Goal: Information Seeking & Learning: Learn about a topic

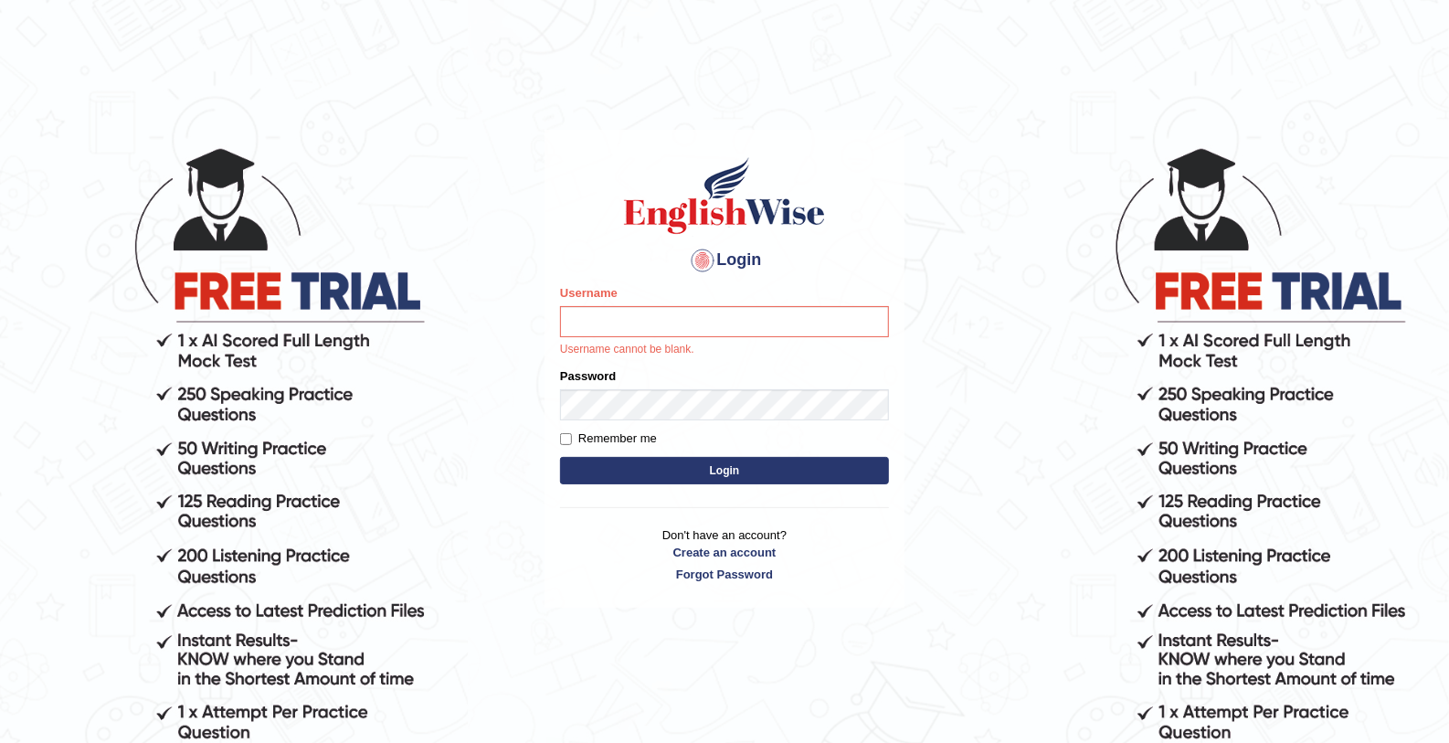
click at [666, 310] on input "Username" at bounding box center [724, 321] width 329 height 31
type input "mohamed_parramatta"
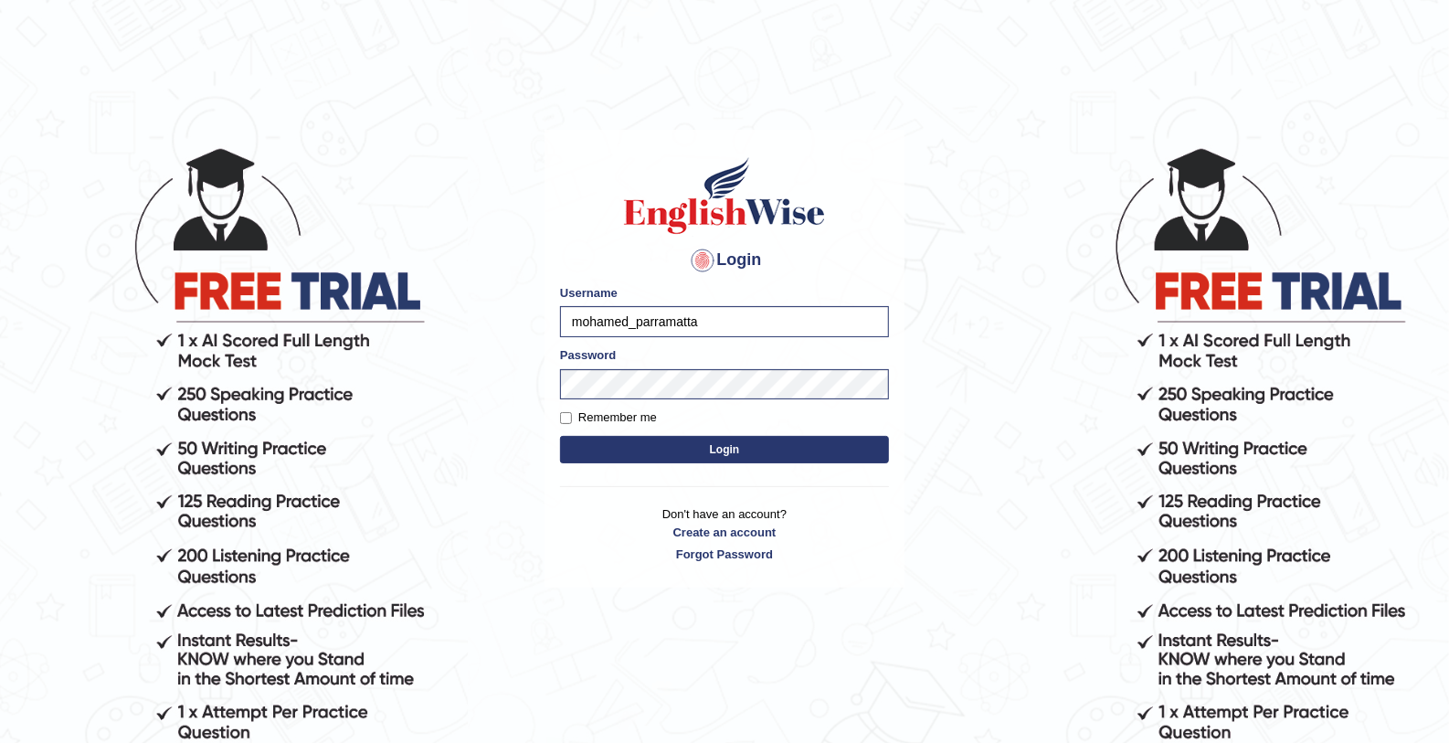
click at [740, 440] on button "Login" at bounding box center [724, 449] width 329 height 27
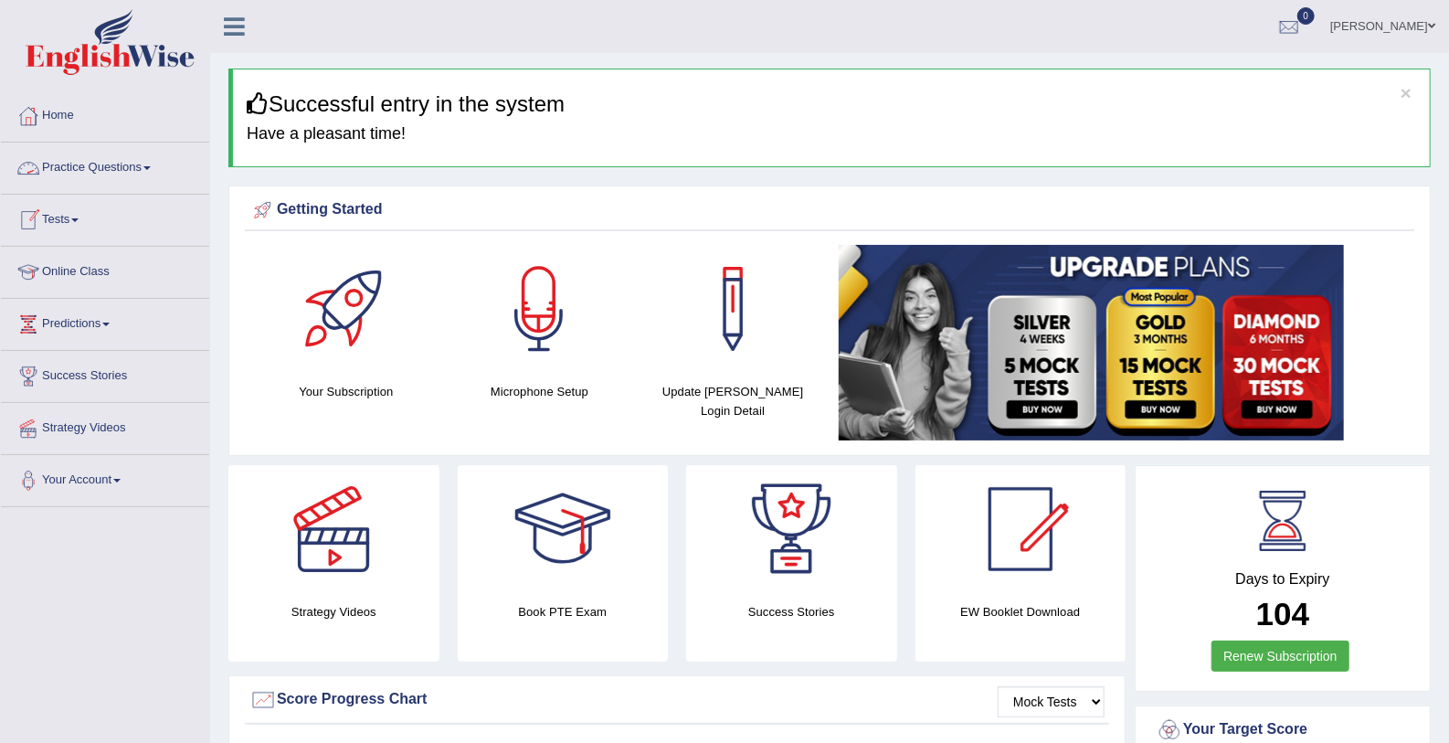
click at [125, 161] on link "Practice Questions" at bounding box center [105, 166] width 208 height 46
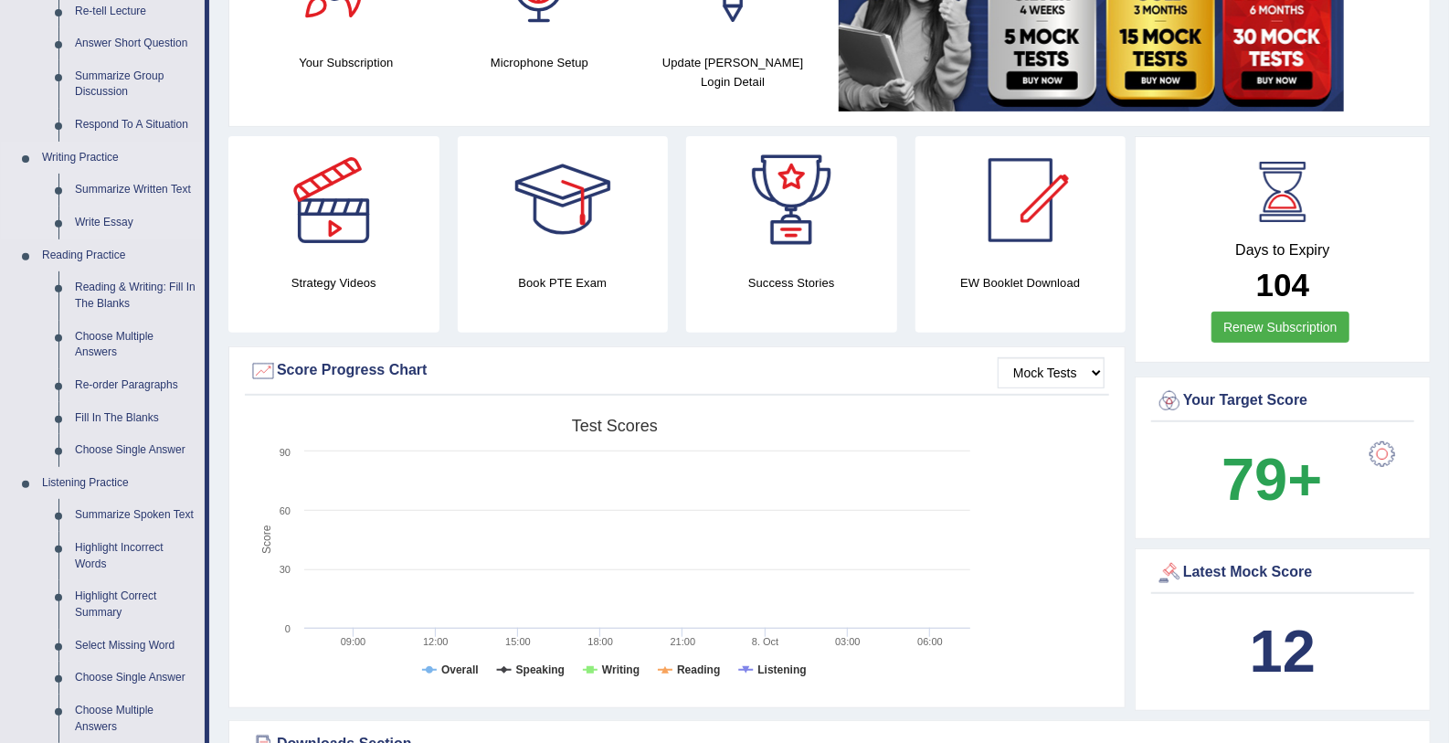
scroll to position [332, 0]
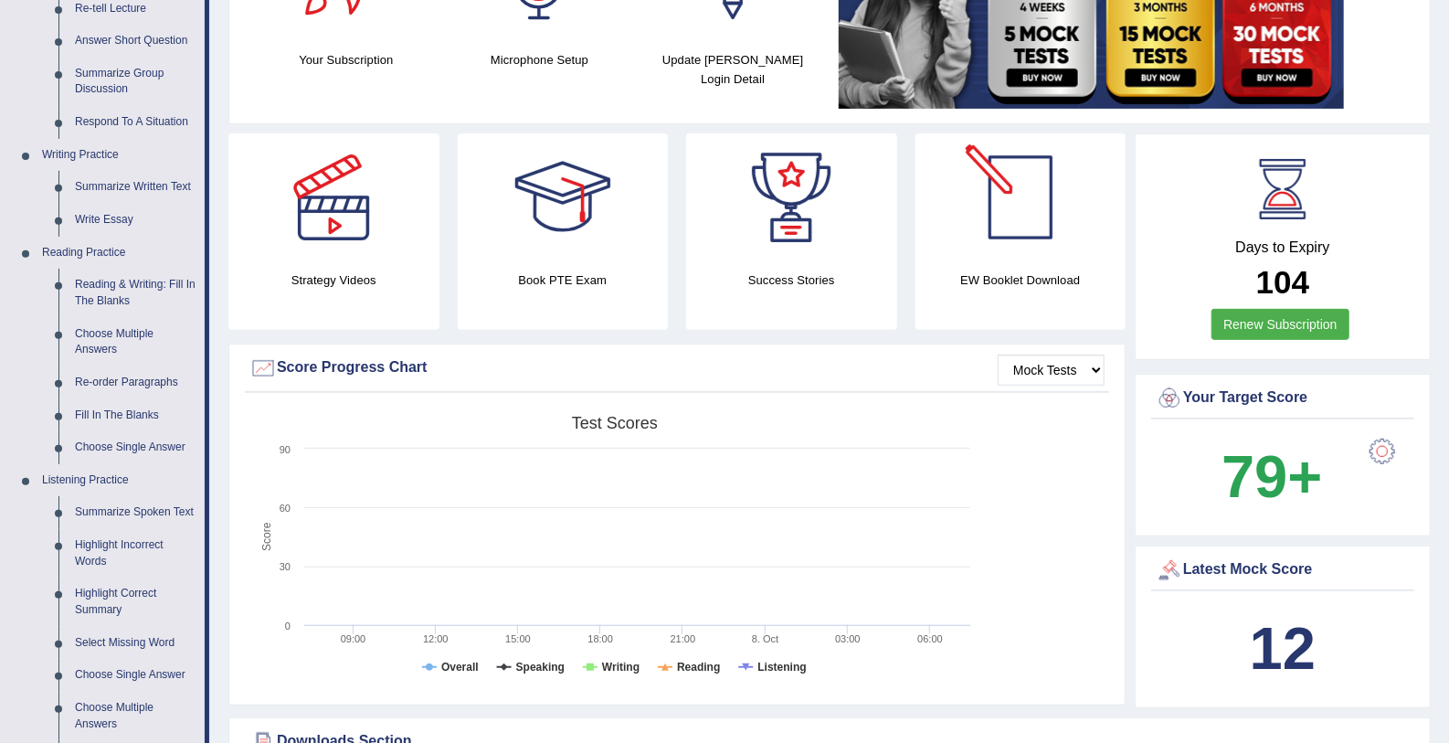
click at [1055, 268] on div "EW Booklet Download" at bounding box center [1021, 231] width 211 height 196
click at [1055, 270] on h4 "EW Booklet Download" at bounding box center [1021, 279] width 211 height 19
click at [982, 188] on div at bounding box center [1021, 197] width 128 height 128
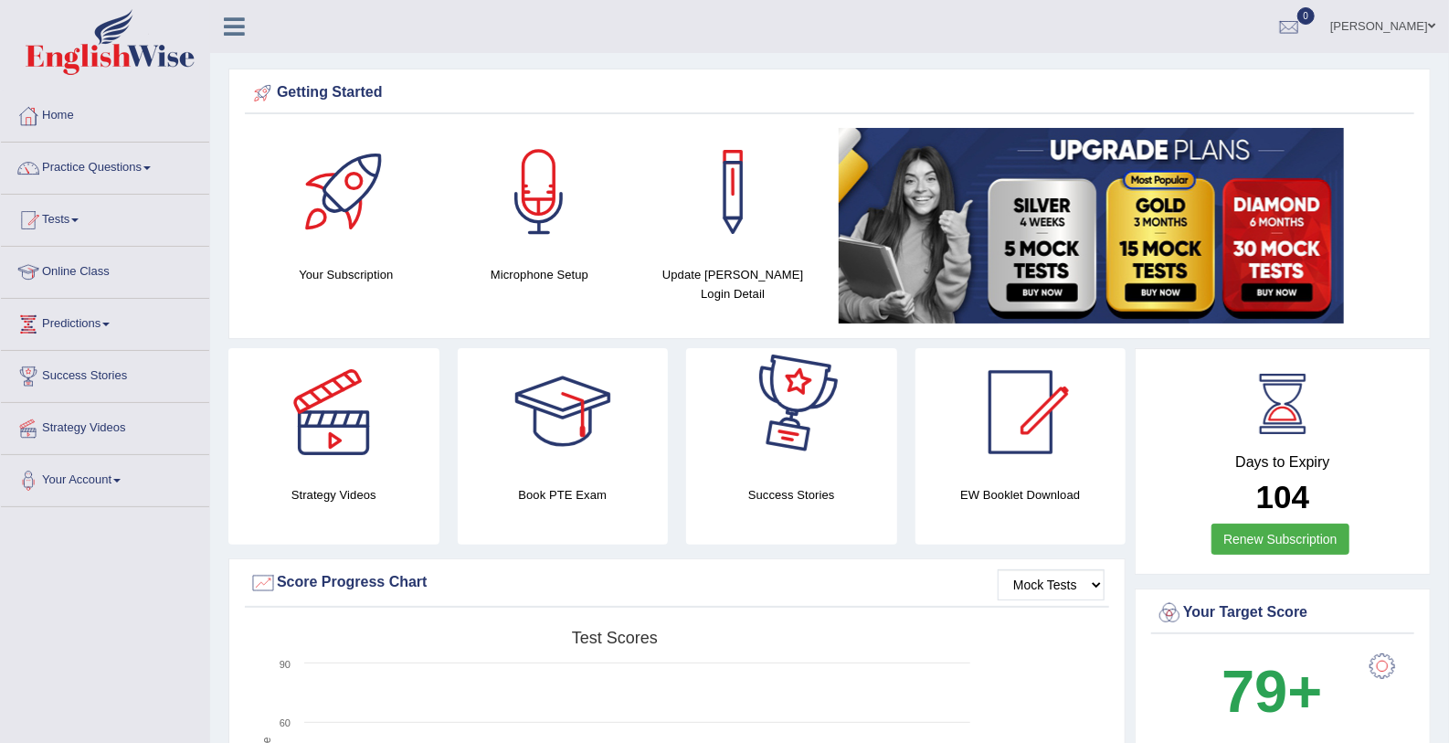
drag, startPoint x: 967, startPoint y: 481, endPoint x: 1010, endPoint y: 471, distance: 44.1
click at [1010, 471] on div "EW Booklet Download" at bounding box center [1021, 446] width 211 height 196
click at [1010, 471] on div at bounding box center [1021, 412] width 128 height 128
click at [115, 178] on link "Practice Questions" at bounding box center [105, 166] width 208 height 46
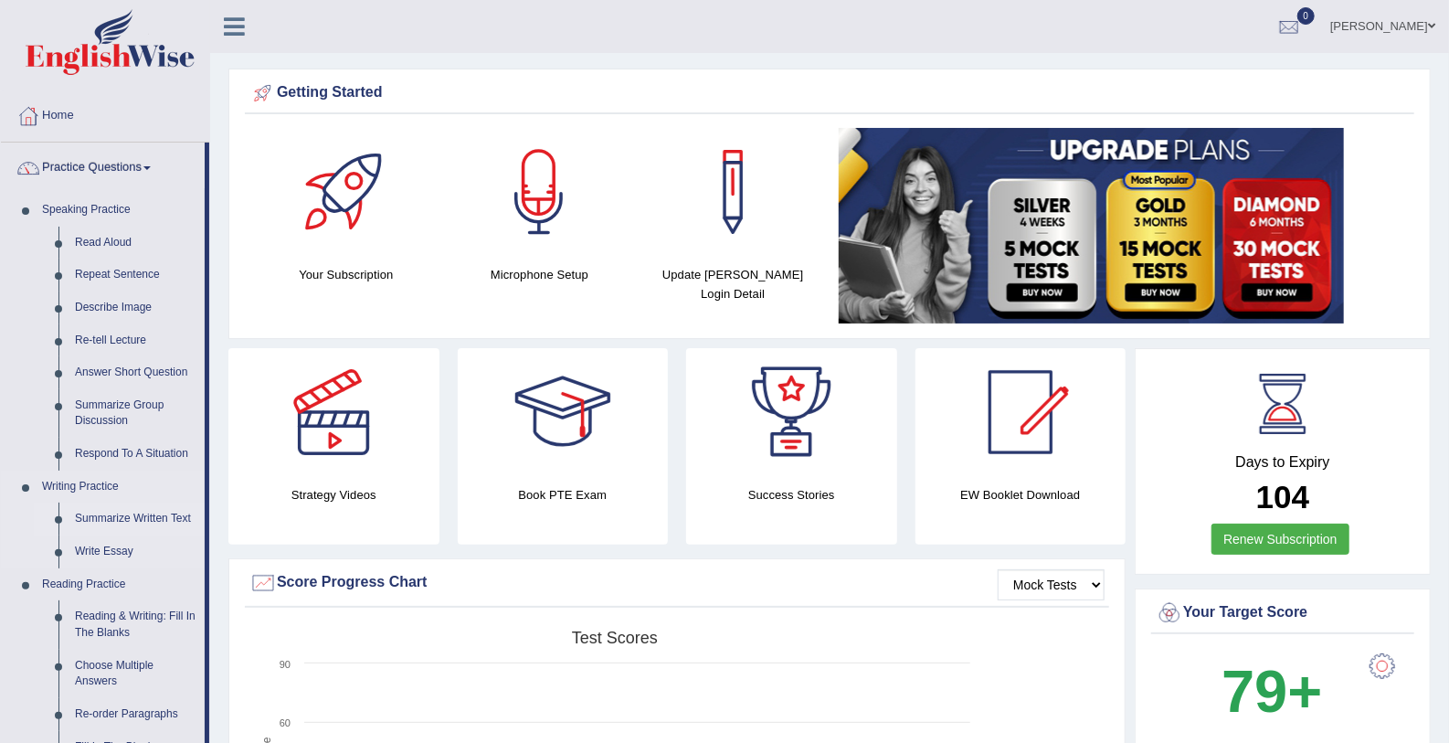
click at [98, 523] on link "Summarize Written Text" at bounding box center [136, 519] width 138 height 33
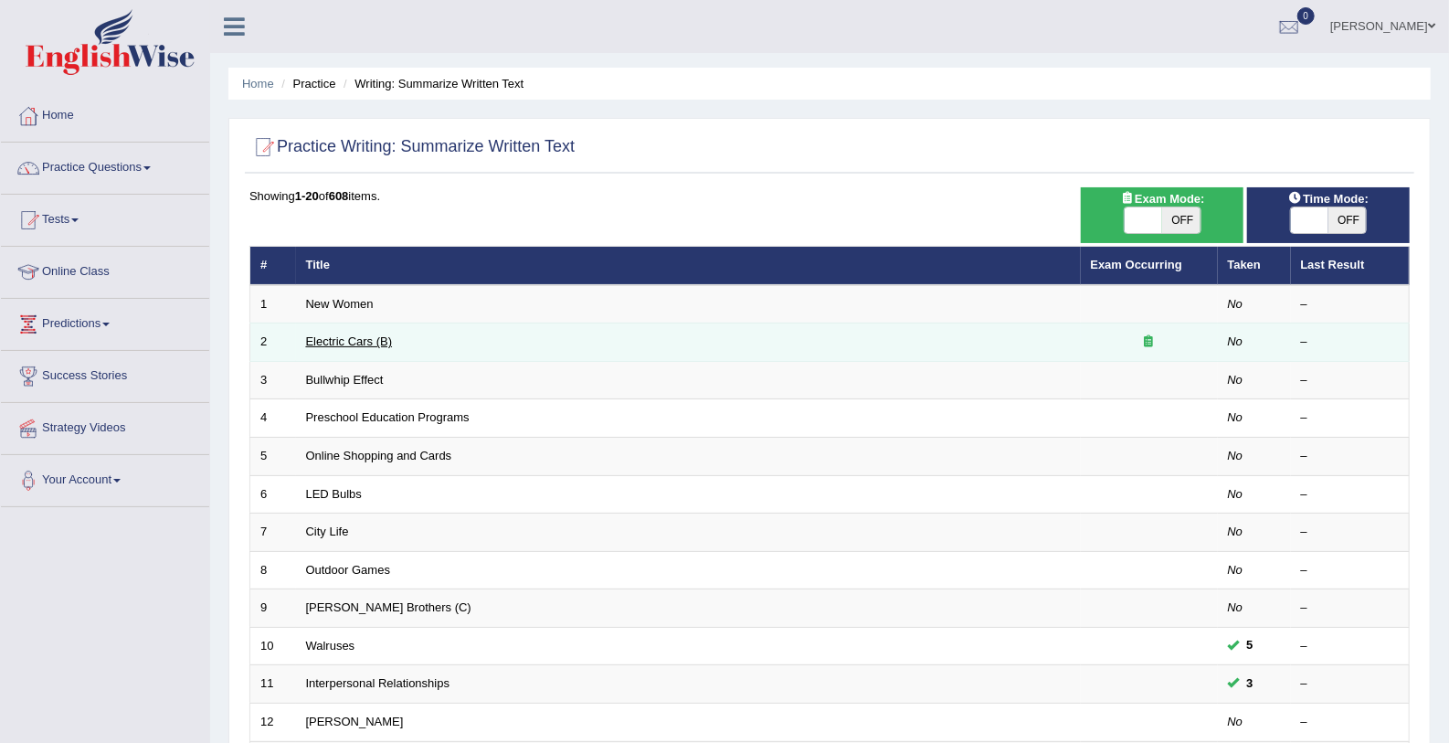
click at [320, 344] on link "Electric Cars (B)" at bounding box center [349, 341] width 87 height 14
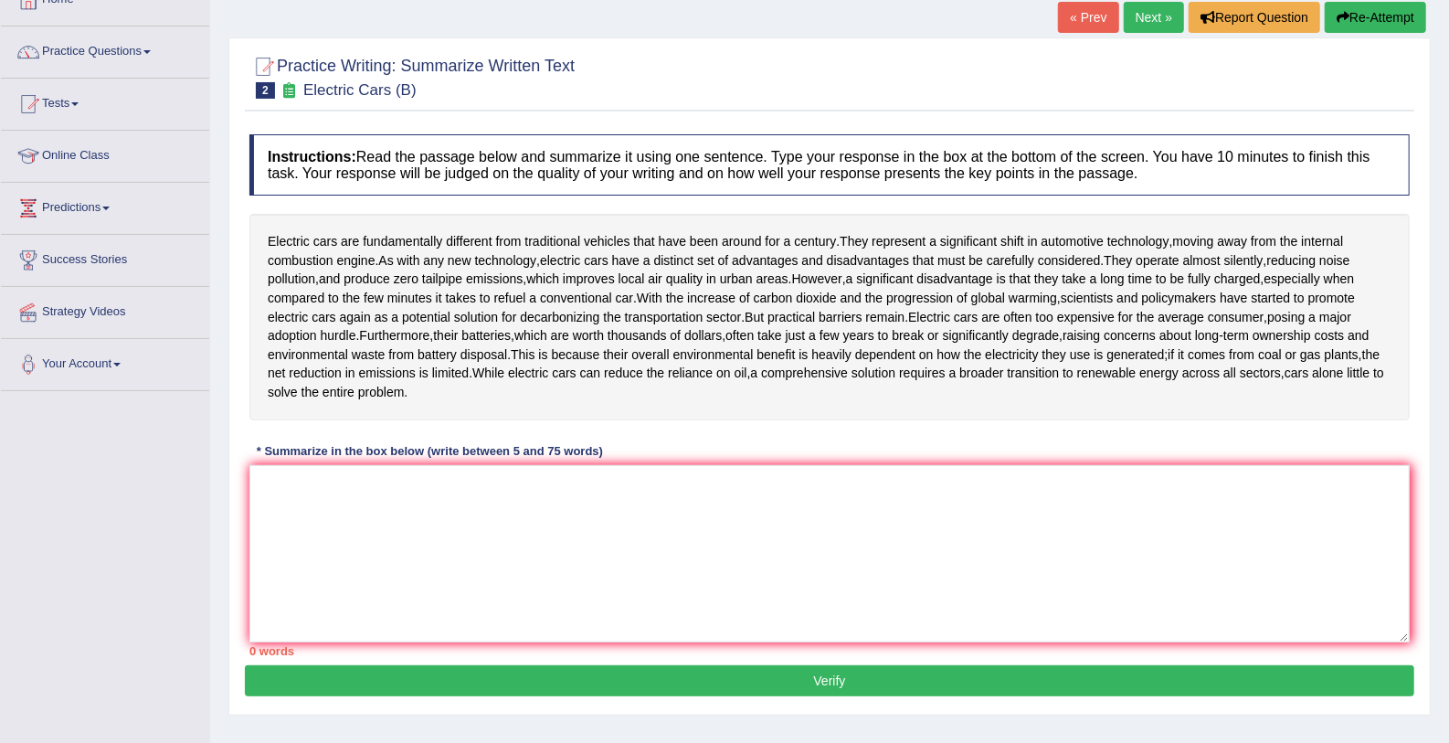
scroll to position [132, 0]
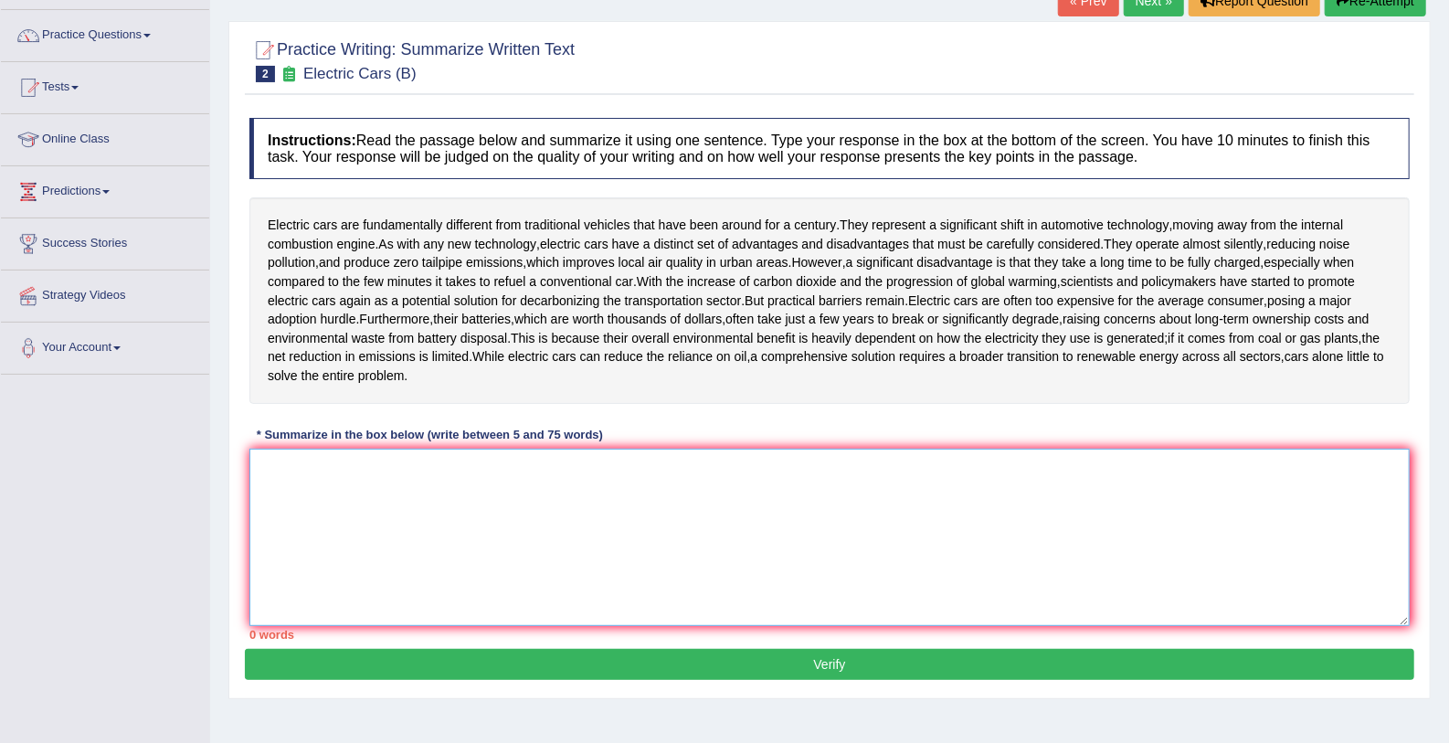
click at [283, 468] on textarea at bounding box center [829, 537] width 1161 height 177
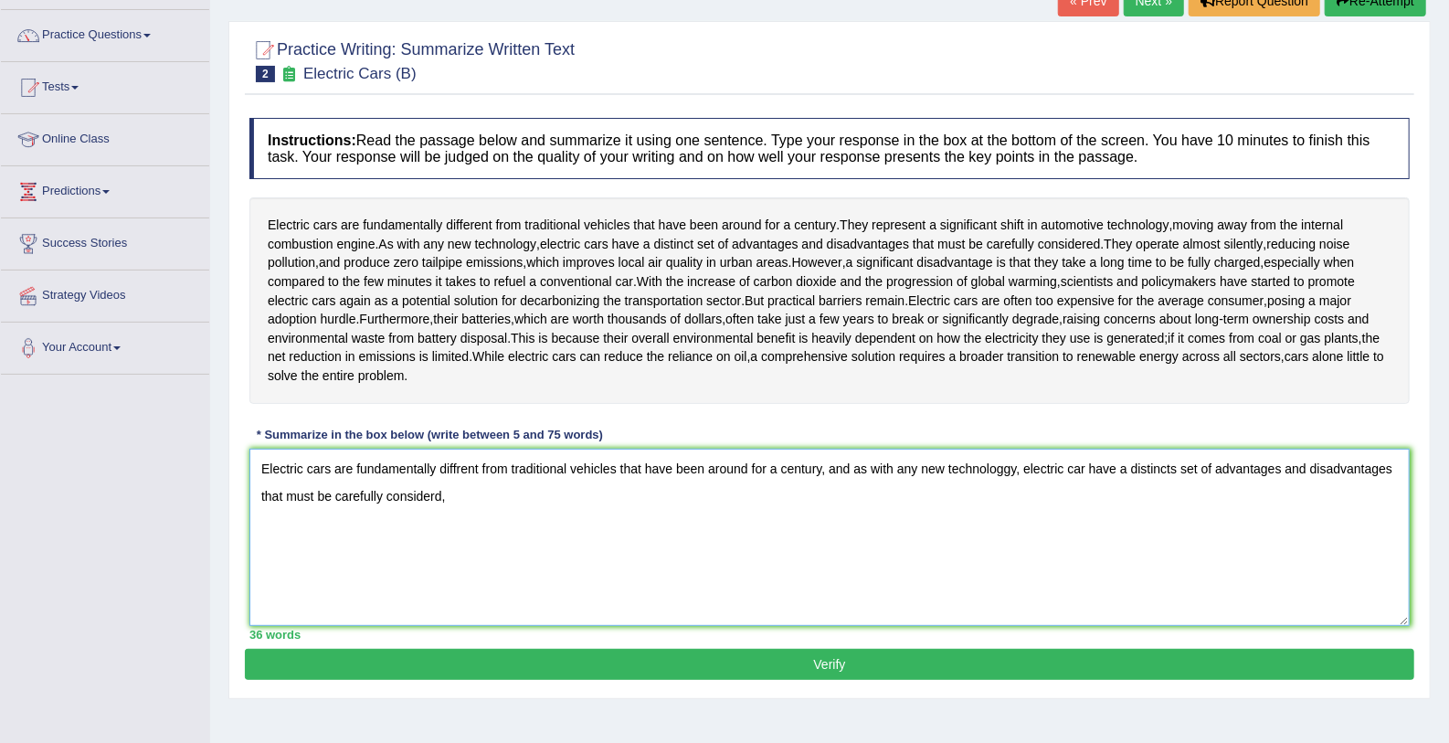
type textarea "Electric cars are fundamentally diffrent from traditional vehicles that have be…"
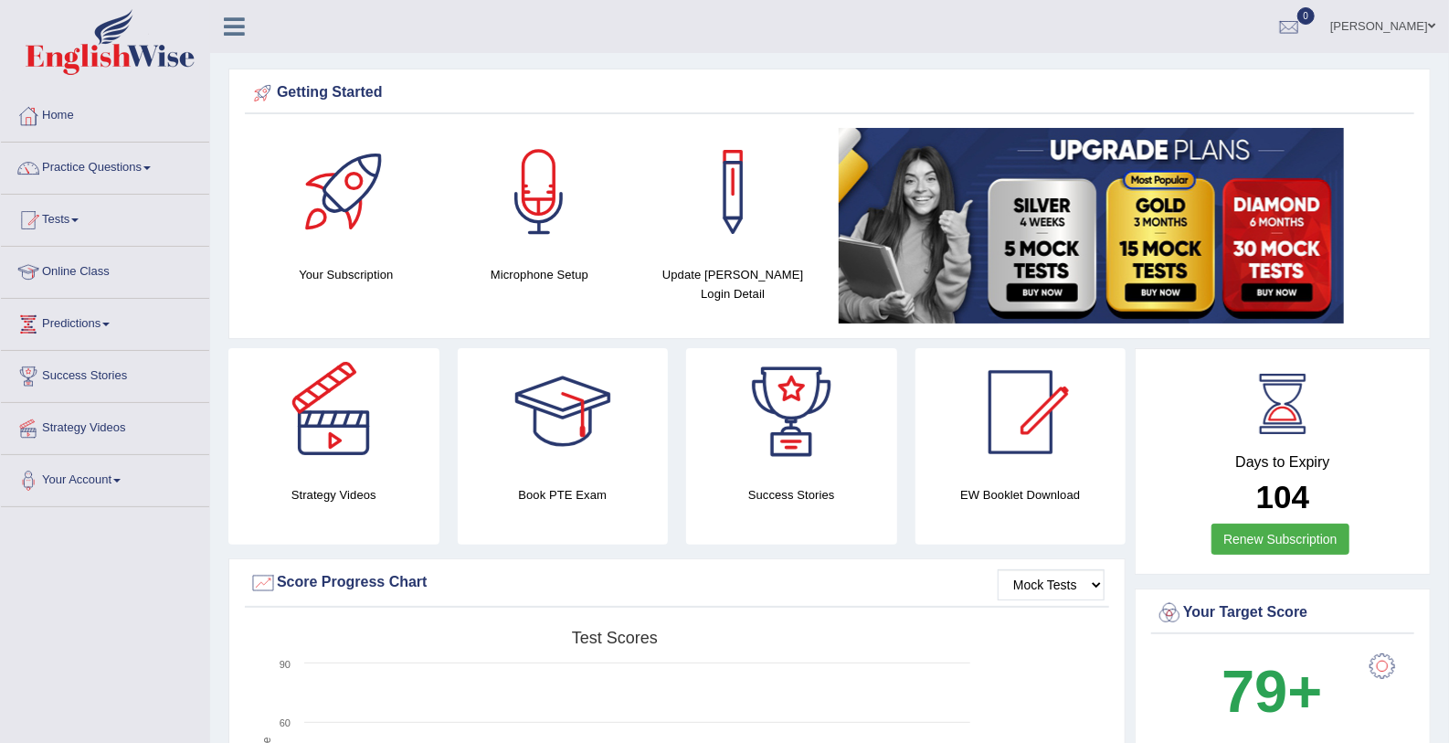
click at [48, 158] on link "Practice Questions" at bounding box center [105, 166] width 208 height 46
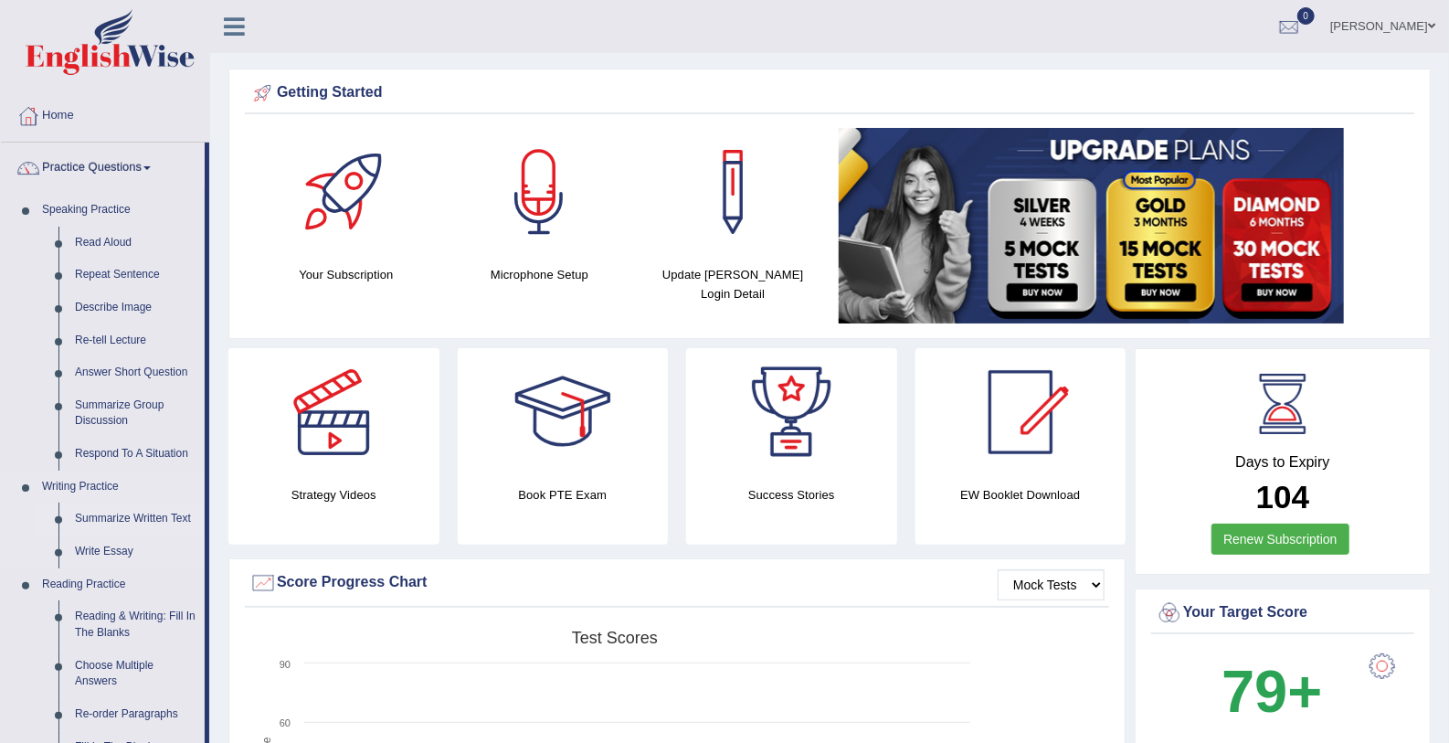
click at [95, 517] on link "Summarize Written Text" at bounding box center [136, 519] width 138 height 33
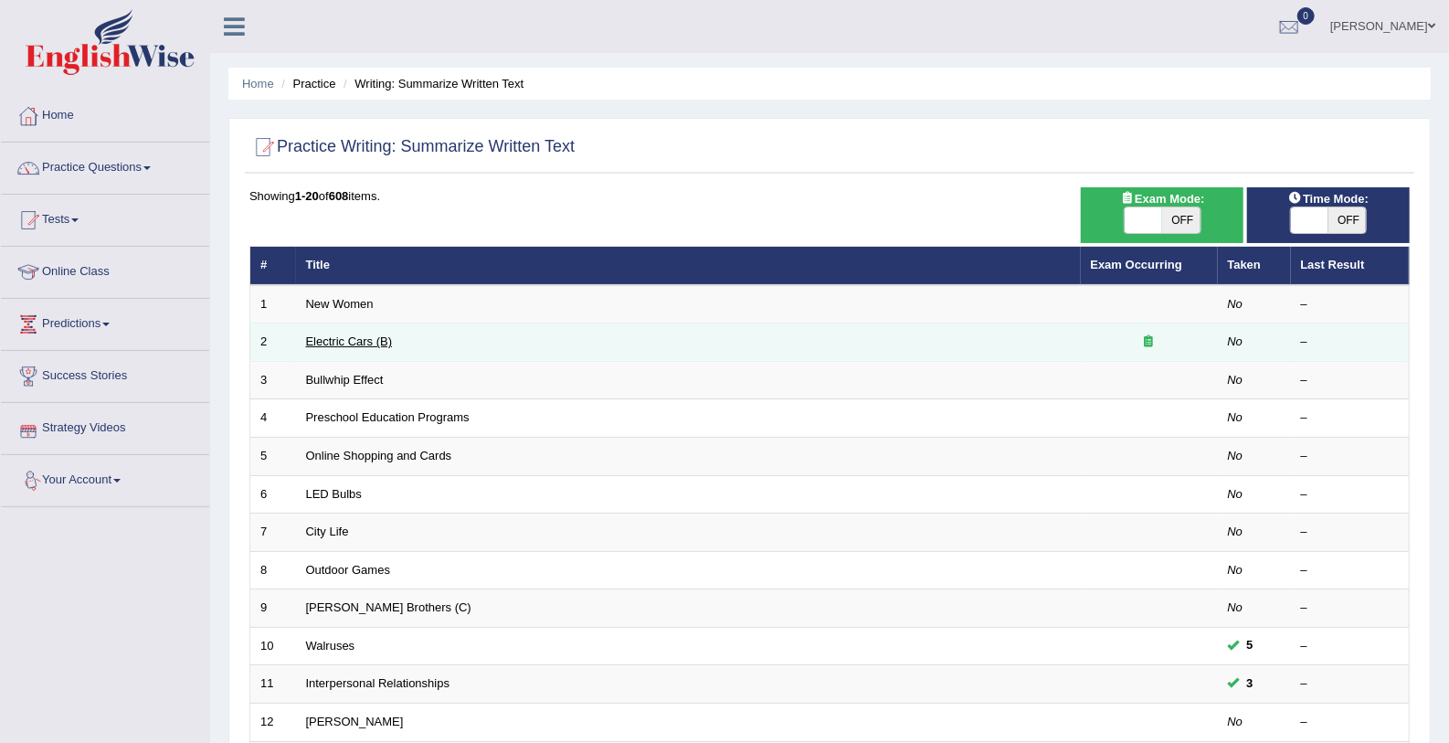
click at [314, 340] on link "Electric Cars (B)" at bounding box center [349, 341] width 87 height 14
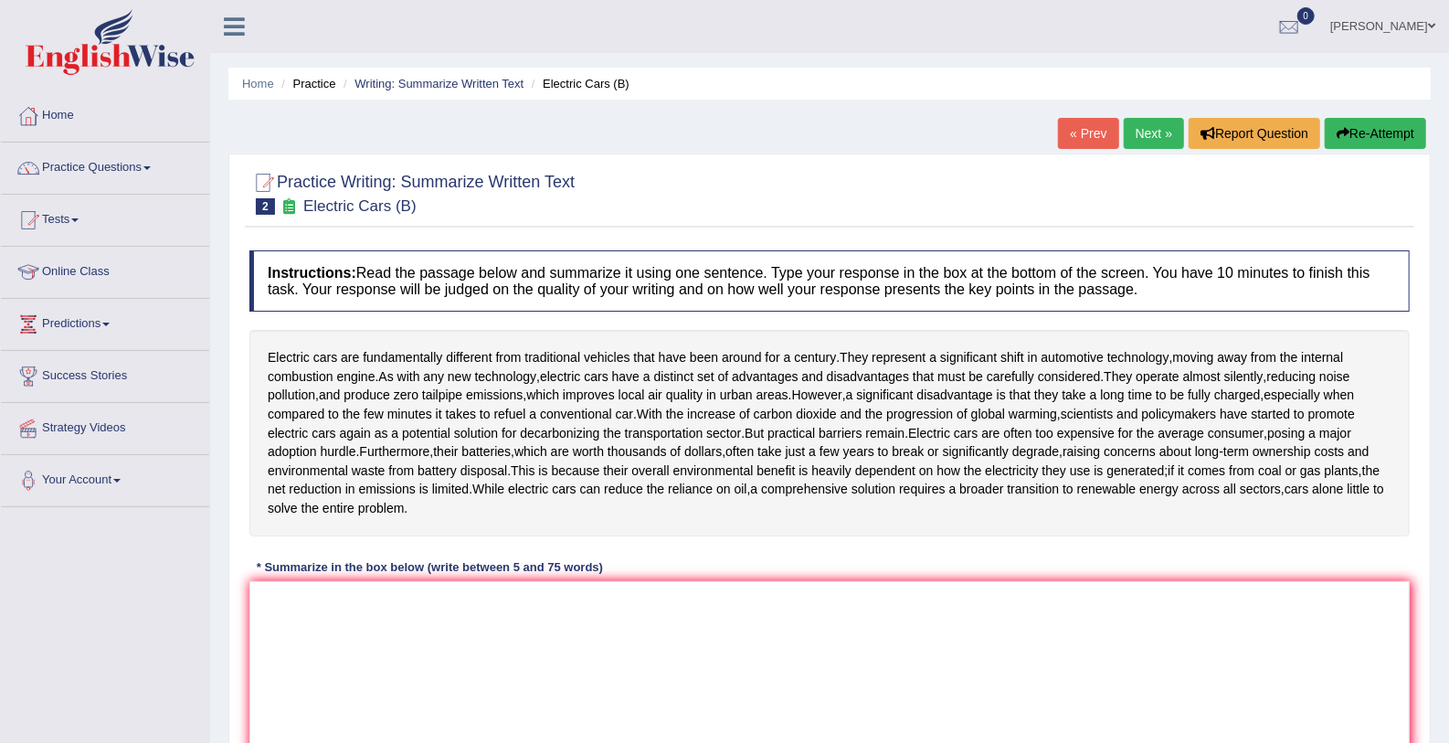
click at [1111, 79] on ul "Home Practice Writing: Summarize Written Text Electric Cars (B)" at bounding box center [829, 84] width 1203 height 32
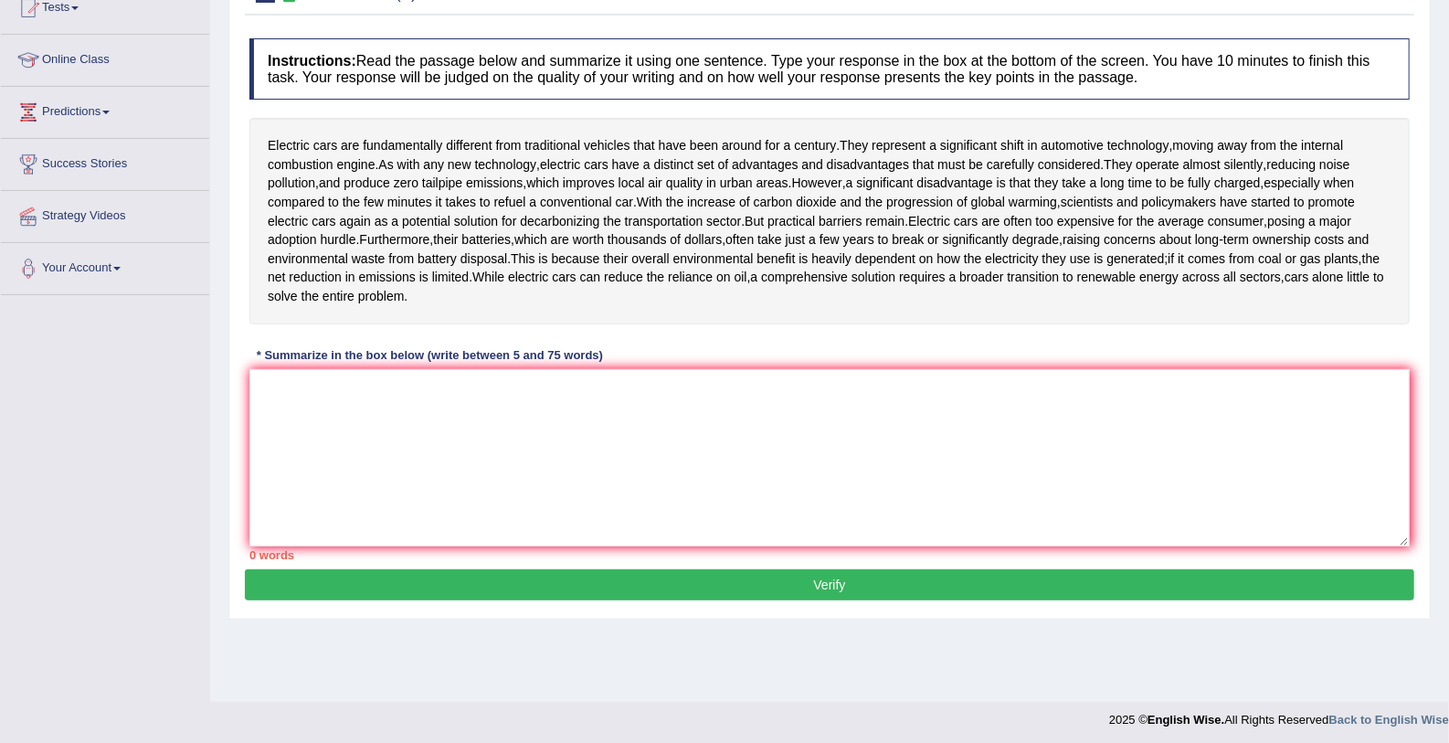
scroll to position [217, 0]
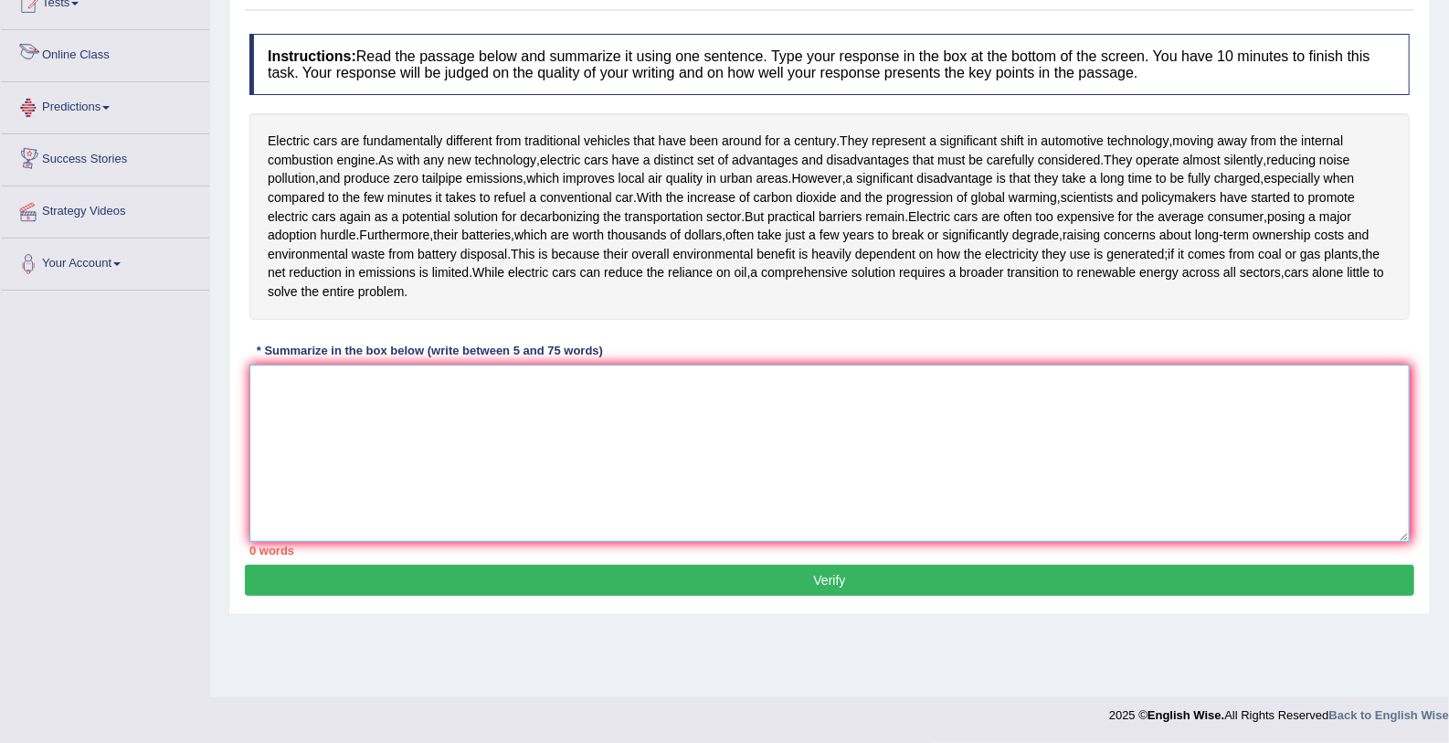
click at [312, 394] on textarea at bounding box center [829, 453] width 1161 height 177
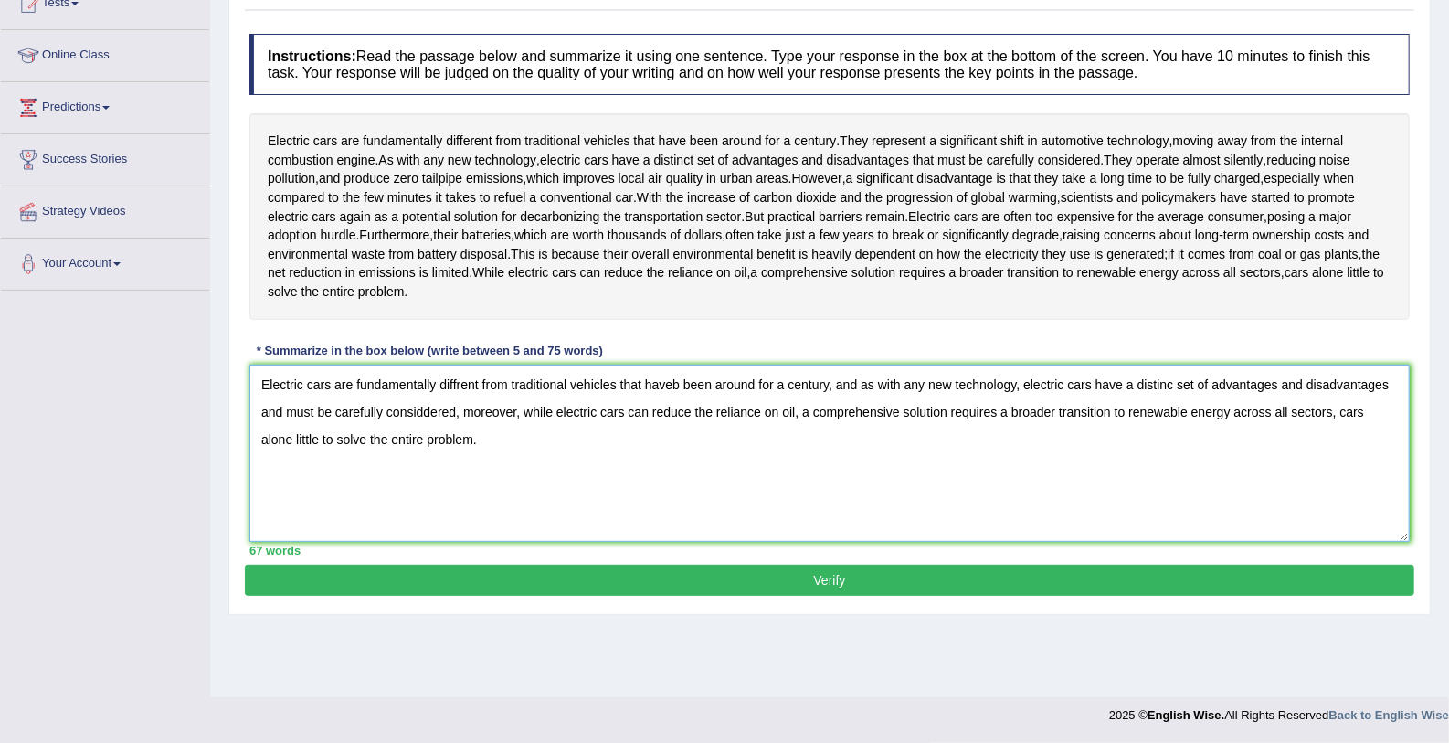
type textarea "Electric cars are fundamentally diffrent from traditional vehicles that haveb b…"
click at [352, 583] on button "Verify" at bounding box center [830, 580] width 1170 height 31
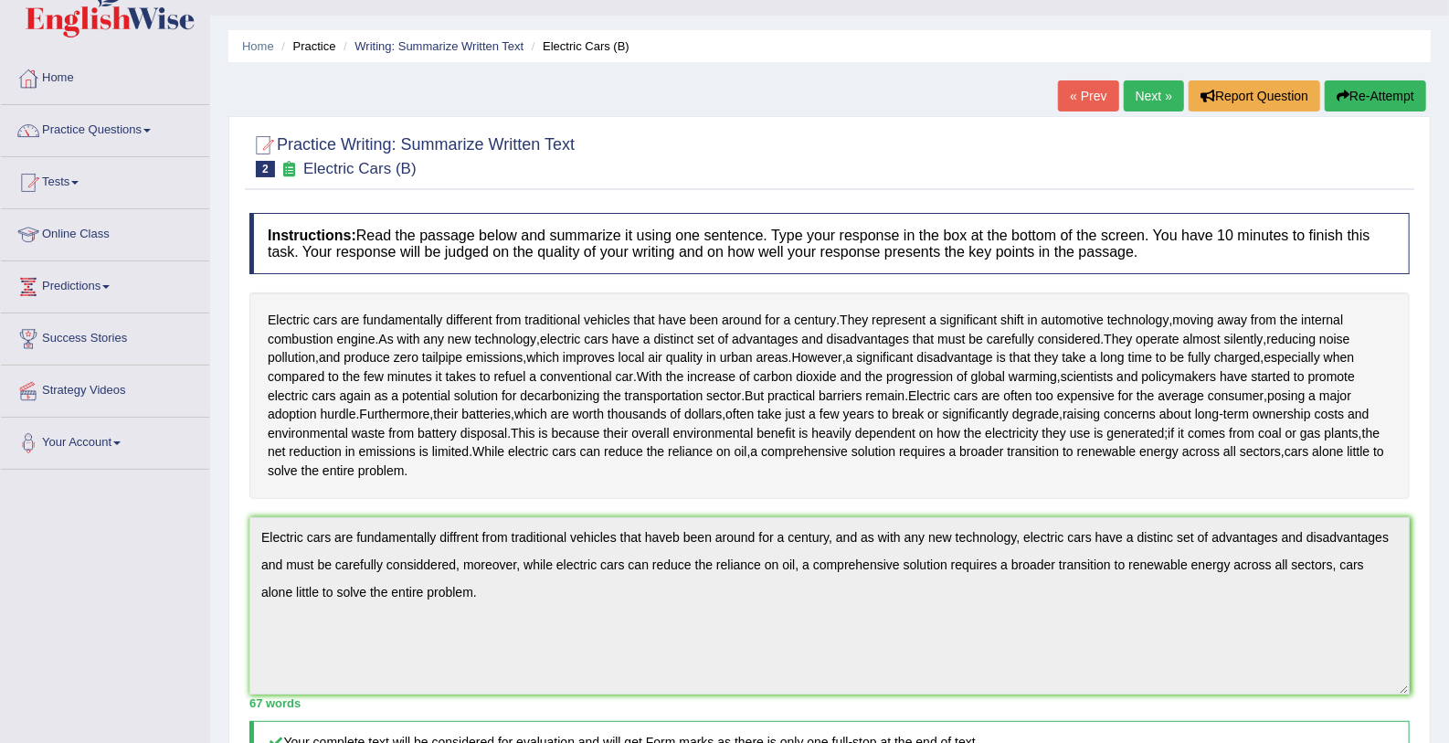
scroll to position [0, 0]
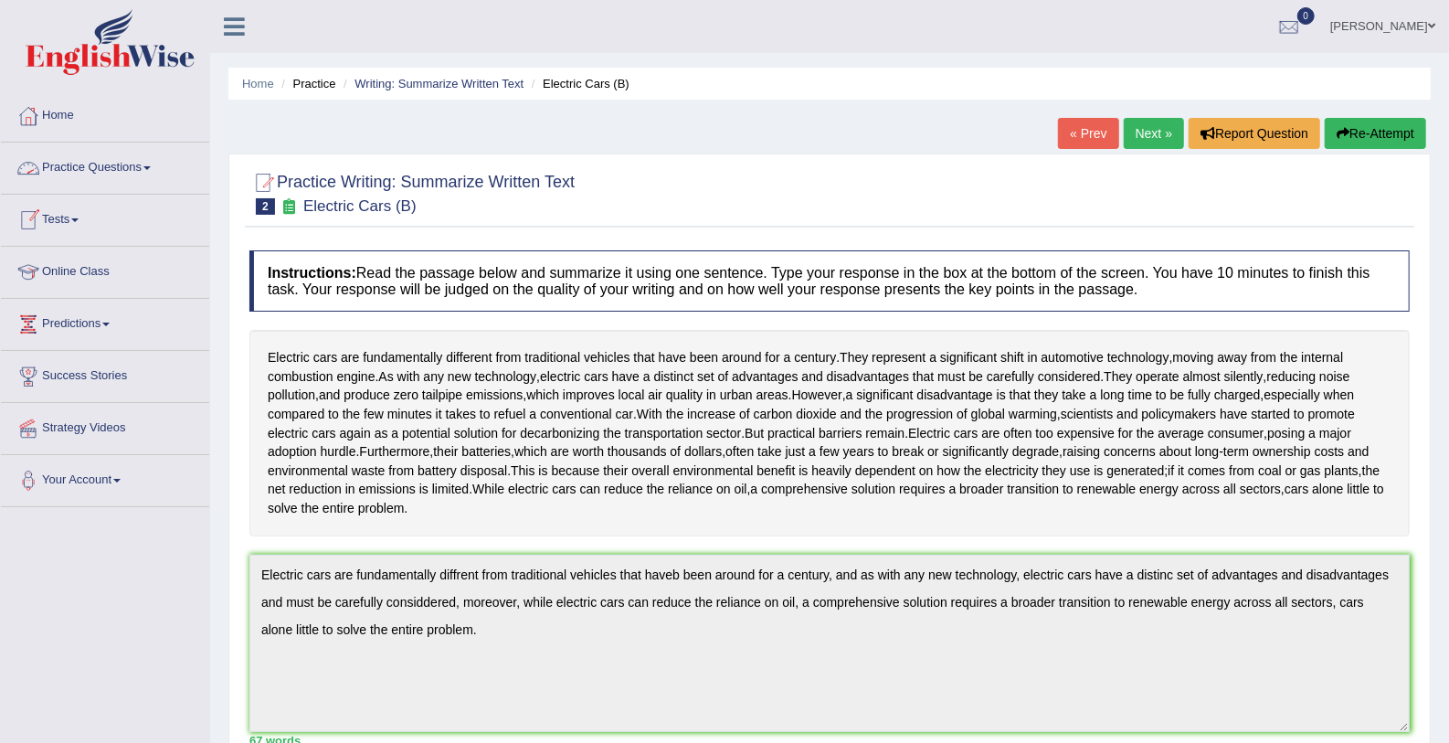
click at [143, 171] on link "Practice Questions" at bounding box center [105, 166] width 208 height 46
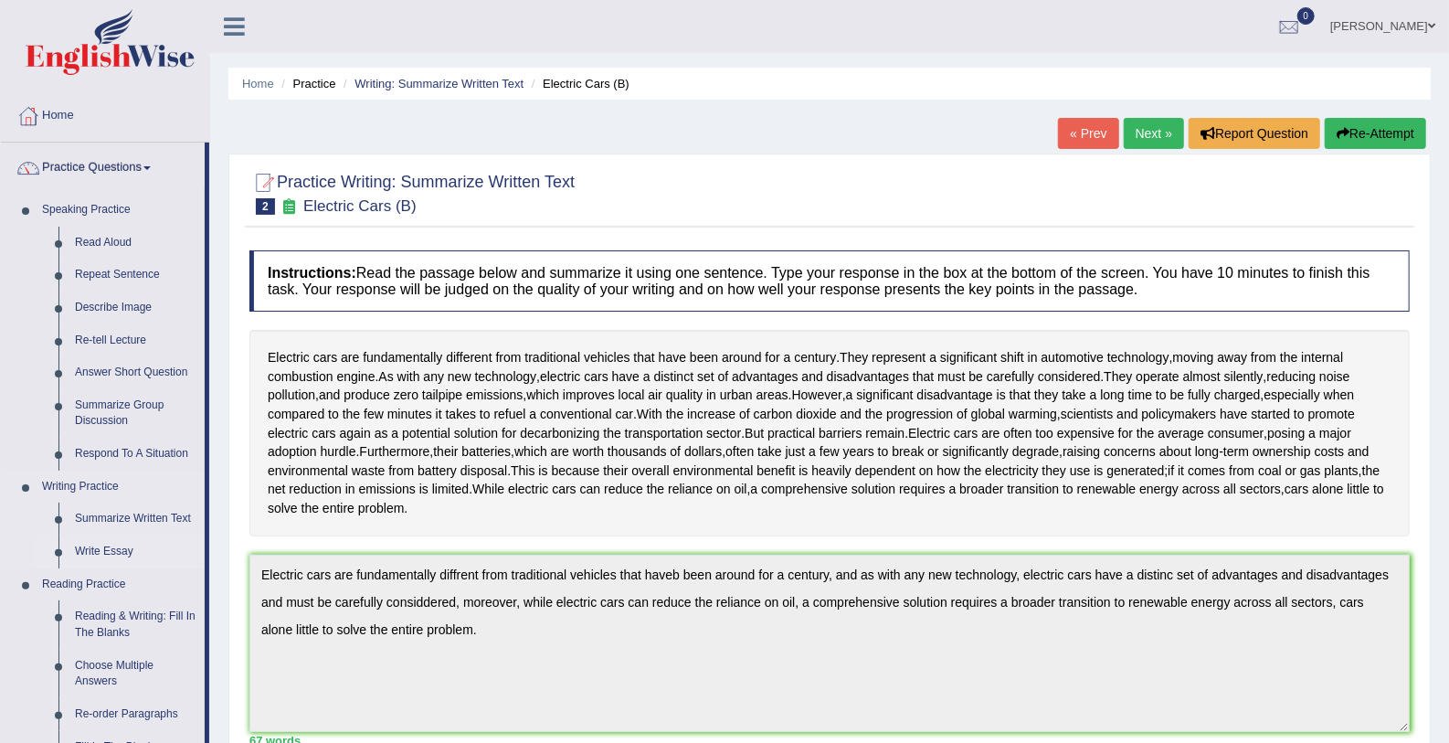
click at [110, 555] on link "Write Essay" at bounding box center [136, 551] width 138 height 33
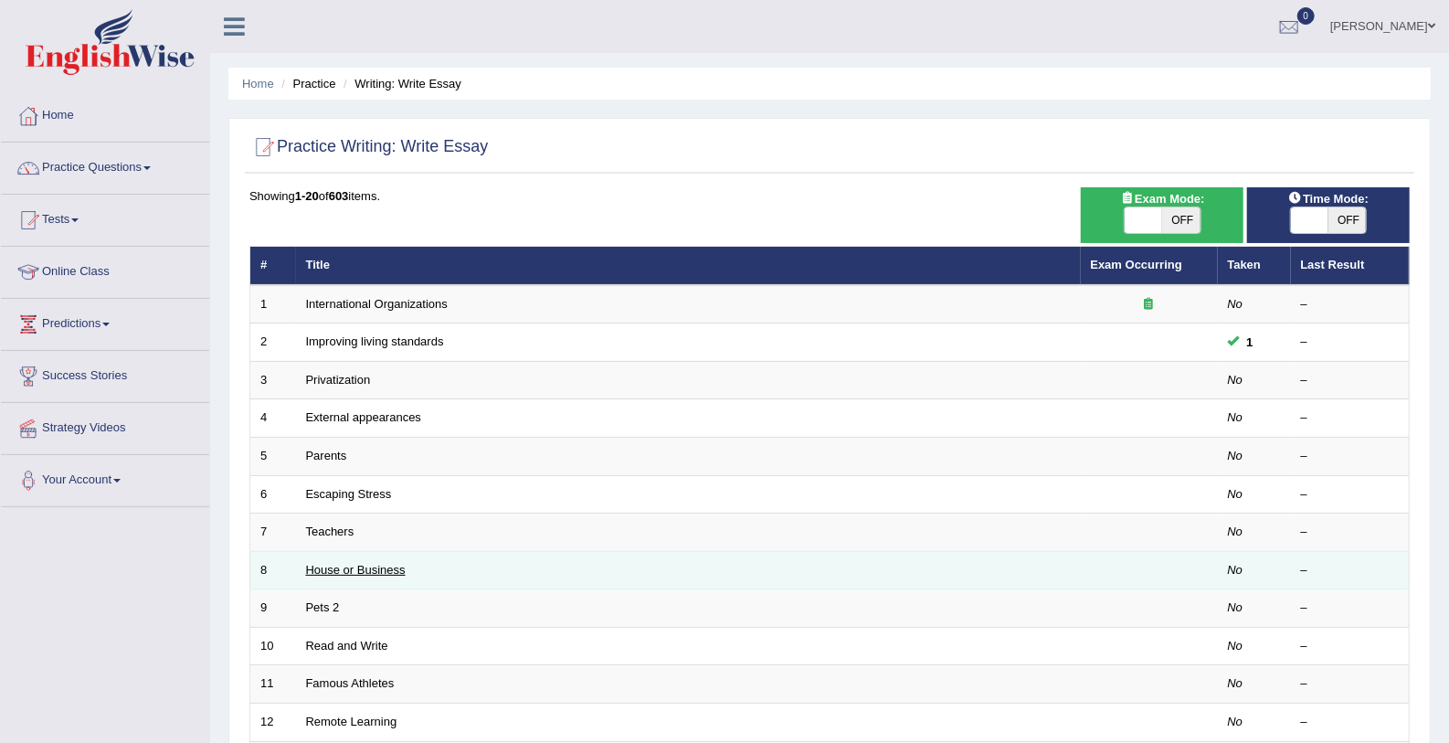
click at [375, 569] on link "House or Business" at bounding box center [356, 570] width 100 height 14
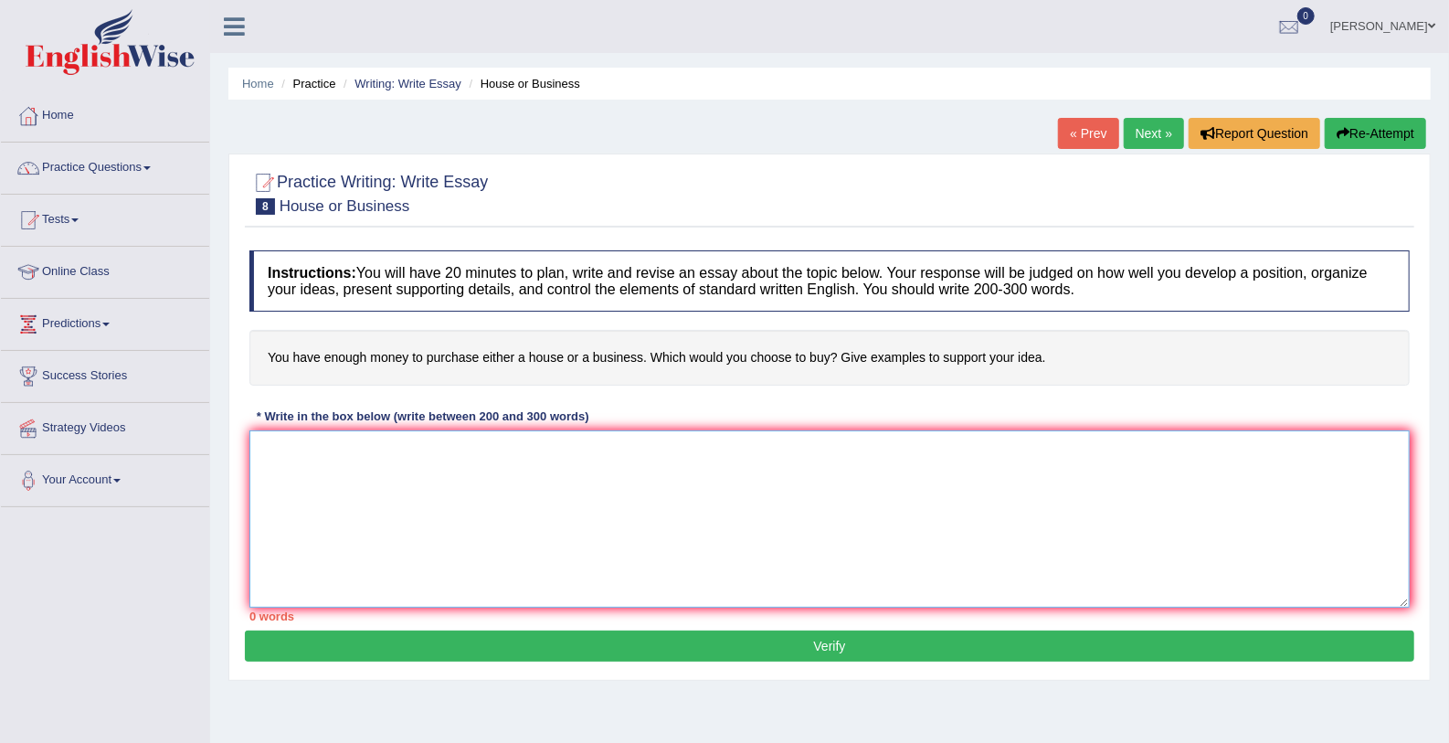
click at [302, 459] on textarea at bounding box center [829, 518] width 1161 height 177
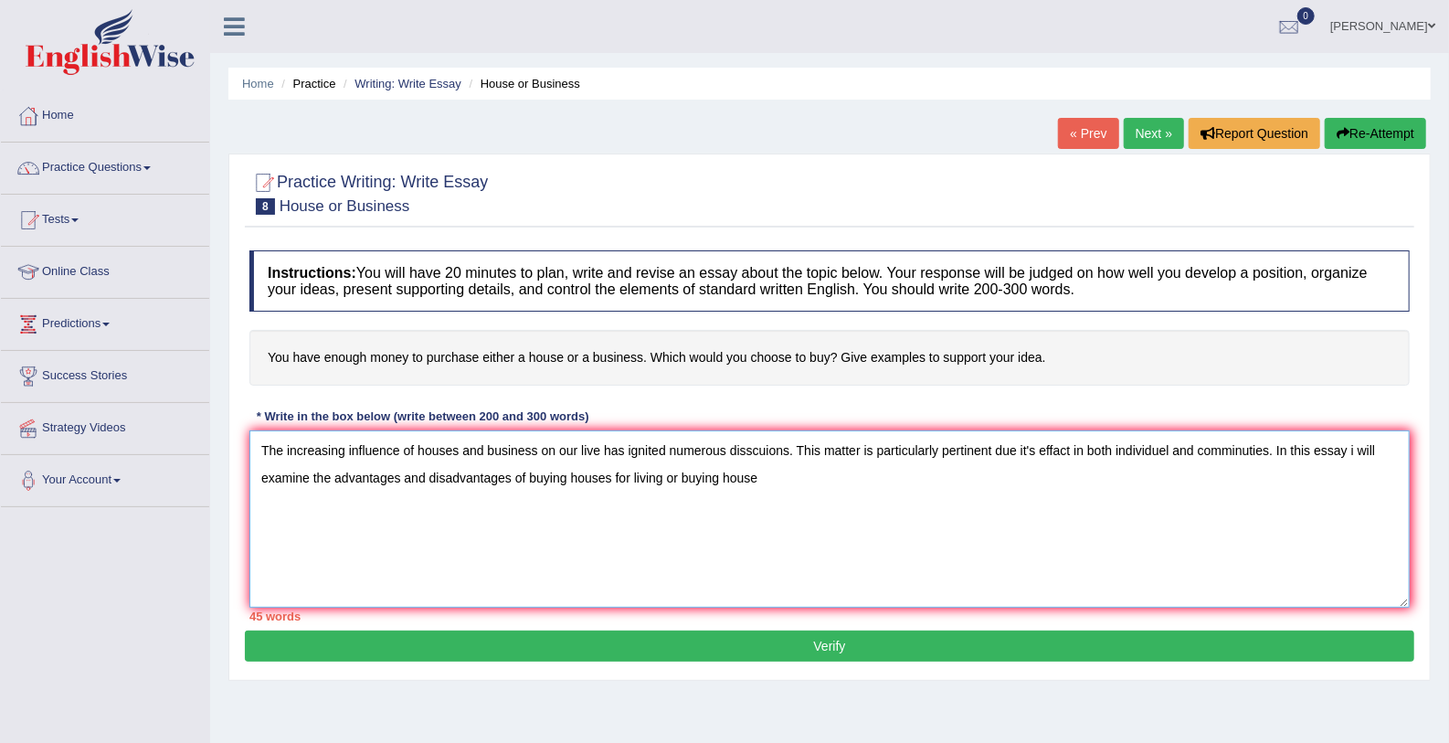
click at [609, 479] on textarea "The increasing influence of houses and business on our live has ignited numerou…" at bounding box center [829, 518] width 1161 height 177
click at [771, 493] on textarea "The increasing influence of houses and business on our live has ignited numerou…" at bounding box center [829, 518] width 1161 height 177
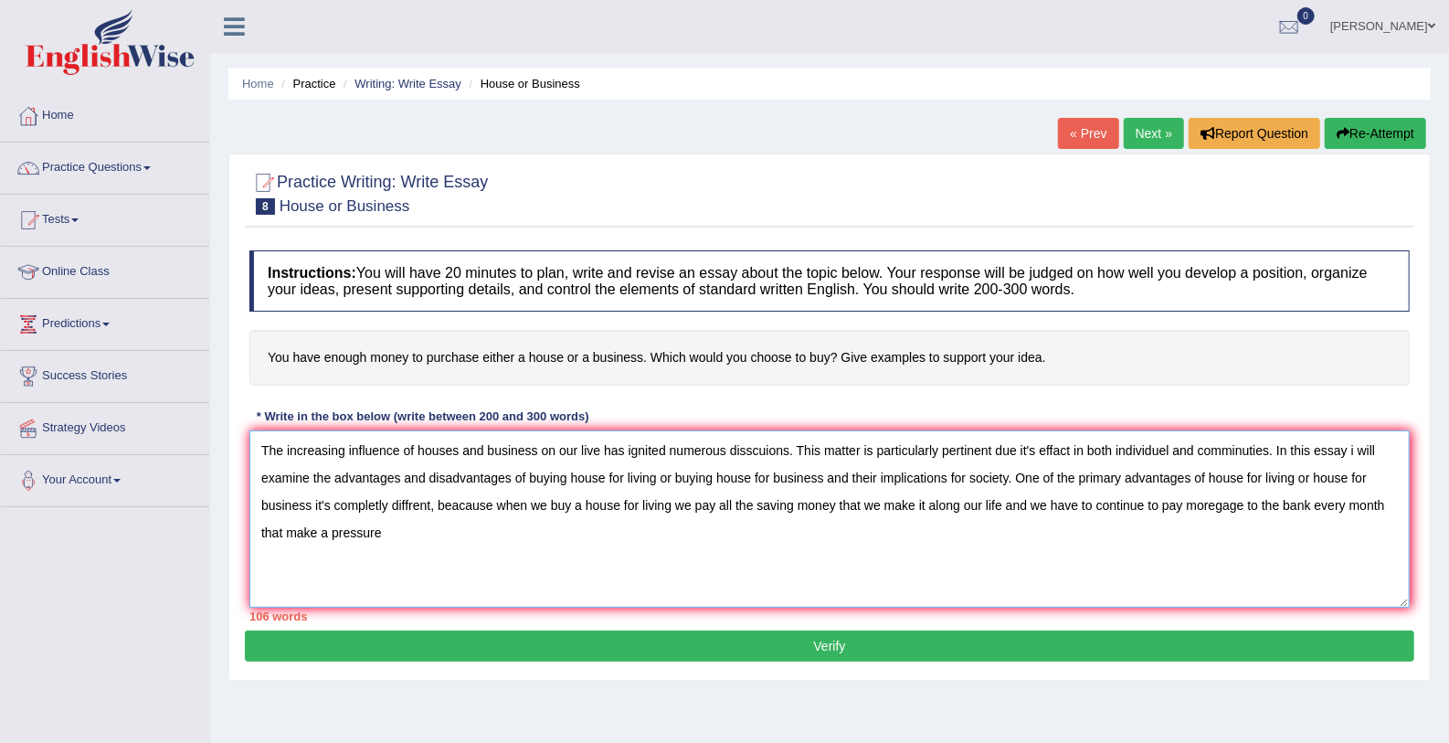
click at [329, 537] on textarea "The increasing influence of houses and business on our live has ignited numerou…" at bounding box center [829, 518] width 1161 height 177
click at [414, 535] on textarea "The increasing influence of houses and business on our live has ignited numerou…" at bounding box center [829, 518] width 1161 height 177
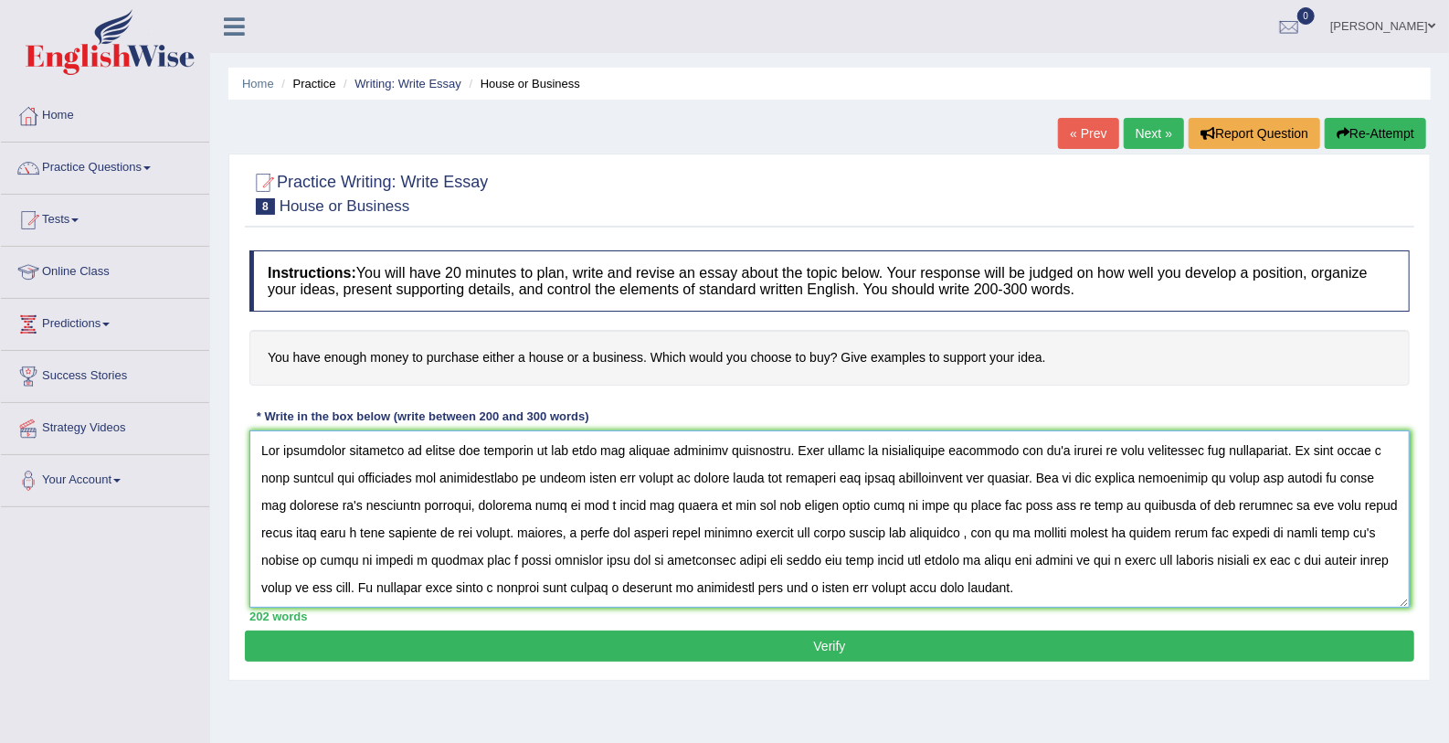
type textarea "The increasing influence of houses and business on our live has ignited numerou…"
click at [768, 641] on button "Verify" at bounding box center [830, 646] width 1170 height 31
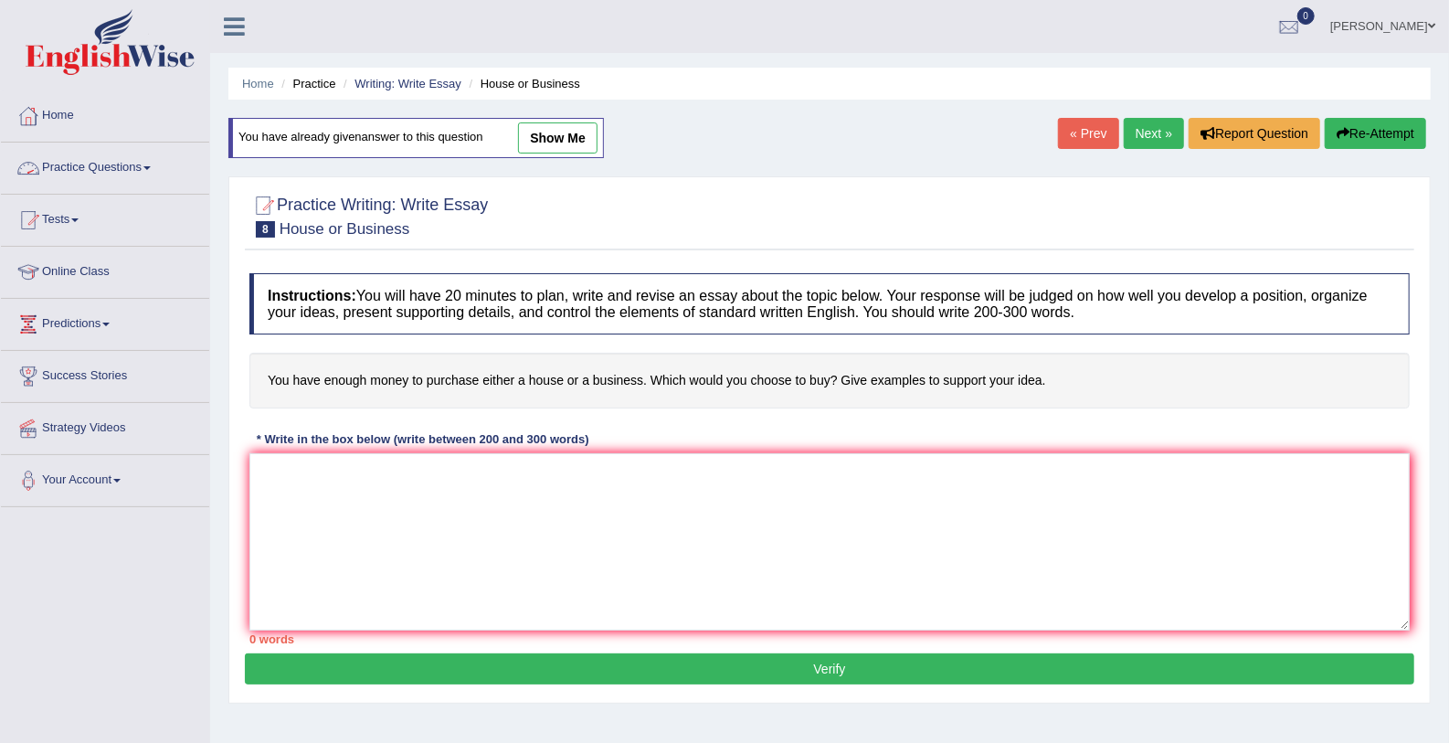
click at [146, 166] on link "Practice Questions" at bounding box center [105, 166] width 208 height 46
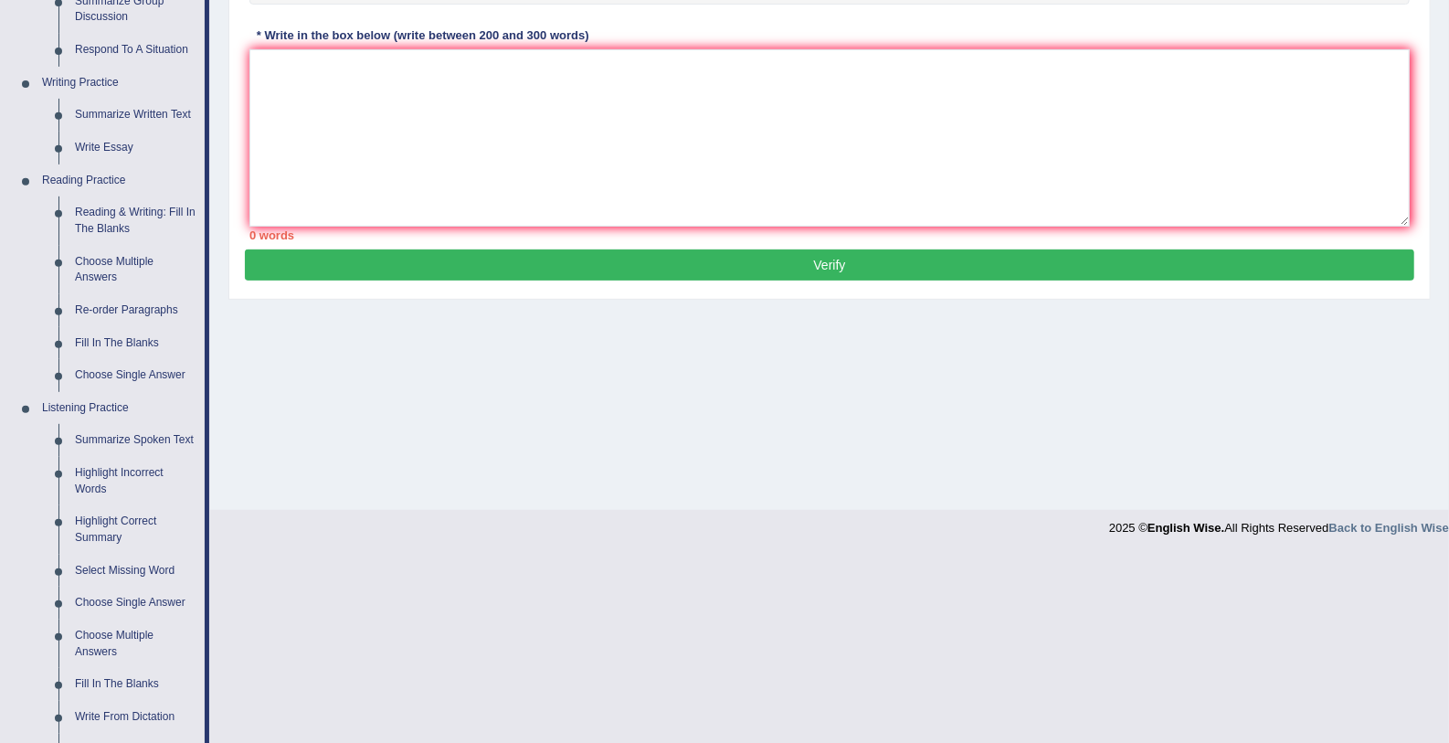
scroll to position [402, 0]
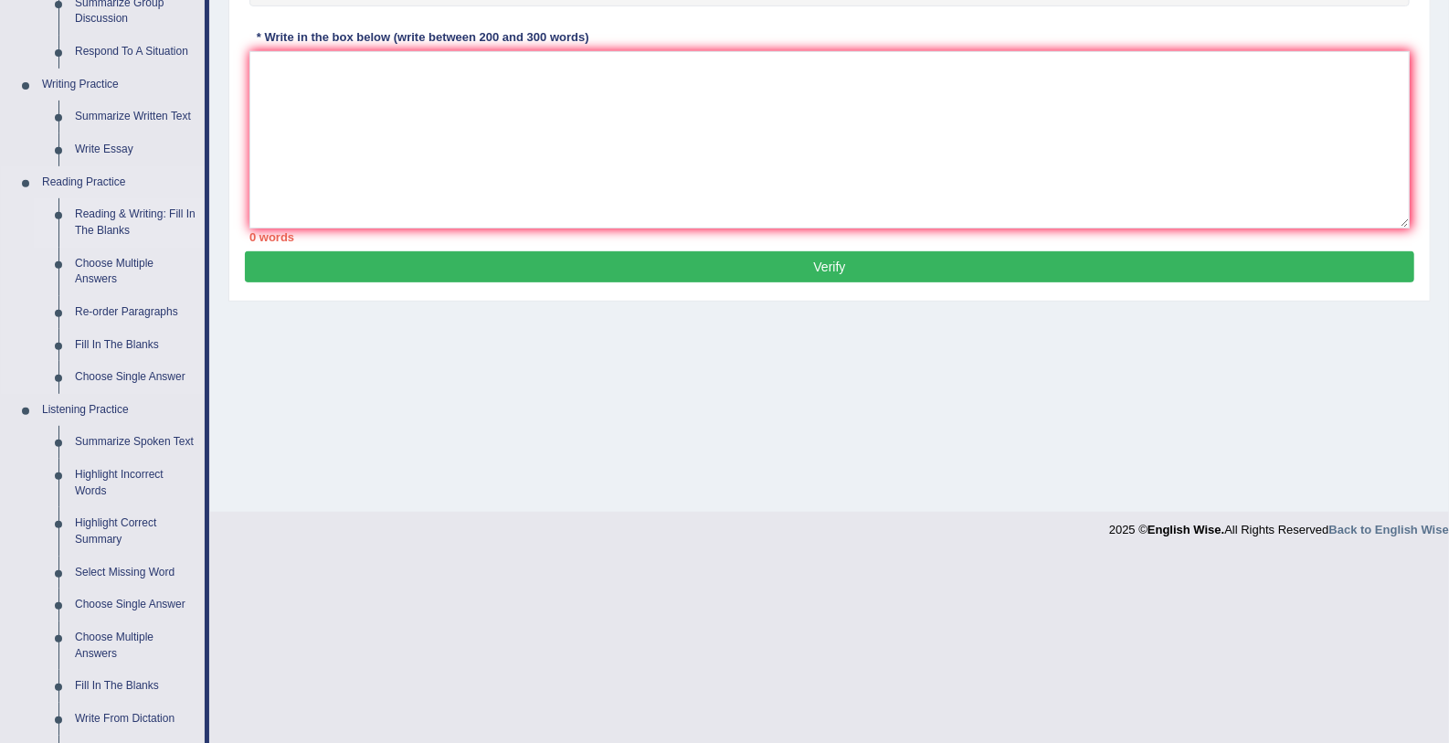
click at [135, 221] on link "Reading & Writing: Fill In The Blanks" at bounding box center [136, 222] width 138 height 48
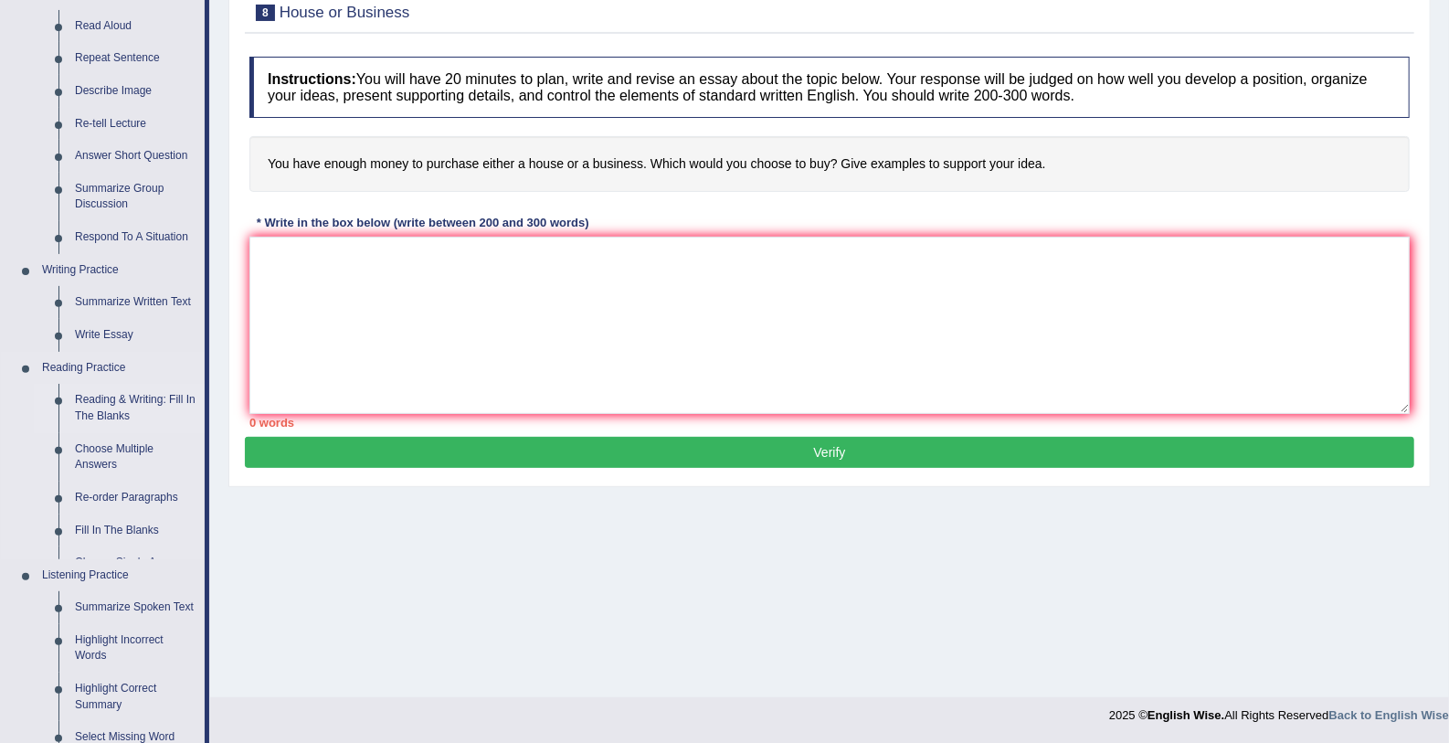
scroll to position [617, 0]
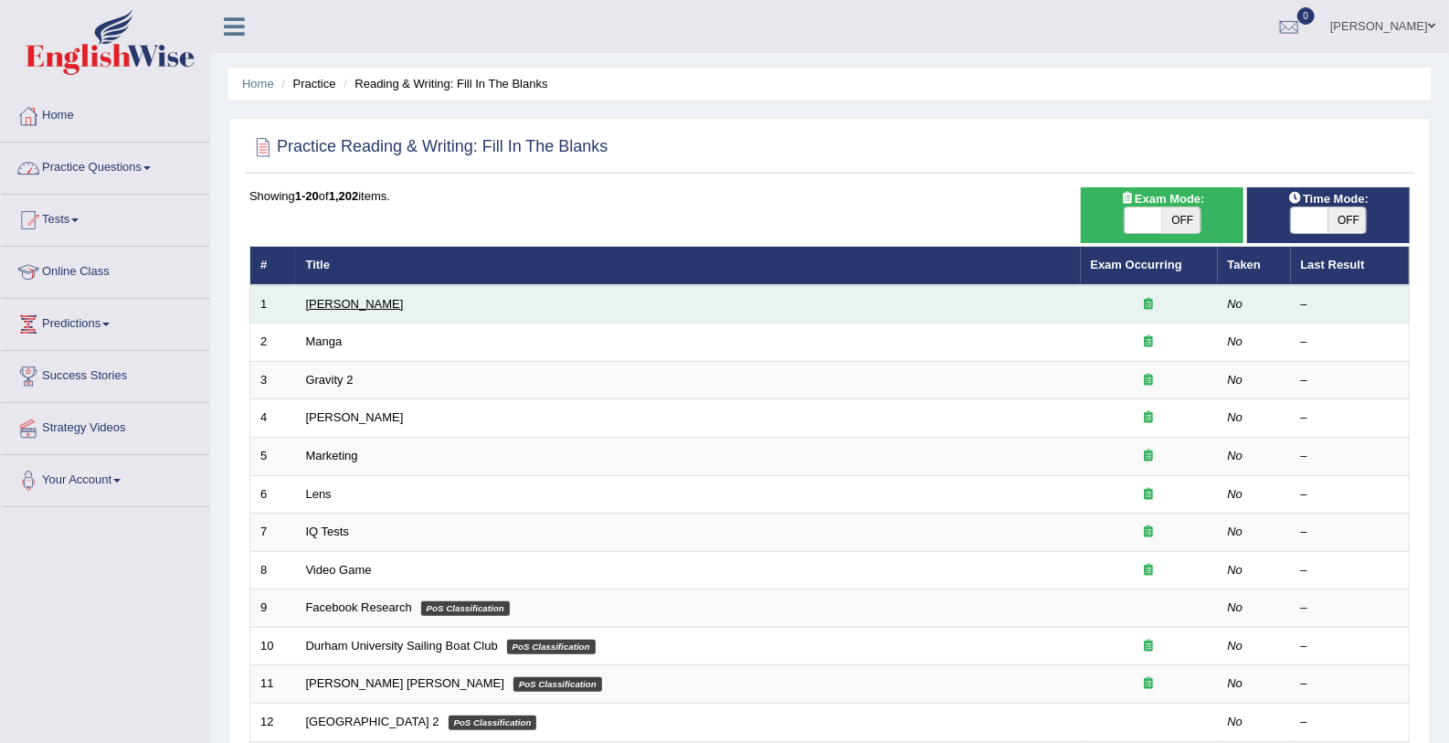
click at [343, 298] on link "[PERSON_NAME]" at bounding box center [355, 304] width 98 height 14
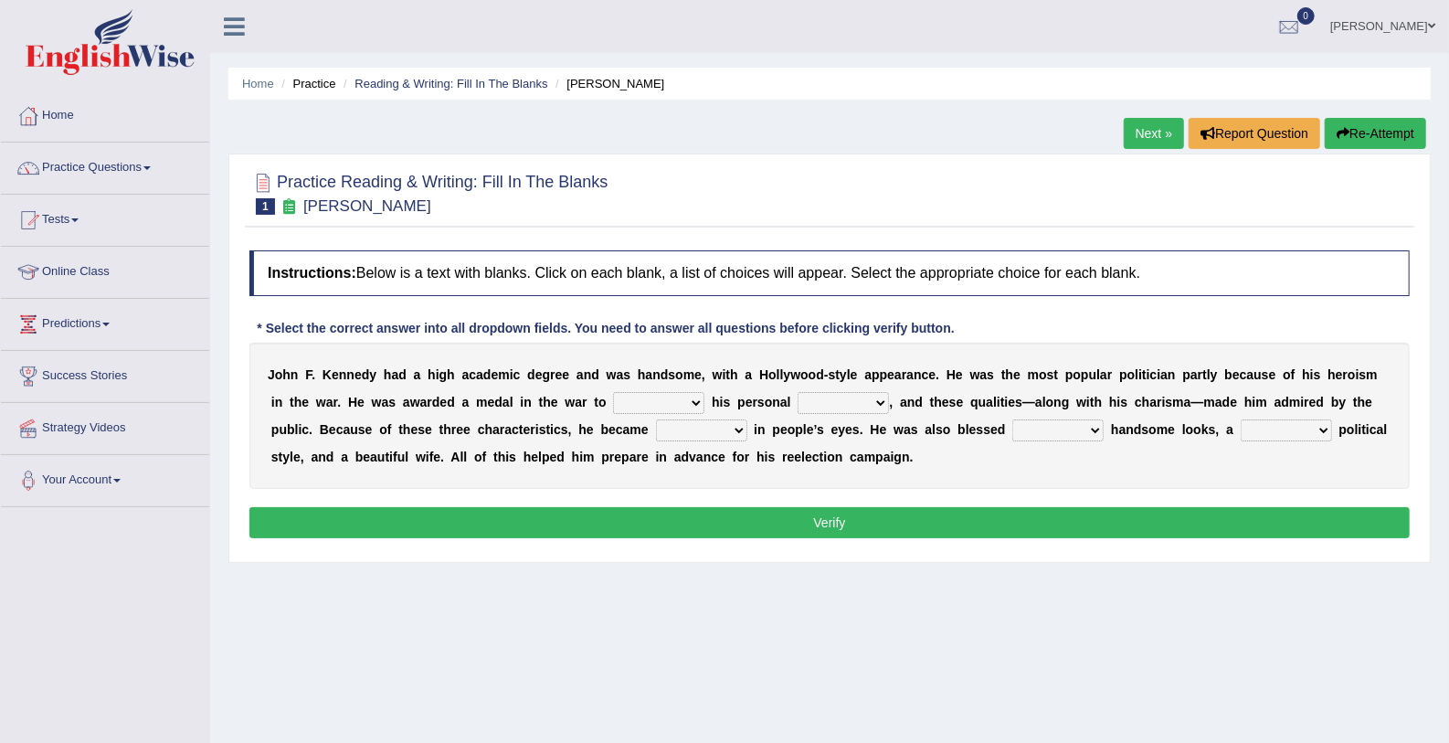
click at [613, 401] on select "prove show evidence upthrow" at bounding box center [658, 403] width 91 height 22
select select "prove"
click at [613, 392] on select "prove show evidence upthrow" at bounding box center [658, 403] width 91 height 22
click at [798, 404] on select "passion courage charm liking" at bounding box center [843, 403] width 91 height 22
click at [798, 392] on select "passion courage charm liking" at bounding box center [843, 403] width 91 height 22
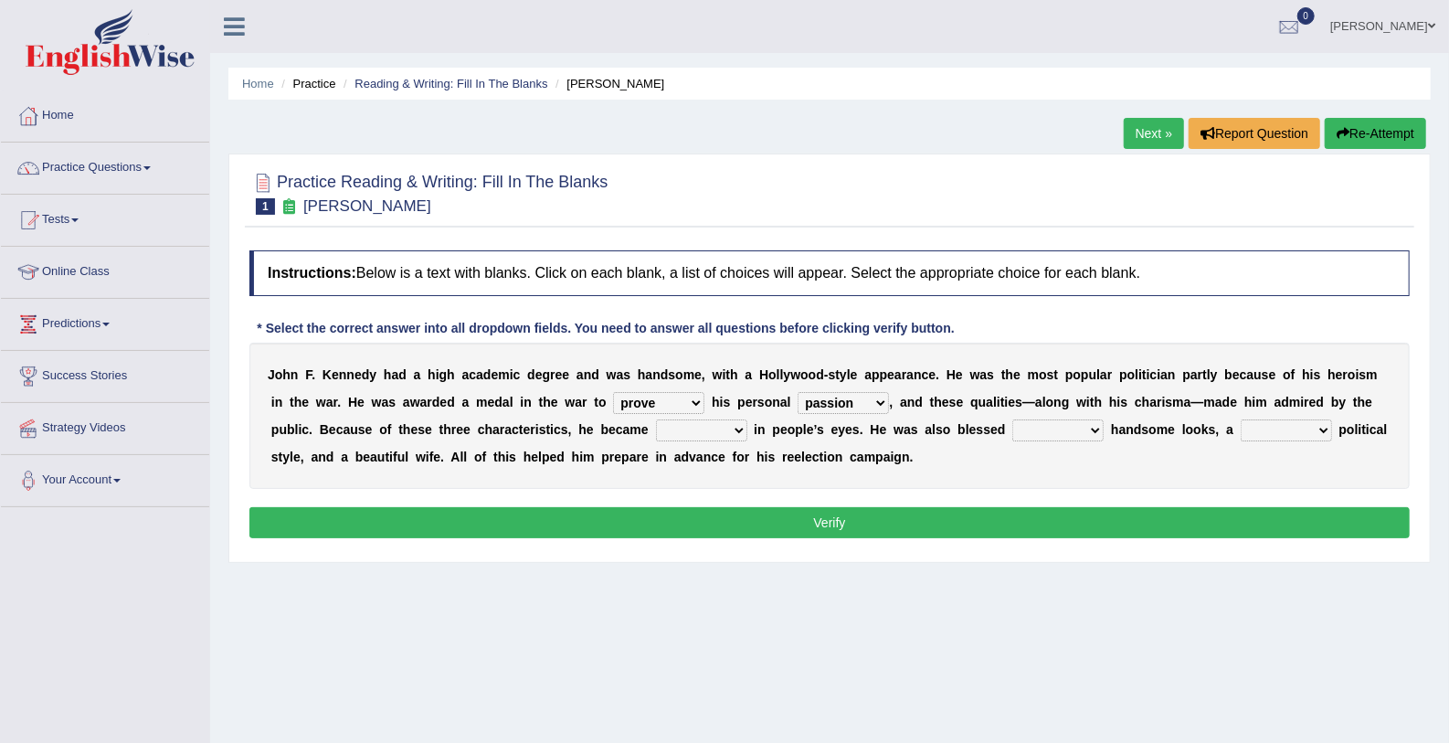
click at [798, 402] on select "passion courage charm liking" at bounding box center [843, 403] width 91 height 22
select select "charm"
click at [798, 392] on select "passion courage charm liking" at bounding box center [843, 403] width 91 height 22
click at [656, 426] on select "iconic ironic identical impotent" at bounding box center [701, 430] width 91 height 22
select select "iconic"
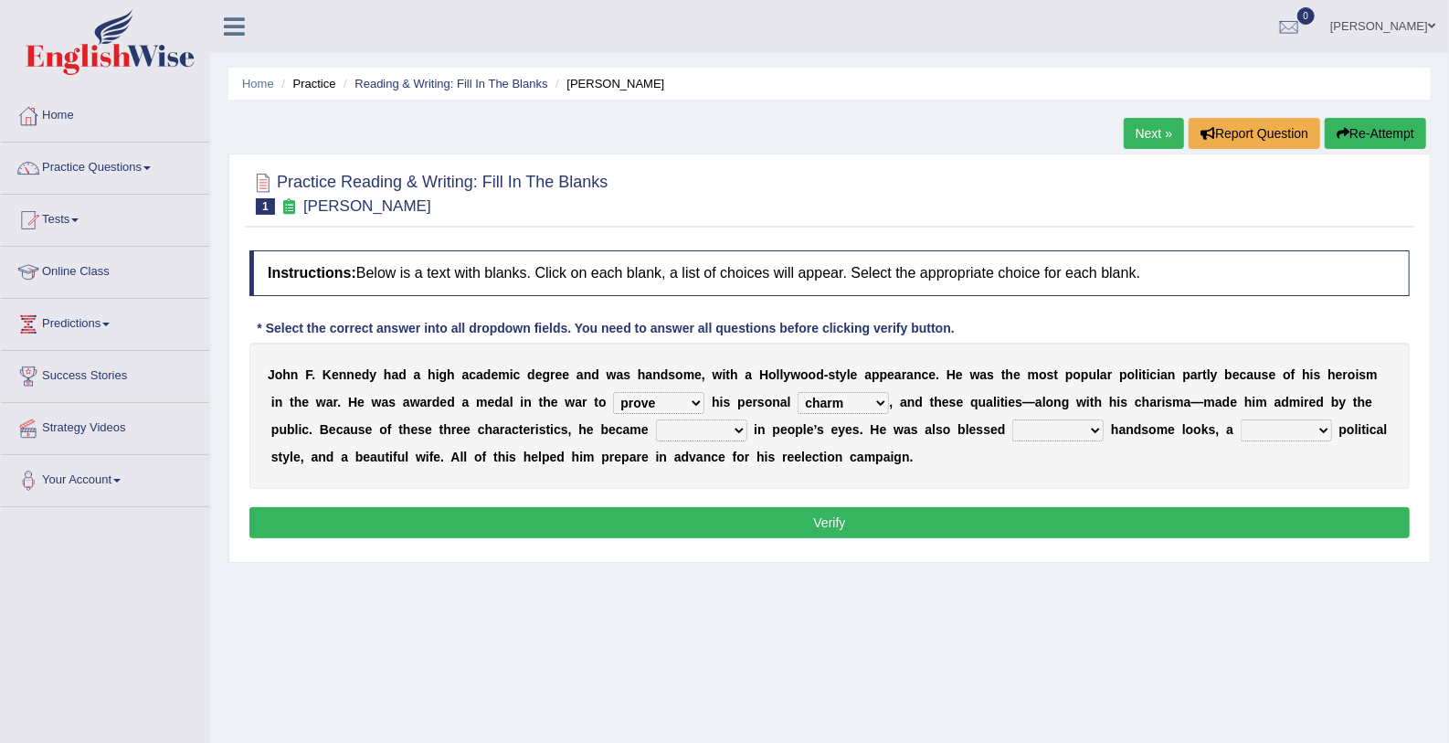
click at [656, 419] on select "iconic ironic identical impotent" at bounding box center [701, 430] width 91 height 22
click at [1012, 428] on select "with in upon to" at bounding box center [1057, 430] width 91 height 22
select select "with"
click at [1012, 419] on select "with in upon to" at bounding box center [1057, 430] width 91 height 22
click at [1241, 429] on select "mending mends mended mend" at bounding box center [1286, 430] width 91 height 22
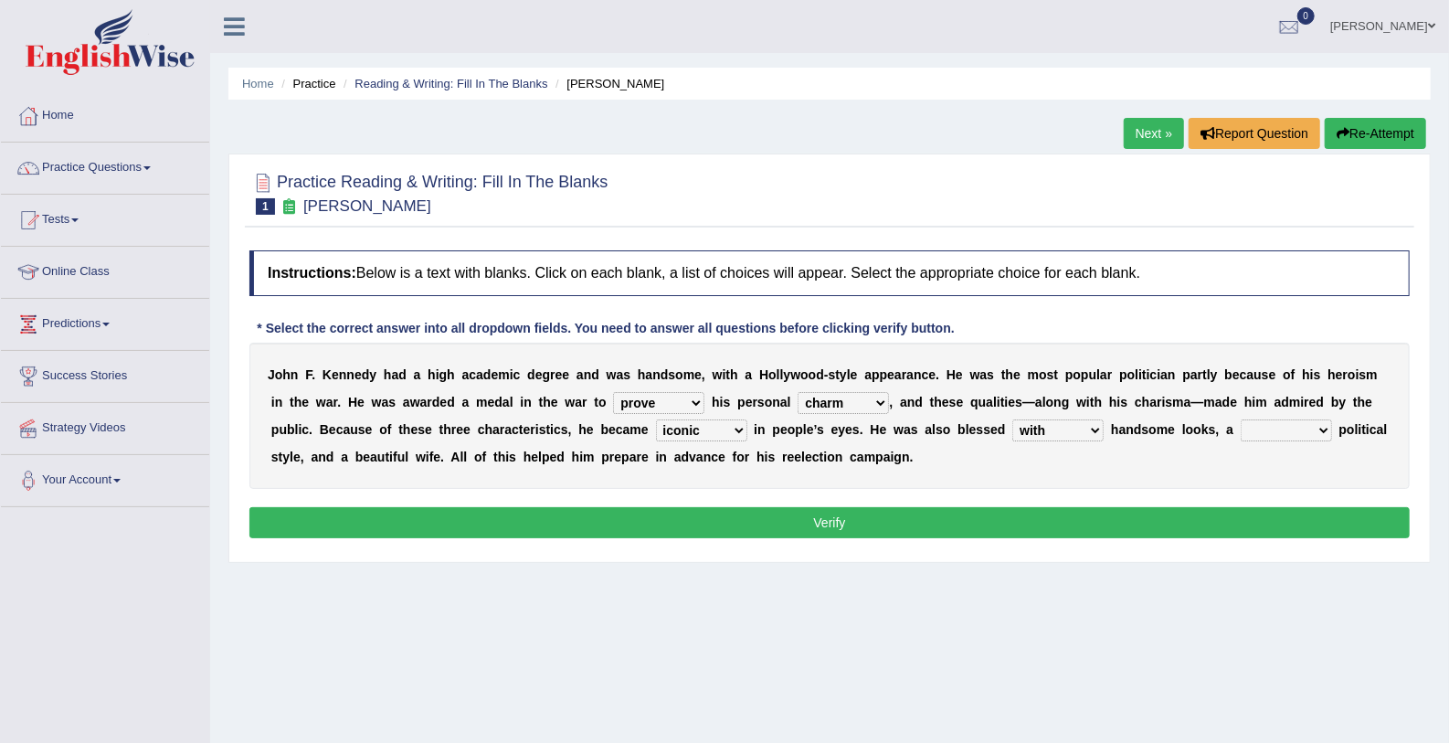
select select "mending"
click at [1241, 419] on select "mending mends mended mend" at bounding box center [1286, 430] width 91 height 22
click at [1200, 530] on button "Verify" at bounding box center [829, 522] width 1161 height 31
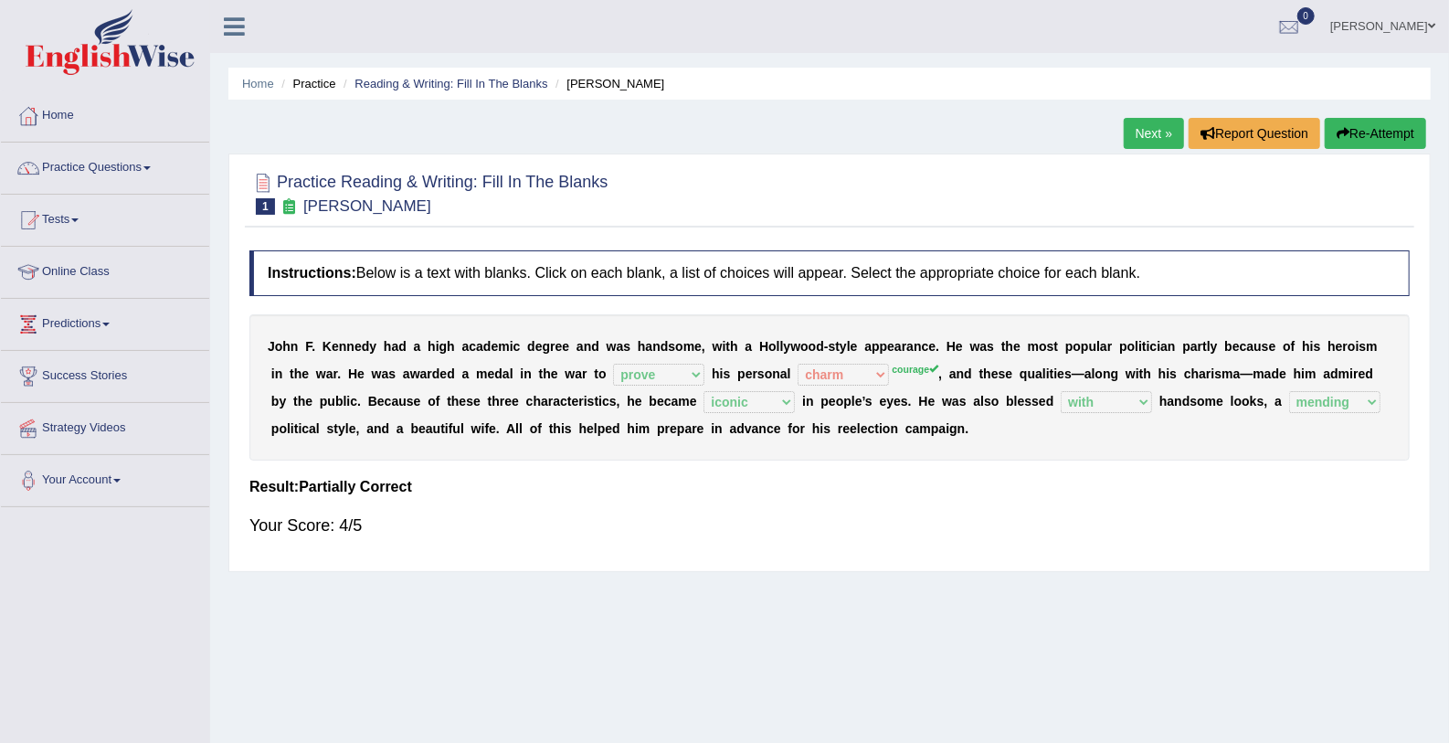
click at [1146, 136] on link "Next »" at bounding box center [1154, 133] width 60 height 31
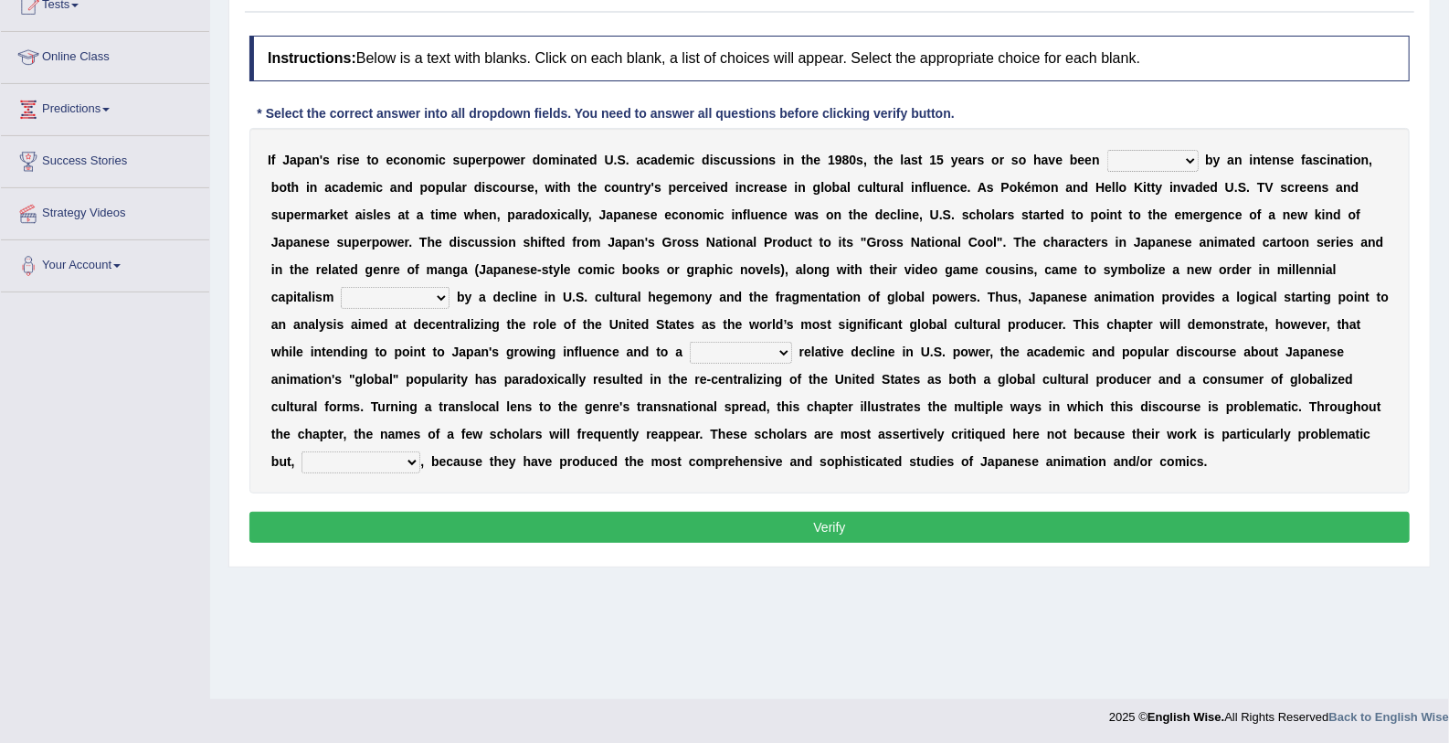
scroll to position [214, 0]
click at [1113, 161] on select "marked dedicated made inspired" at bounding box center [1153, 162] width 91 height 22
select select "marked"
click at [1108, 151] on select "marked dedicated made inspired" at bounding box center [1153, 162] width 91 height 22
click at [450, 288] on select "pocessed characterized opposed tangled" at bounding box center [395, 299] width 109 height 22
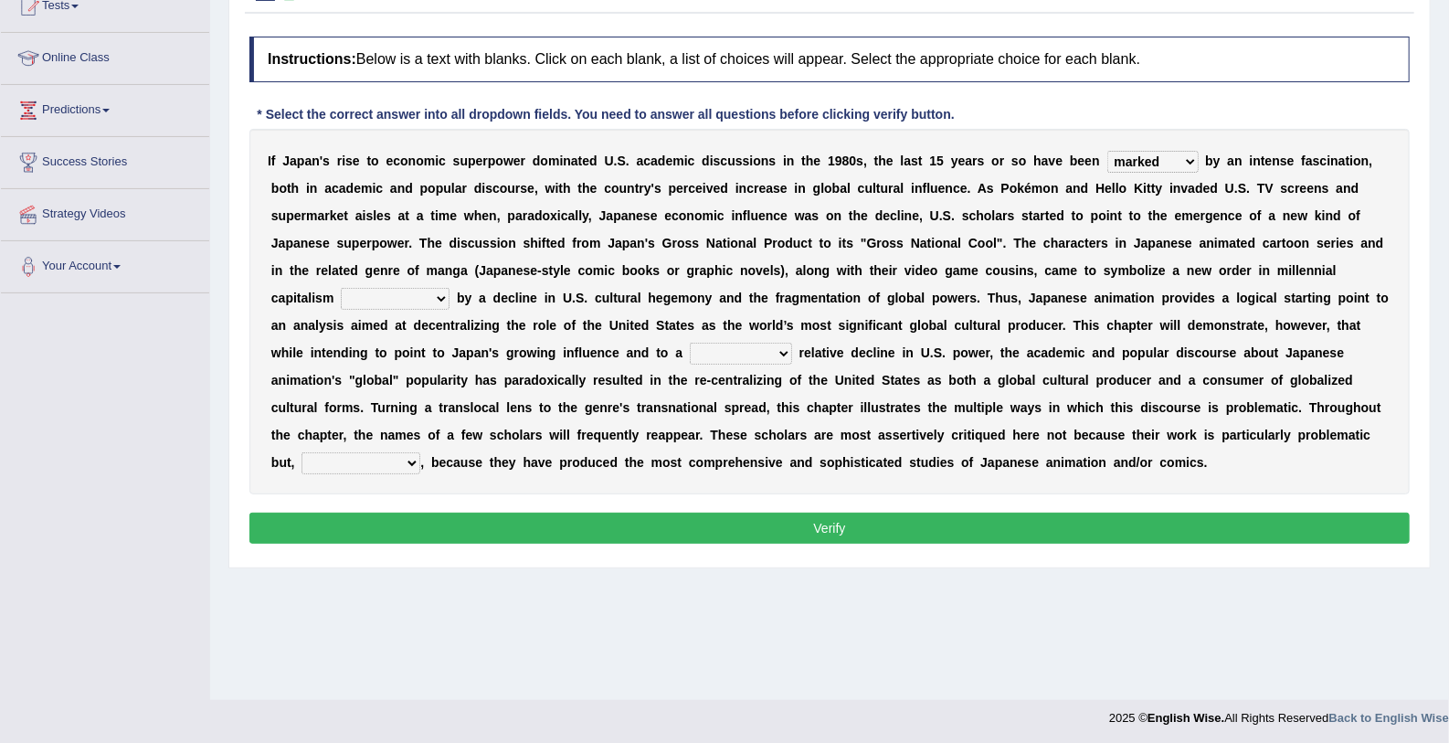
select select "characterized"
click at [450, 288] on select "pocessed characterized opposed tangled" at bounding box center [395, 299] width 109 height 22
click at [792, 343] on select "concomitant discrete proportional legitimate" at bounding box center [741, 354] width 102 height 22
select select "concomitant"
click at [792, 343] on select "concomitant discrete proportional legitimate" at bounding box center [741, 354] width 102 height 22
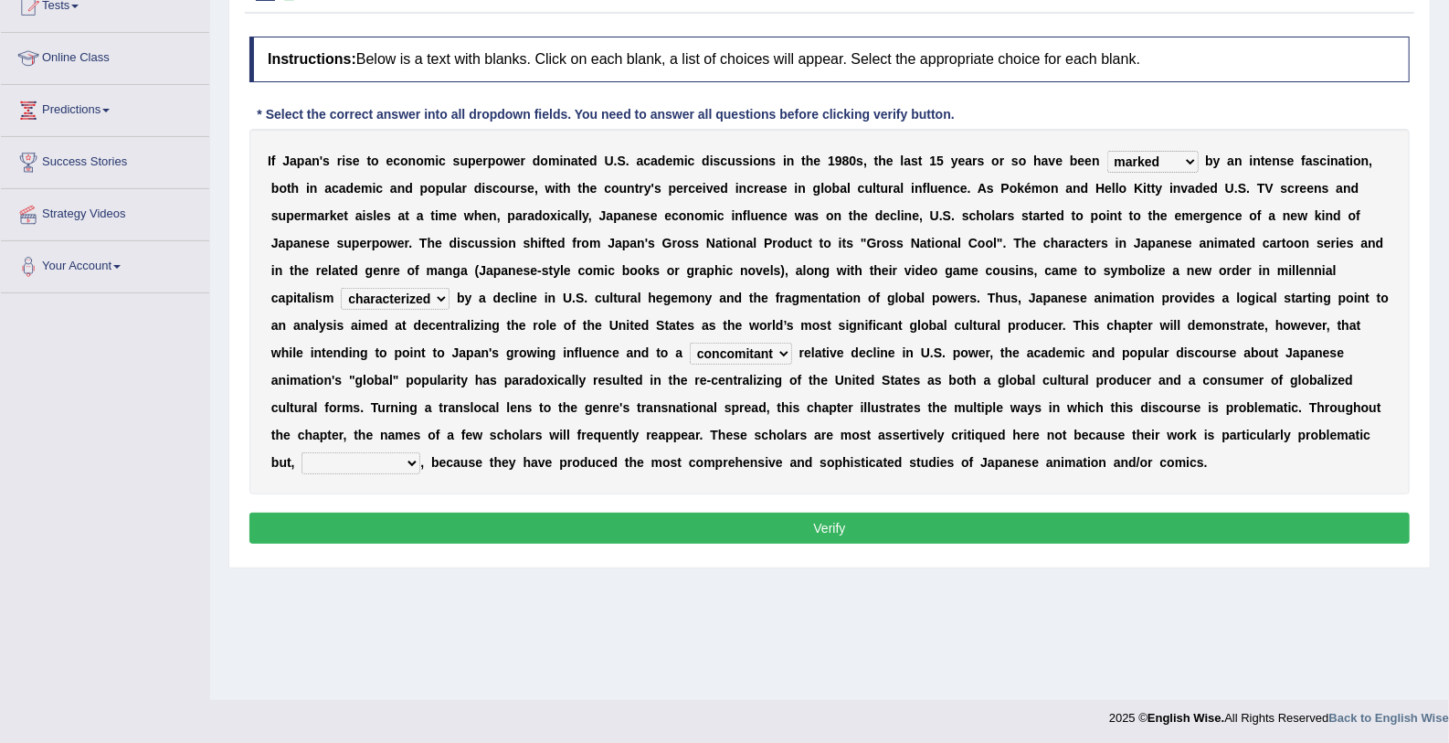
click at [420, 452] on select "however on the contrary in addition on the whole" at bounding box center [361, 463] width 119 height 22
select select "however"
click at [420, 452] on select "however on the contrary in addition on the whole" at bounding box center [361, 463] width 119 height 22
click at [672, 523] on button "Verify" at bounding box center [829, 528] width 1161 height 31
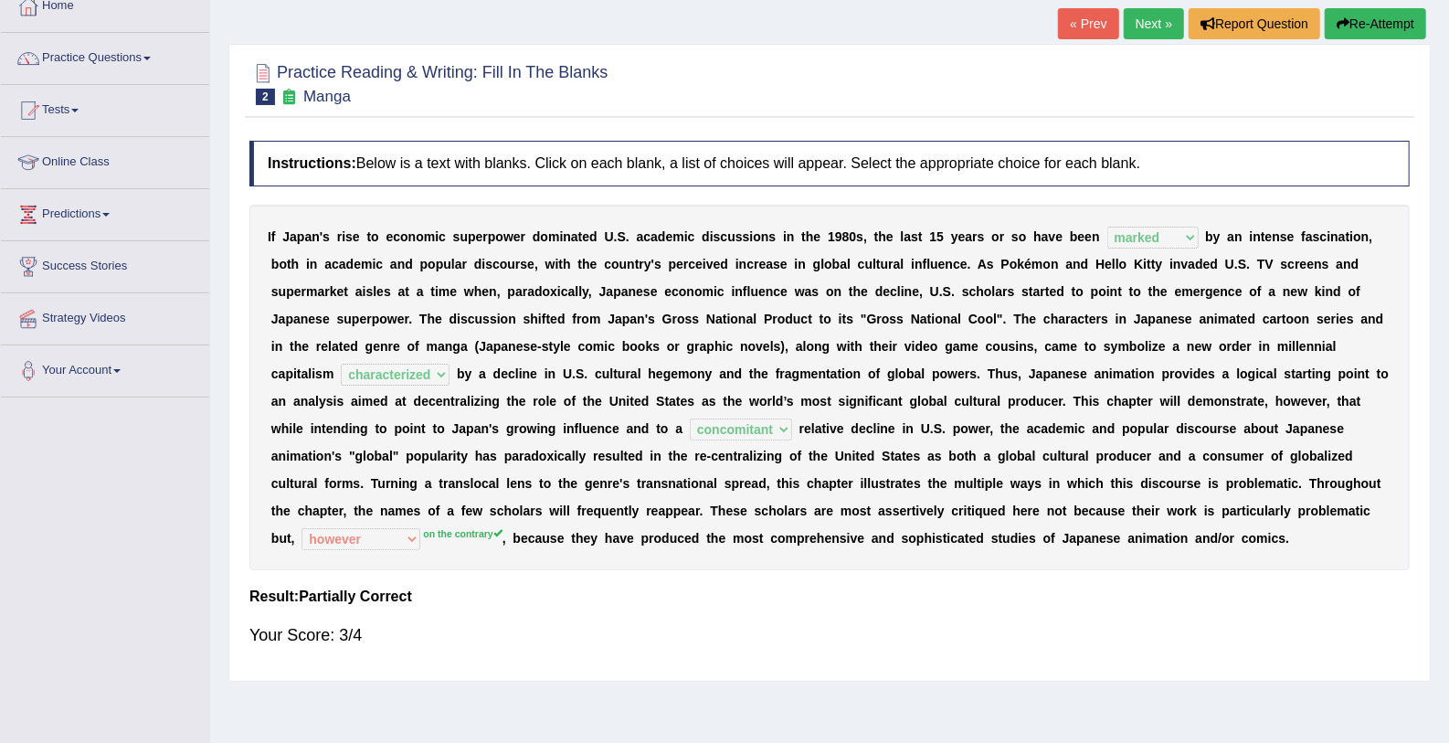
scroll to position [69, 0]
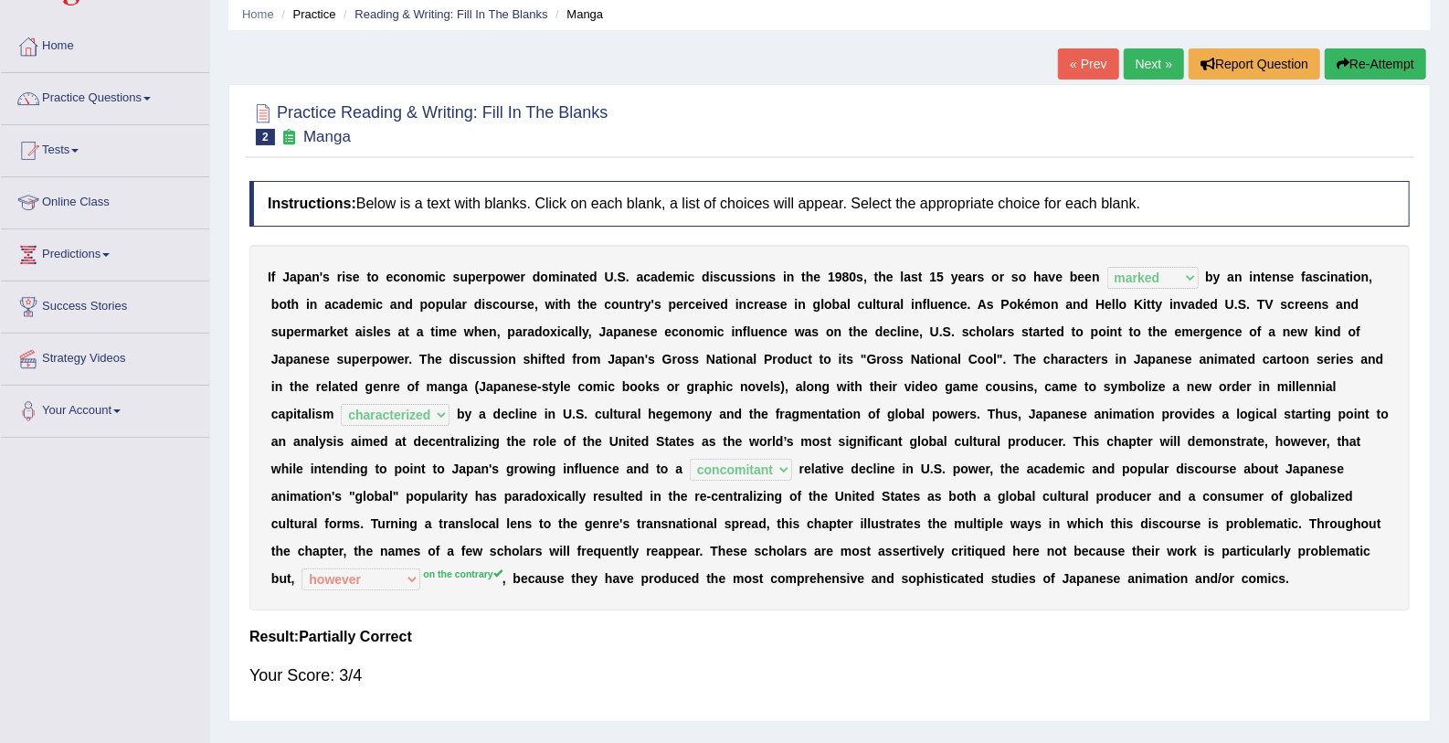
click at [1149, 55] on link "Next »" at bounding box center [1154, 63] width 60 height 31
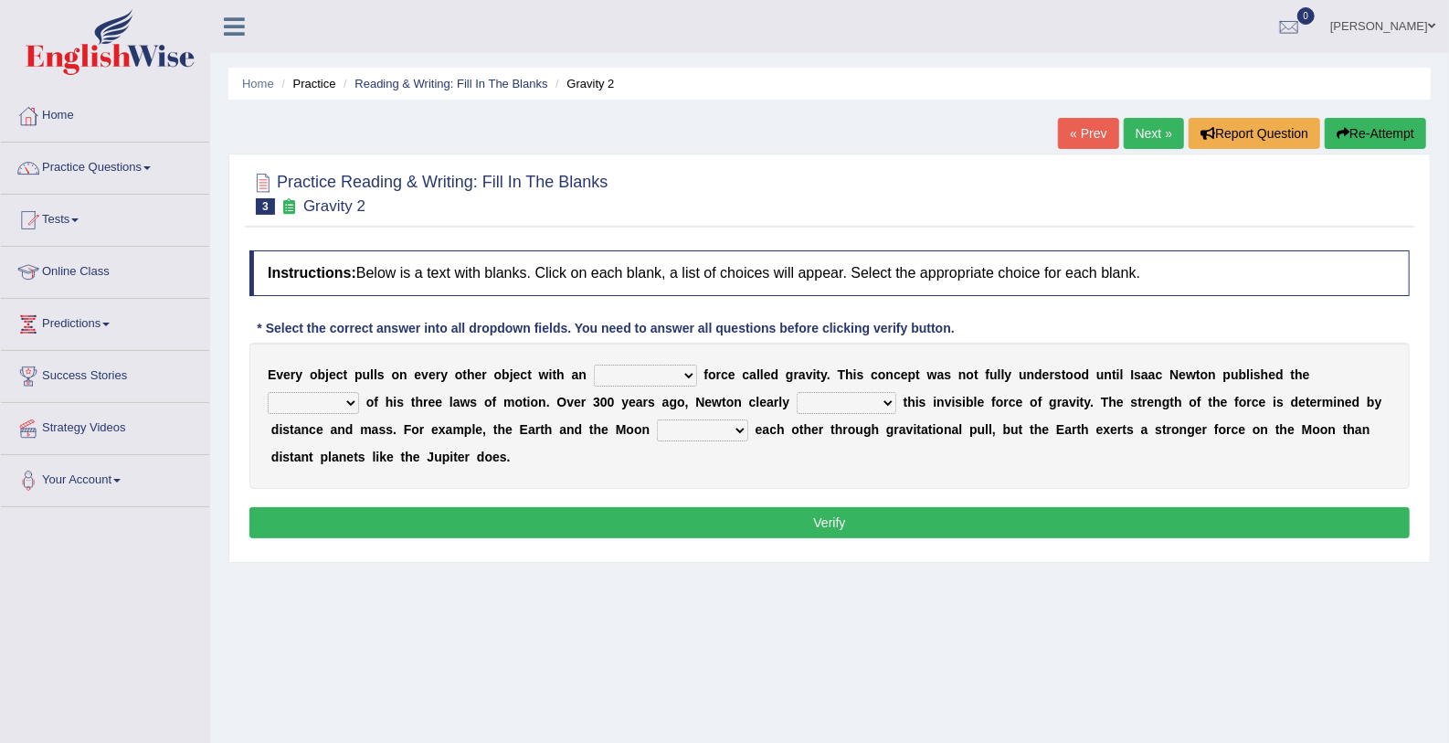
click at [633, 365] on select "invisible unknown unbelievable inconsistent" at bounding box center [645, 376] width 103 height 22
select select "unknown"
click at [594, 365] on select "invisible unknown unbelievable inconsistent" at bounding box center [645, 376] width 103 height 22
click at [656, 374] on select "invisible unknown unbelievable inconsistent" at bounding box center [645, 376] width 103 height 22
click at [359, 392] on select "concept theory method argument" at bounding box center [313, 403] width 91 height 22
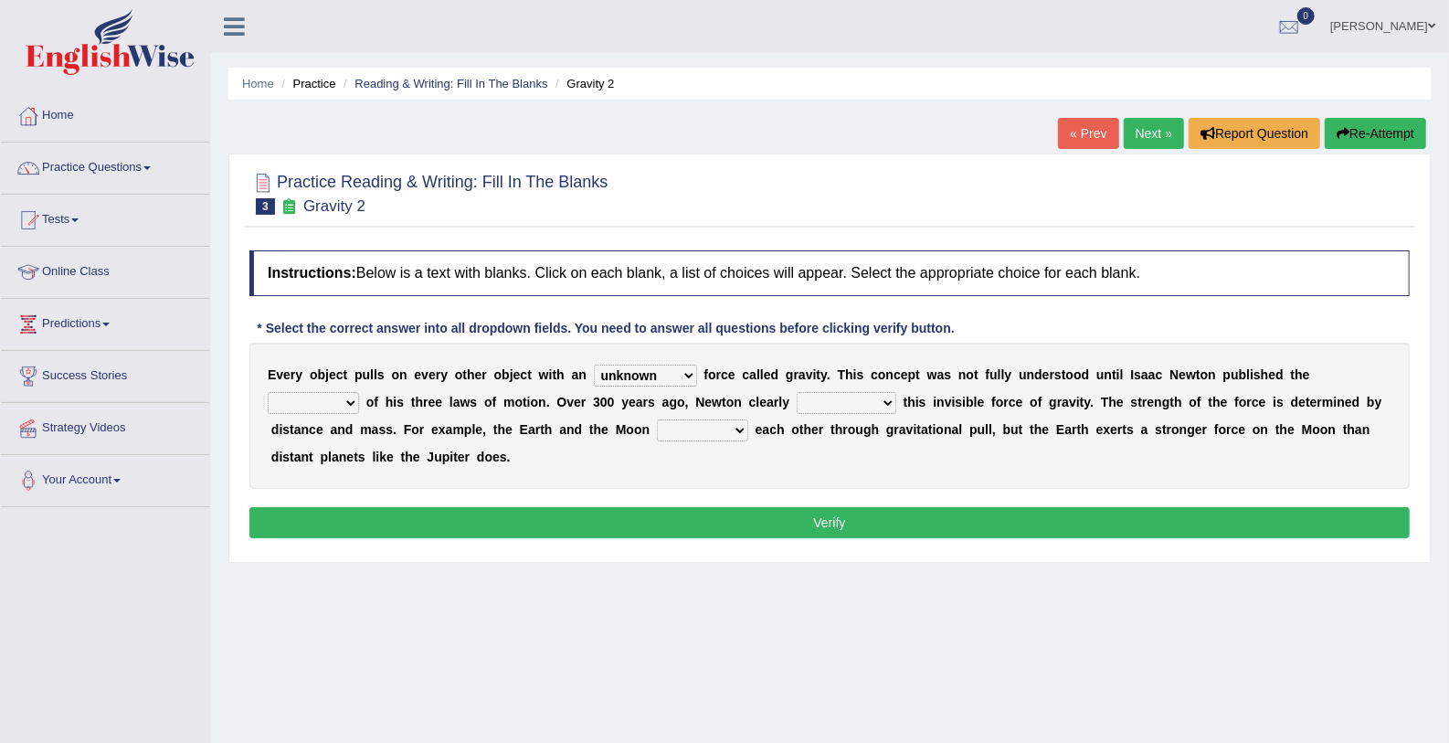
select select "concept"
click at [359, 392] on select "concept theory method argument" at bounding box center [313, 403] width 91 height 22
click at [797, 402] on select "explained undermined overturned realized" at bounding box center [847, 403] width 100 height 22
select select "explained"
click at [797, 392] on select "explained undermined overturned realized" at bounding box center [847, 403] width 100 height 22
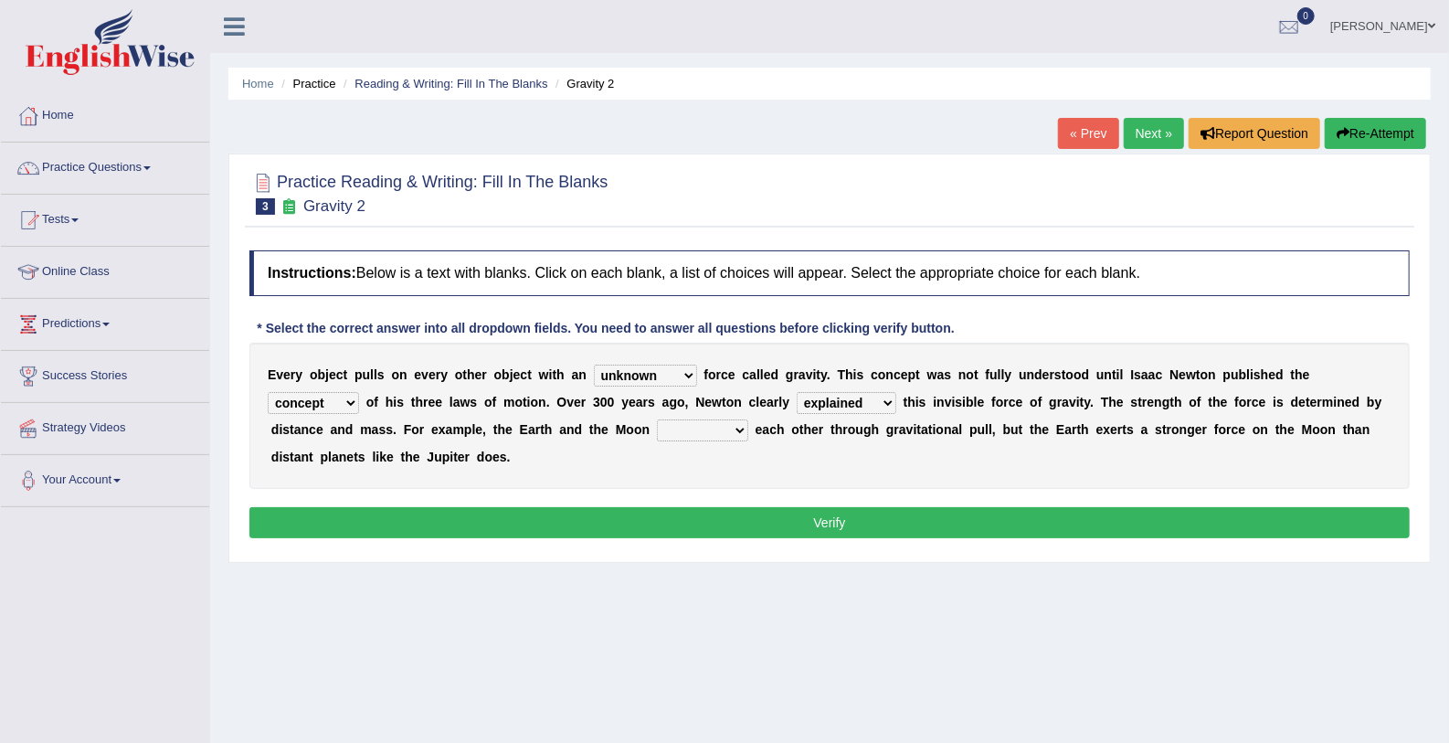
click at [657, 429] on select "affect spin evade span" at bounding box center [702, 430] width 91 height 22
select select "affect"
click at [657, 419] on select "affect spin evade span" at bounding box center [702, 430] width 91 height 22
click at [521, 507] on button "Verify" at bounding box center [829, 522] width 1161 height 31
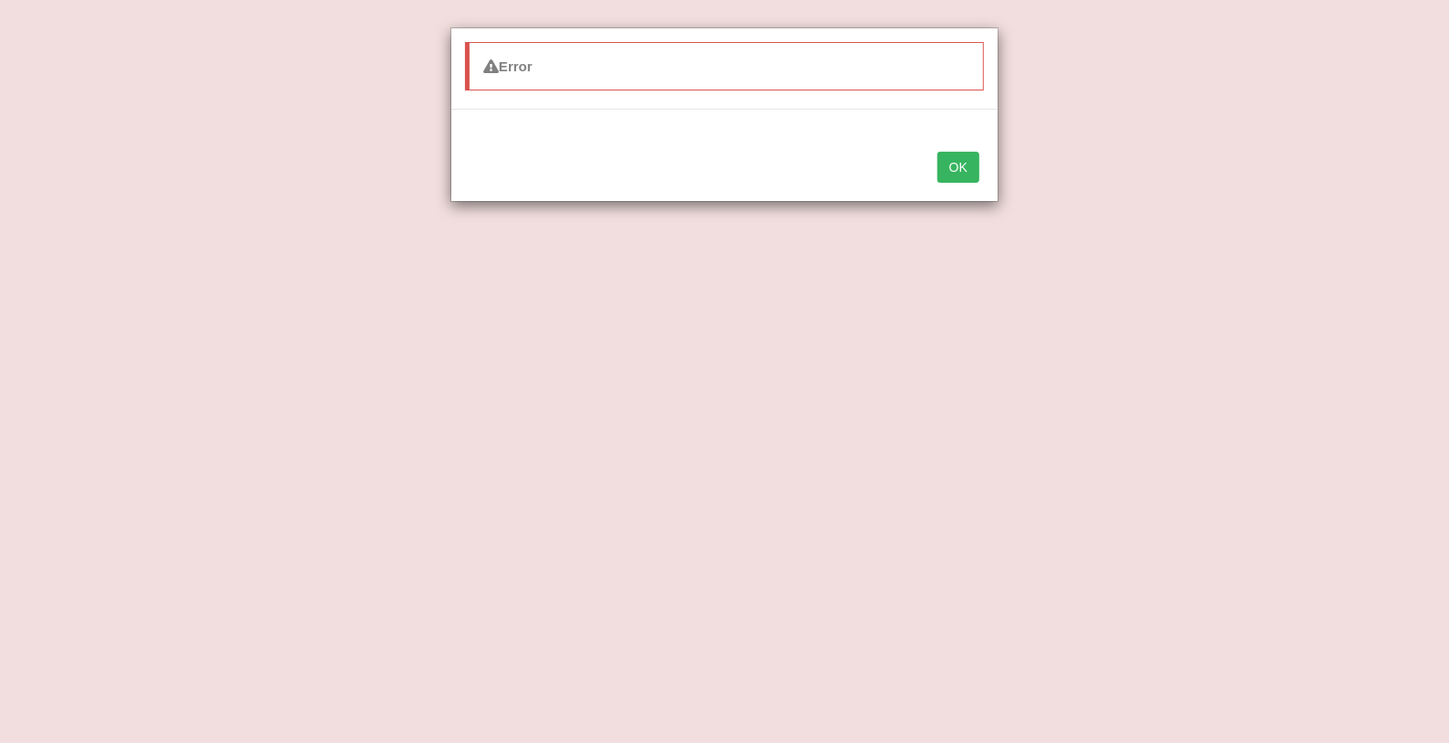
click at [1436, 728] on div "Error OK" at bounding box center [724, 371] width 1449 height 743
click at [970, 154] on button "OK" at bounding box center [959, 167] width 42 height 31
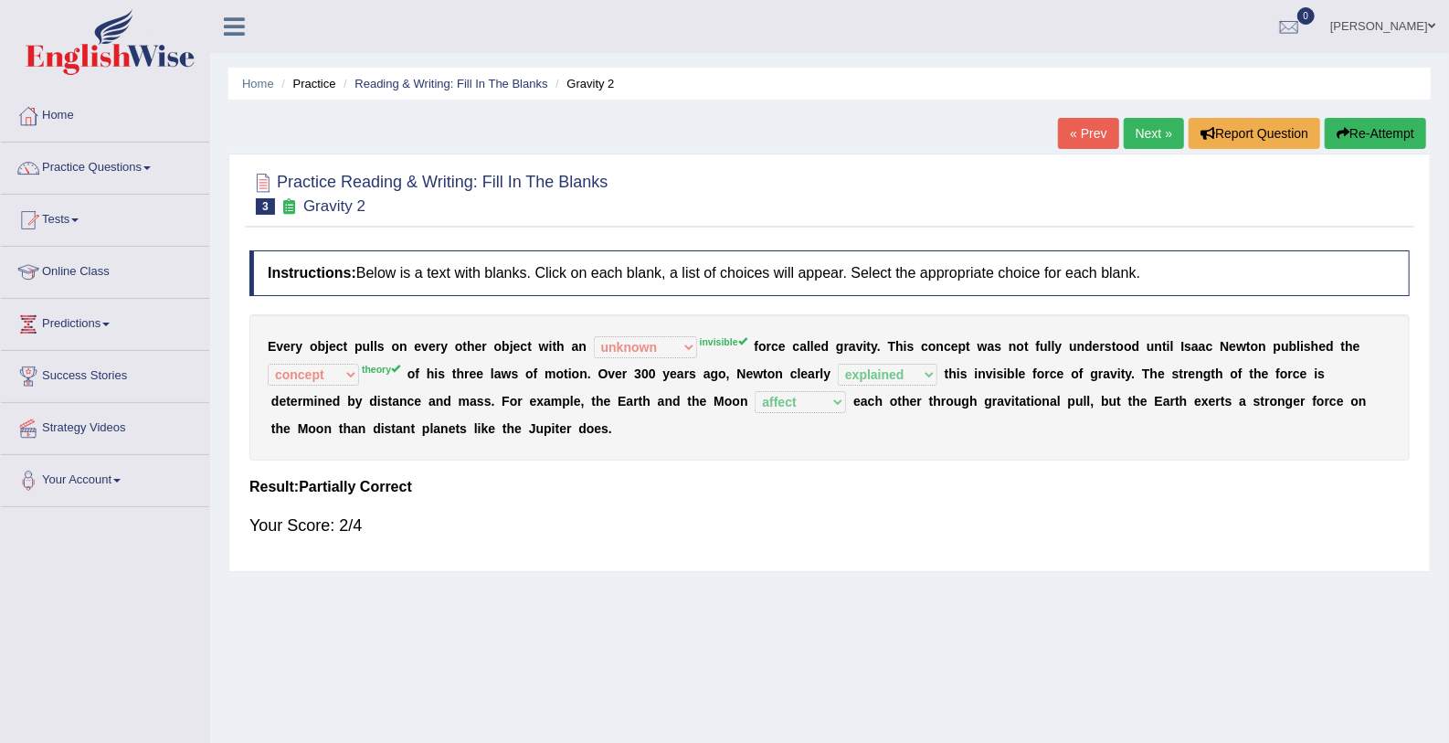
click at [1349, 721] on div "Home Practice Reading & Writing: Fill In The Blanks Gravity 2 « Prev Next » Rep…" at bounding box center [829, 457] width 1239 height 914
click at [894, 199] on div at bounding box center [829, 192] width 1161 height 56
click at [139, 170] on link "Practice Questions" at bounding box center [105, 166] width 208 height 46
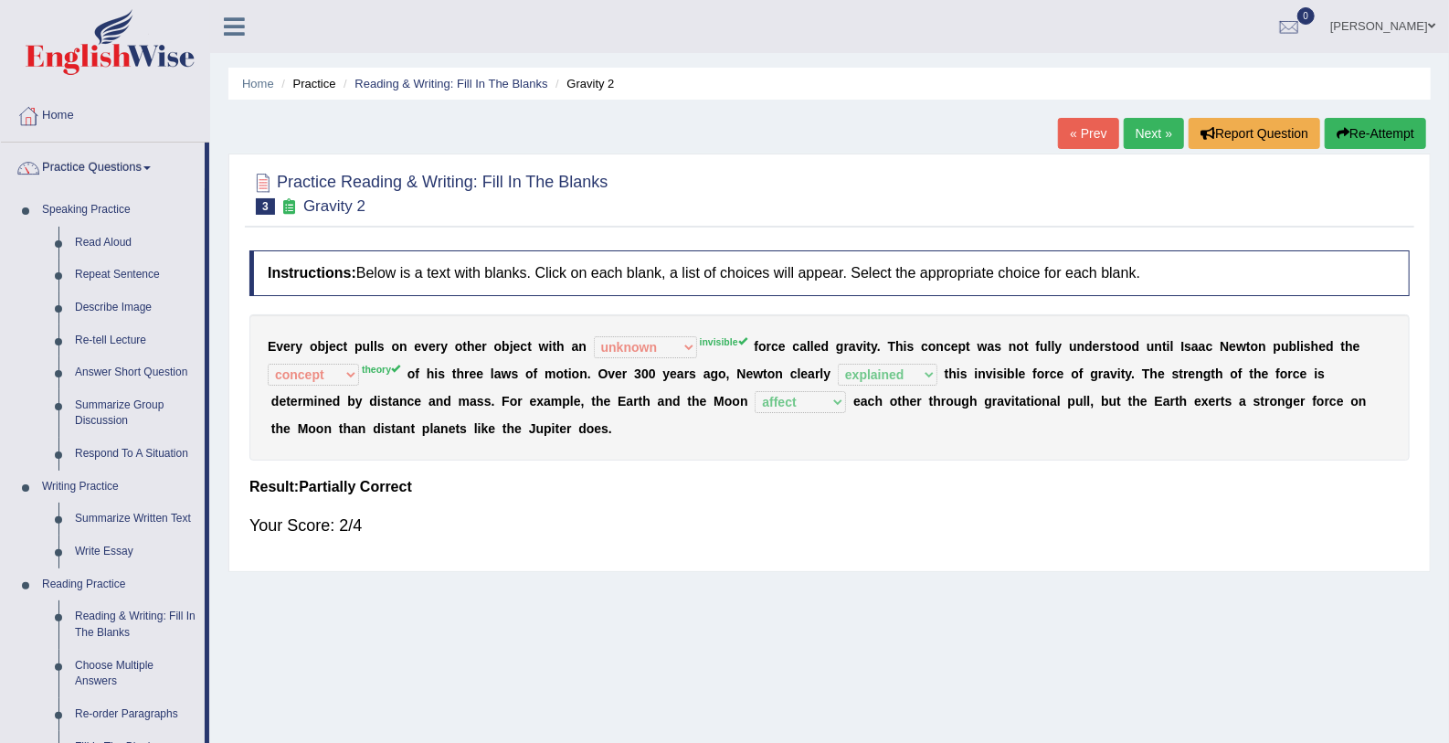
click at [1141, 123] on link "Next »" at bounding box center [1154, 133] width 60 height 31
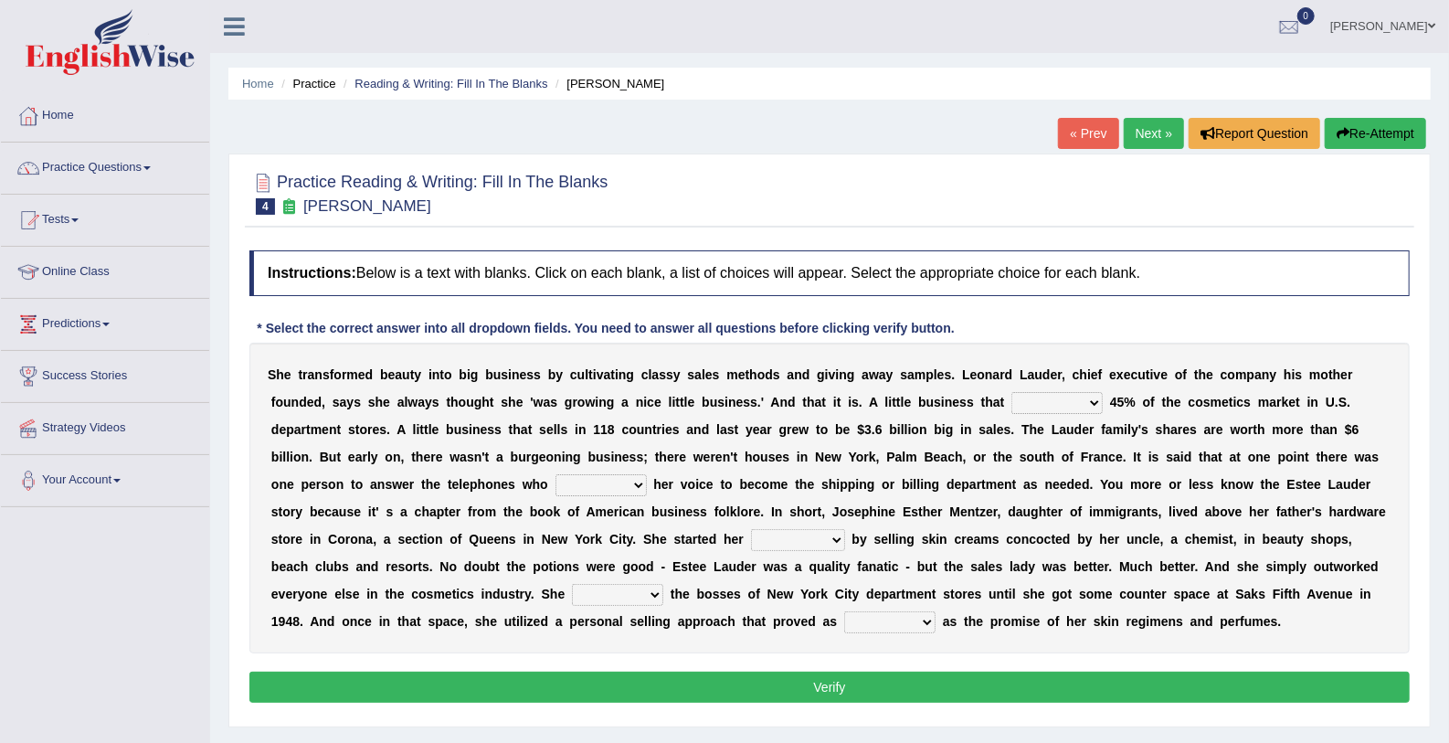
click at [1012, 398] on select "has controls makes maintains" at bounding box center [1057, 403] width 91 height 22
select select "makes"
click at [1012, 392] on select "has controls makes maintains" at bounding box center [1057, 403] width 91 height 22
click at [556, 478] on select "switched changed raised used" at bounding box center [601, 485] width 91 height 22
select select "used"
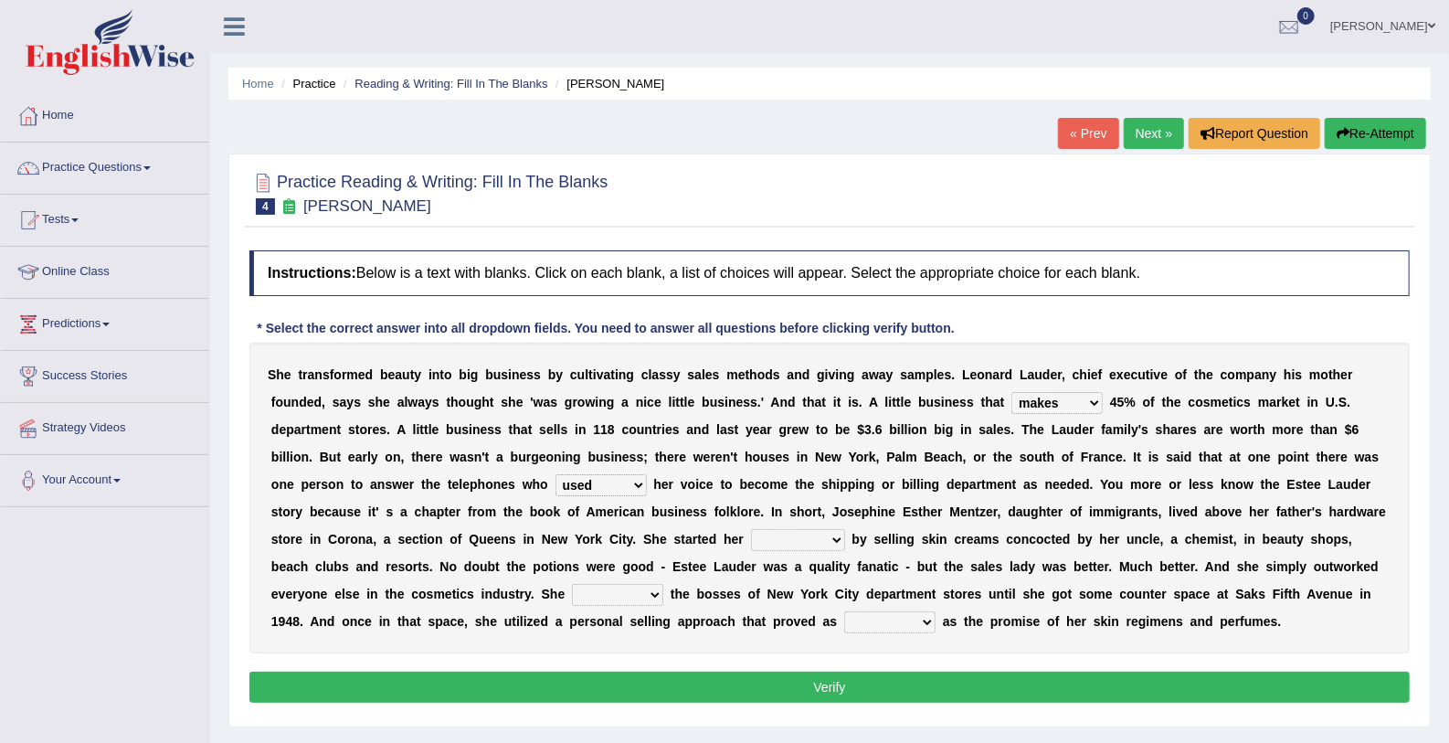
click at [556, 474] on select "switched changed raised used" at bounding box center [601, 485] width 91 height 22
click at [751, 542] on select "job institute companion enterprise" at bounding box center [798, 540] width 94 height 22
select select "job"
click at [751, 529] on select "job institute companion enterprise" at bounding box center [798, 540] width 94 height 22
click at [663, 584] on select "stated bridged stalked heaved" at bounding box center [617, 595] width 91 height 22
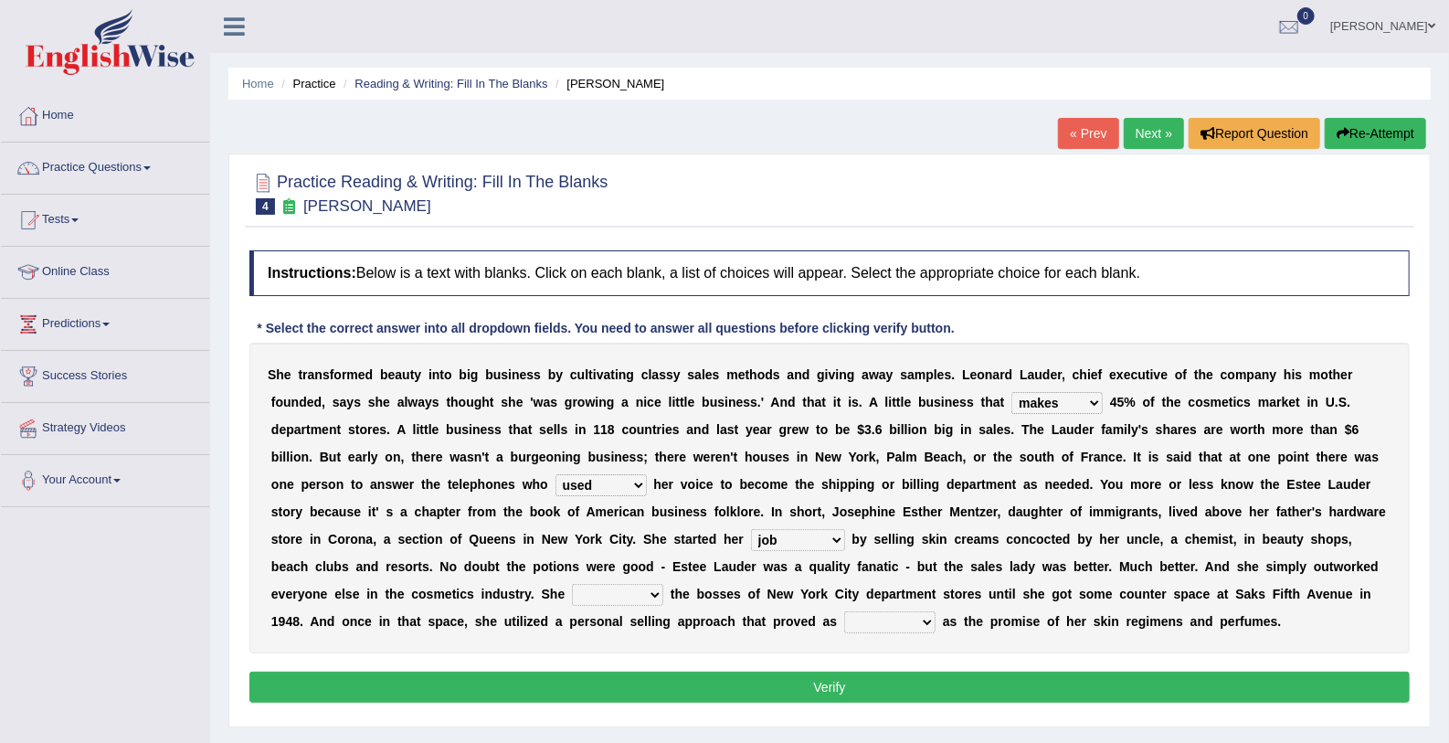
select select "stated"
click at [663, 584] on select "stated bridged stalked heaved" at bounding box center [617, 595] width 91 height 22
click at [936, 611] on select "potent ruthless potential expensive" at bounding box center [889, 622] width 91 height 22
select select "expensive"
click at [936, 611] on select "potent ruthless potential expensive" at bounding box center [889, 622] width 91 height 22
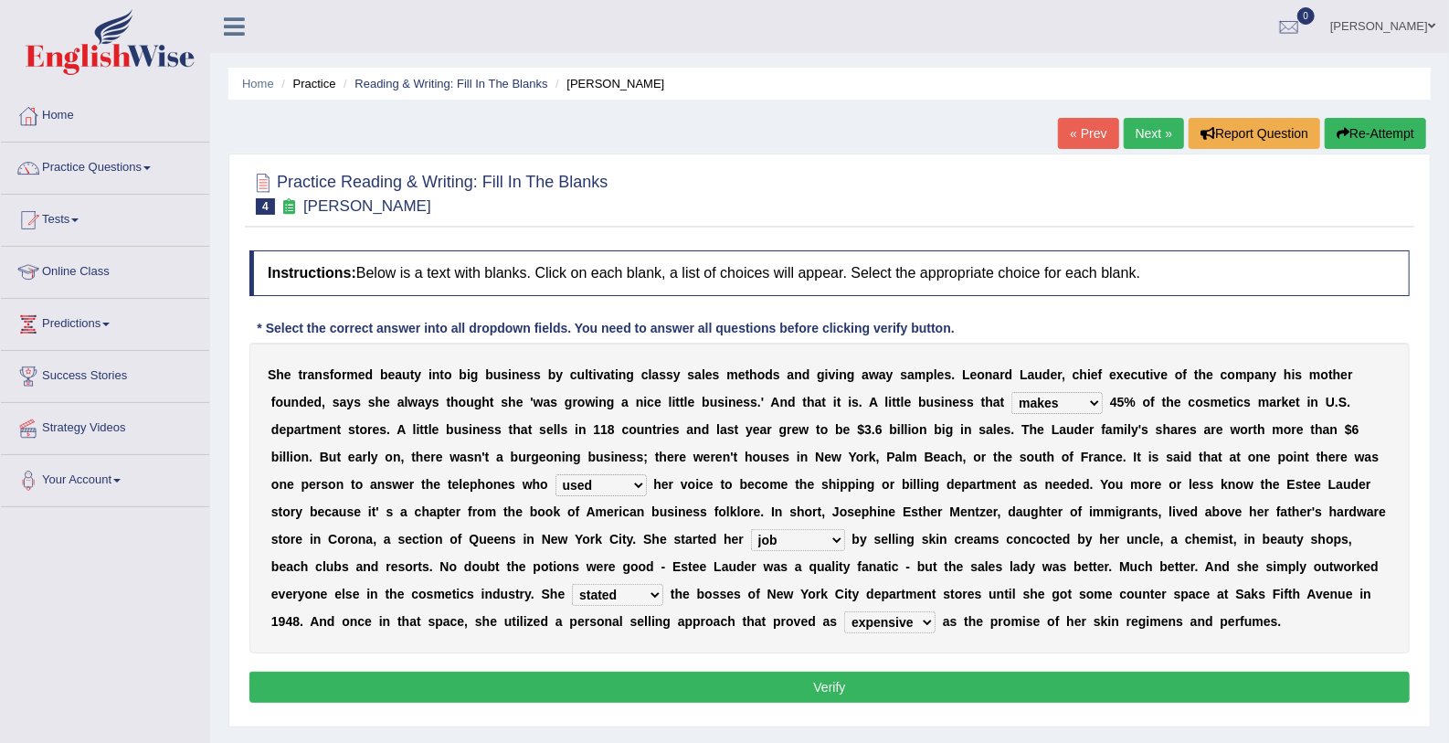
click at [1256, 694] on button "Verify" at bounding box center [829, 687] width 1161 height 31
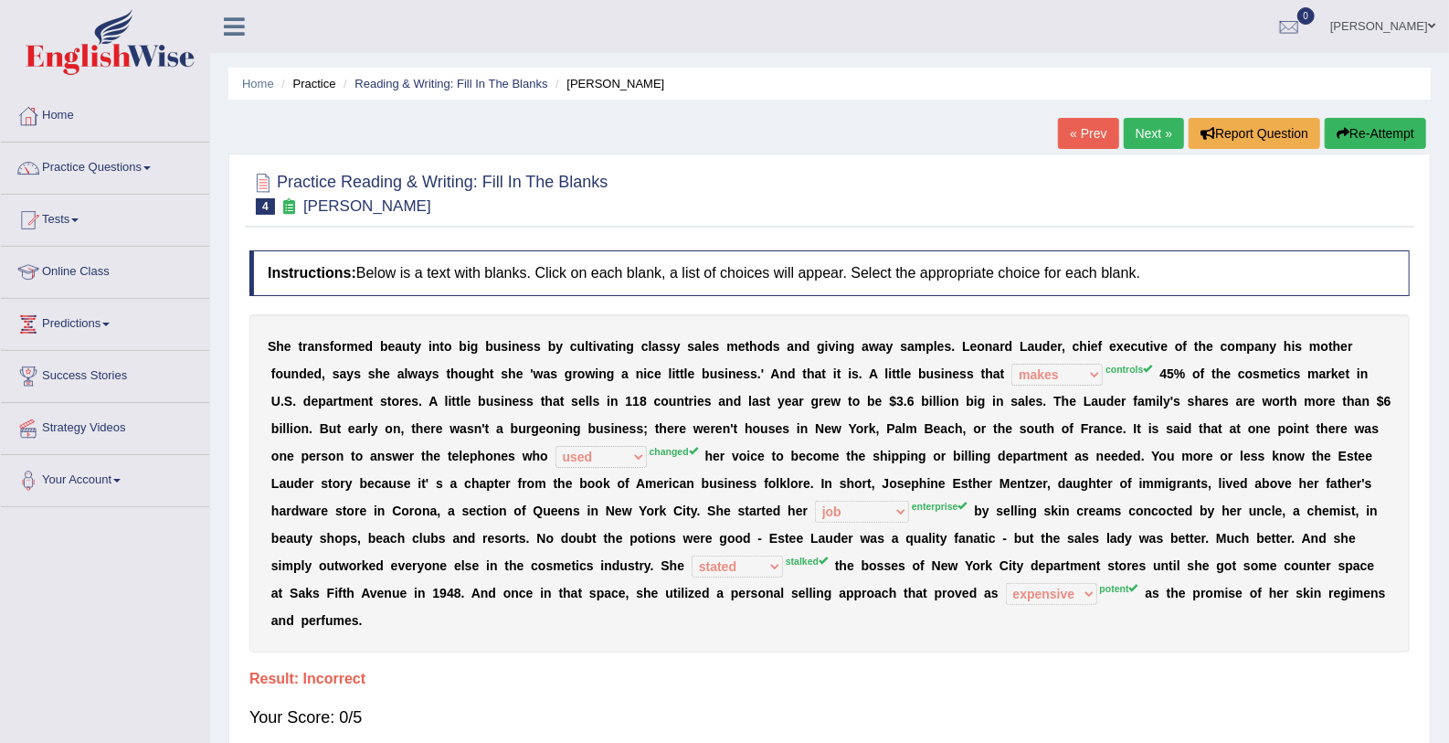
click at [1146, 140] on link "Next »" at bounding box center [1154, 133] width 60 height 31
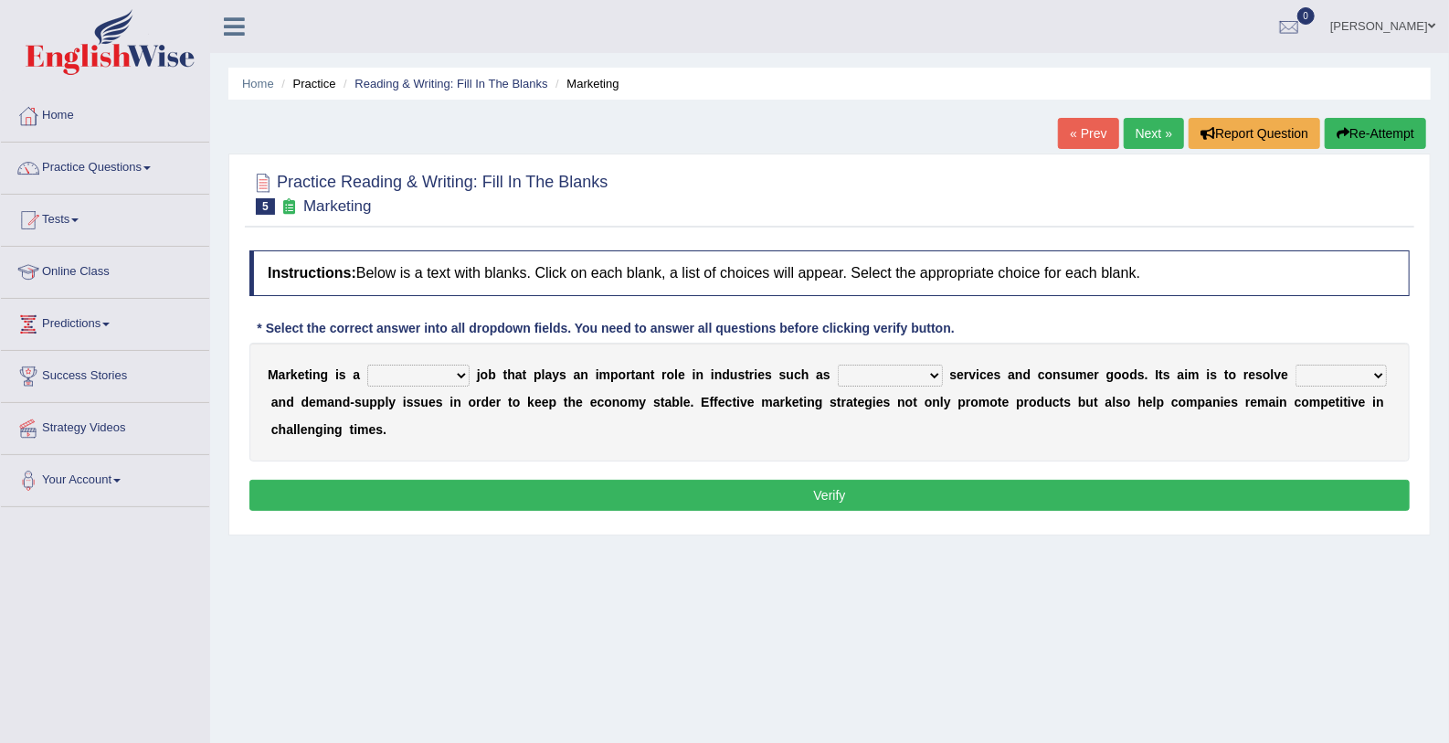
click at [438, 366] on select "professional flexible parochial descriptive" at bounding box center [418, 376] width 102 height 22
select select "flexible"
click at [367, 365] on select "professional flexible parochial descriptive" at bounding box center [418, 376] width 102 height 22
click at [874, 370] on select "civil financial conventional foremost" at bounding box center [890, 376] width 105 height 22
select select "financial"
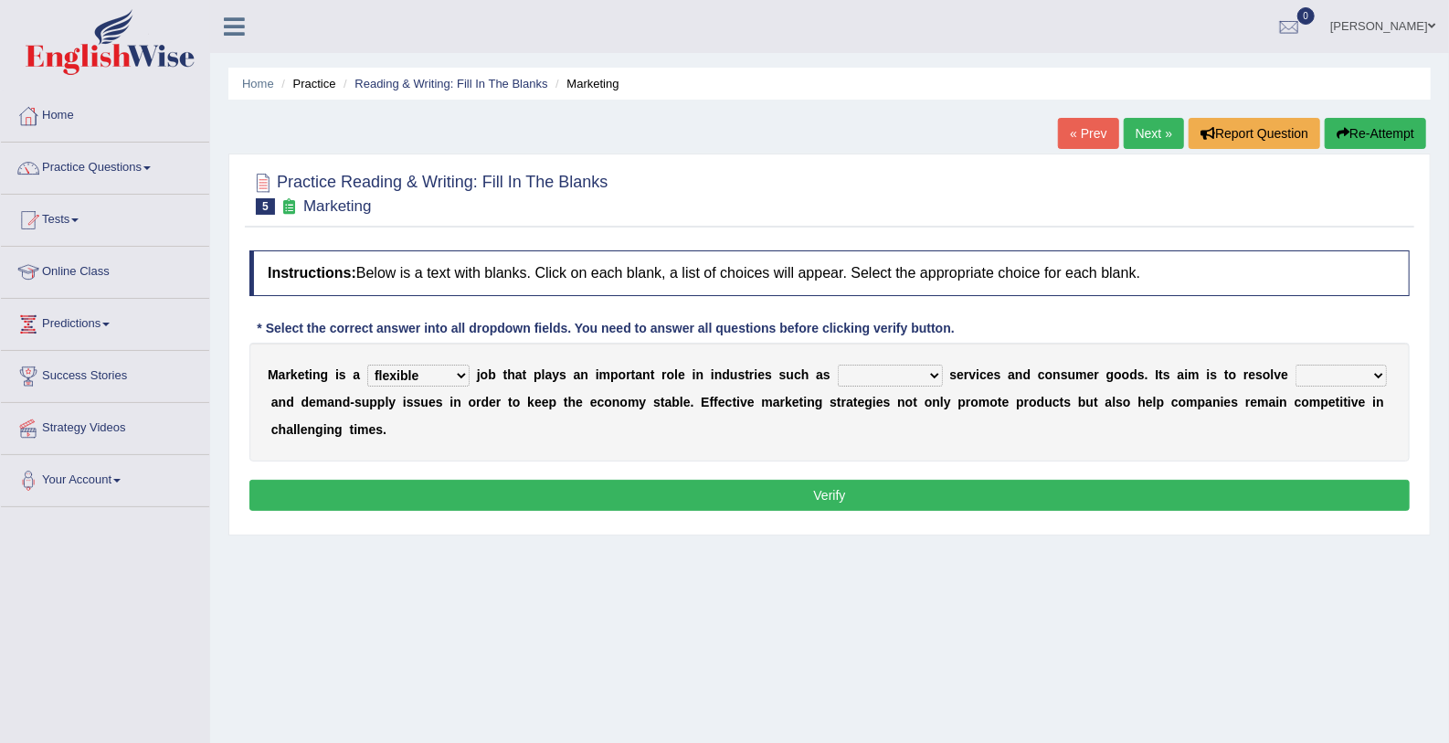
click at [838, 365] on select "civil financial conventional foremost" at bounding box center [890, 376] width 105 height 22
click at [1296, 374] on select "imbalance excess symmetry budget" at bounding box center [1341, 376] width 91 height 22
select select "budget"
click at [1296, 365] on select "imbalance excess symmetry budget" at bounding box center [1341, 376] width 91 height 22
click at [828, 489] on button "Verify" at bounding box center [829, 495] width 1161 height 31
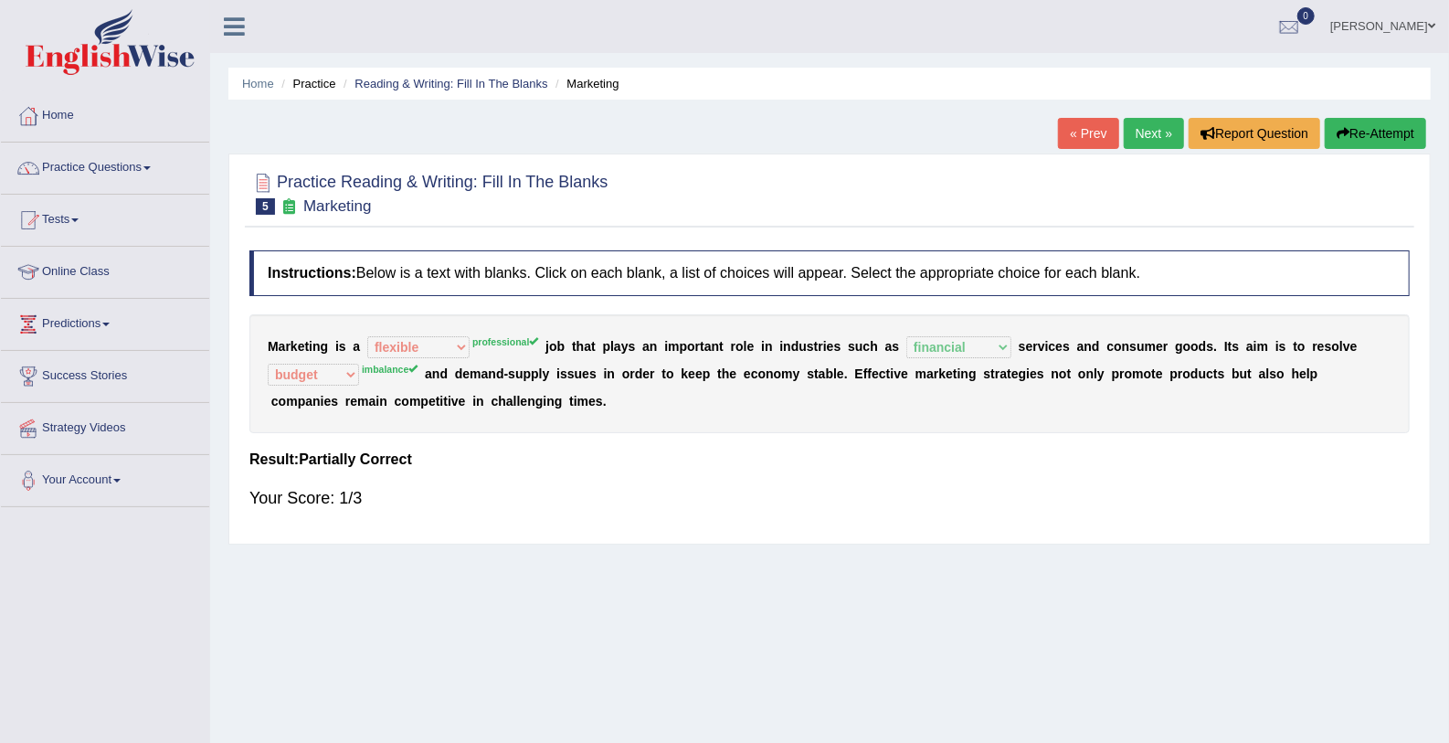
click at [1134, 120] on link "Next »" at bounding box center [1154, 133] width 60 height 31
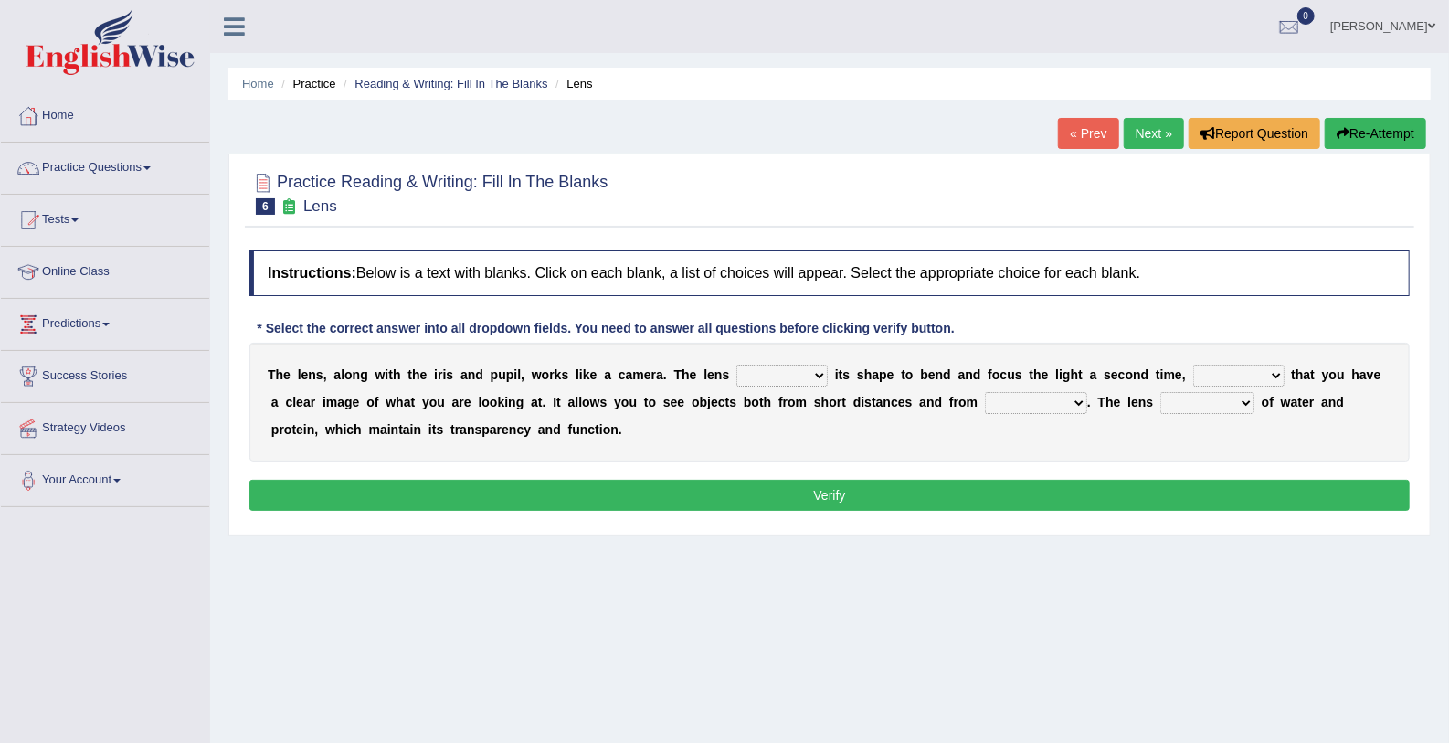
click at [771, 366] on select "adjusts shows selects presents" at bounding box center [782, 376] width 91 height 22
select select "adjusts"
click at [737, 365] on select "adjusts shows selects presents" at bounding box center [782, 376] width 91 height 22
click at [1218, 375] on select "ensures to ensure ensure ensured" at bounding box center [1238, 376] width 91 height 22
select select "to ensure"
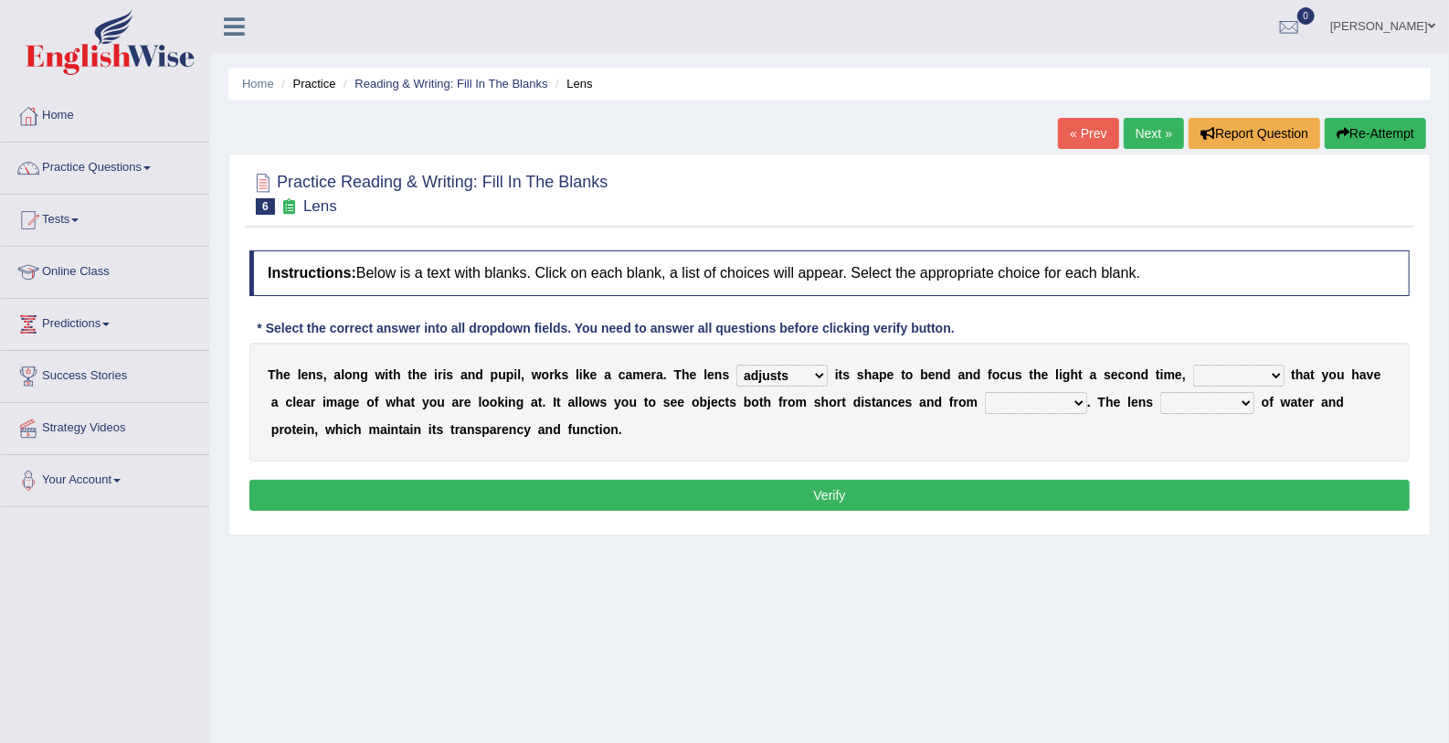
click at [1193, 365] on select "ensures to ensure ensure ensured" at bounding box center [1238, 376] width 91 height 22
click at [985, 404] on select "far away in between further apart all along" at bounding box center [1036, 403] width 102 height 22
select select "far away"
click at [985, 392] on select "far away in between further apart all along" at bounding box center [1036, 403] width 102 height 22
click at [1161, 393] on select "constitutes comprises composes consists" at bounding box center [1208, 403] width 94 height 22
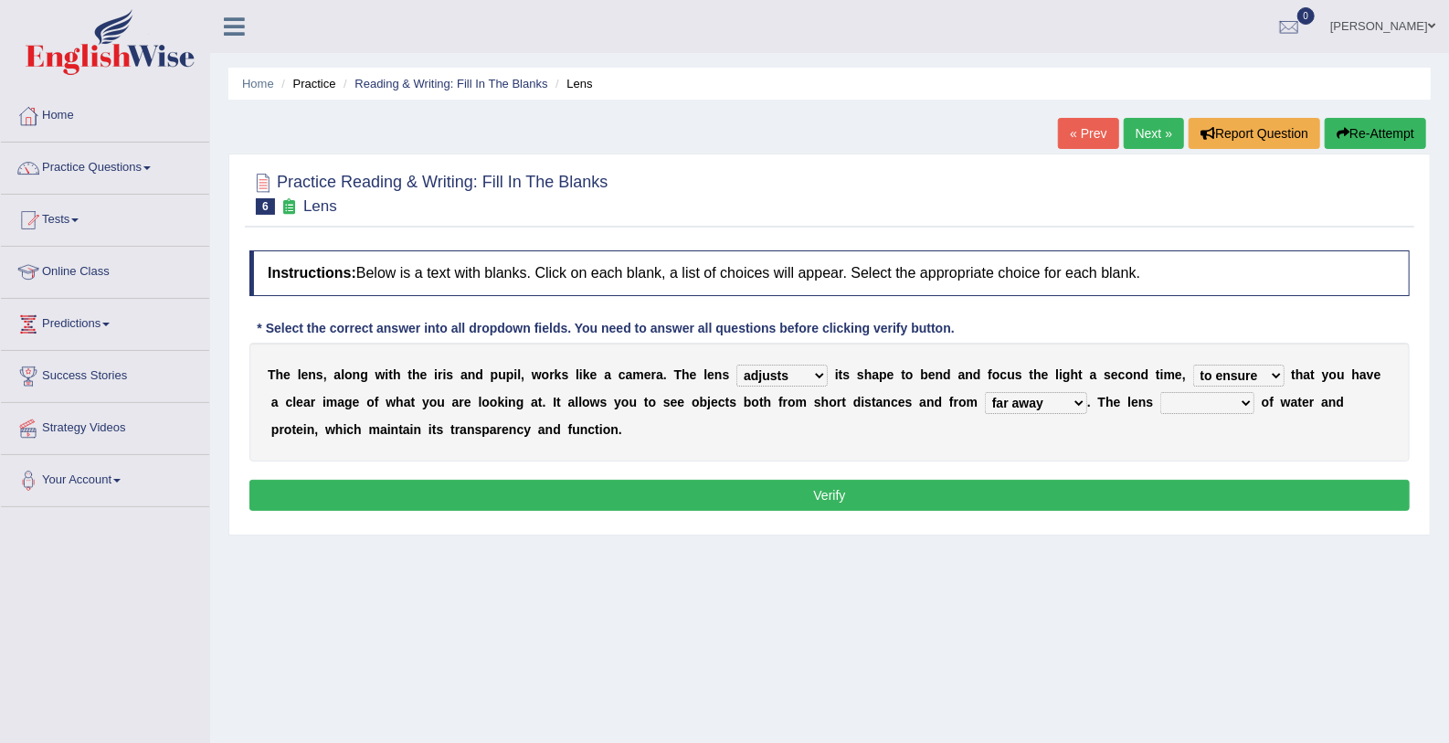
select select "composes"
click at [1161, 392] on select "constitutes comprises composes consists" at bounding box center [1208, 403] width 94 height 22
click at [1091, 487] on button "Verify" at bounding box center [829, 495] width 1161 height 31
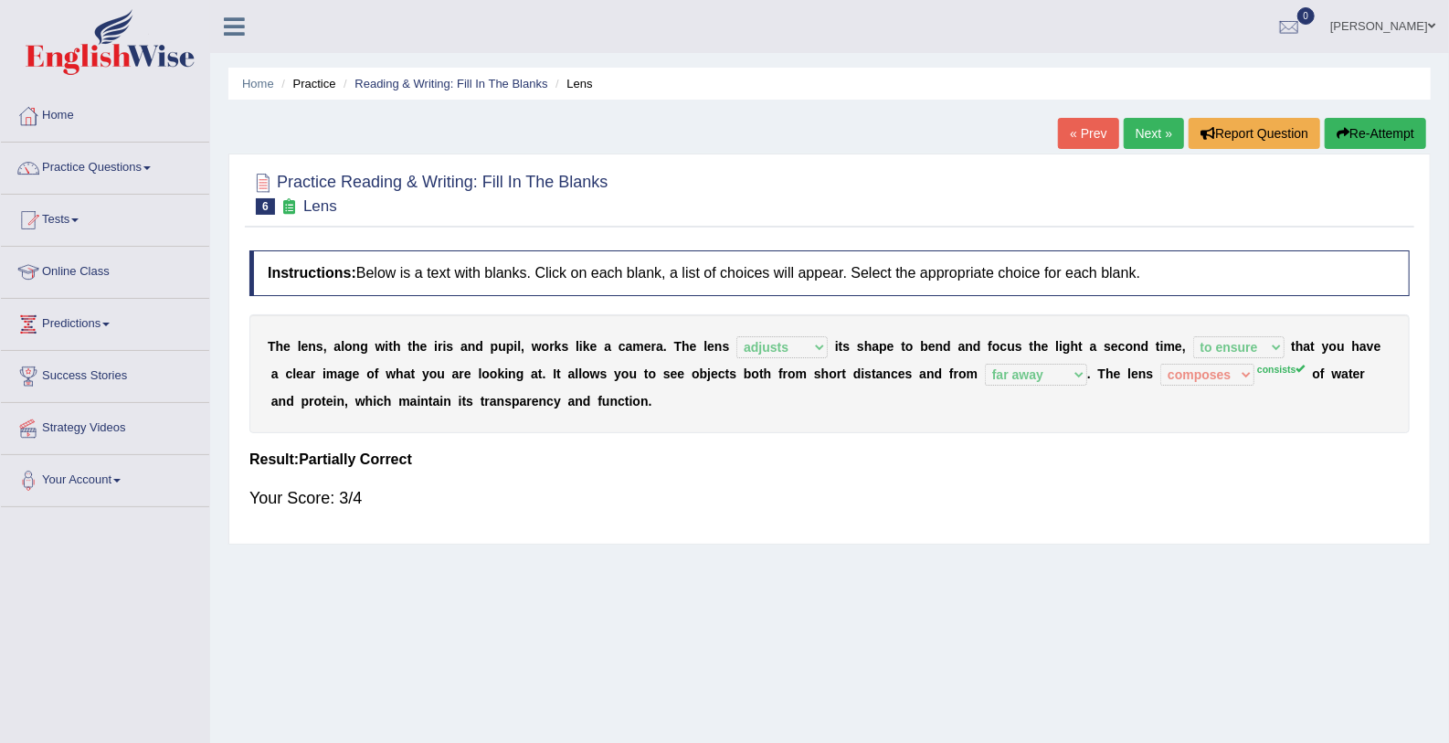
click at [1161, 132] on link "Next »" at bounding box center [1154, 133] width 60 height 31
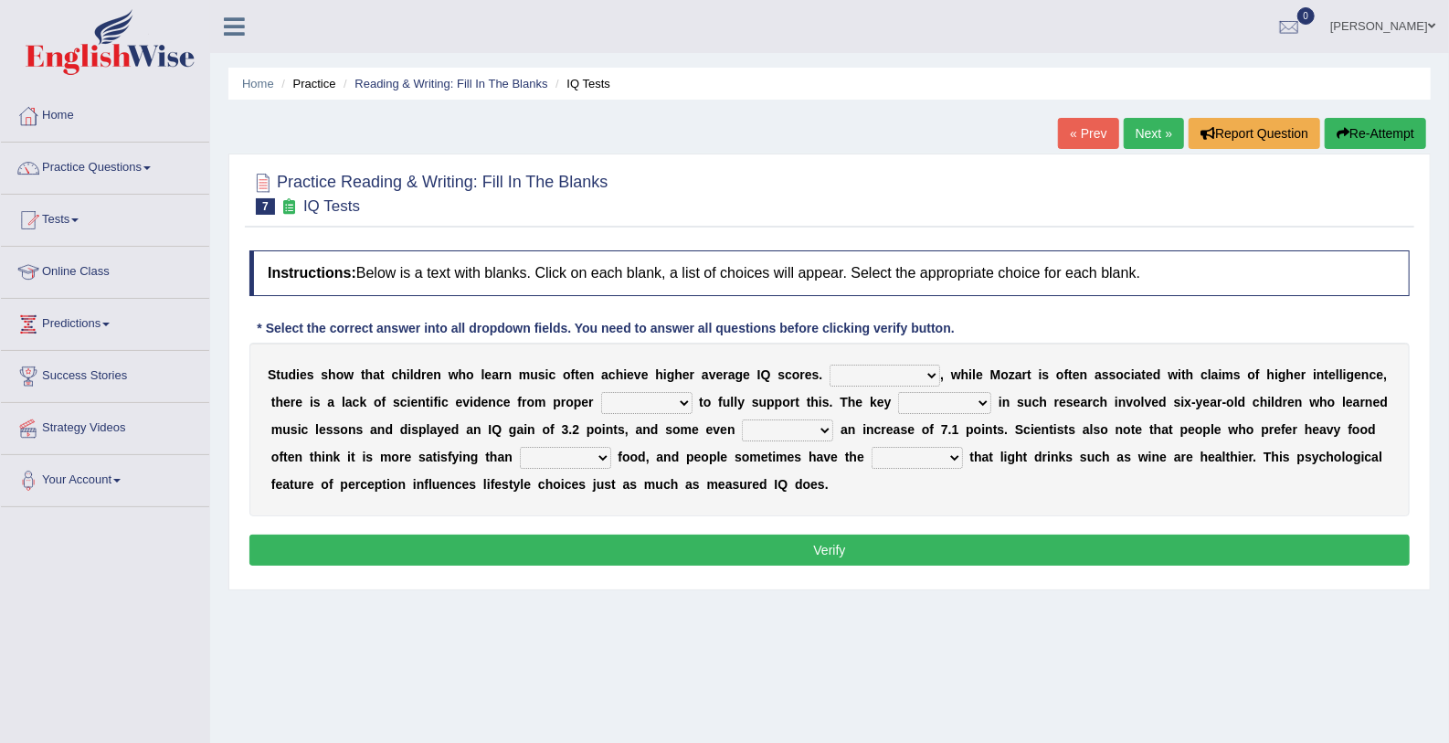
click at [843, 369] on select "However Therefore Consequently While" at bounding box center [885, 376] width 111 height 22
select select "However"
click at [830, 365] on select "However Therefore Consequently While" at bounding box center [885, 376] width 111 height 22
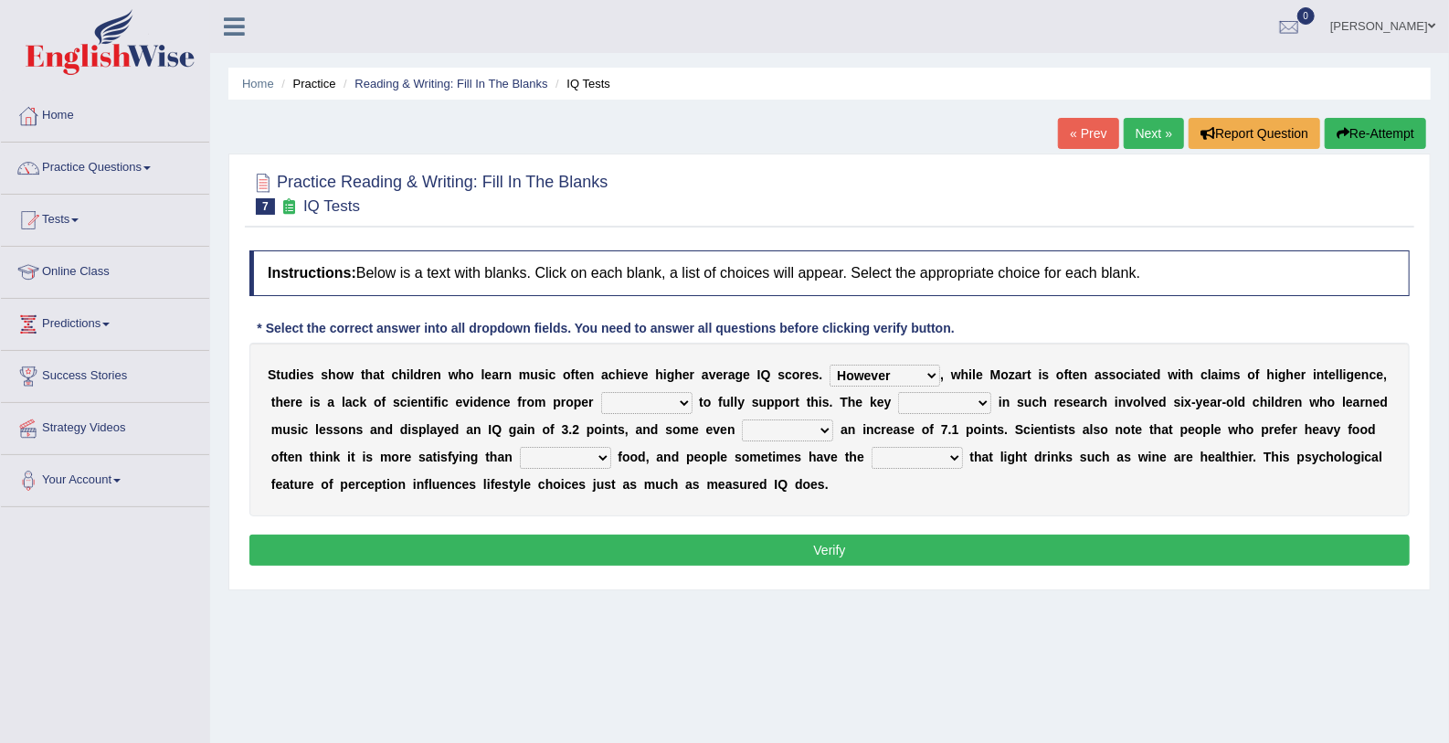
click at [601, 404] on select "test tests testing tested" at bounding box center [646, 403] width 91 height 22
select select "testing"
click at [601, 392] on select "test tests testing tested" at bounding box center [646, 403] width 91 height 22
click at [898, 395] on select "process goal implication odd" at bounding box center [944, 403] width 93 height 22
select select "process"
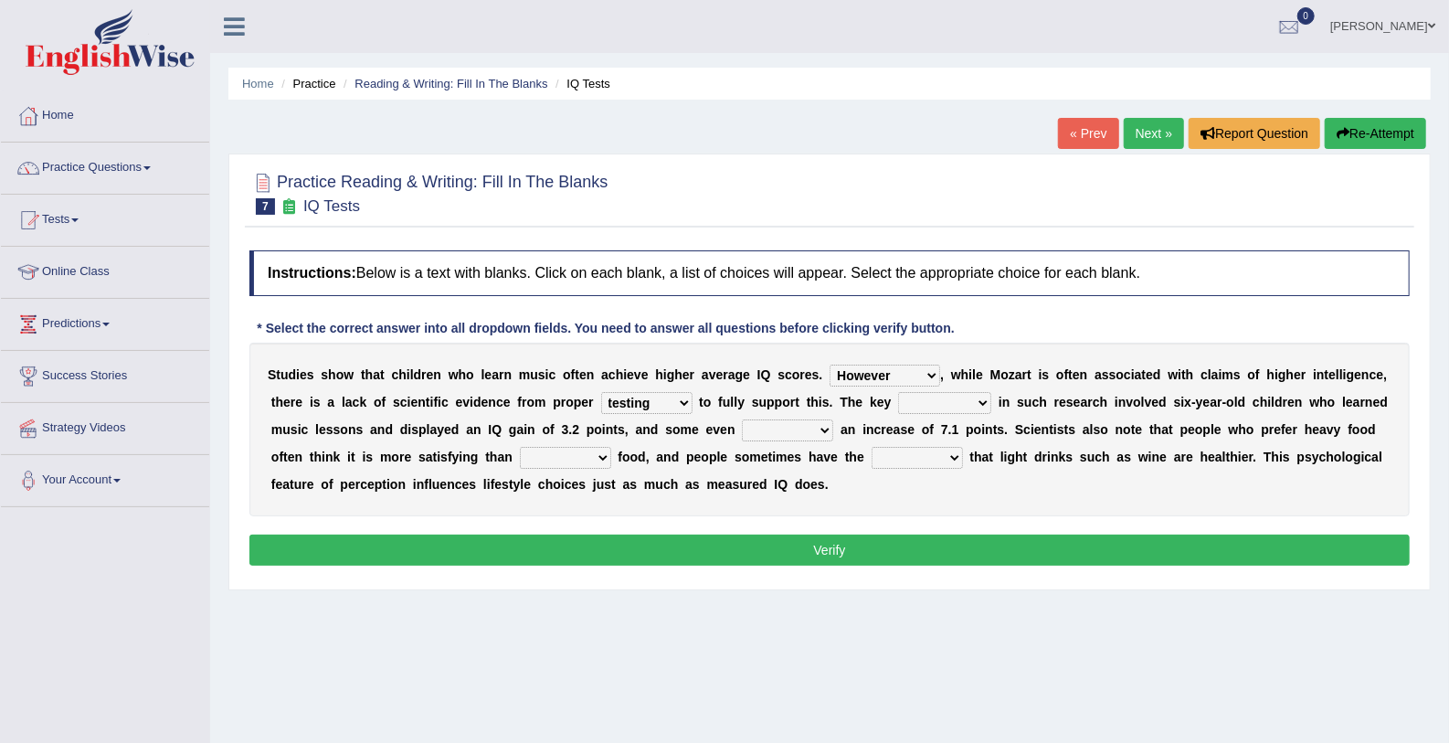
click at [898, 392] on select "process goal implication odd" at bounding box center [944, 403] width 93 height 22
click at [742, 423] on select "exhibited taught learned threatened" at bounding box center [787, 430] width 91 height 22
select select "exhibited"
click at [742, 419] on select "exhibited taught learned threatened" at bounding box center [787, 430] width 91 height 22
click at [520, 457] on select "choosy lighter cushiony spooky" at bounding box center [565, 458] width 91 height 22
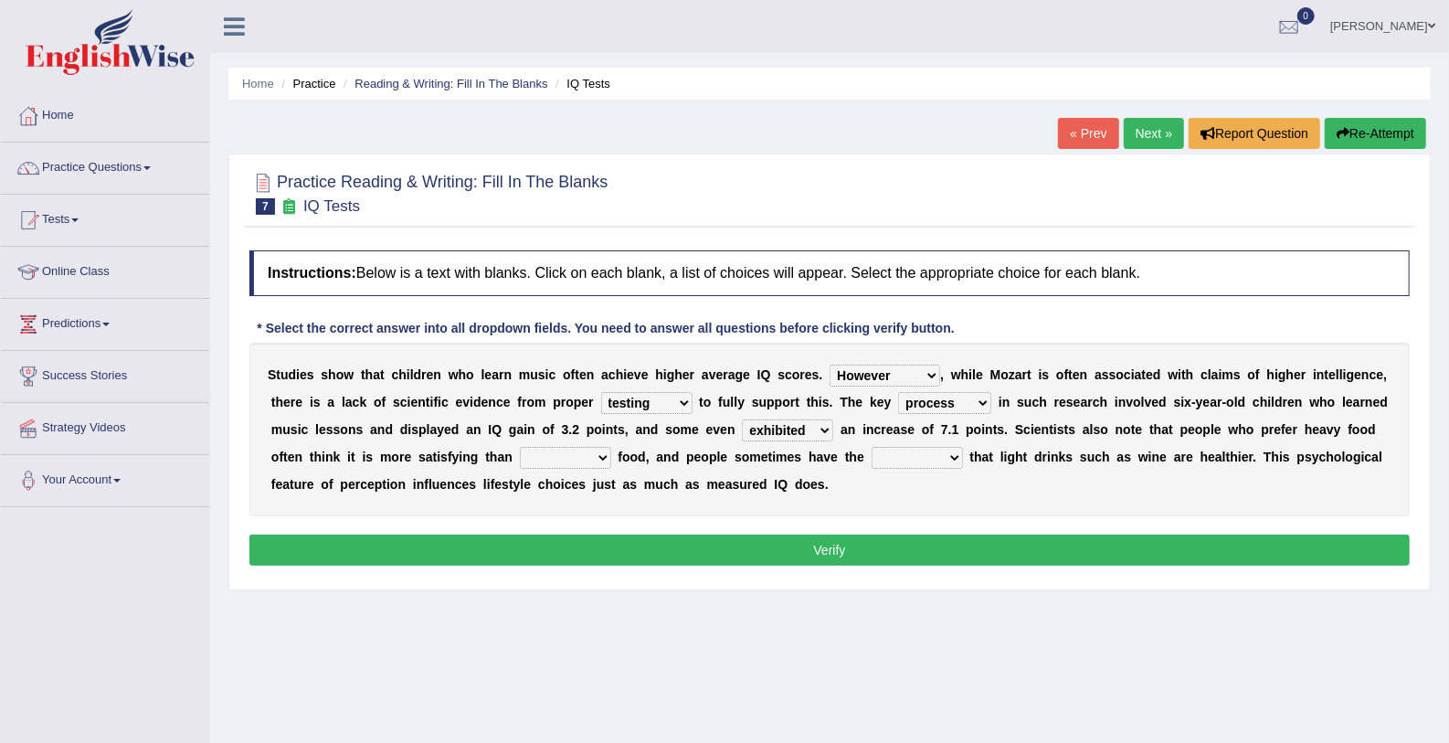
select select "choosy"
click at [520, 447] on select "choosy lighter cushiony spooky" at bounding box center [565, 458] width 91 height 22
click at [872, 453] on select "illusion sight anecdote intention" at bounding box center [917, 458] width 91 height 22
select select "illusion"
click at [872, 447] on select "illusion sight anecdote intention" at bounding box center [917, 458] width 91 height 22
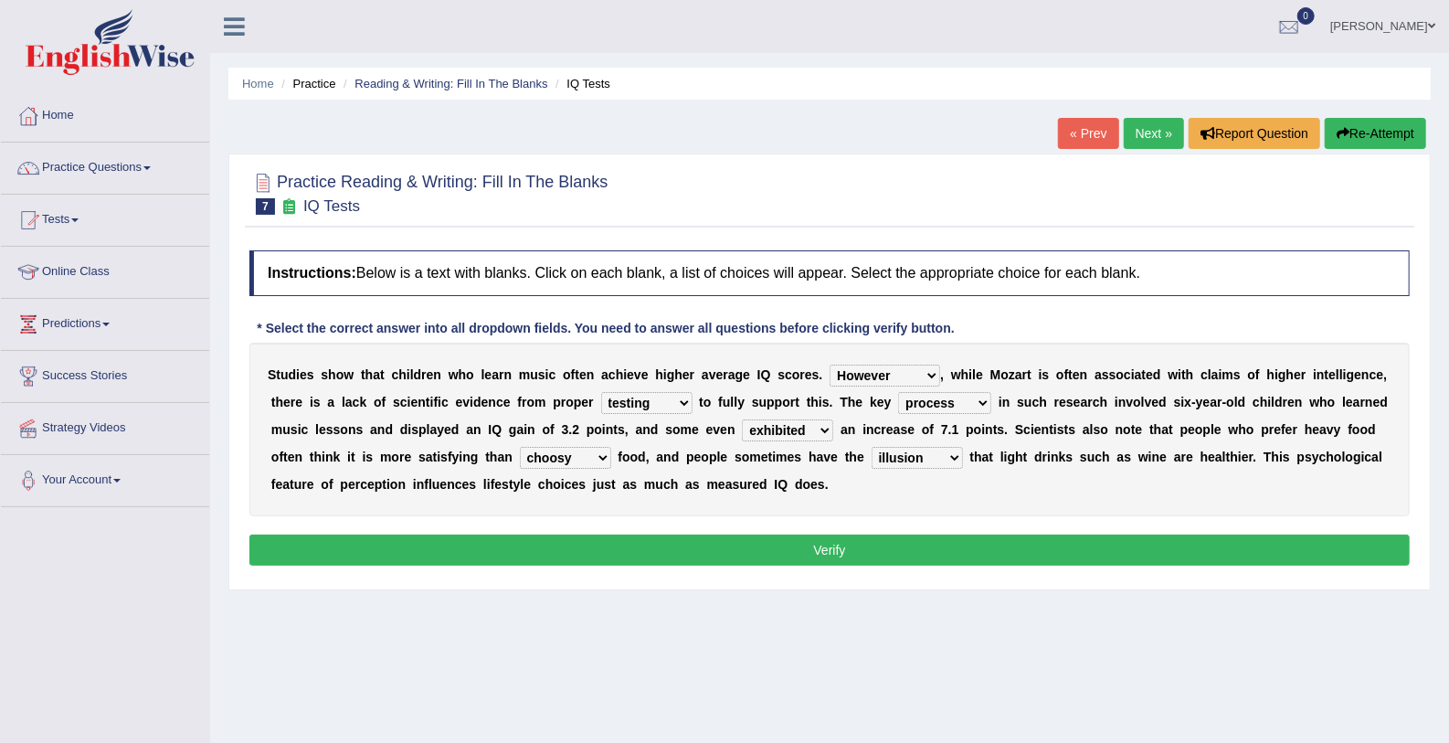
click at [798, 545] on button "Verify" at bounding box center [829, 550] width 1161 height 31
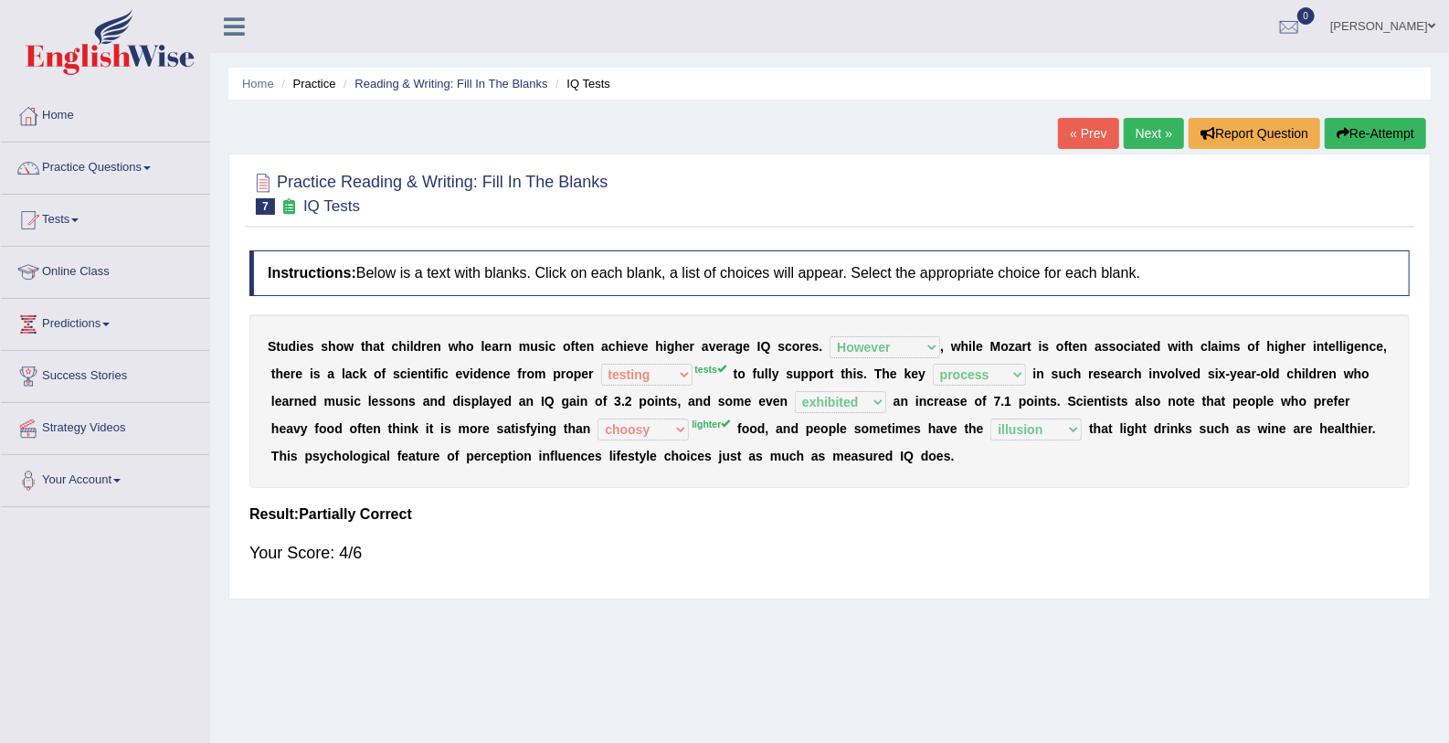
click at [1150, 136] on link "Next »" at bounding box center [1154, 133] width 60 height 31
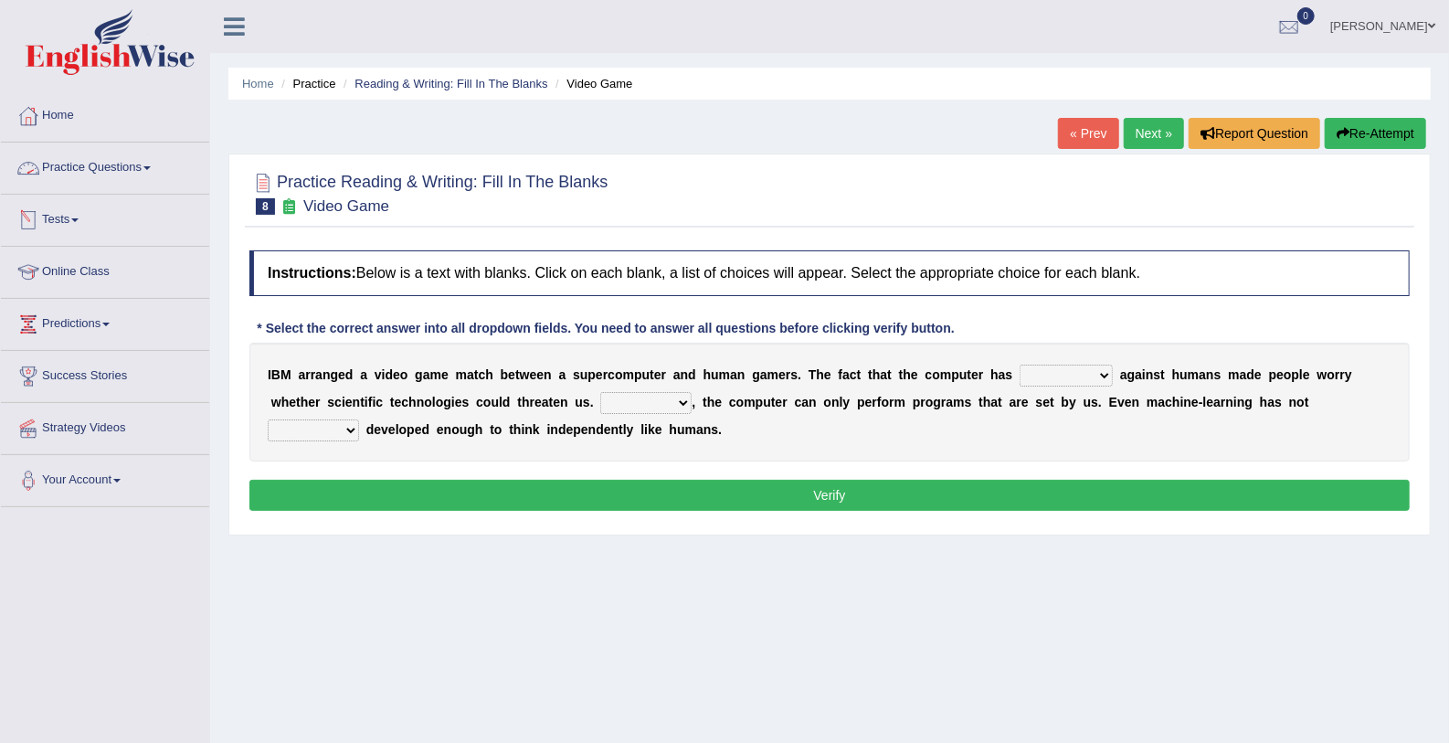
click at [151, 168] on span at bounding box center [146, 168] width 7 height 4
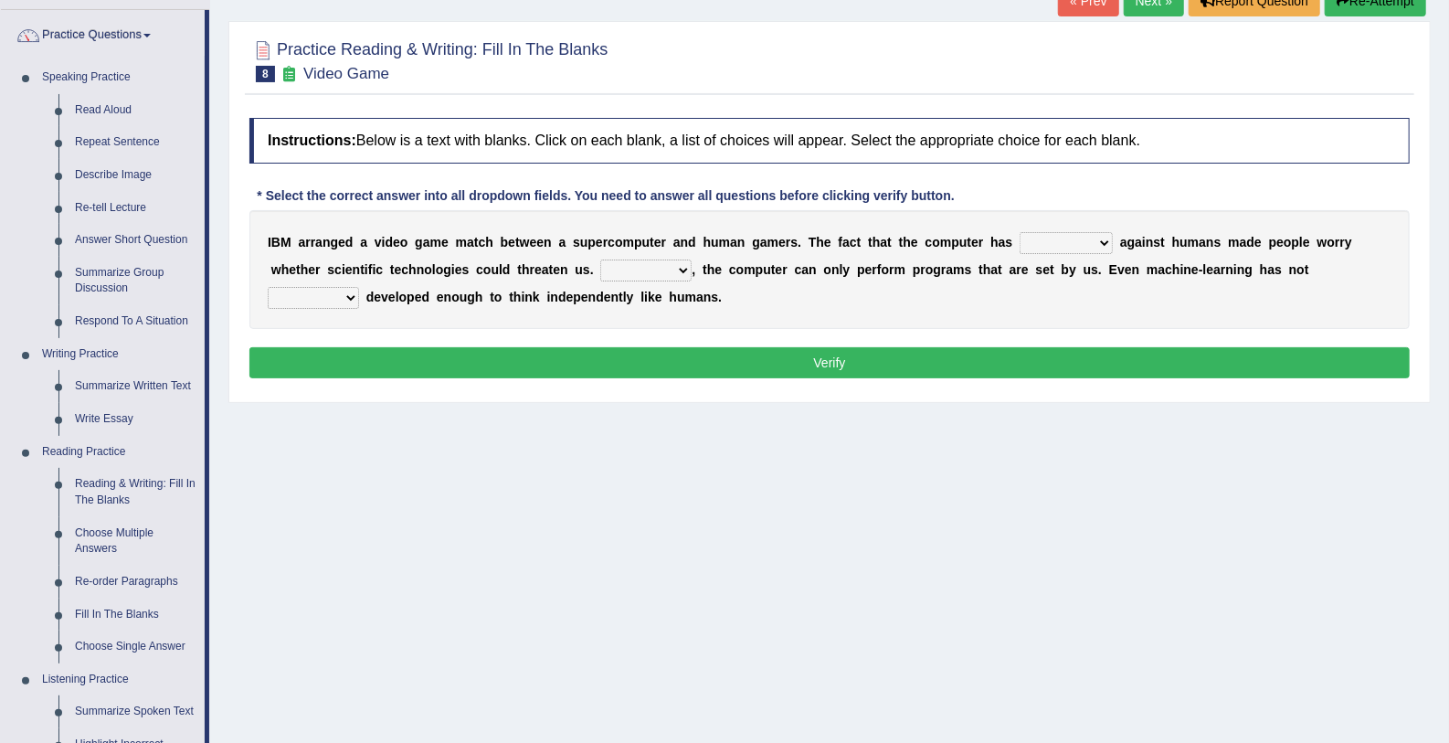
scroll to position [149, 0]
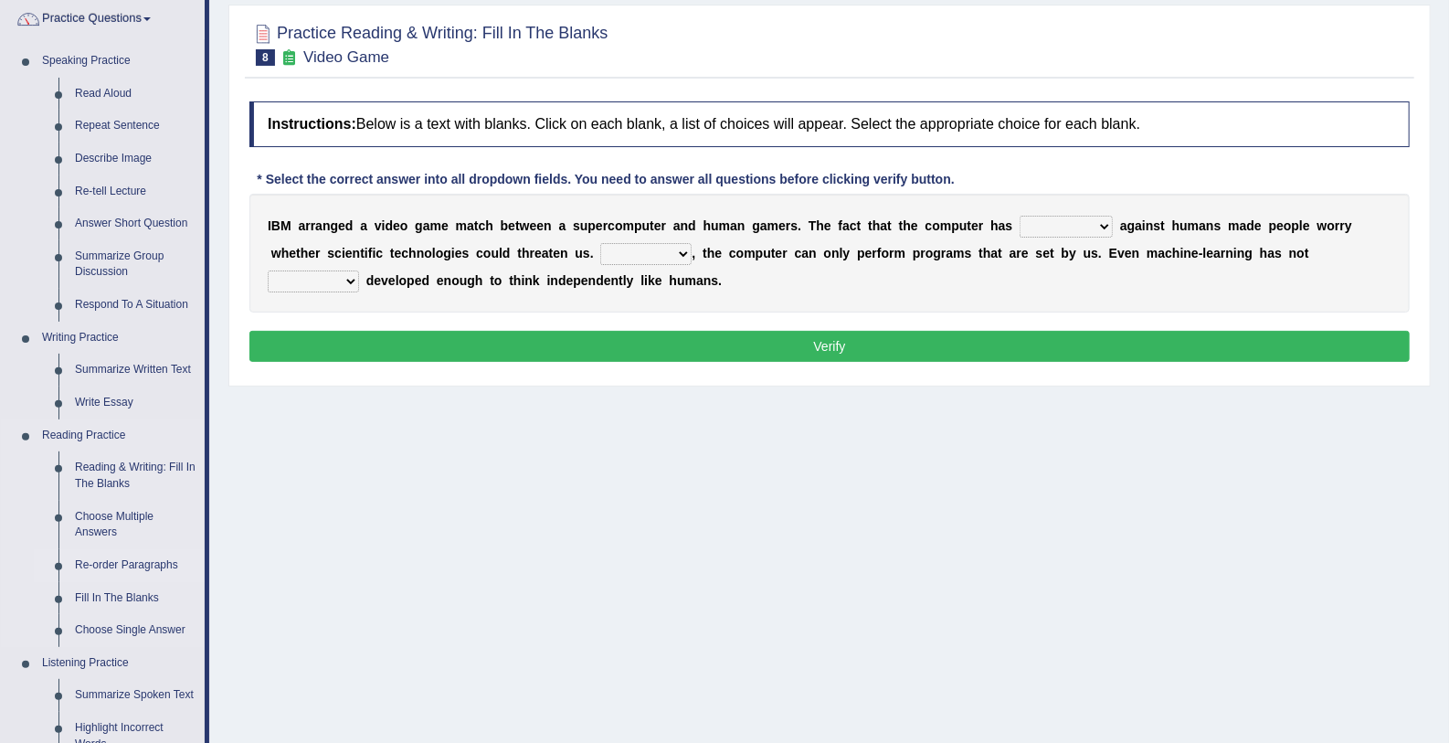
click at [158, 570] on link "Re-order Paragraphs" at bounding box center [136, 565] width 138 height 33
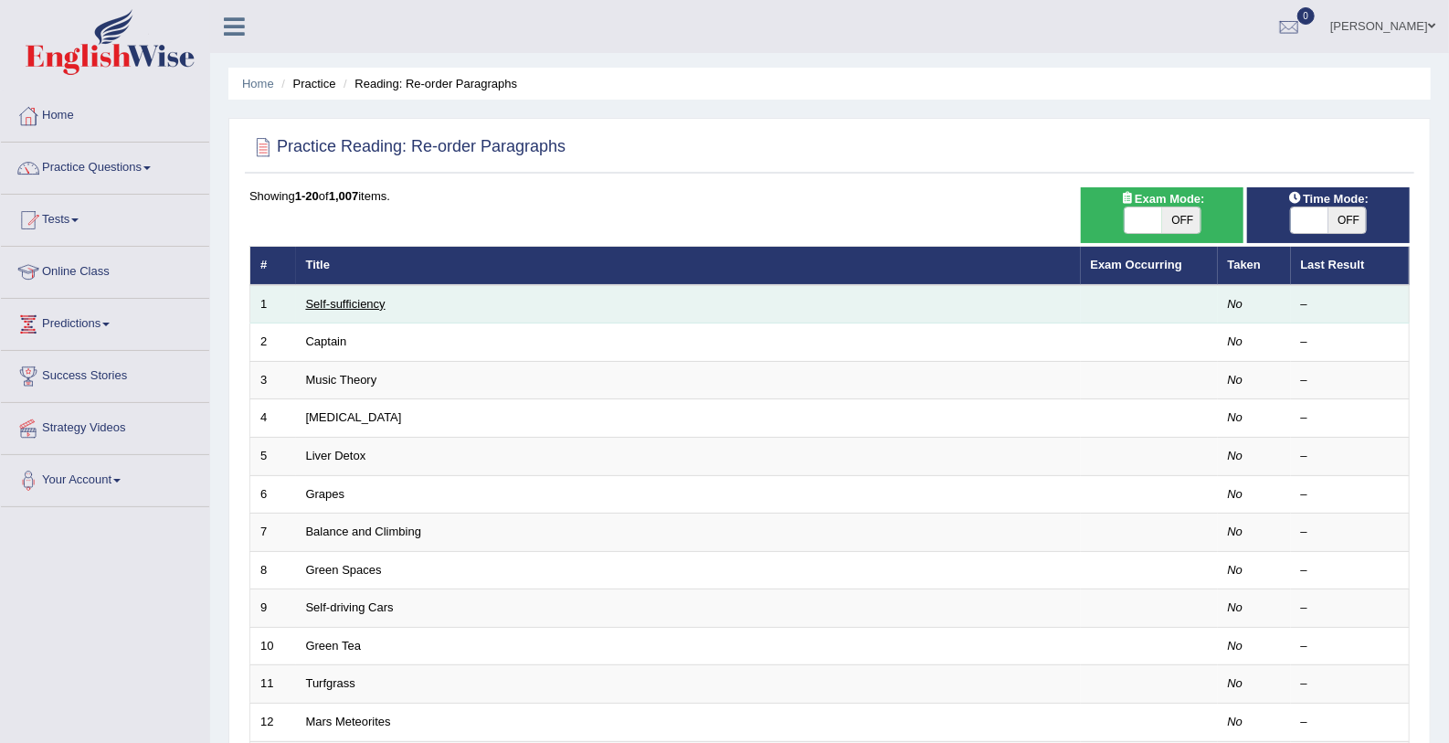
click at [378, 298] on link "Self-sufficiency" at bounding box center [345, 304] width 79 height 14
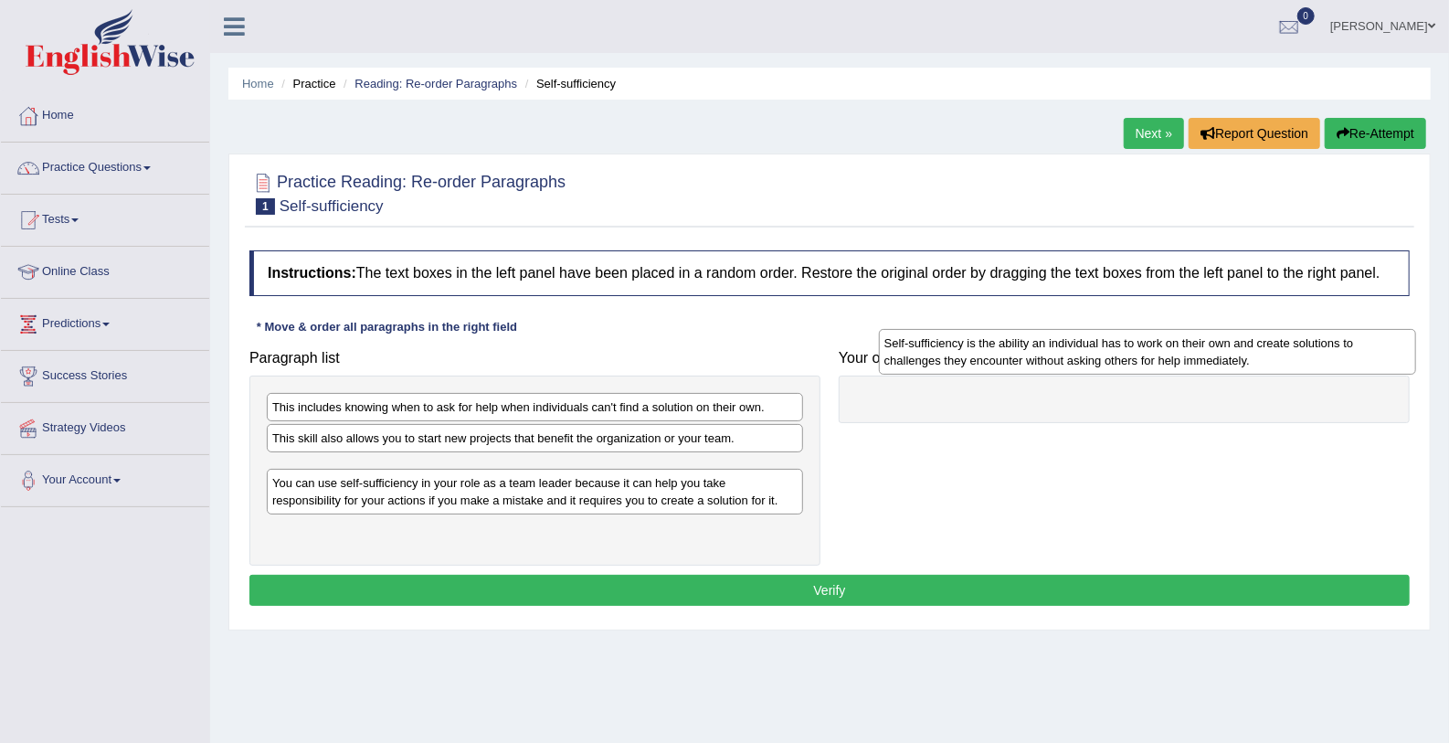
drag, startPoint x: 340, startPoint y: 529, endPoint x: 952, endPoint y: 355, distance: 636.4
click at [952, 355] on div "Self-sufficiency is the ability an individual has to work on their own and crea…" at bounding box center [1147, 352] width 537 height 46
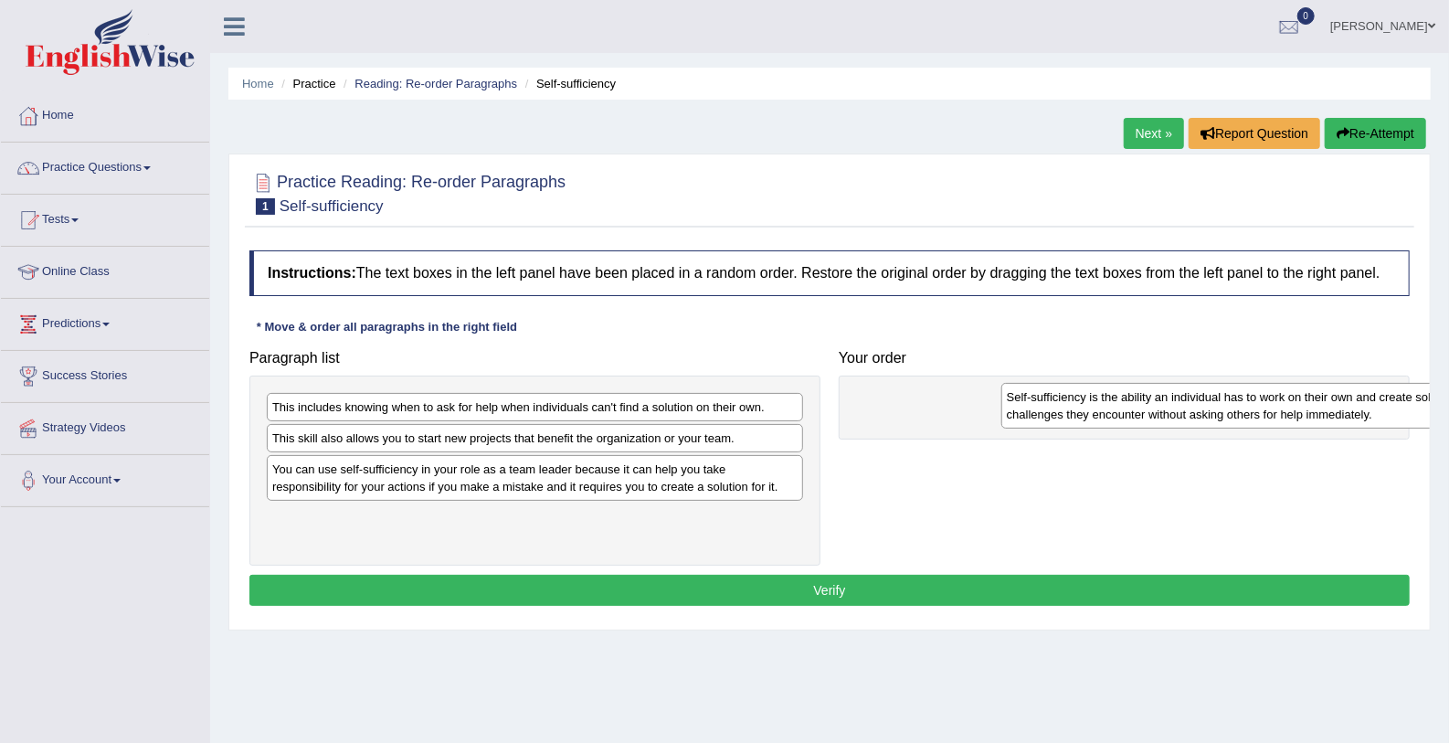
drag, startPoint x: 359, startPoint y: 470, endPoint x: 1092, endPoint y: 398, distance: 736.3
click at [1092, 398] on div "Self-sufficiency is the ability an individual has to work on their own and crea…" at bounding box center [1270, 406] width 537 height 46
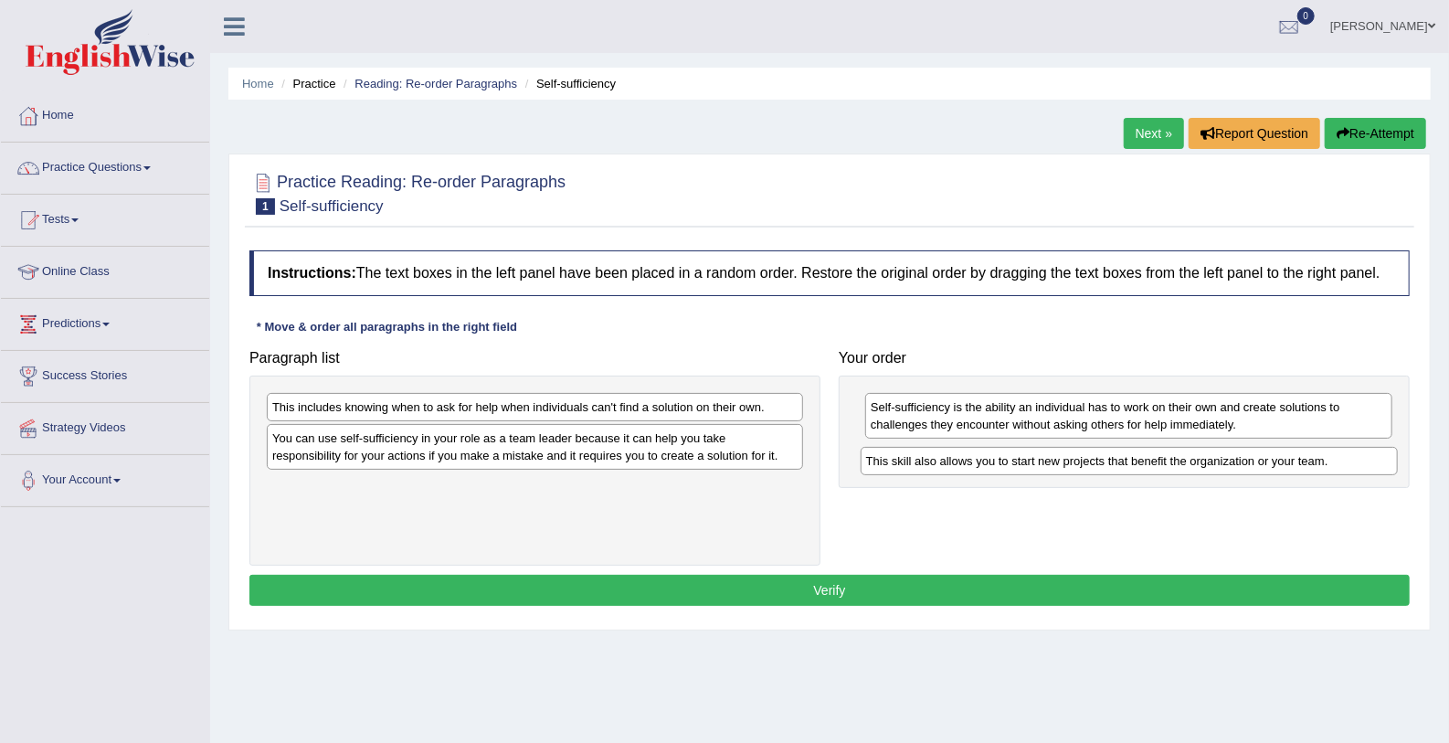
drag, startPoint x: 368, startPoint y: 438, endPoint x: 962, endPoint y: 461, distance: 594.4
click at [962, 461] on div "This skill also allows you to start new projects that benefit the organization …" at bounding box center [1129, 461] width 537 height 28
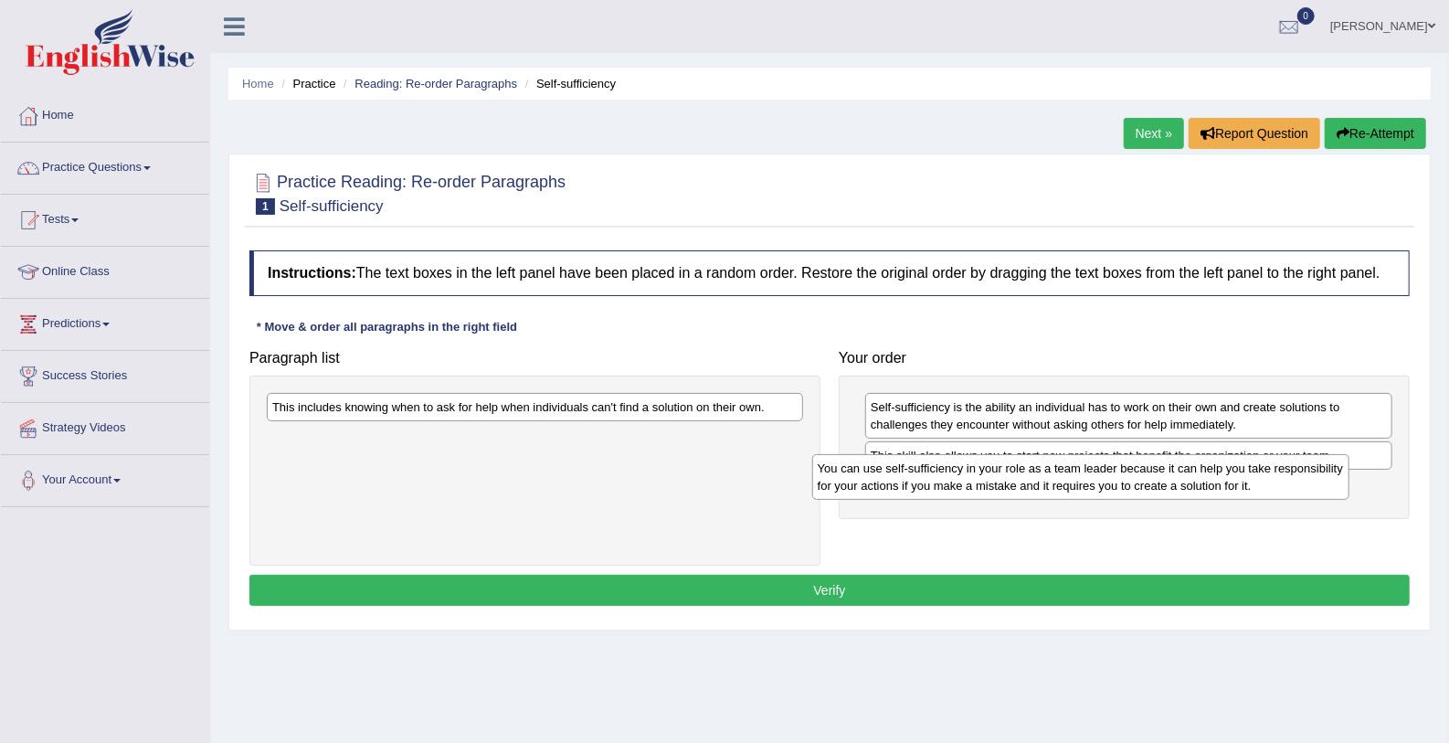
drag, startPoint x: 290, startPoint y: 432, endPoint x: 835, endPoint y: 463, distance: 546.4
click at [835, 463] on div "You can use self-sufficiency in your role as a team leader because it can help …" at bounding box center [1080, 477] width 537 height 46
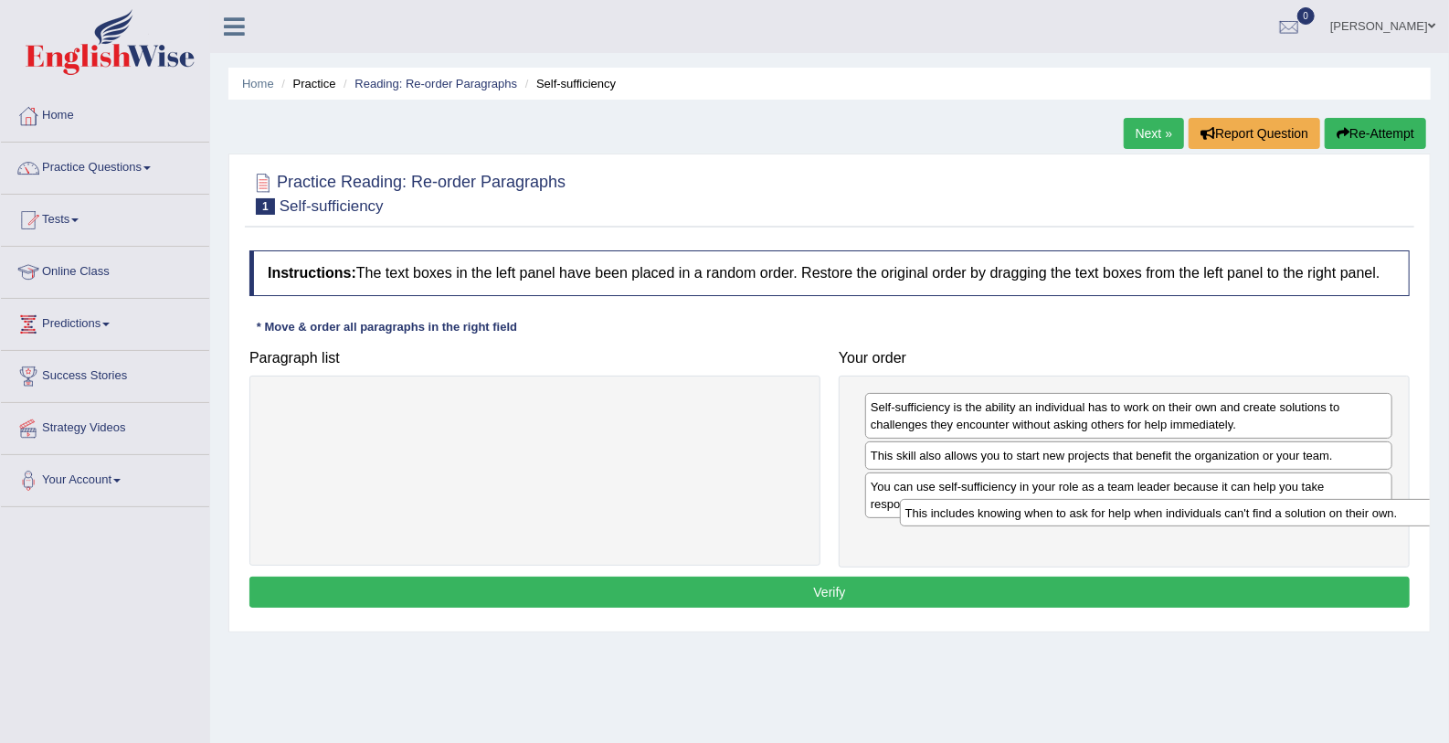
drag, startPoint x: 387, startPoint y: 407, endPoint x: 1017, endPoint y: 524, distance: 641.3
click at [1017, 524] on div "This includes knowing when to ask for help when individuals can't find a soluti…" at bounding box center [1168, 513] width 537 height 28
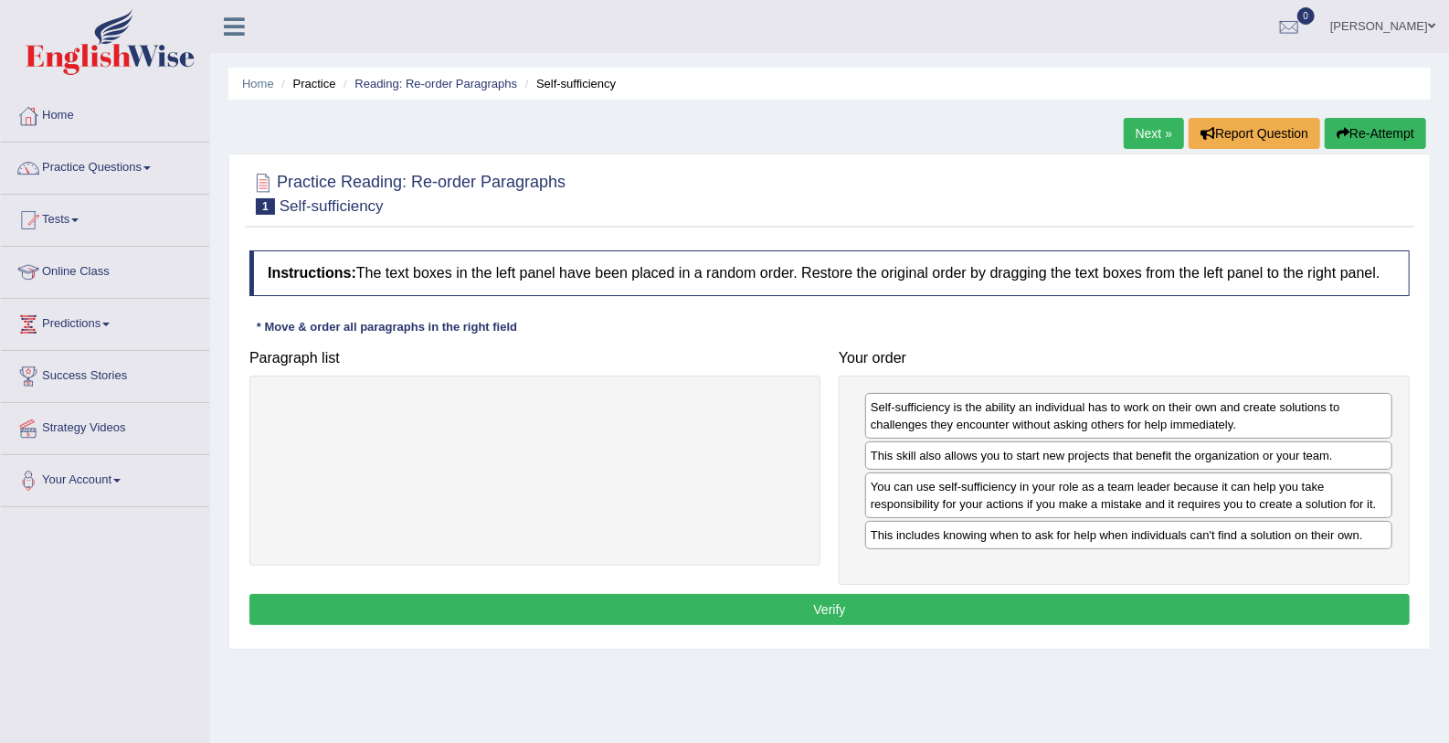
click at [969, 600] on button "Verify" at bounding box center [829, 609] width 1161 height 31
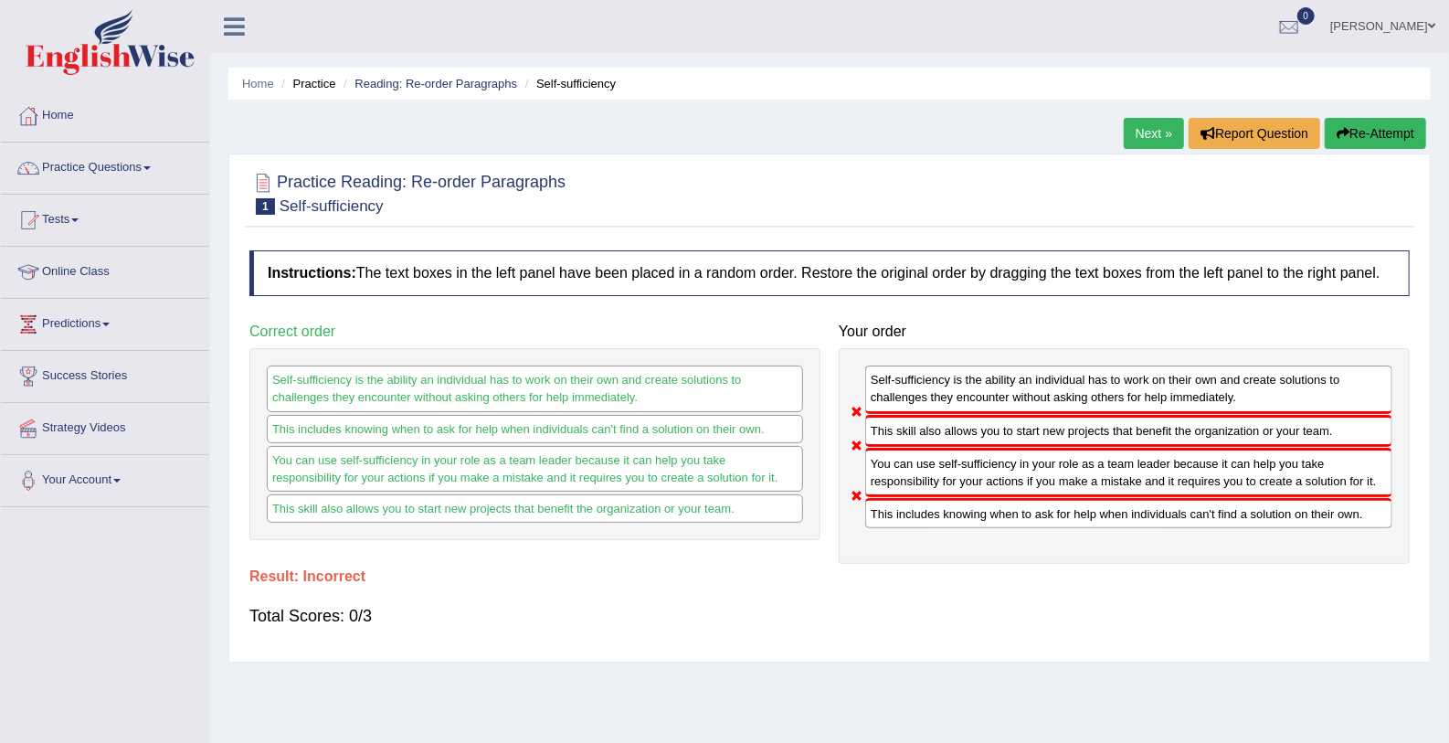
click at [1161, 124] on link "Next »" at bounding box center [1154, 133] width 60 height 31
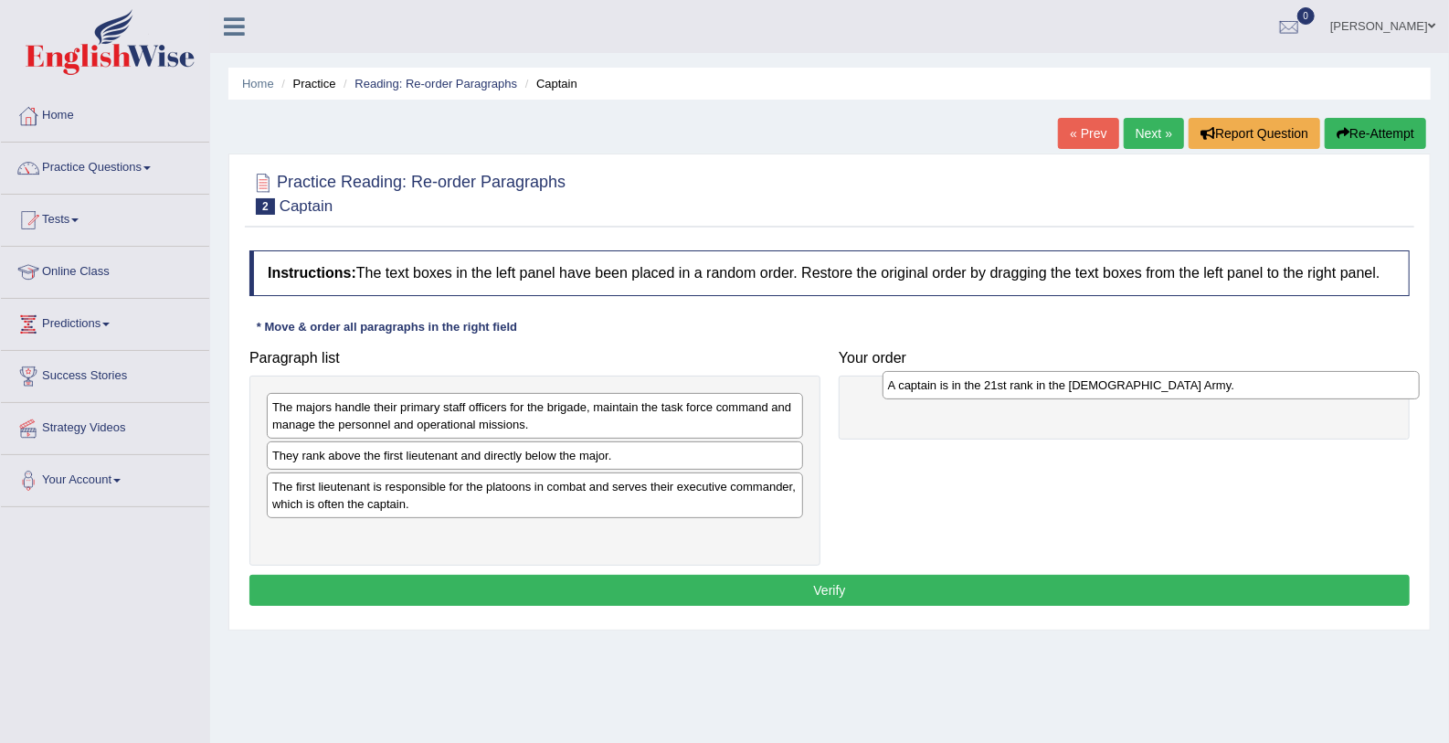
drag, startPoint x: 303, startPoint y: 452, endPoint x: 917, endPoint y: 383, distance: 618.0
click at [917, 383] on div "A captain is in the 21st rank in the [DEMOGRAPHIC_DATA] Army." at bounding box center [1151, 385] width 537 height 28
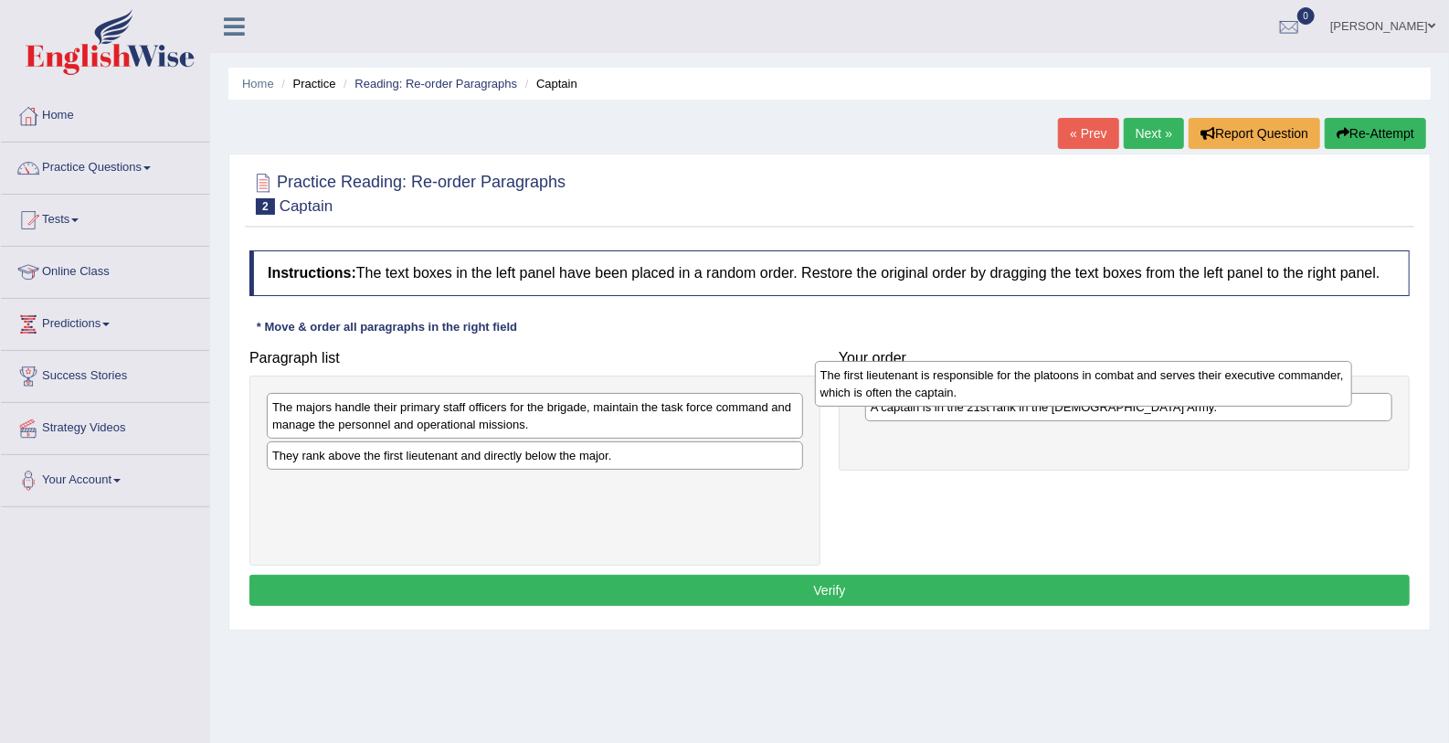
drag, startPoint x: 360, startPoint y: 485, endPoint x: 908, endPoint y: 375, distance: 559.3
click at [908, 375] on div "The first lieutenant is responsible for the platoons in combat and serves their…" at bounding box center [1083, 384] width 537 height 46
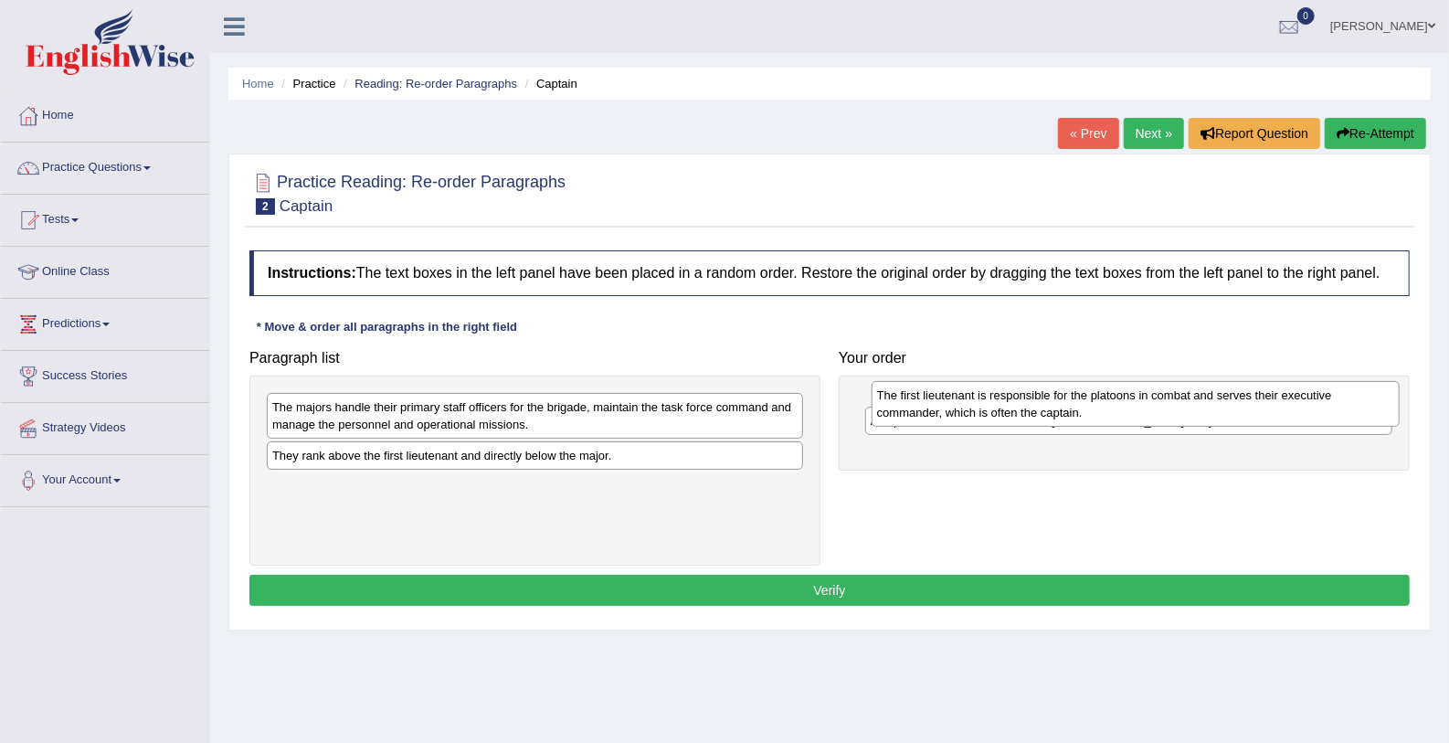
drag, startPoint x: 896, startPoint y: 439, endPoint x: 900, endPoint y: 394, distance: 45.0
click at [900, 394] on div "The first lieutenant is responsible for the platoons in combat and serves their…" at bounding box center [1136, 404] width 528 height 46
click at [900, 394] on div "The first lieutenant is responsible for the platoons in combat and serves their…" at bounding box center [1134, 401] width 528 height 46
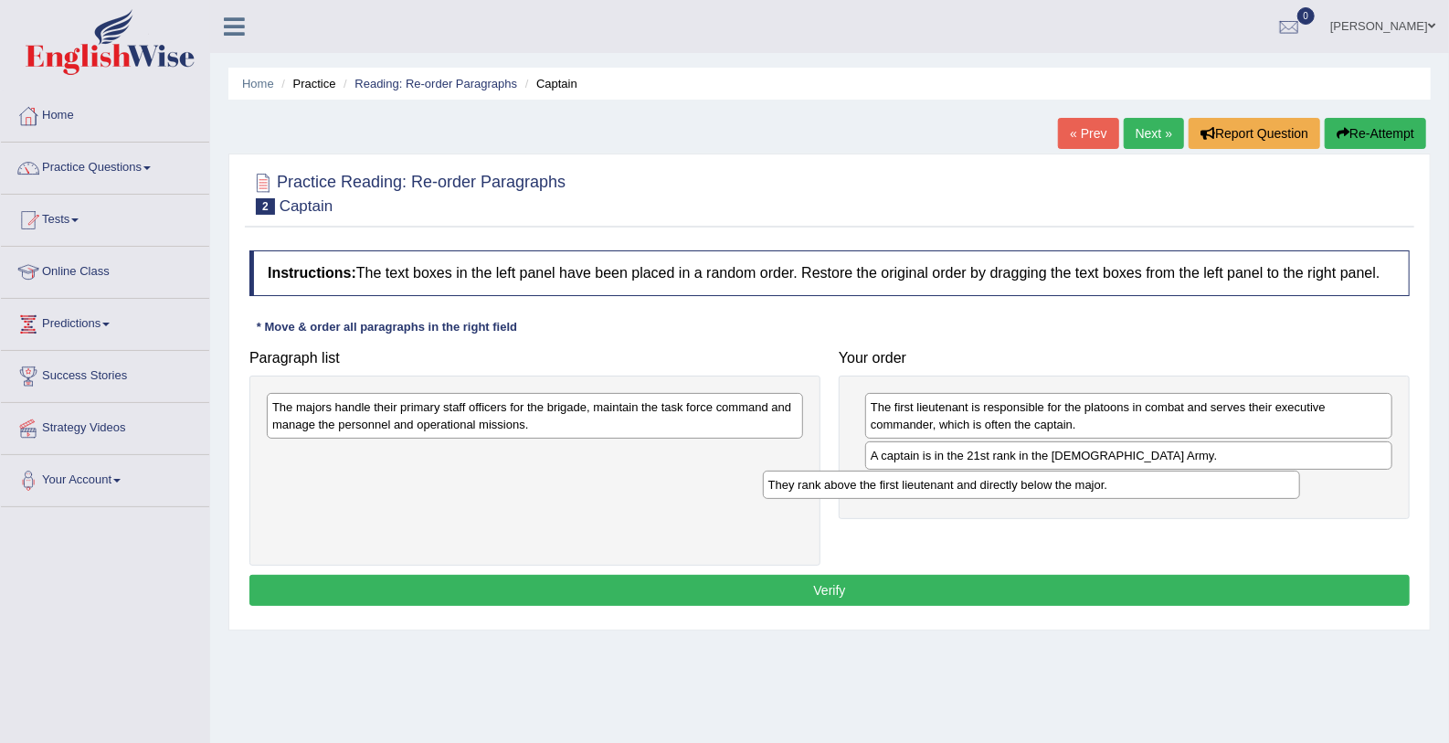
drag, startPoint x: 390, startPoint y: 456, endPoint x: 886, endPoint y: 486, distance: 497.1
click at [886, 486] on div "They rank above the first lieutenant and directly below the major." at bounding box center [1031, 485] width 537 height 28
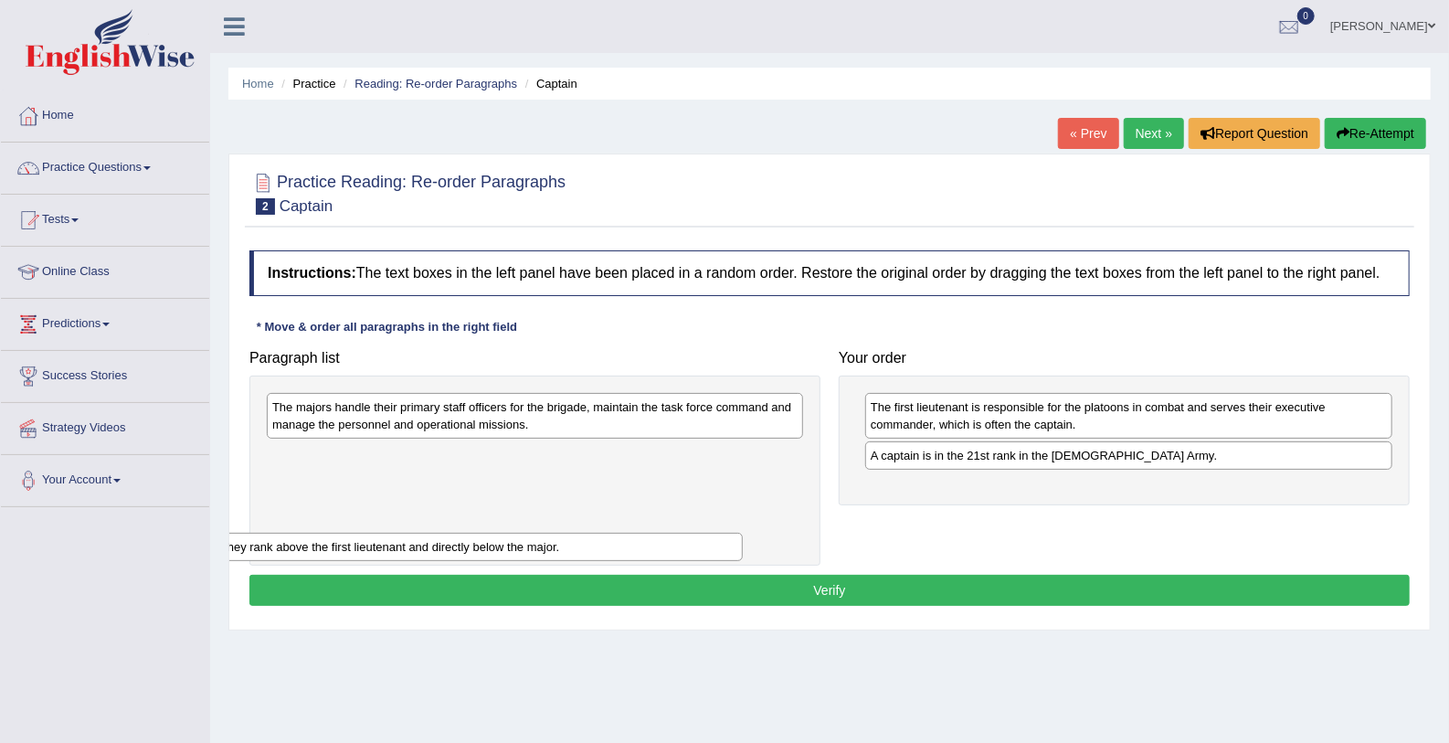
drag, startPoint x: 1074, startPoint y: 482, endPoint x: 423, endPoint y: 543, distance: 653.4
click at [423, 543] on div "They rank above the first lieutenant and directly below the major." at bounding box center [479, 547] width 528 height 28
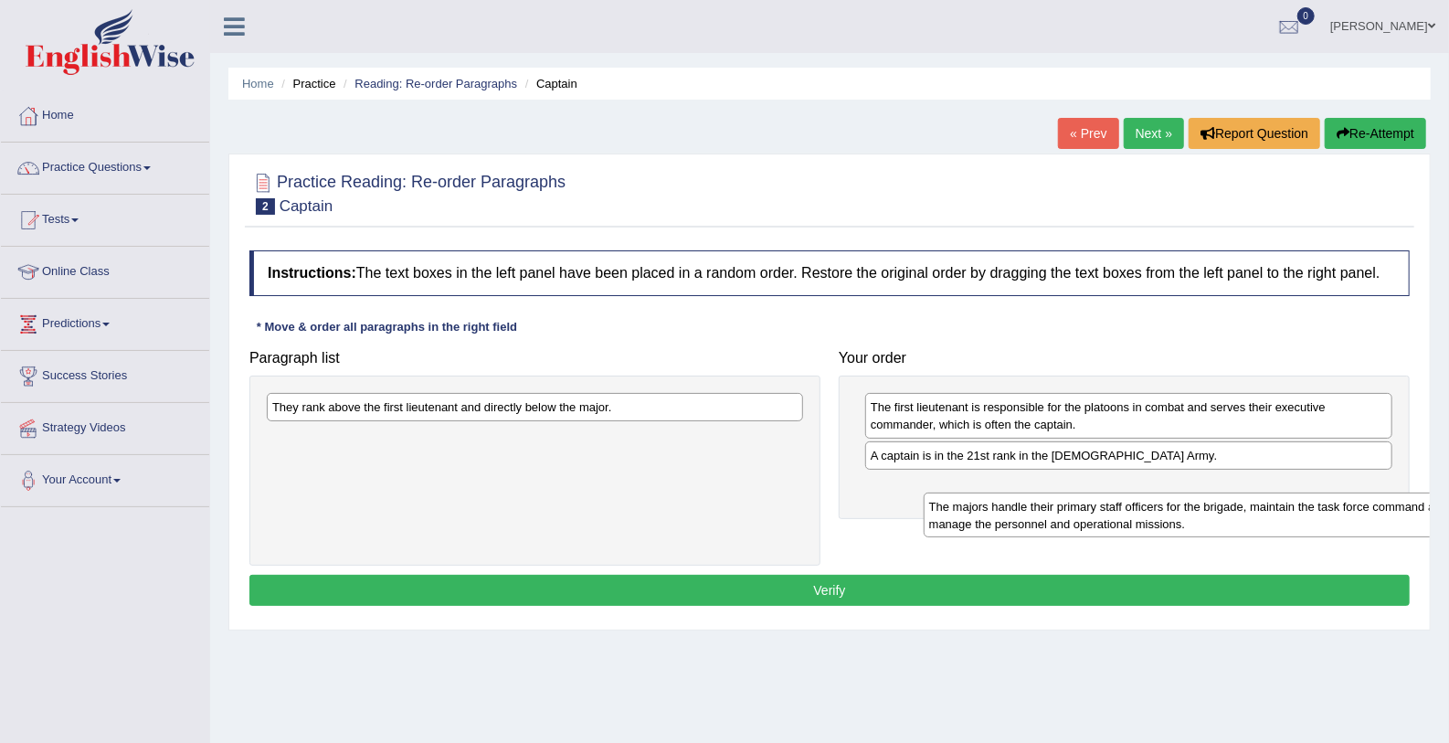
drag, startPoint x: 413, startPoint y: 424, endPoint x: 1070, endPoint y: 524, distance: 664.5
click at [1070, 524] on div "The majors handle their primary staff officers for the brigade, maintain the ta…" at bounding box center [1192, 516] width 537 height 46
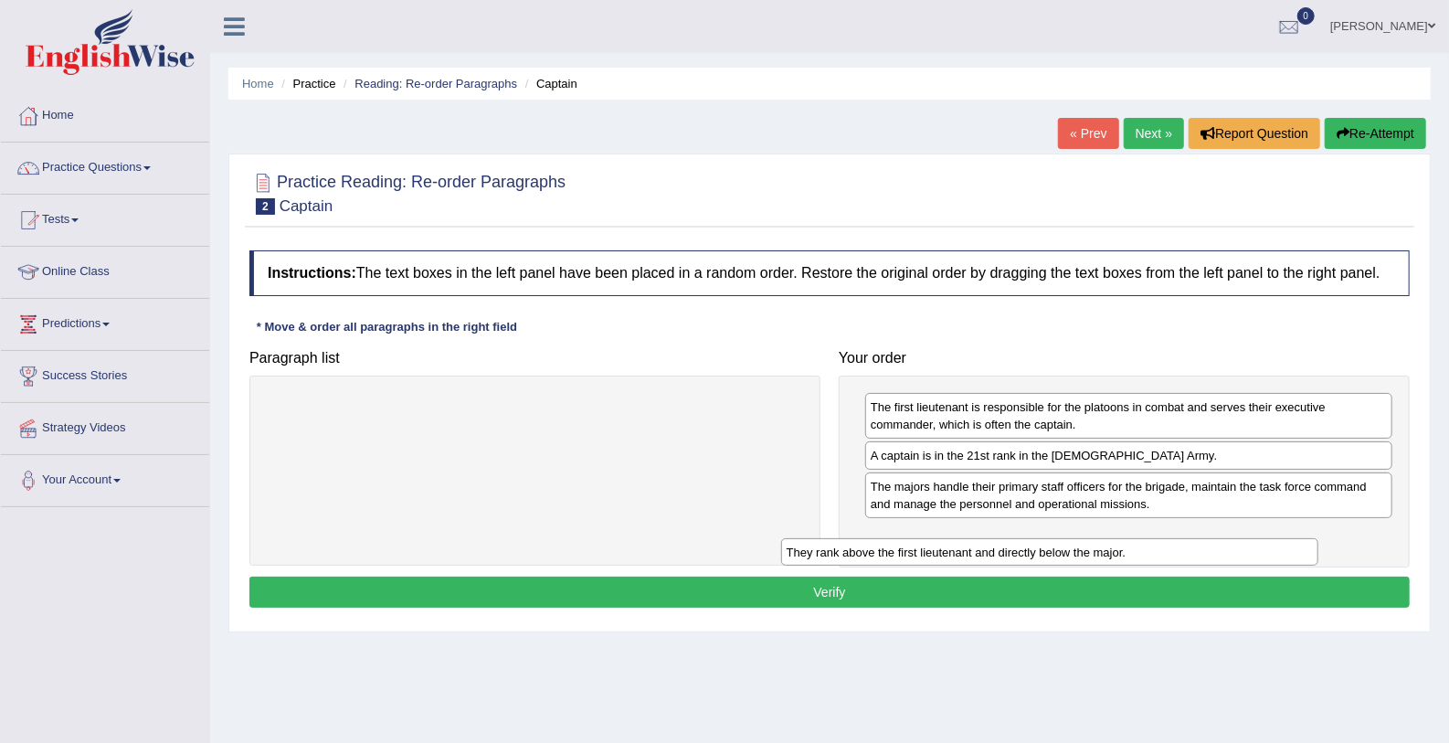
drag, startPoint x: 645, startPoint y: 397, endPoint x: 1160, endPoint y: 542, distance: 534.6
click at [1160, 542] on div "They rank above the first lieutenant and directly below the major." at bounding box center [1049, 552] width 537 height 28
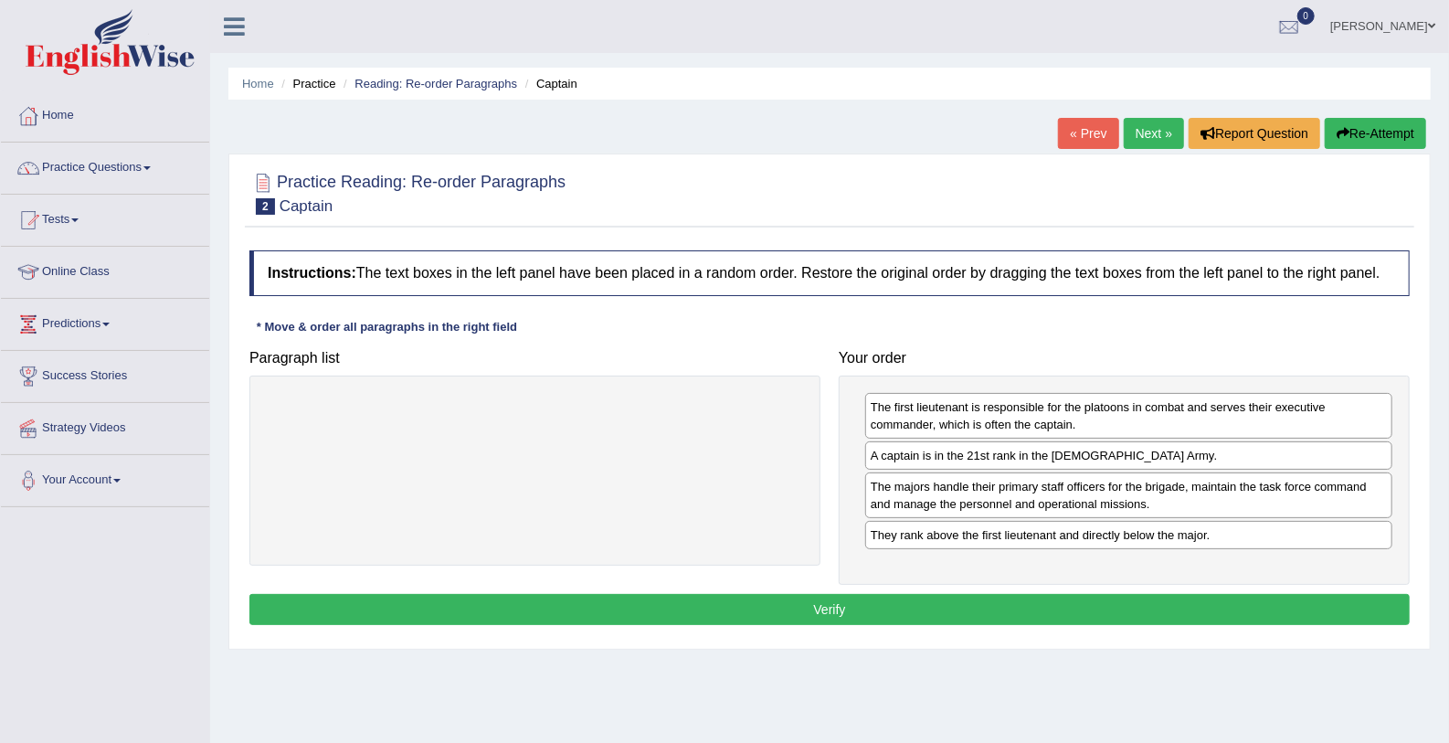
click at [1086, 604] on button "Verify" at bounding box center [829, 609] width 1161 height 31
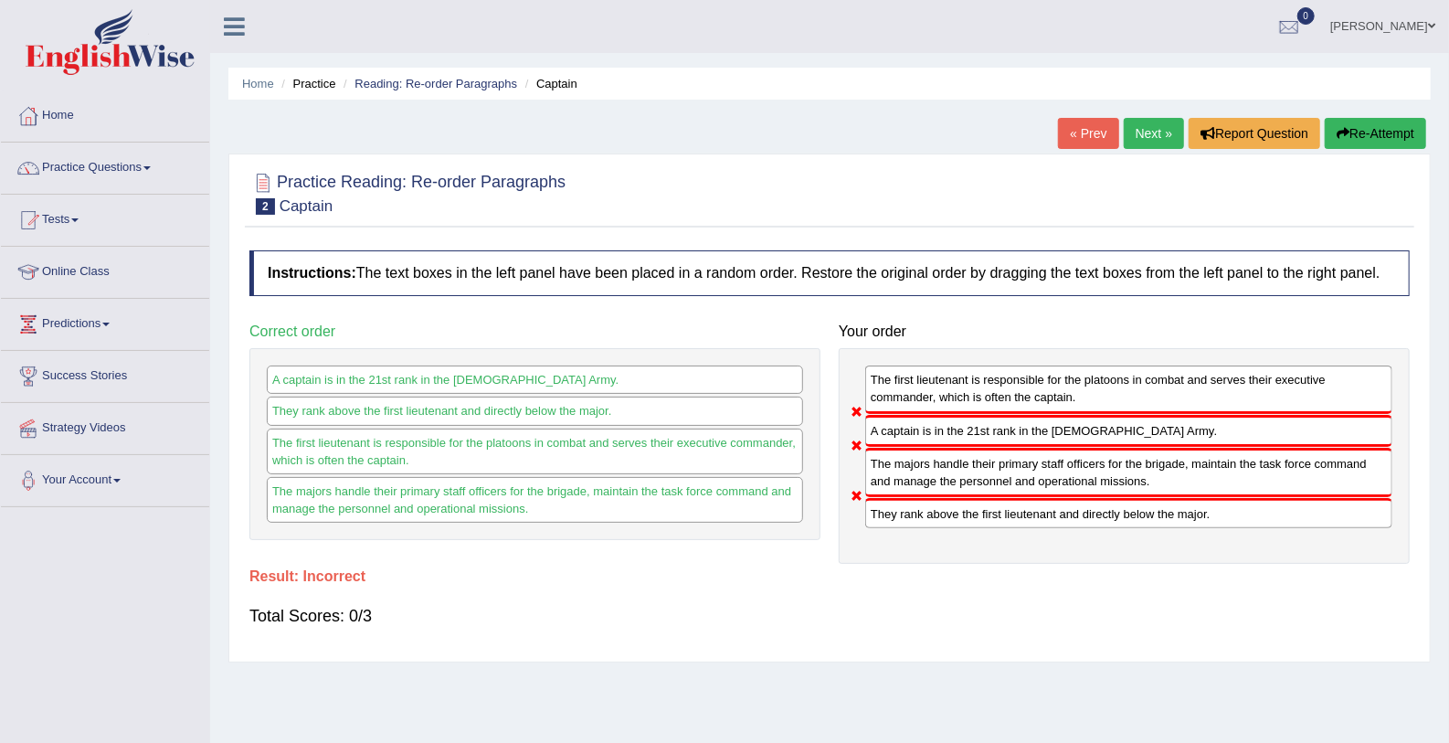
click at [1141, 132] on link "Next »" at bounding box center [1154, 133] width 60 height 31
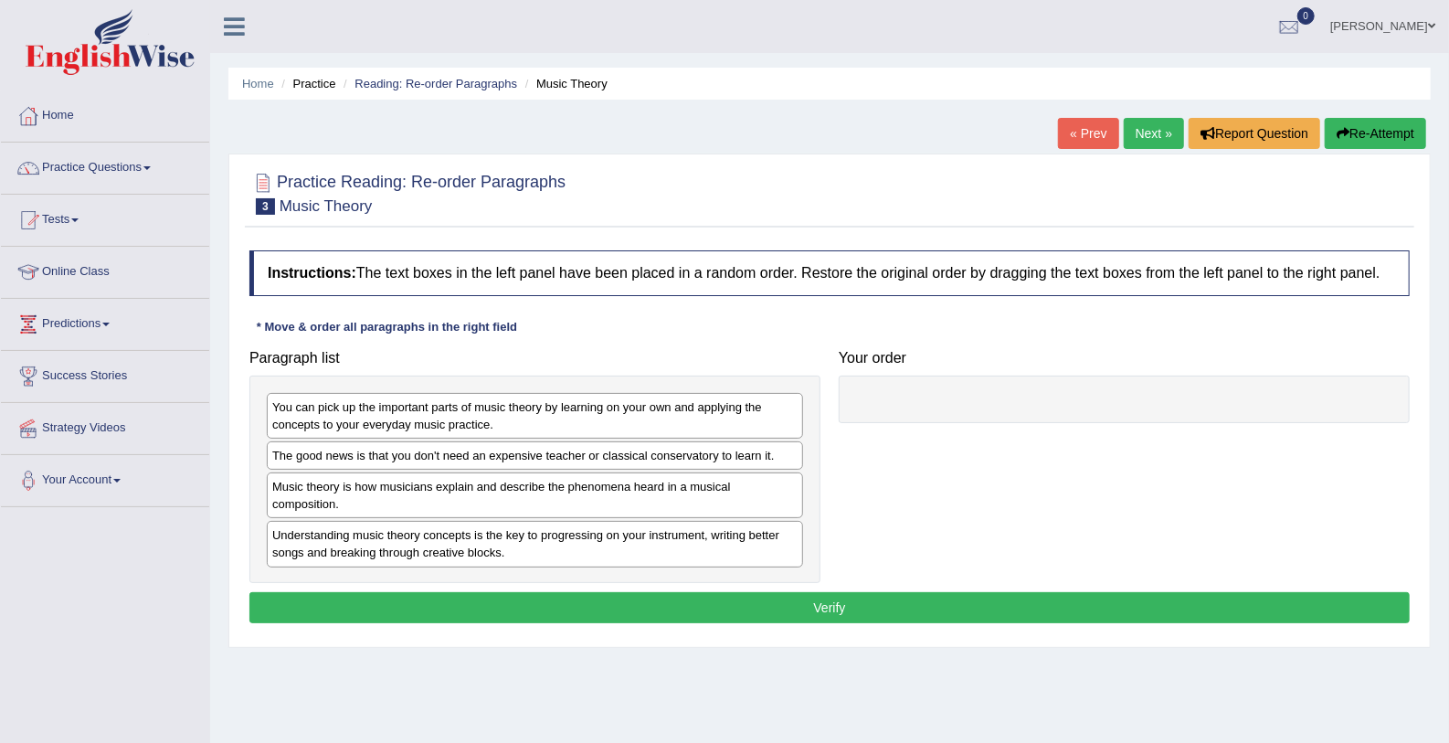
click at [503, 544] on div "Understanding music theory concepts is the key to progressing on your instrumen…" at bounding box center [535, 544] width 536 height 46
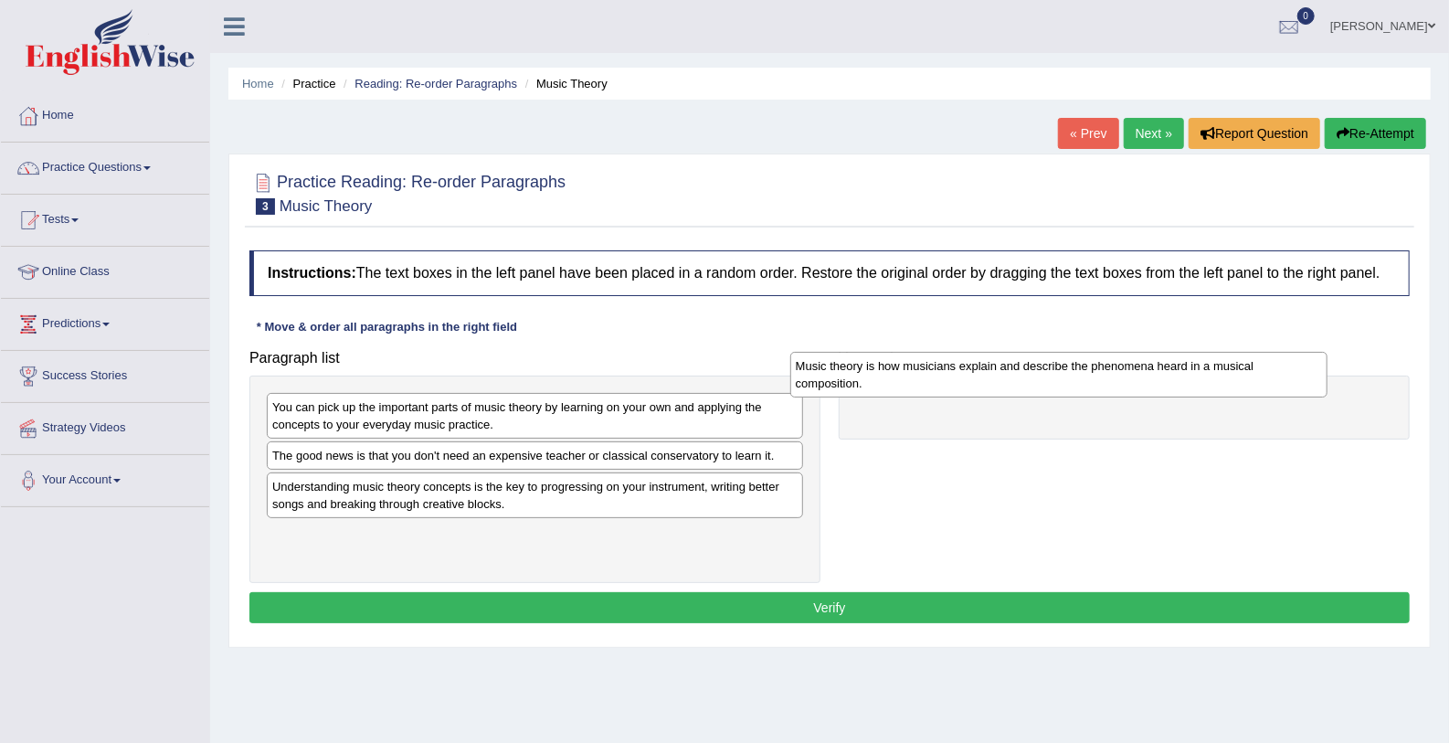
drag, startPoint x: 452, startPoint y: 491, endPoint x: 976, endPoint y: 371, distance: 537.1
click at [976, 371] on div "Music theory is how musicians explain and describe the phenomena heard in a mus…" at bounding box center [1058, 375] width 537 height 46
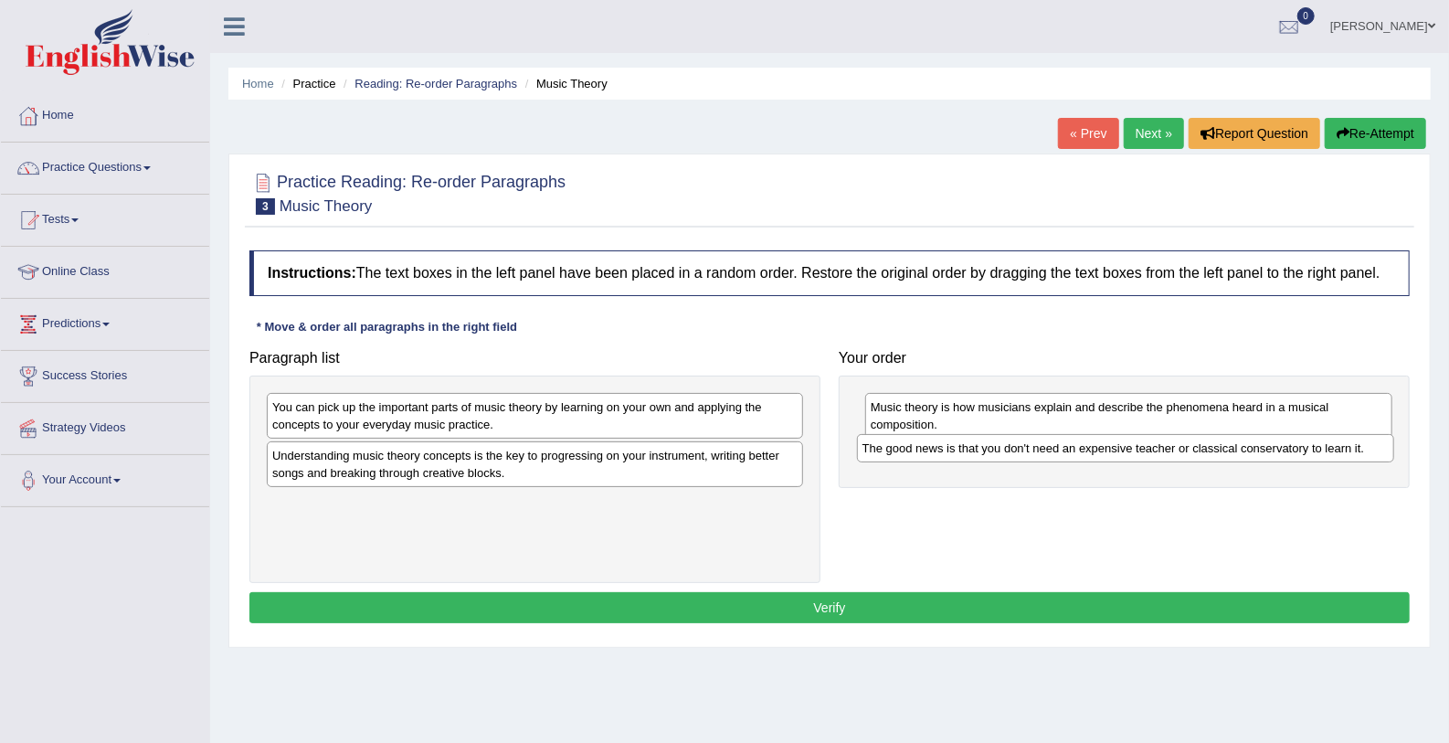
drag, startPoint x: 446, startPoint y: 450, endPoint x: 1036, endPoint y: 443, distance: 590.4
click at [1036, 443] on div "The good news is that you don't need an expensive teacher or classical conserva…" at bounding box center [1125, 448] width 537 height 28
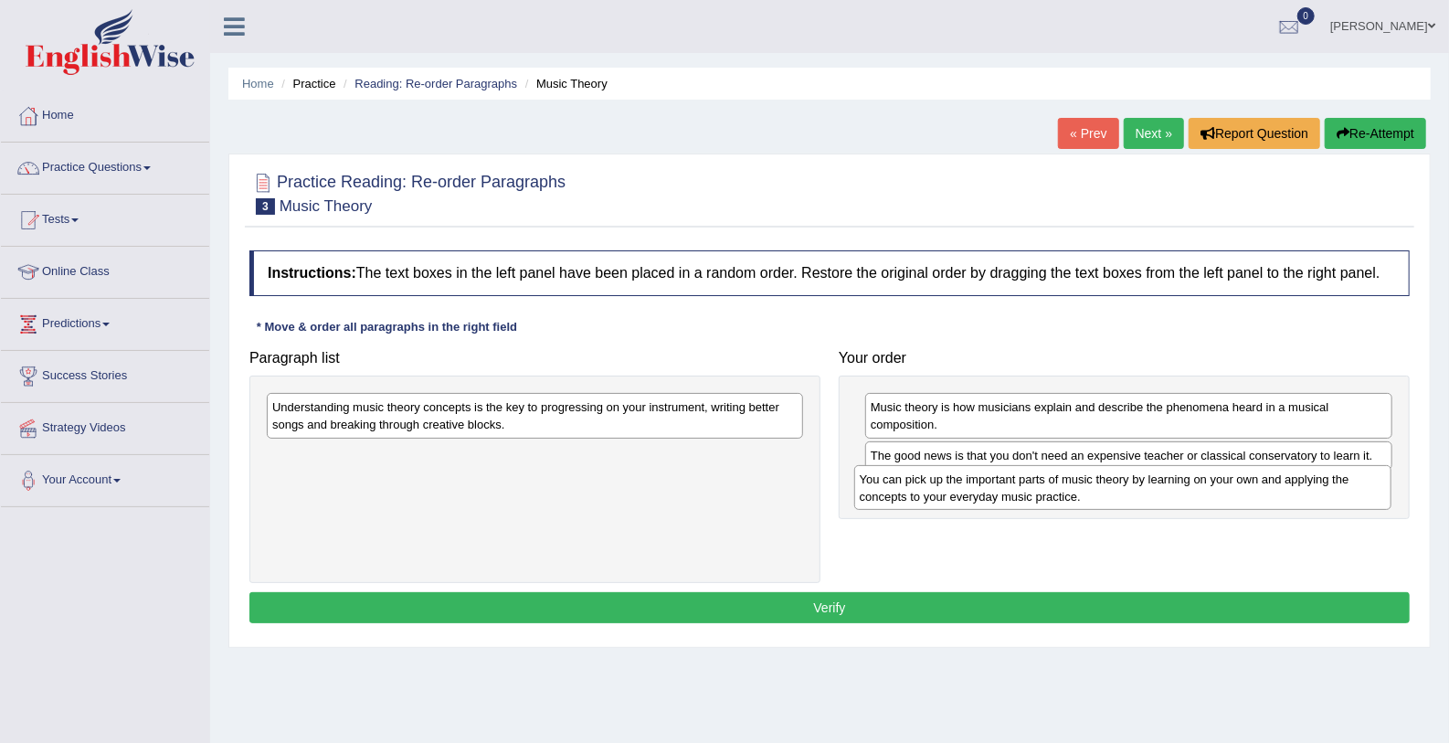
drag, startPoint x: 506, startPoint y: 424, endPoint x: 1094, endPoint y: 496, distance: 592.0
click at [1094, 496] on div "You can pick up the important parts of music theory by learning on your own and…" at bounding box center [1122, 488] width 537 height 46
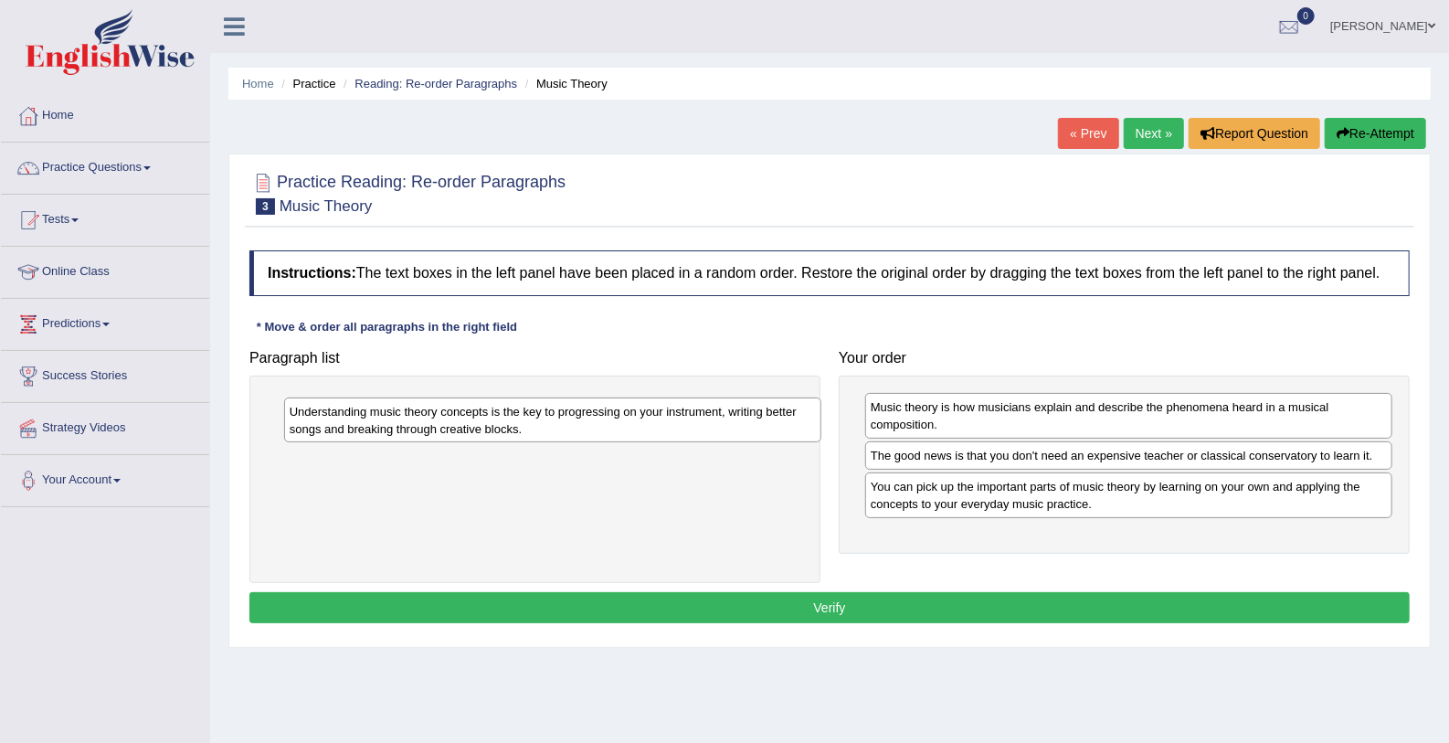
drag, startPoint x: 740, startPoint y: 419, endPoint x: 756, endPoint y: 422, distance: 15.8
click at [756, 422] on div "Understanding music theory concepts is the key to progressing on your instrumen…" at bounding box center [552, 420] width 537 height 46
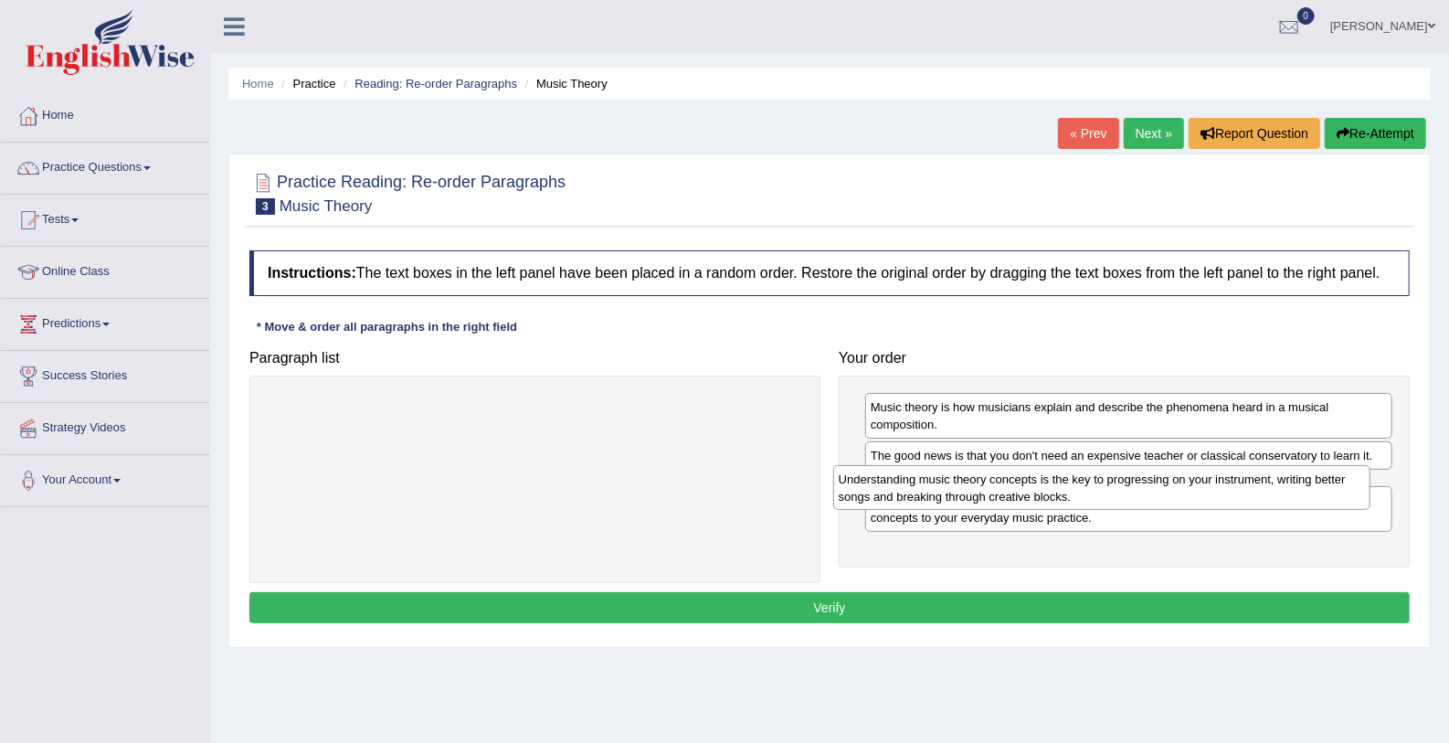
drag, startPoint x: 756, startPoint y: 422, endPoint x: 1324, endPoint y: 492, distance: 572.6
click at [1324, 492] on div "Understanding music theory concepts is the key to progressing on your instrumen…" at bounding box center [1101, 488] width 537 height 46
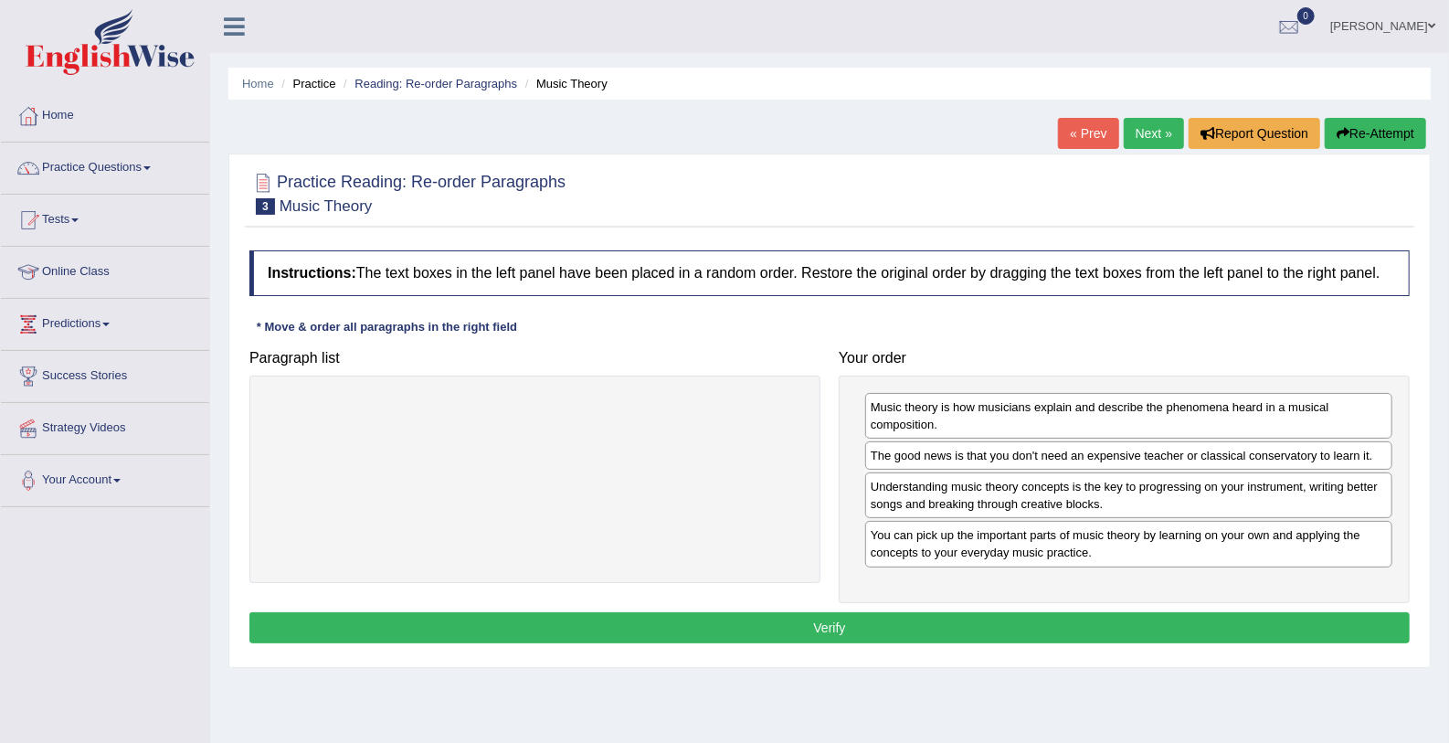
click at [1239, 633] on button "Verify" at bounding box center [829, 627] width 1161 height 31
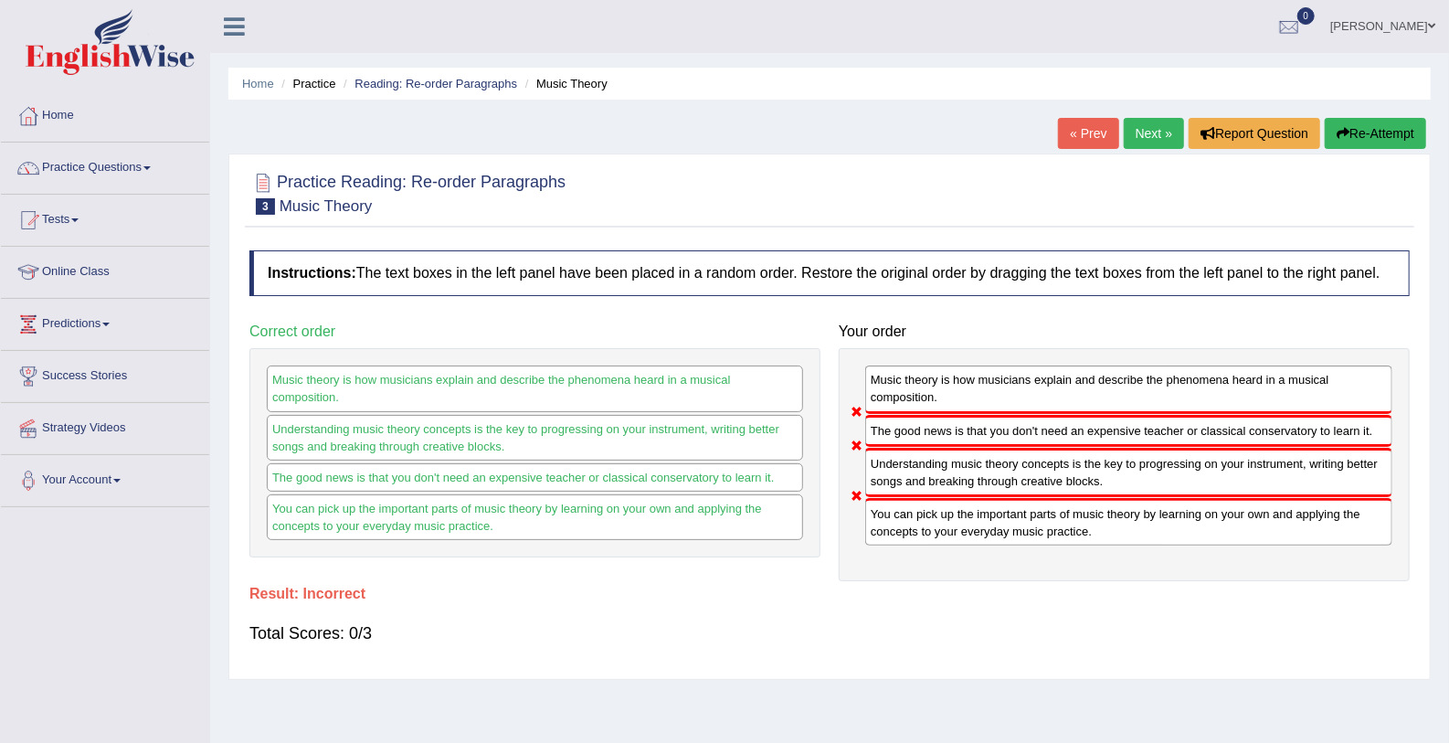
click at [1135, 131] on link "Next »" at bounding box center [1154, 133] width 60 height 31
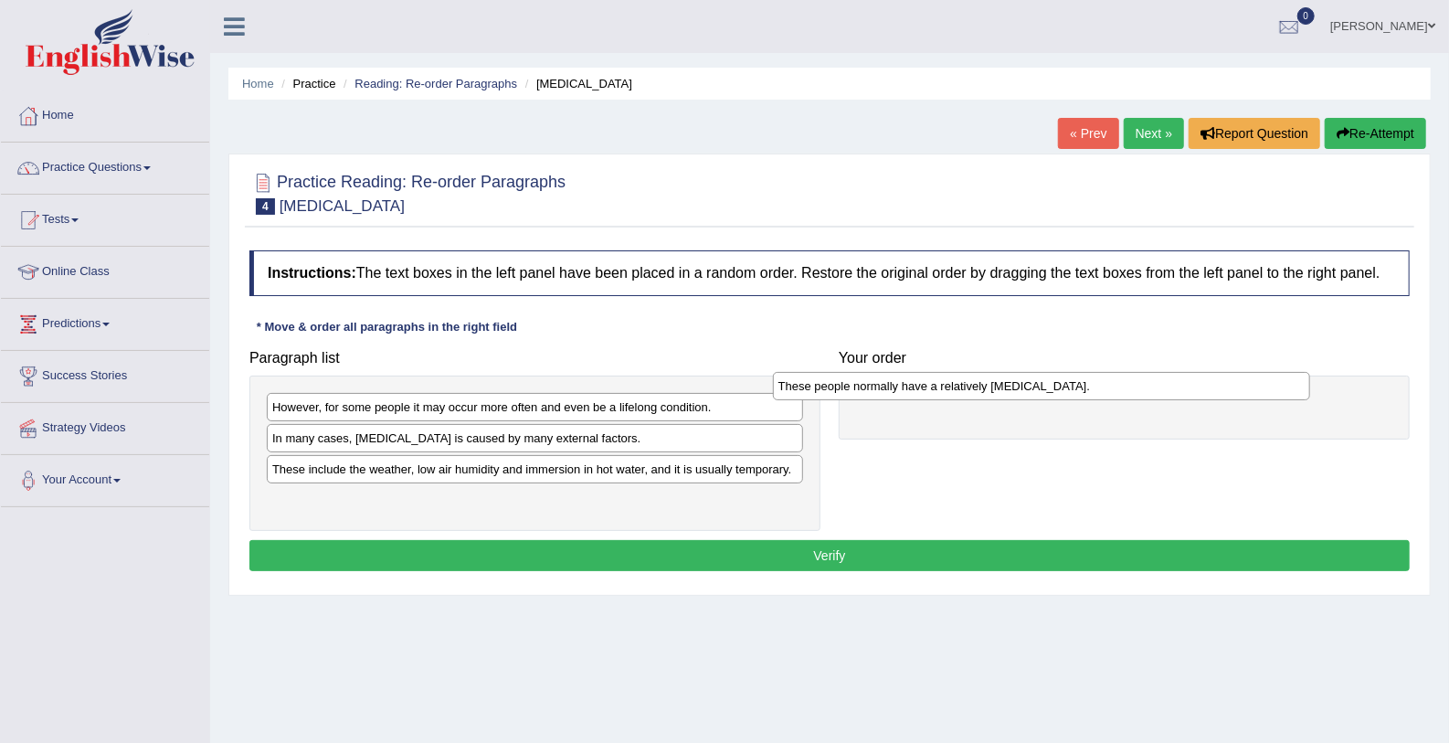
drag, startPoint x: 364, startPoint y: 463, endPoint x: 874, endPoint y: 381, distance: 516.5
click at [874, 381] on div "These people normally have a relatively sensitive skin." at bounding box center [1041, 386] width 537 height 28
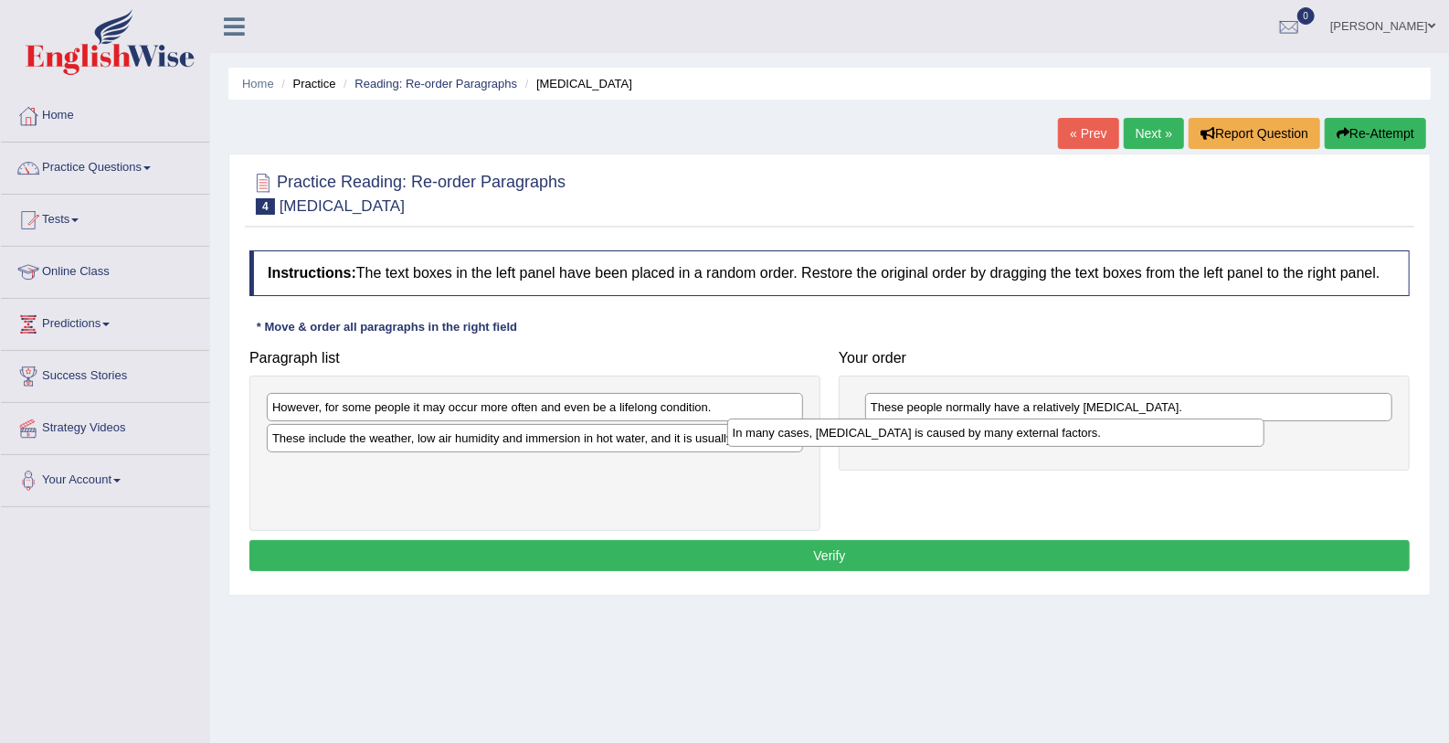
drag, startPoint x: 486, startPoint y: 434, endPoint x: 952, endPoint y: 429, distance: 466.1
click at [952, 429] on div "In many cases, dry skin is caused by many external factors." at bounding box center [995, 433] width 537 height 28
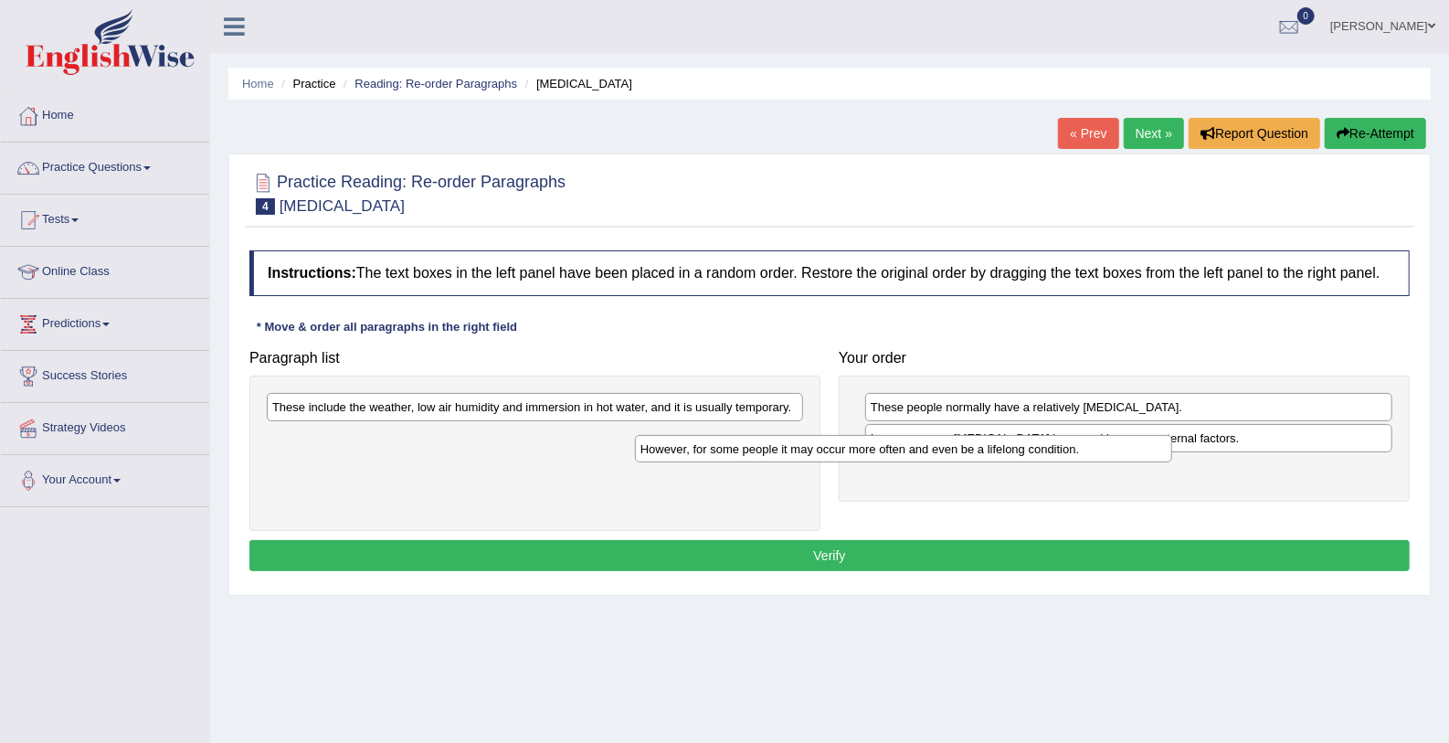
drag, startPoint x: 366, startPoint y: 399, endPoint x: 737, endPoint y: 443, distance: 372.7
click at [737, 443] on div "However, for some people it may occur more often and even be a lifelong conditi…" at bounding box center [903, 449] width 537 height 28
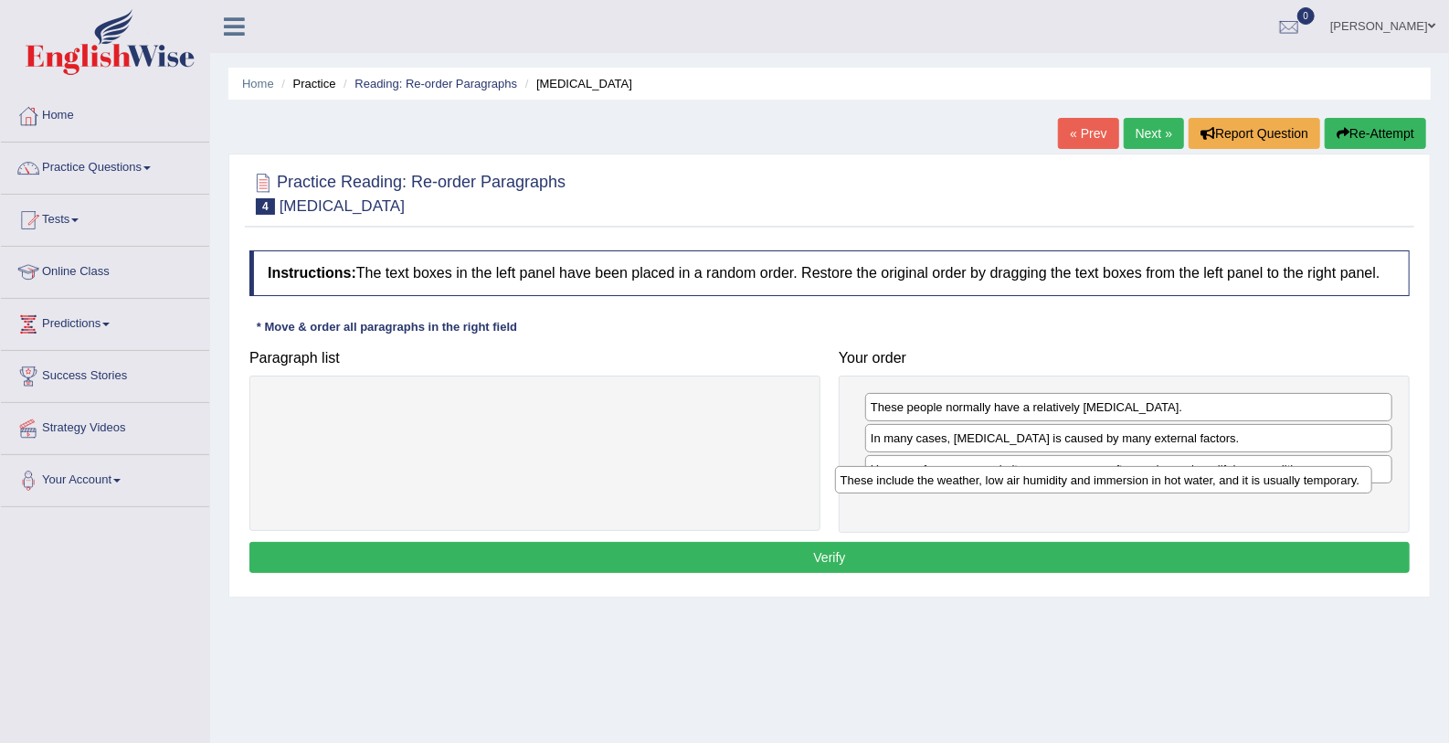
drag, startPoint x: 295, startPoint y: 405, endPoint x: 864, endPoint y: 478, distance: 573.1
click at [864, 478] on div "These include the weather, low air humidity and immersion in hot water, and it …" at bounding box center [1103, 480] width 537 height 28
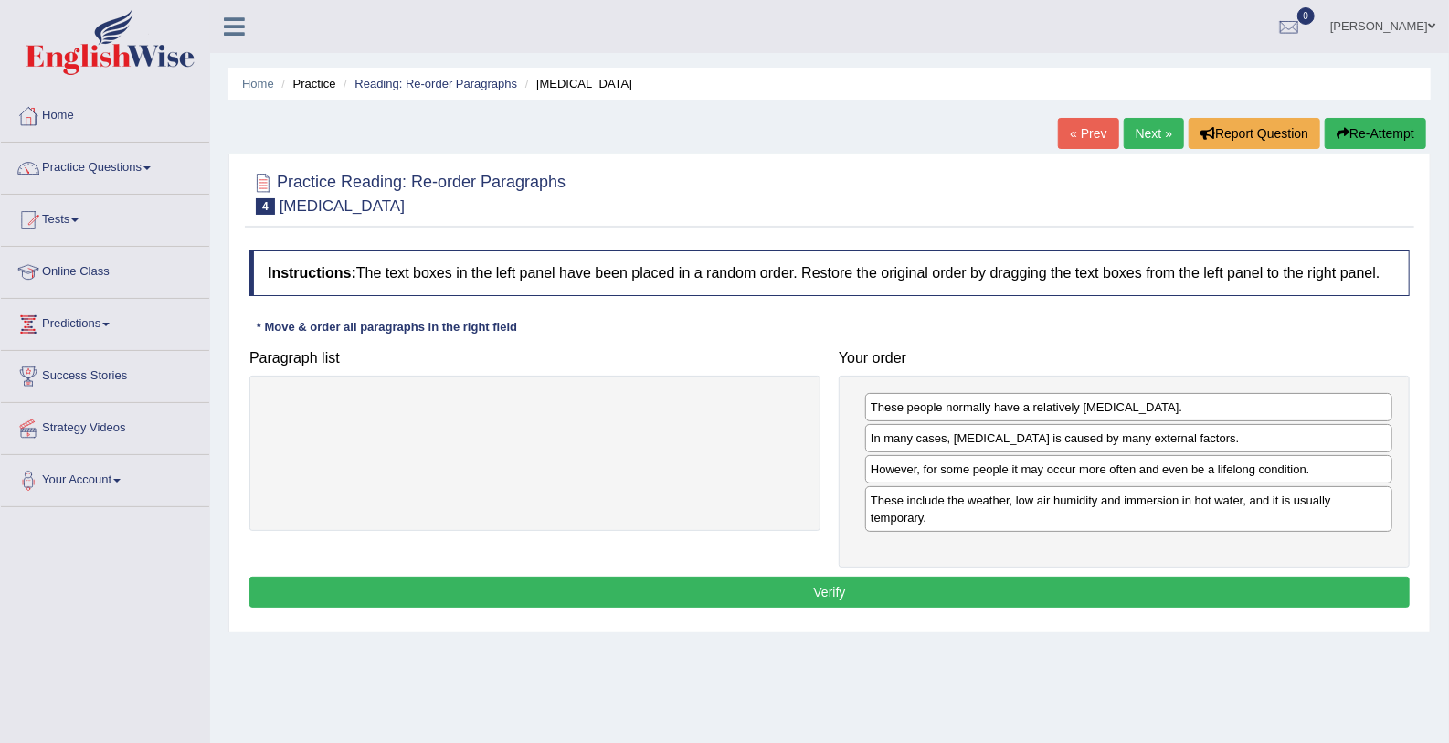
click at [798, 579] on button "Verify" at bounding box center [829, 592] width 1161 height 31
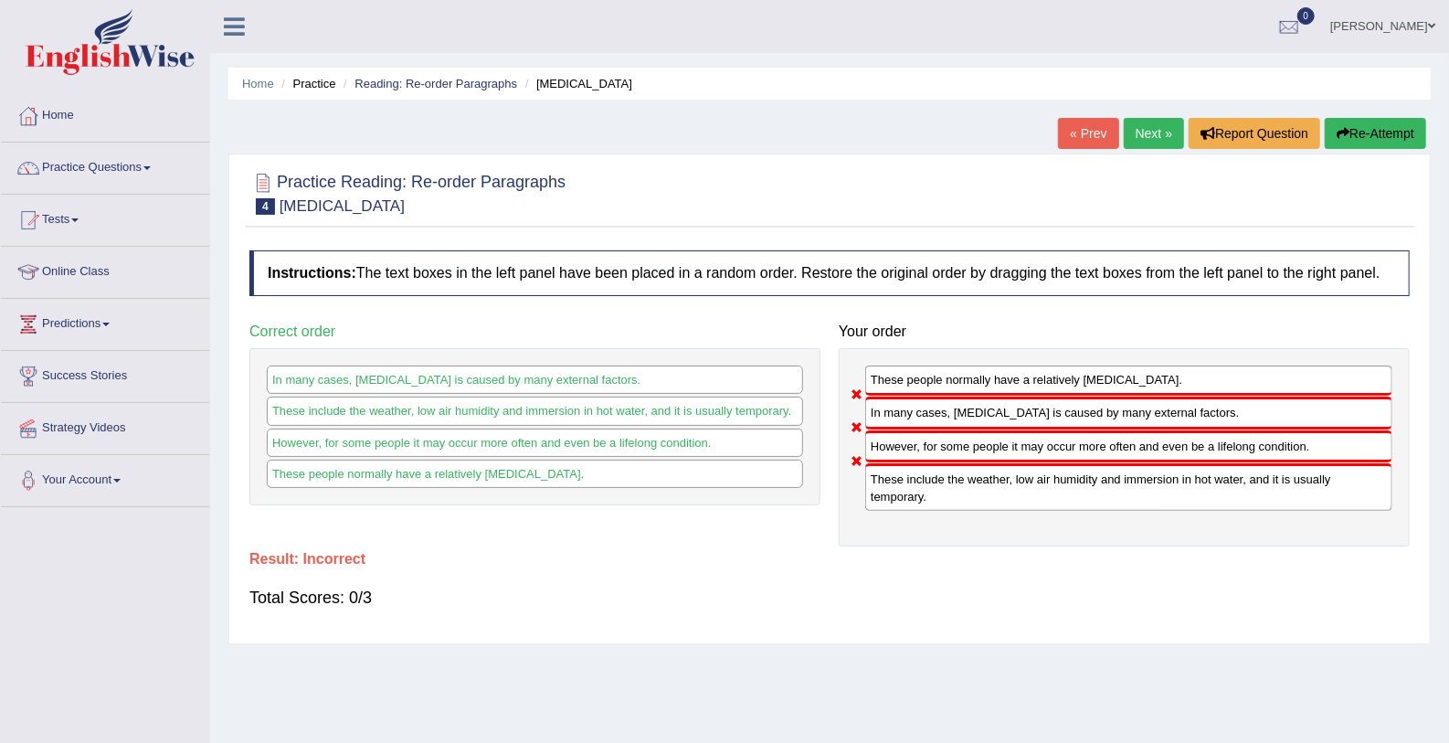
click at [1145, 132] on link "Next »" at bounding box center [1154, 133] width 60 height 31
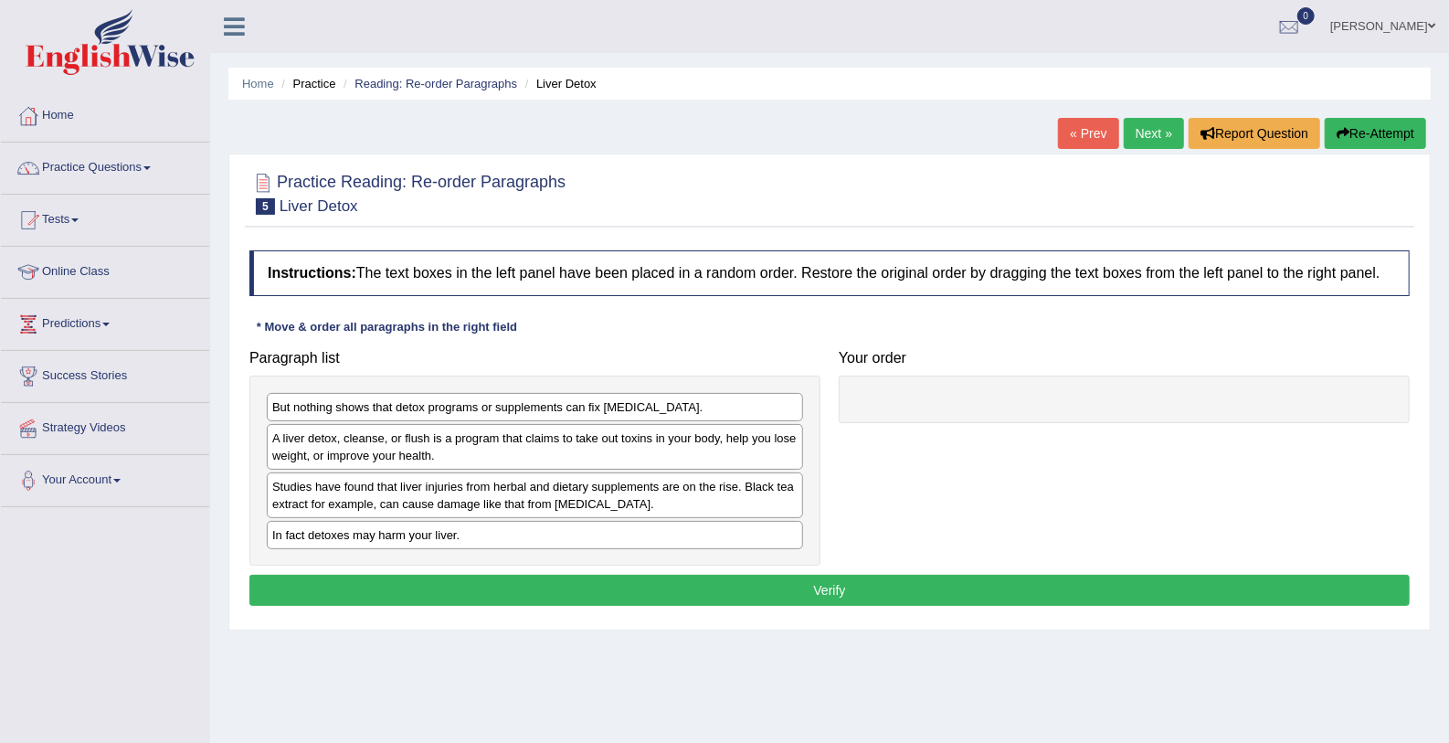
click at [397, 433] on div "A liver detox, cleanse, or flush is a program that claims to take out toxins in…" at bounding box center [535, 447] width 536 height 46
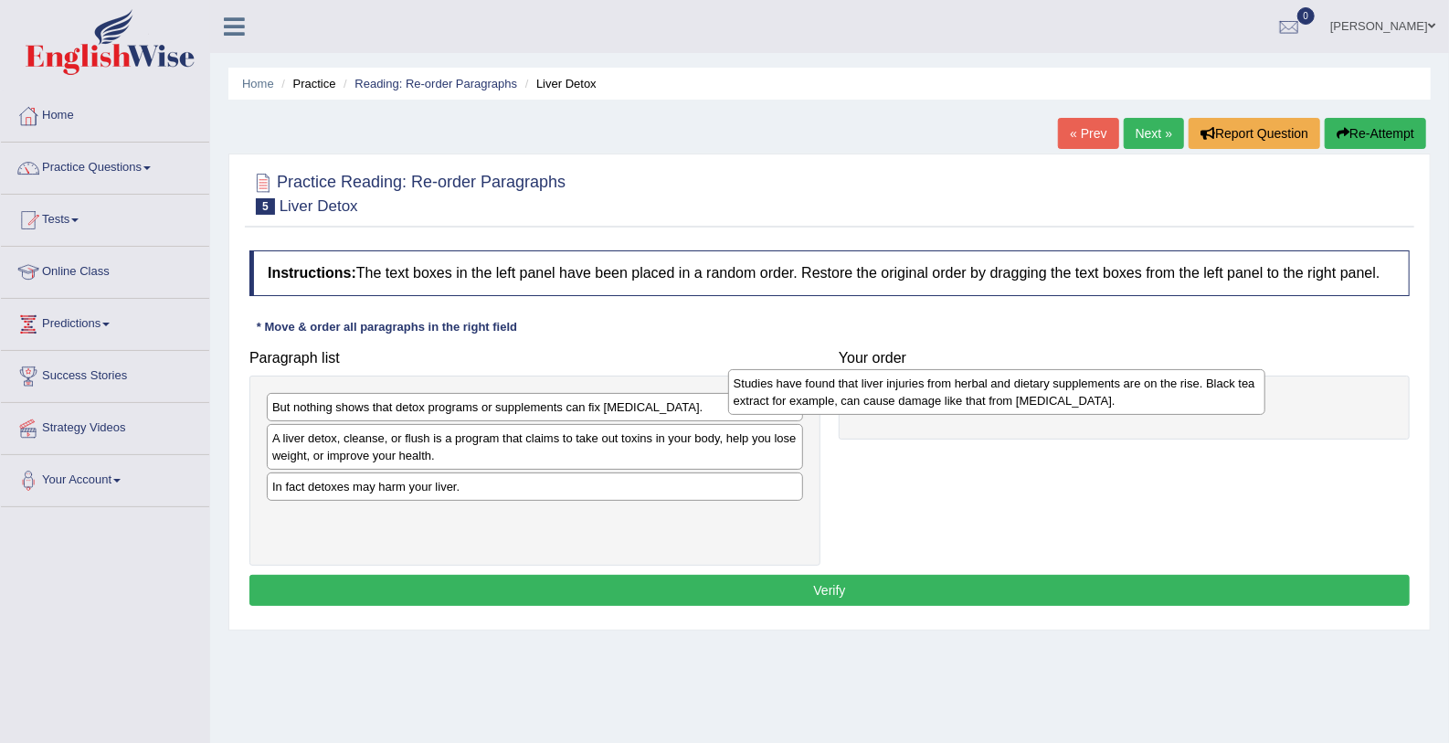
drag, startPoint x: 359, startPoint y: 493, endPoint x: 821, endPoint y: 390, distance: 473.6
click at [821, 390] on div "Studies have found that liver injuries from herbal and dietary supplements are …" at bounding box center [996, 392] width 537 height 46
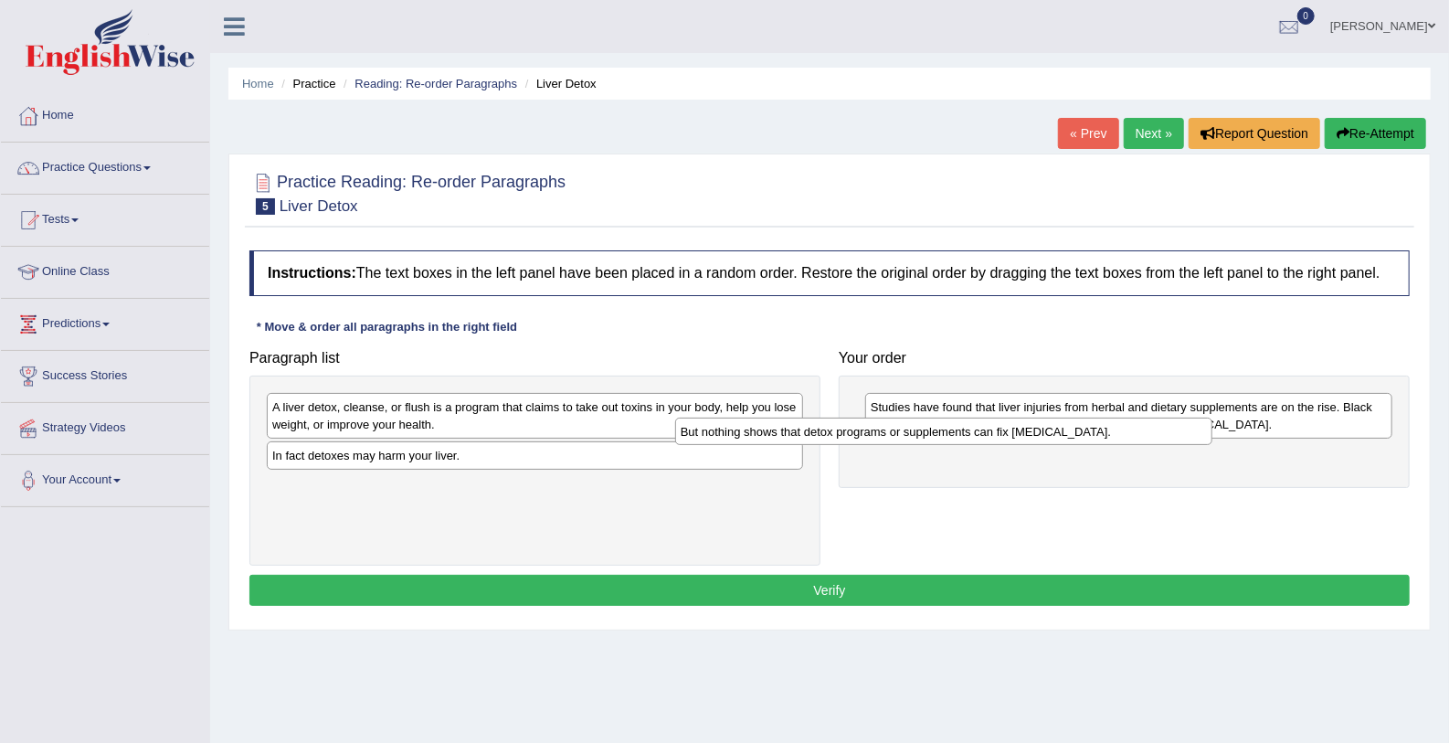
drag, startPoint x: 510, startPoint y: 398, endPoint x: 936, endPoint y: 425, distance: 426.6
click at [936, 425] on div "But nothing shows that detox programs or supplements can fix [MEDICAL_DATA]." at bounding box center [943, 432] width 537 height 28
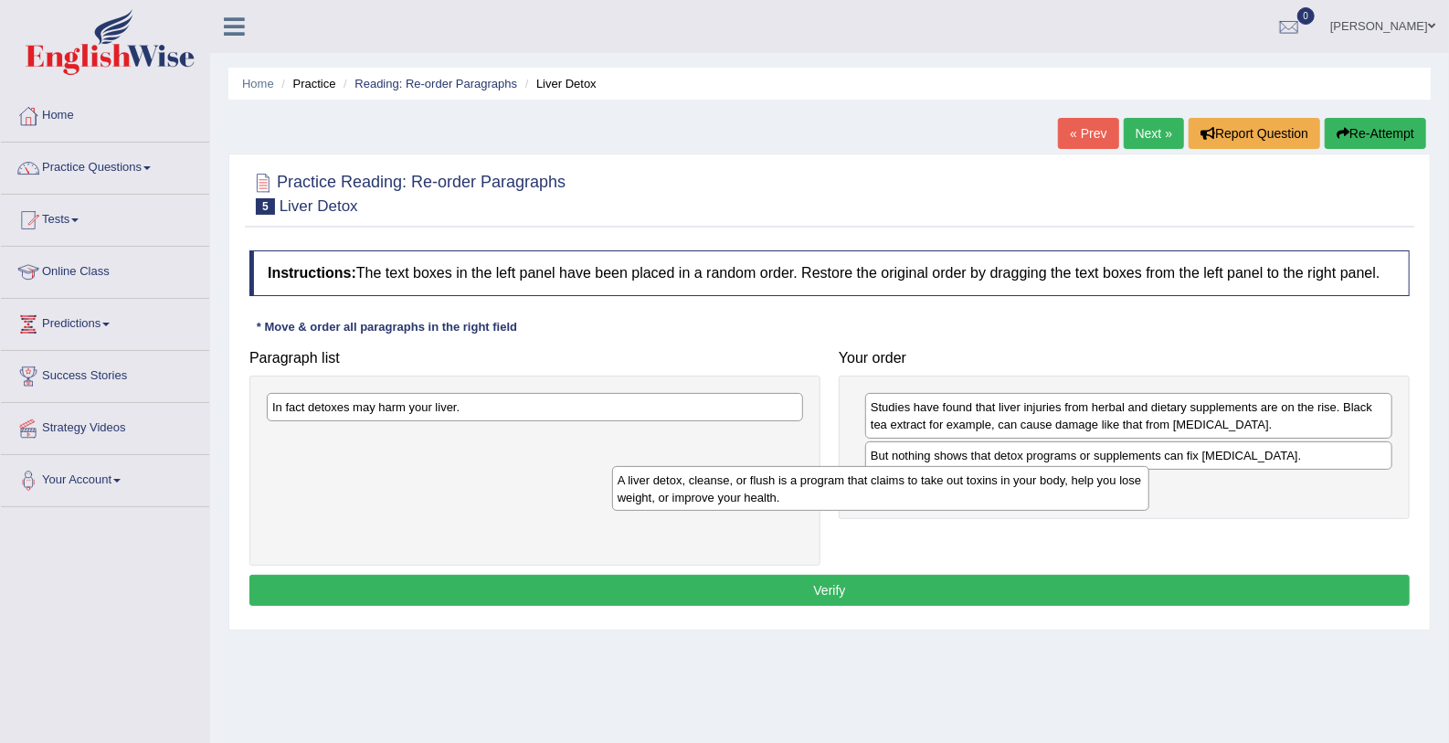
drag, startPoint x: 432, startPoint y: 420, endPoint x: 780, endPoint y: 493, distance: 355.7
click at [780, 493] on div "A liver detox, cleanse, or flush is a program that claims to take out toxins in…" at bounding box center [880, 489] width 537 height 46
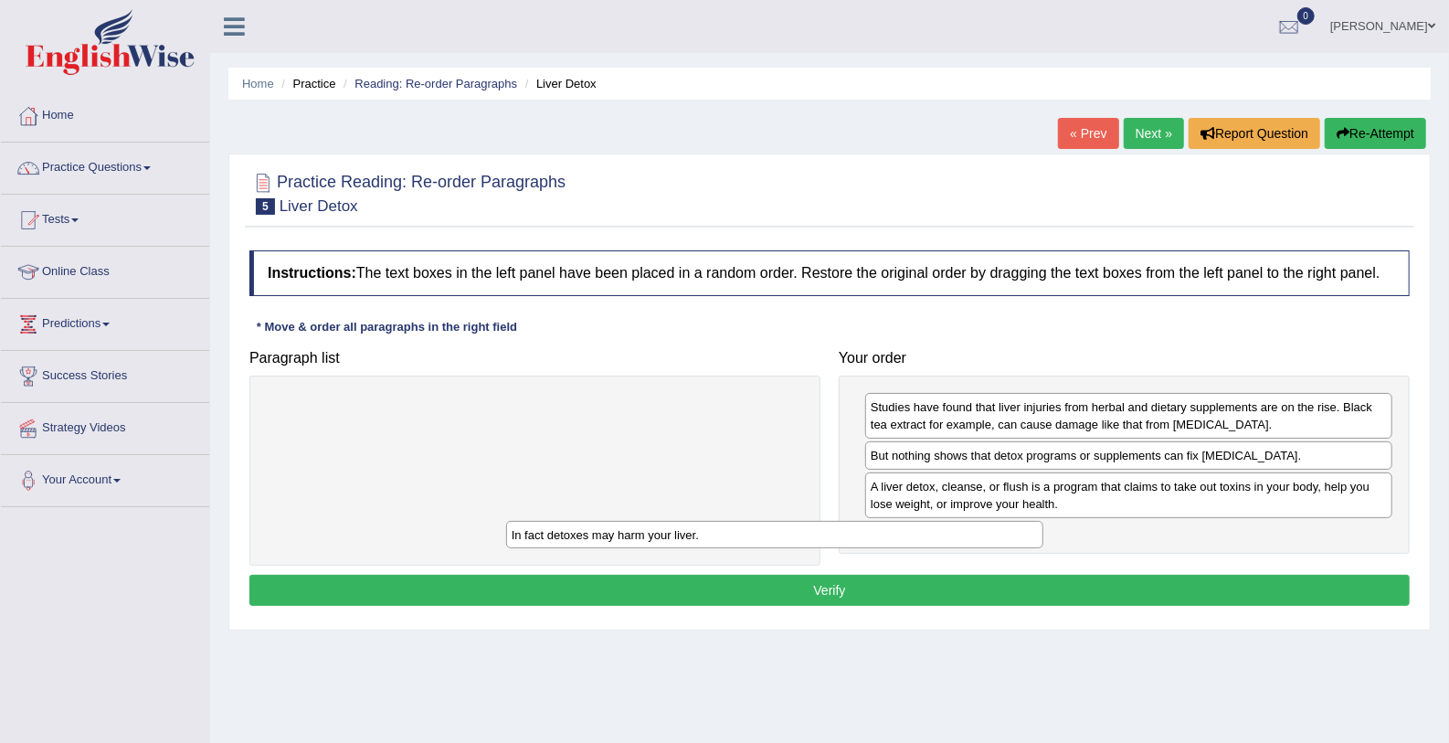
drag, startPoint x: 386, startPoint y: 398, endPoint x: 637, endPoint y: 524, distance: 280.7
click at [637, 524] on div "In fact detoxes may harm your liver." at bounding box center [774, 535] width 537 height 28
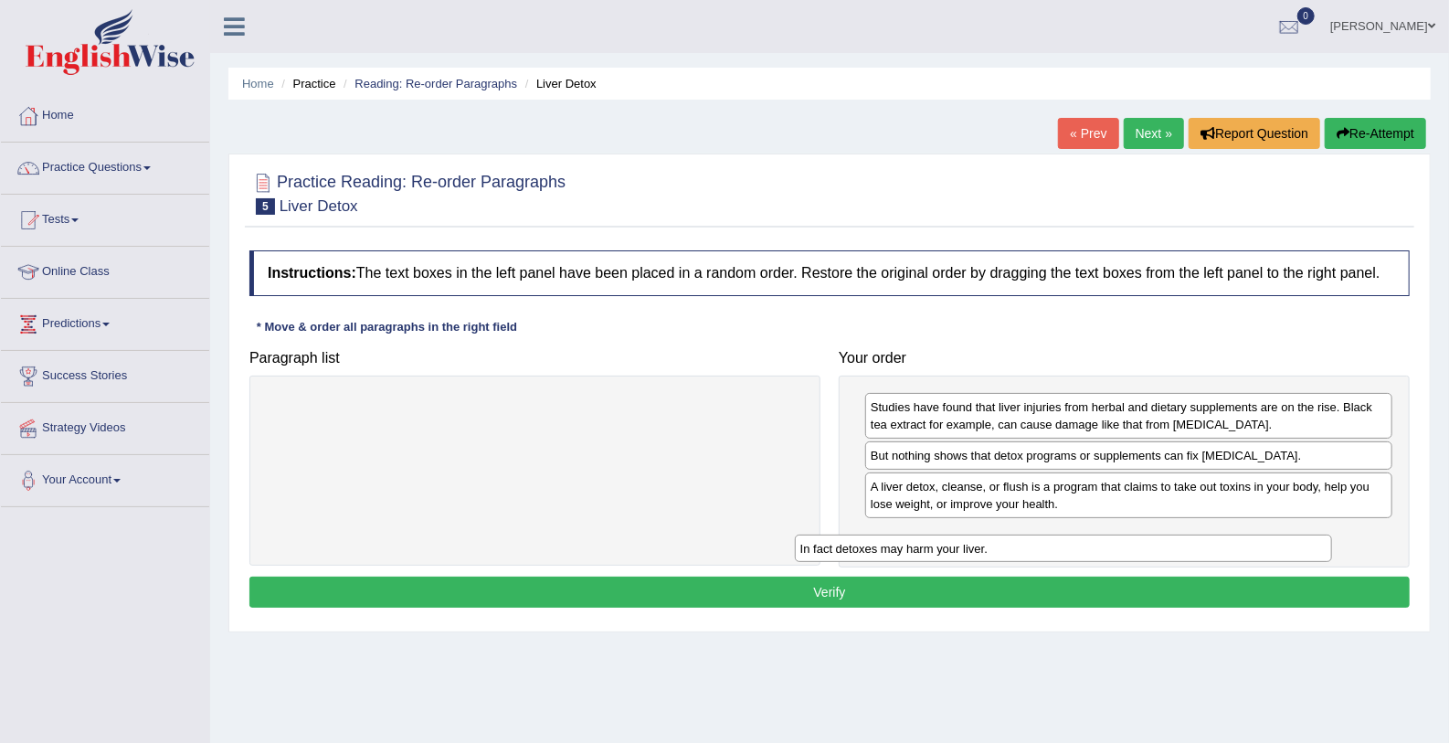
drag, startPoint x: 396, startPoint y: 403, endPoint x: 926, endPoint y: 545, distance: 548.6
click at [926, 545] on div "In fact detoxes may harm your liver." at bounding box center [1063, 549] width 537 height 28
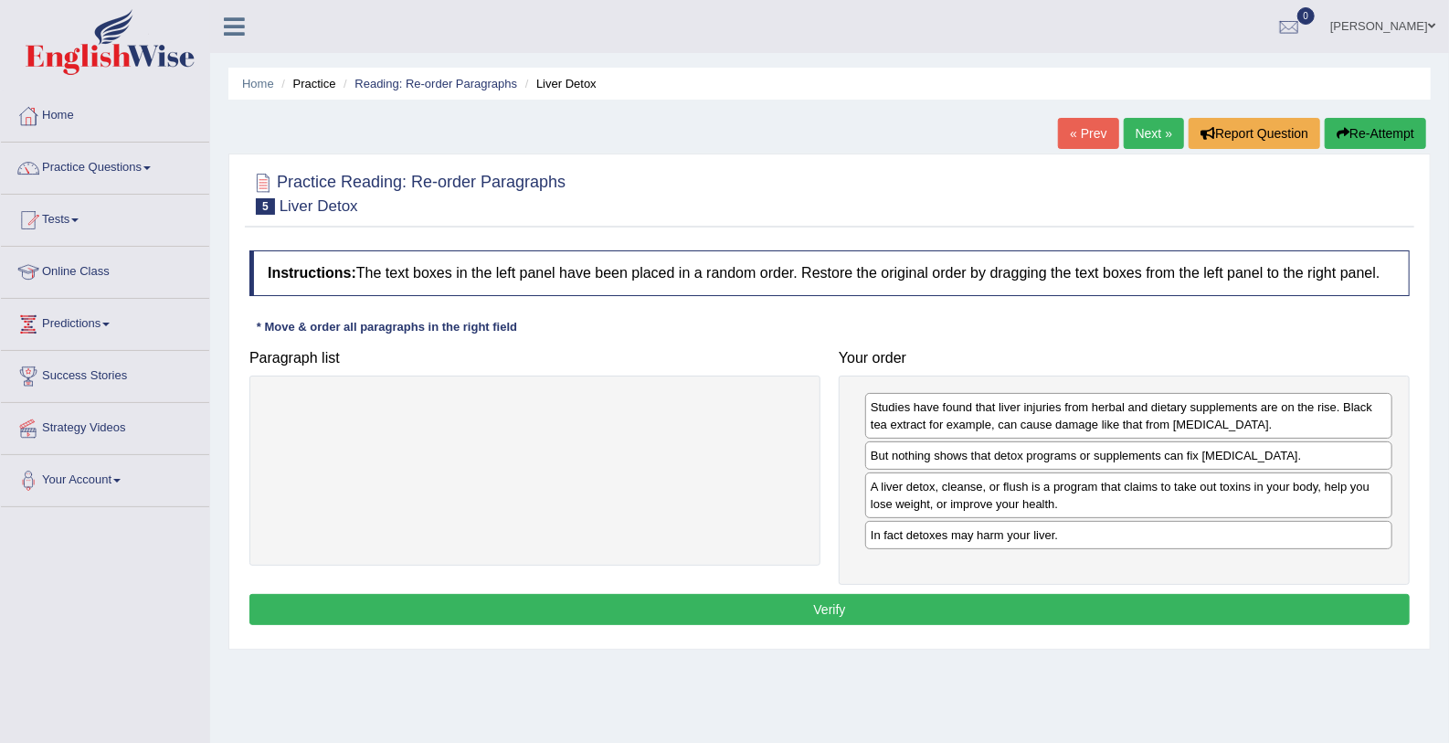
click at [892, 604] on button "Verify" at bounding box center [829, 609] width 1161 height 31
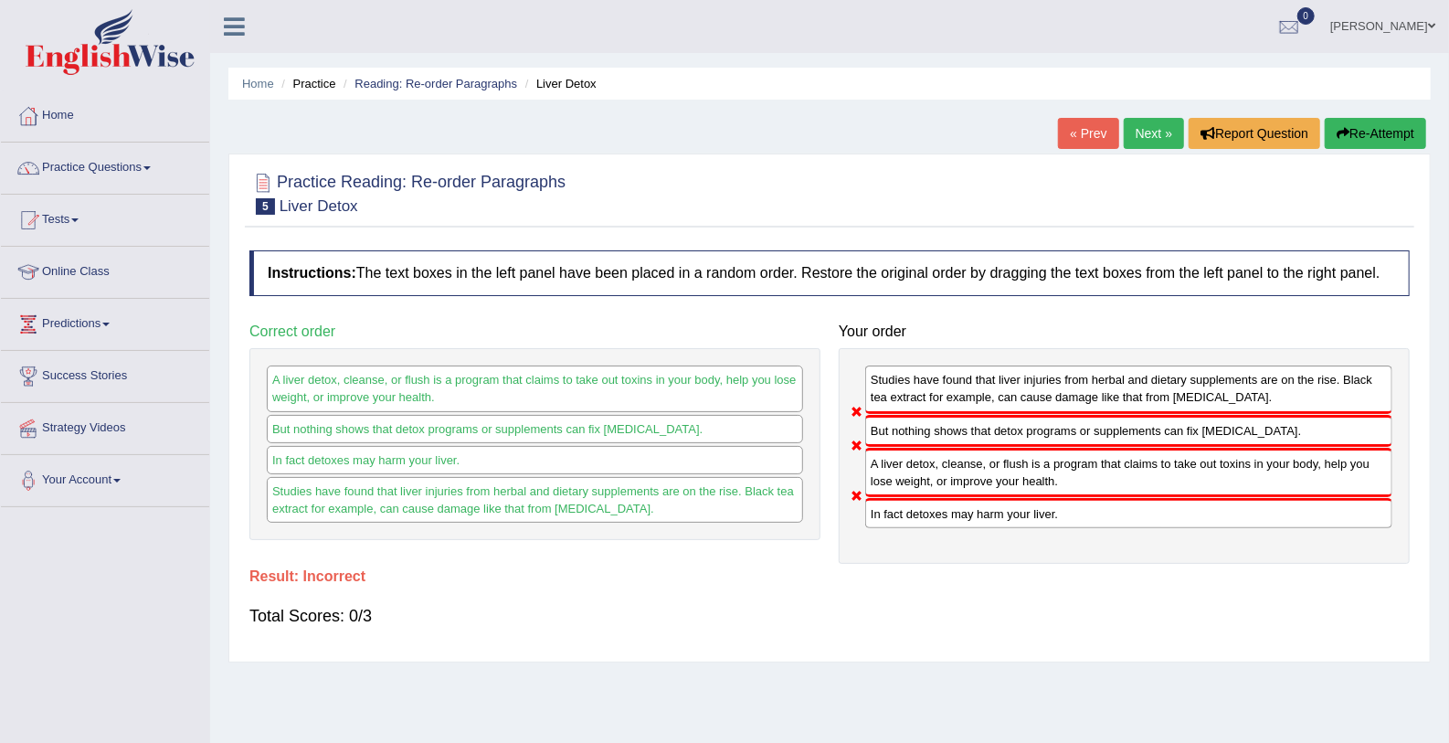
click at [1141, 122] on link "Next »" at bounding box center [1154, 133] width 60 height 31
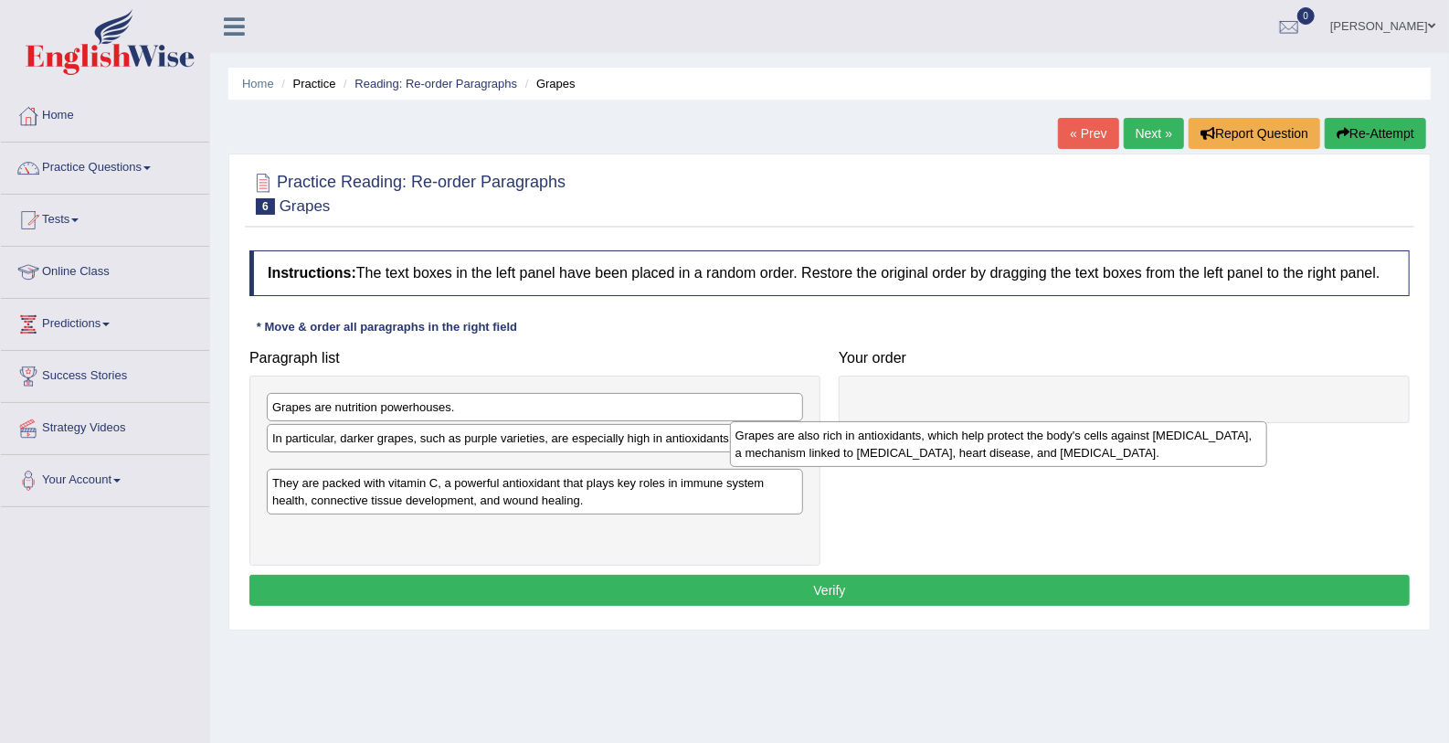
drag, startPoint x: 378, startPoint y: 524, endPoint x: 842, endPoint y: 441, distance: 470.5
click at [842, 441] on div "Grapes are also rich in antioxidants, which help protect the body's cells again…" at bounding box center [998, 444] width 537 height 46
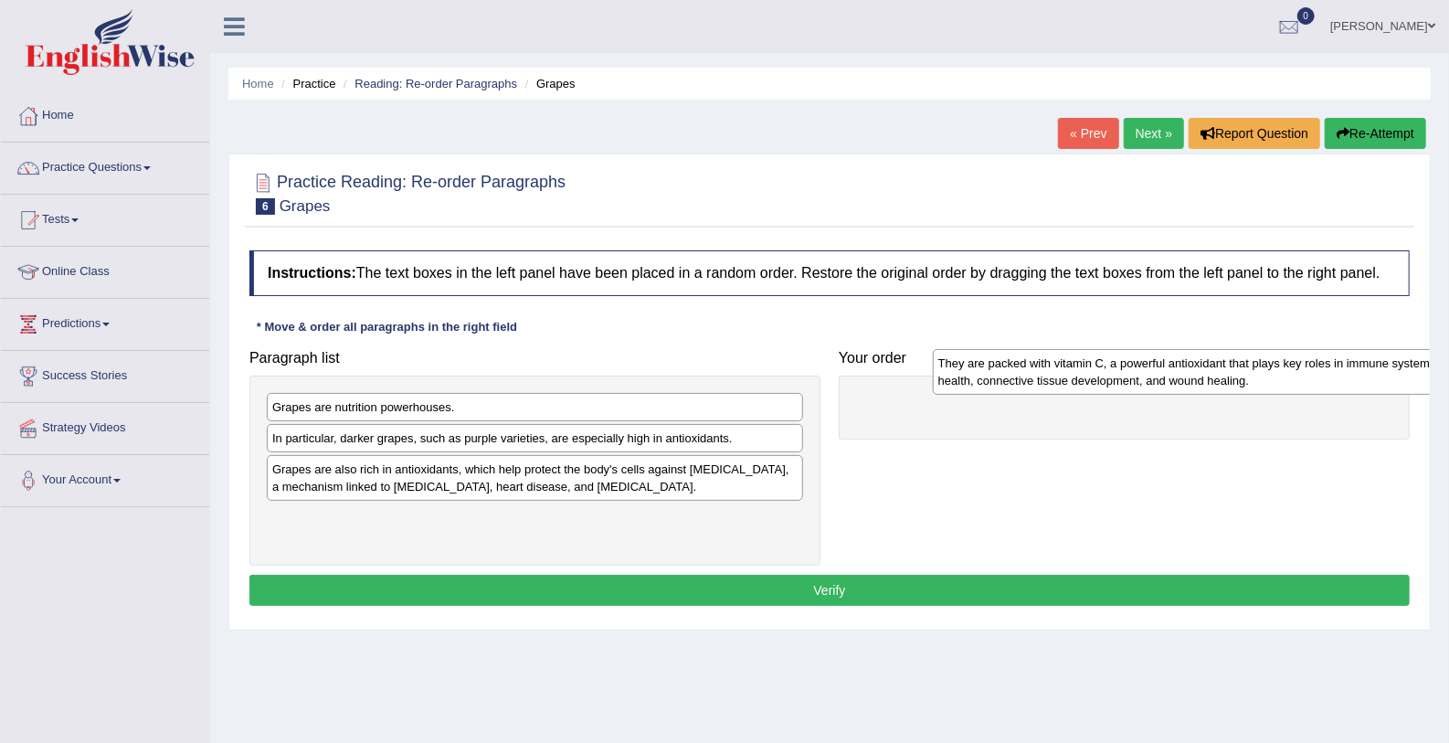
drag, startPoint x: 360, startPoint y: 513, endPoint x: 1025, endPoint y: 361, distance: 682.3
click at [1025, 361] on div "They are packed with vitamin C, a powerful antioxidant that plays key roles in …" at bounding box center [1201, 372] width 537 height 46
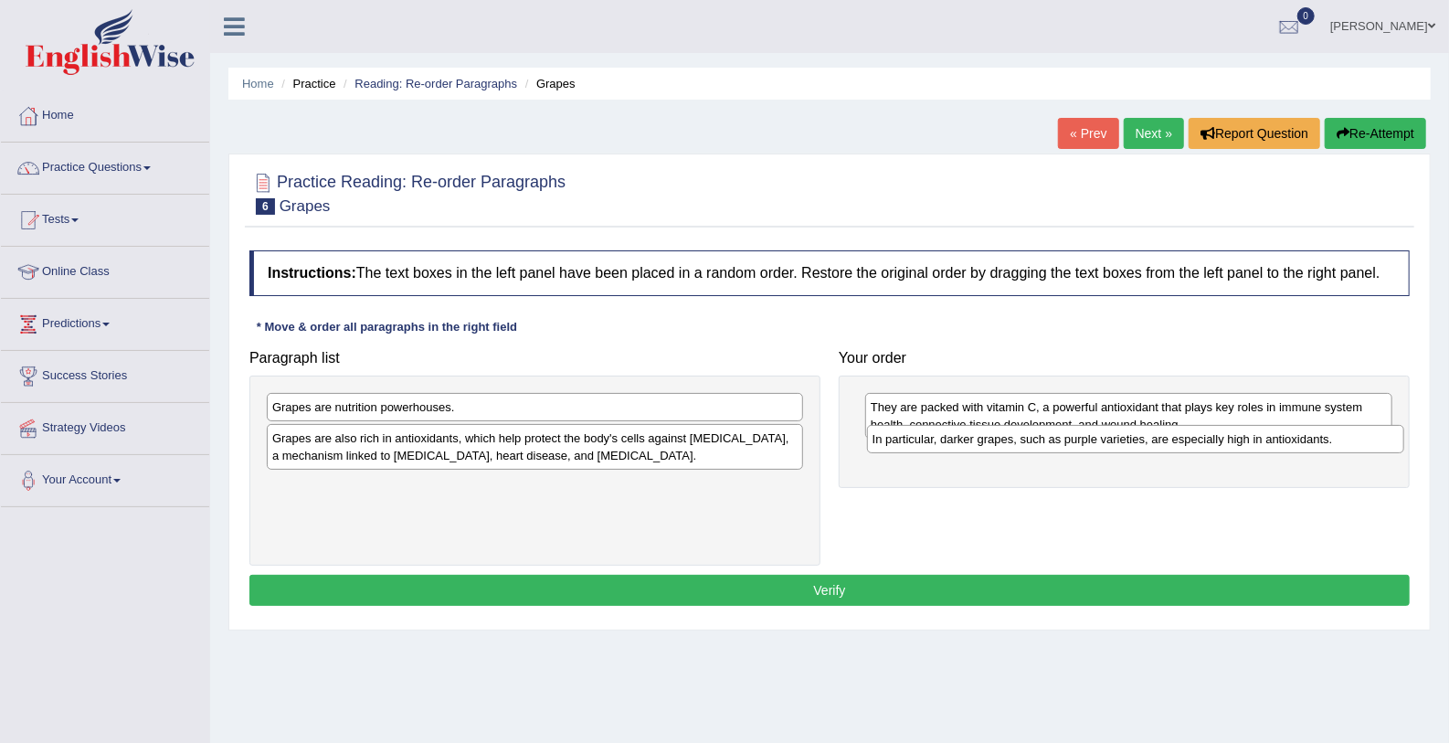
drag, startPoint x: 643, startPoint y: 436, endPoint x: 1244, endPoint y: 438, distance: 600.4
click at [1244, 438] on div "In particular, darker grapes, such as purple varieties, are especially high in …" at bounding box center [1135, 439] width 537 height 28
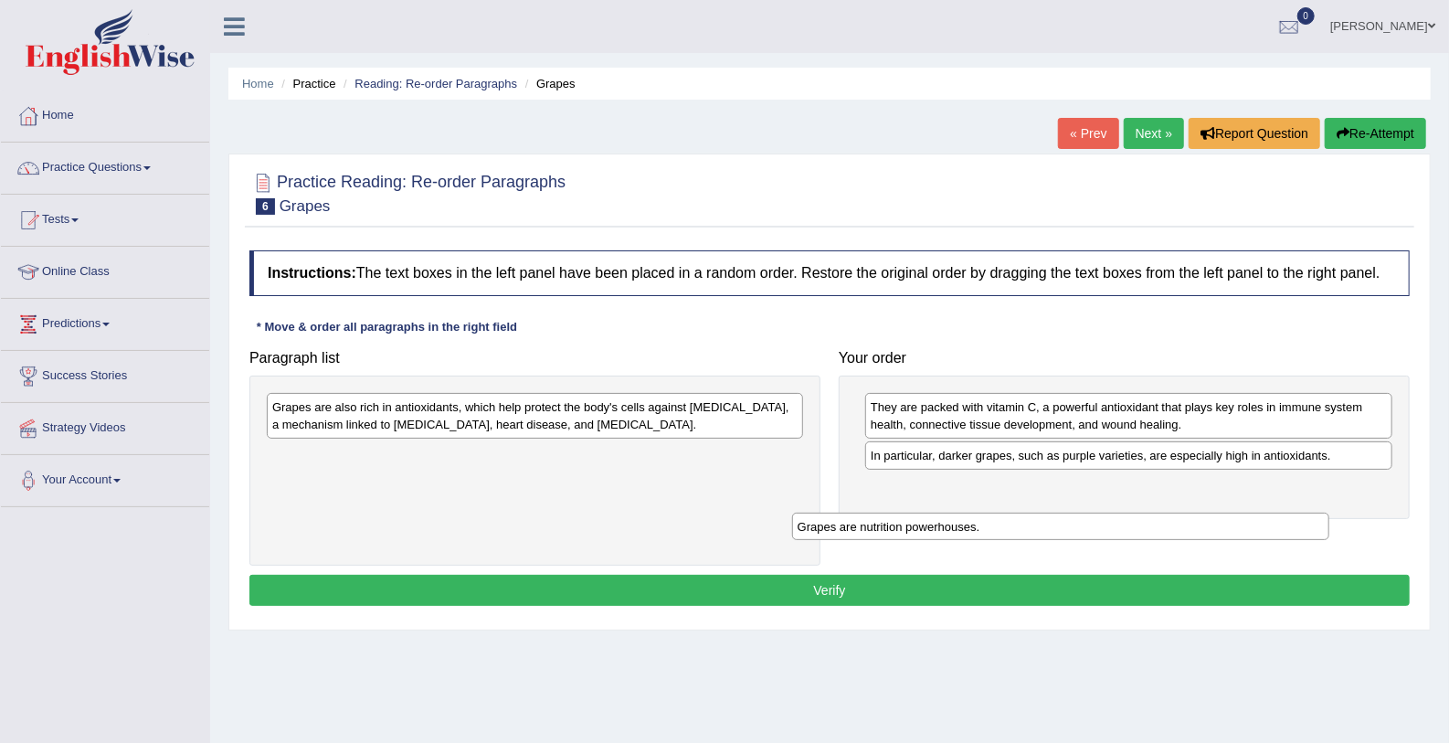
drag, startPoint x: 725, startPoint y: 408, endPoint x: 1252, endPoint y: 525, distance: 540.3
click at [1252, 525] on div "Grapes are nutrition powerhouses." at bounding box center [1060, 527] width 537 height 28
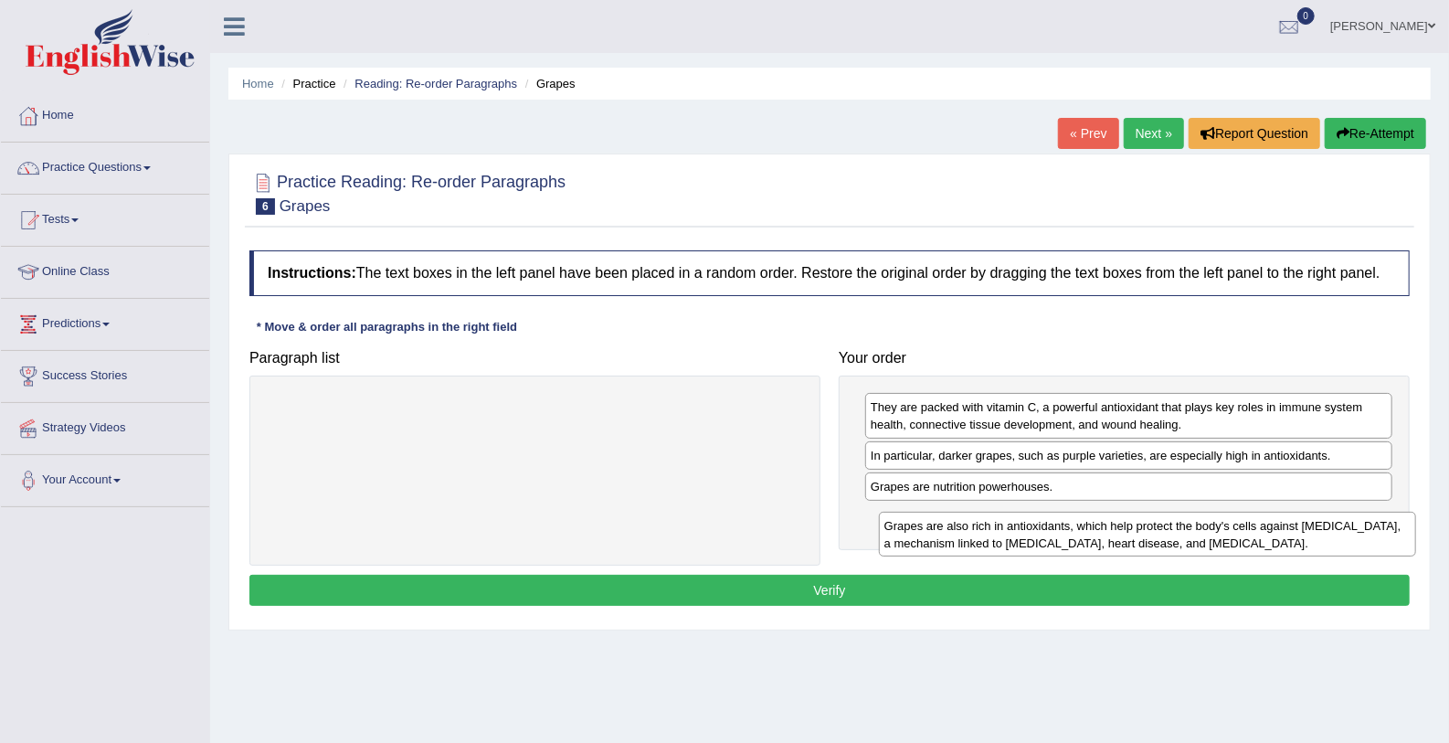
drag, startPoint x: 514, startPoint y: 409, endPoint x: 1126, endPoint y: 525, distance: 622.2
click at [1126, 525] on div "Grapes are also rich in antioxidants, which help protect the body's cells again…" at bounding box center [1147, 535] width 537 height 46
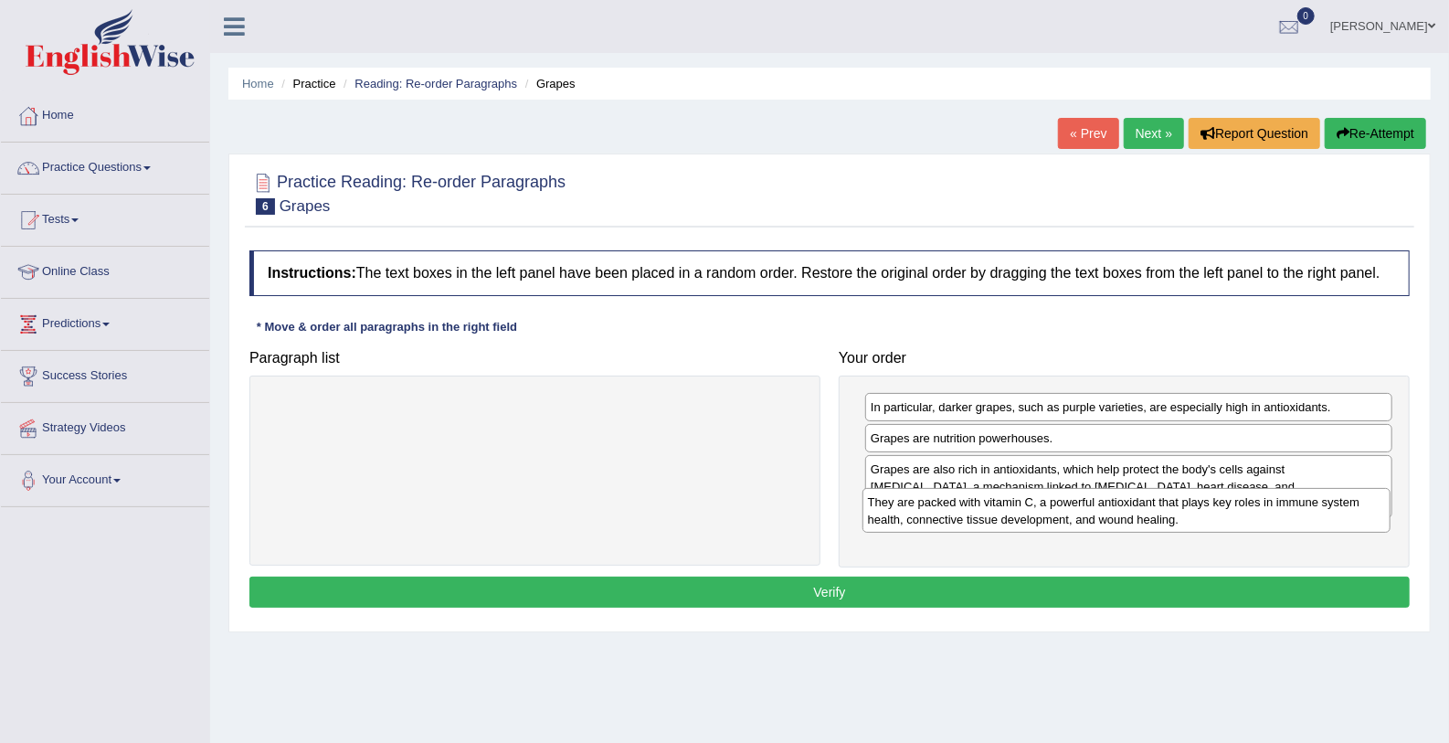
drag, startPoint x: 1055, startPoint y: 403, endPoint x: 1052, endPoint y: 498, distance: 95.1
click at [1052, 498] on div "They are packed with vitamin C, a powerful antioxidant that plays key roles in …" at bounding box center [1127, 511] width 528 height 46
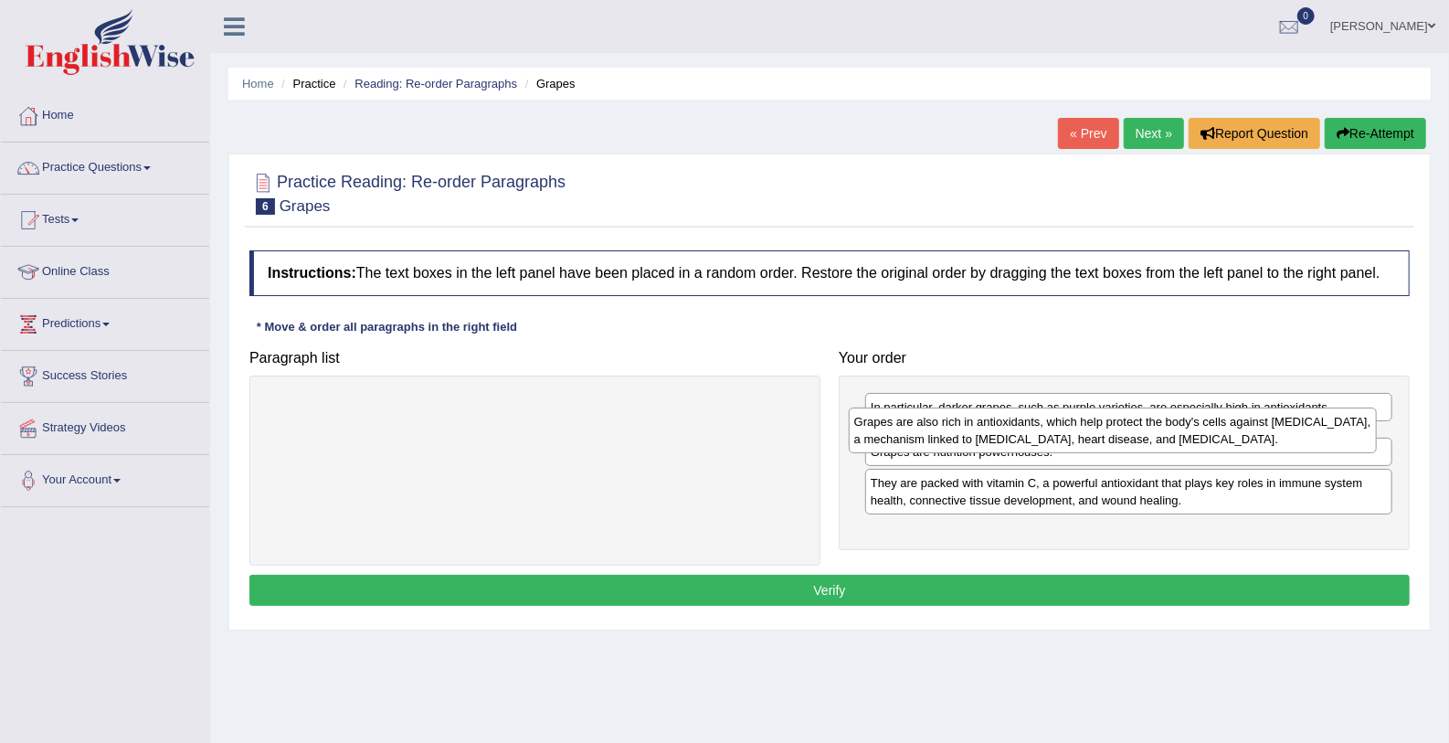
drag, startPoint x: 1031, startPoint y: 472, endPoint x: 1012, endPoint y: 408, distance: 65.9
click at [1012, 408] on div "Grapes are also rich in antioxidants, which help protect the body's cells again…" at bounding box center [1113, 431] width 528 height 46
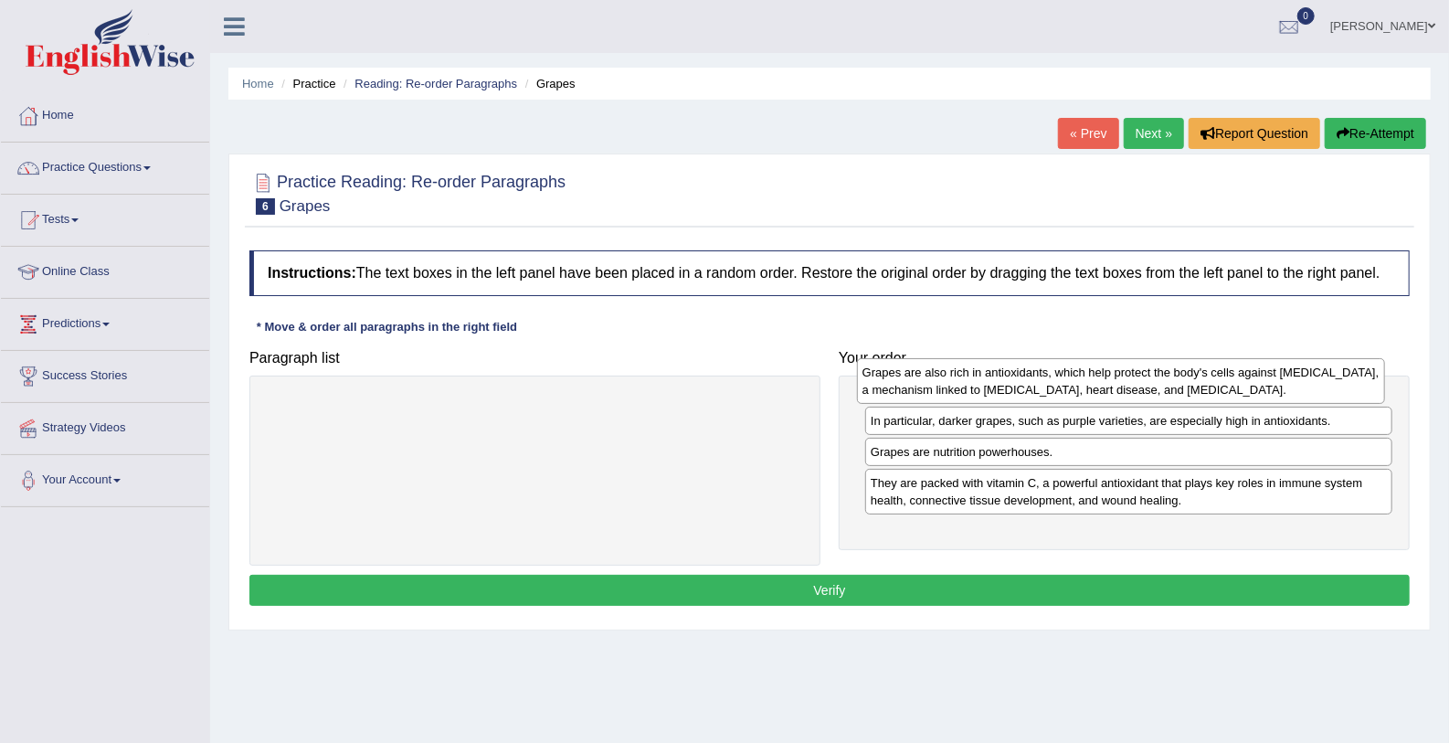
drag, startPoint x: 991, startPoint y: 444, endPoint x: 983, endPoint y: 380, distance: 64.5
click at [983, 380] on div "Grapes are also rich in antioxidants, which help protect the body's cells again…" at bounding box center [1121, 381] width 528 height 46
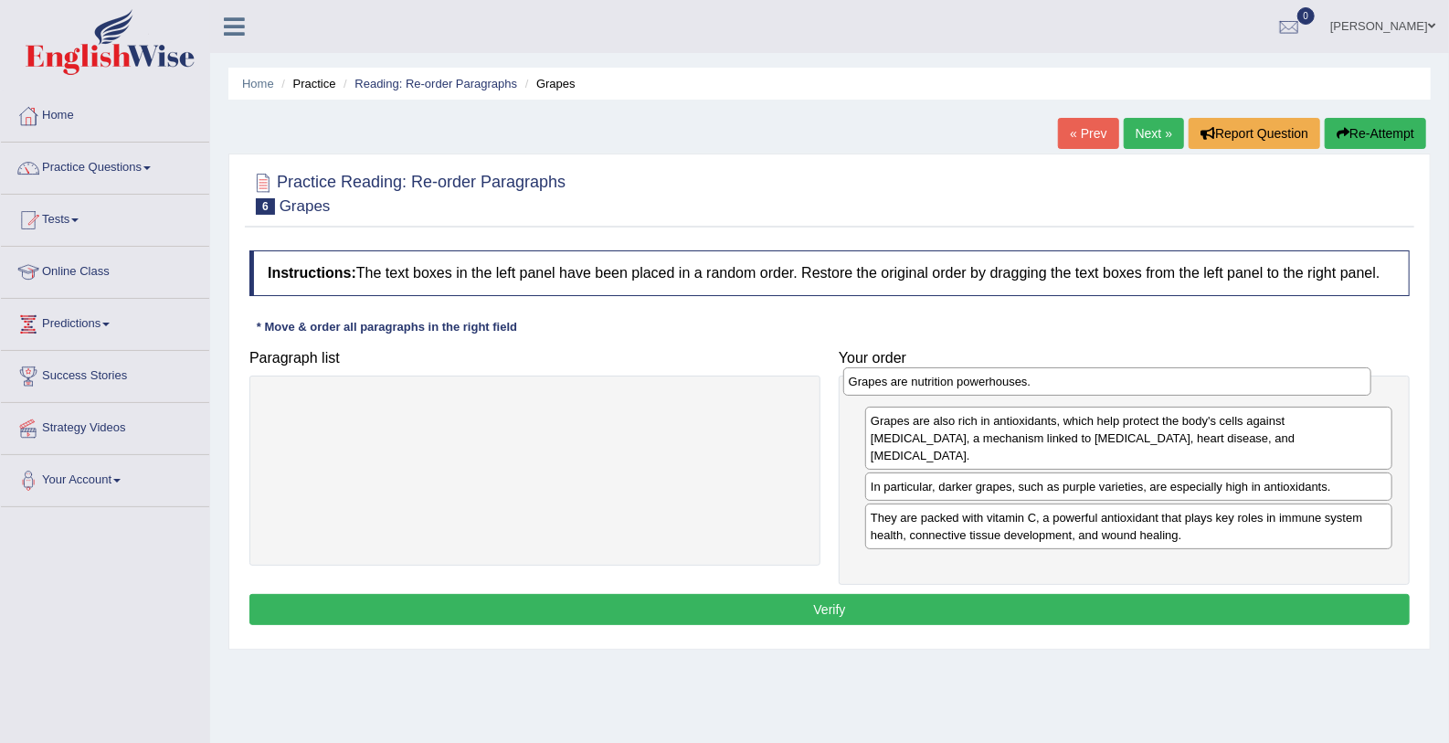
drag, startPoint x: 964, startPoint y: 479, endPoint x: 942, endPoint y: 376, distance: 105.6
click at [942, 376] on div "Grapes are nutrition powerhouses." at bounding box center [1107, 381] width 528 height 28
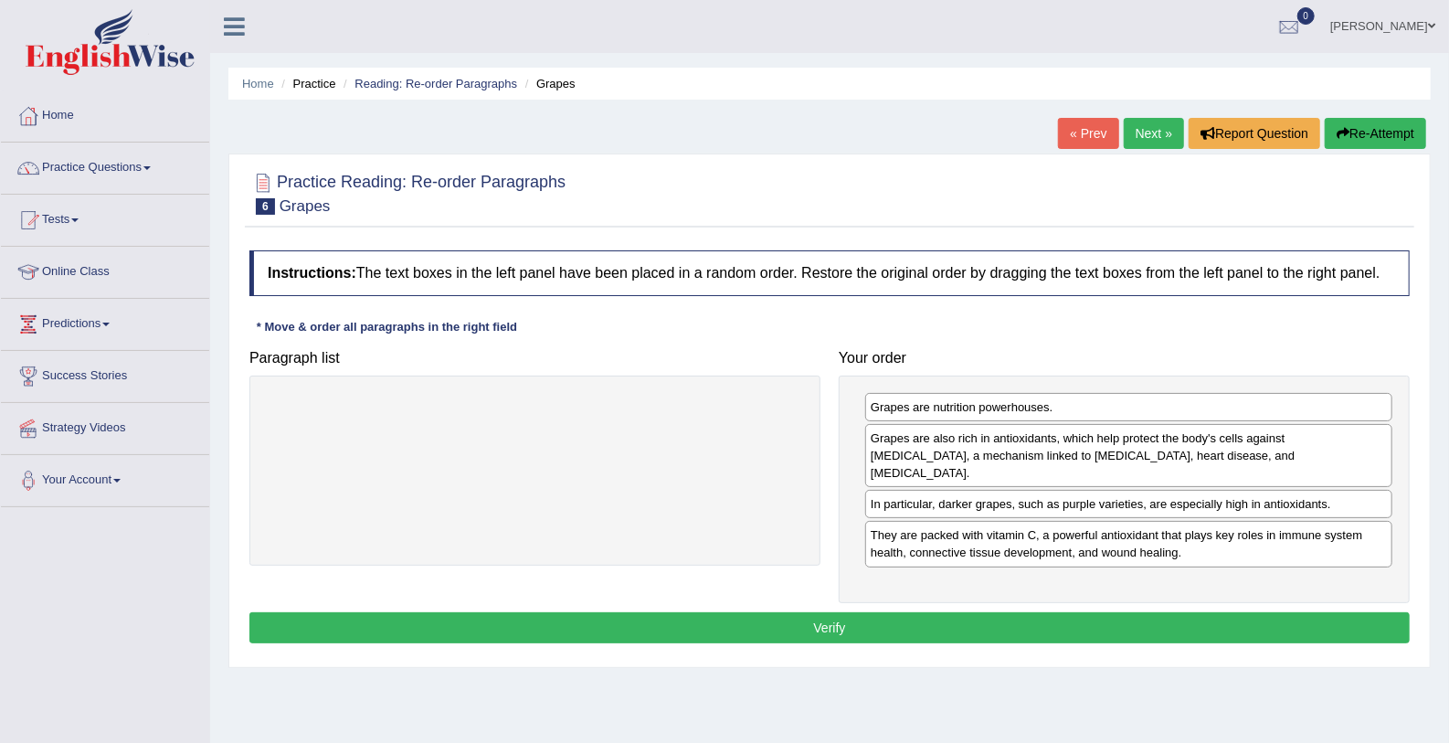
click at [909, 612] on button "Verify" at bounding box center [829, 627] width 1161 height 31
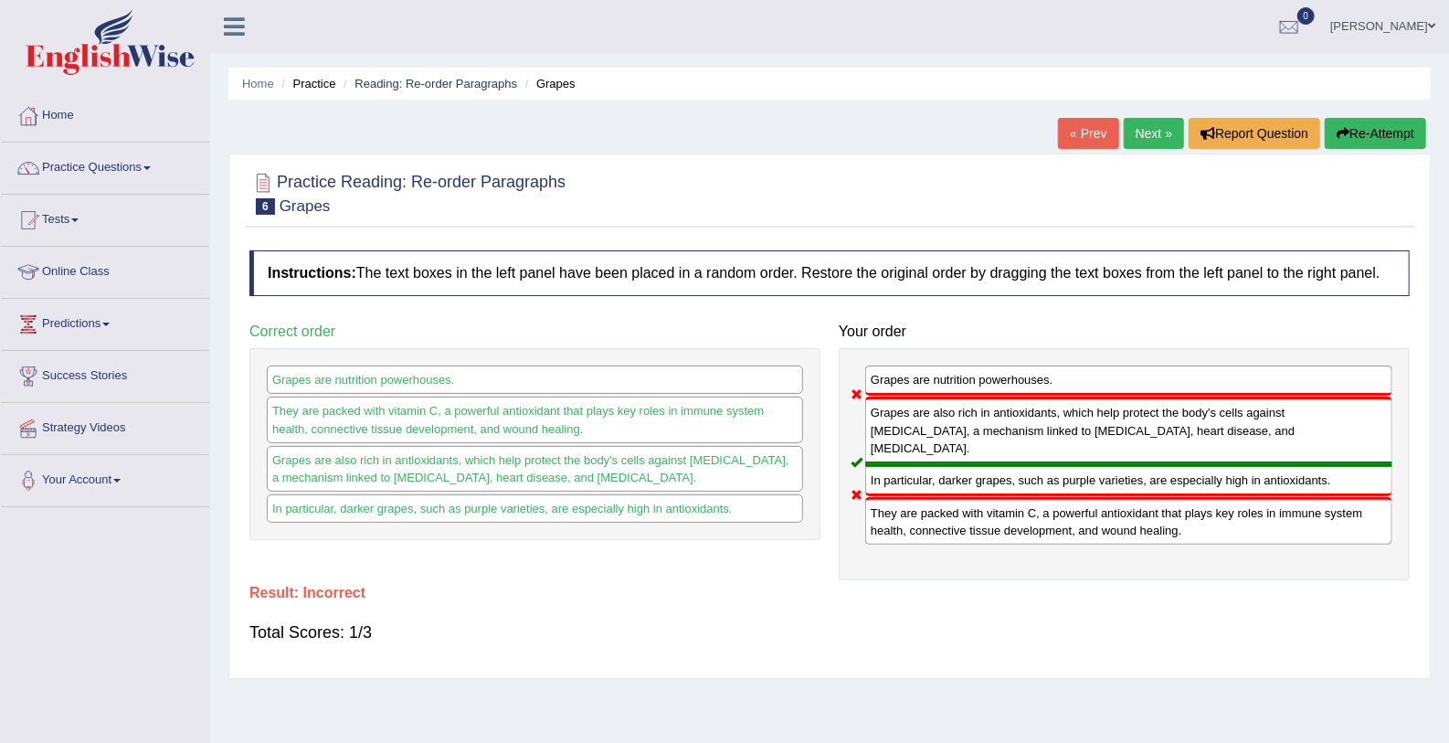
click at [1154, 121] on link "Next »" at bounding box center [1154, 133] width 60 height 31
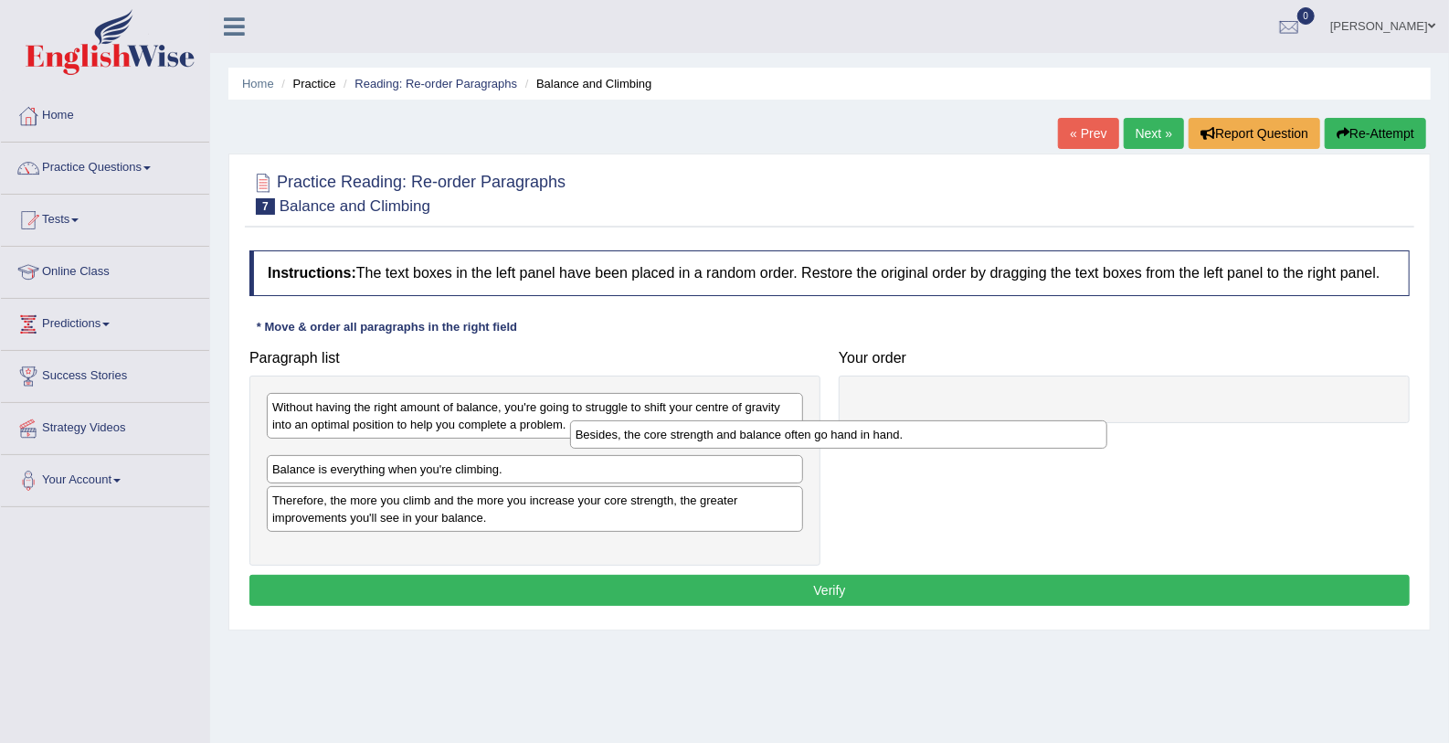
drag, startPoint x: 366, startPoint y: 482, endPoint x: 670, endPoint y: 430, distance: 307.8
click at [670, 430] on div "Besides, the core strength and balance often go hand in hand." at bounding box center [838, 434] width 537 height 28
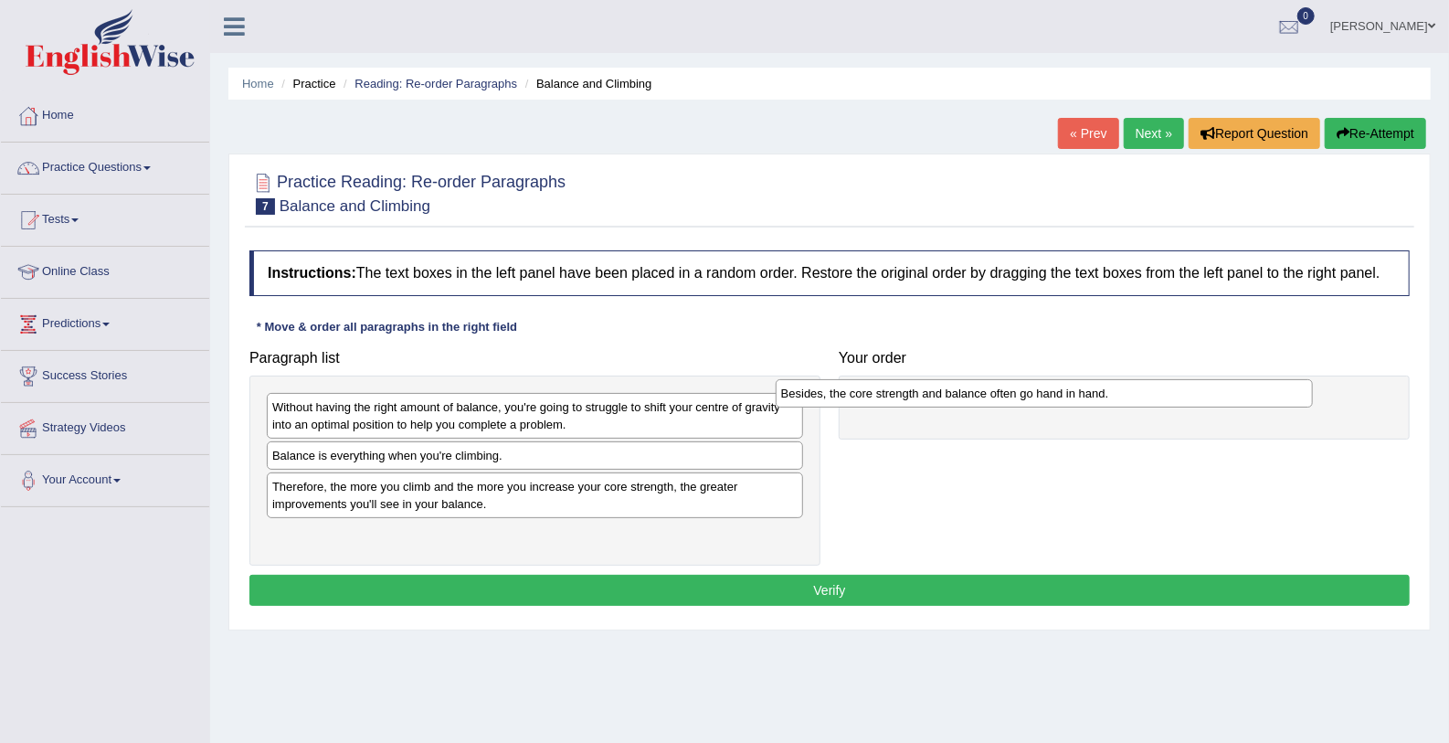
drag, startPoint x: 278, startPoint y: 453, endPoint x: 792, endPoint y: 391, distance: 518.2
click at [792, 391] on div "Besides, the core strength and balance often go hand in hand." at bounding box center [1044, 393] width 537 height 28
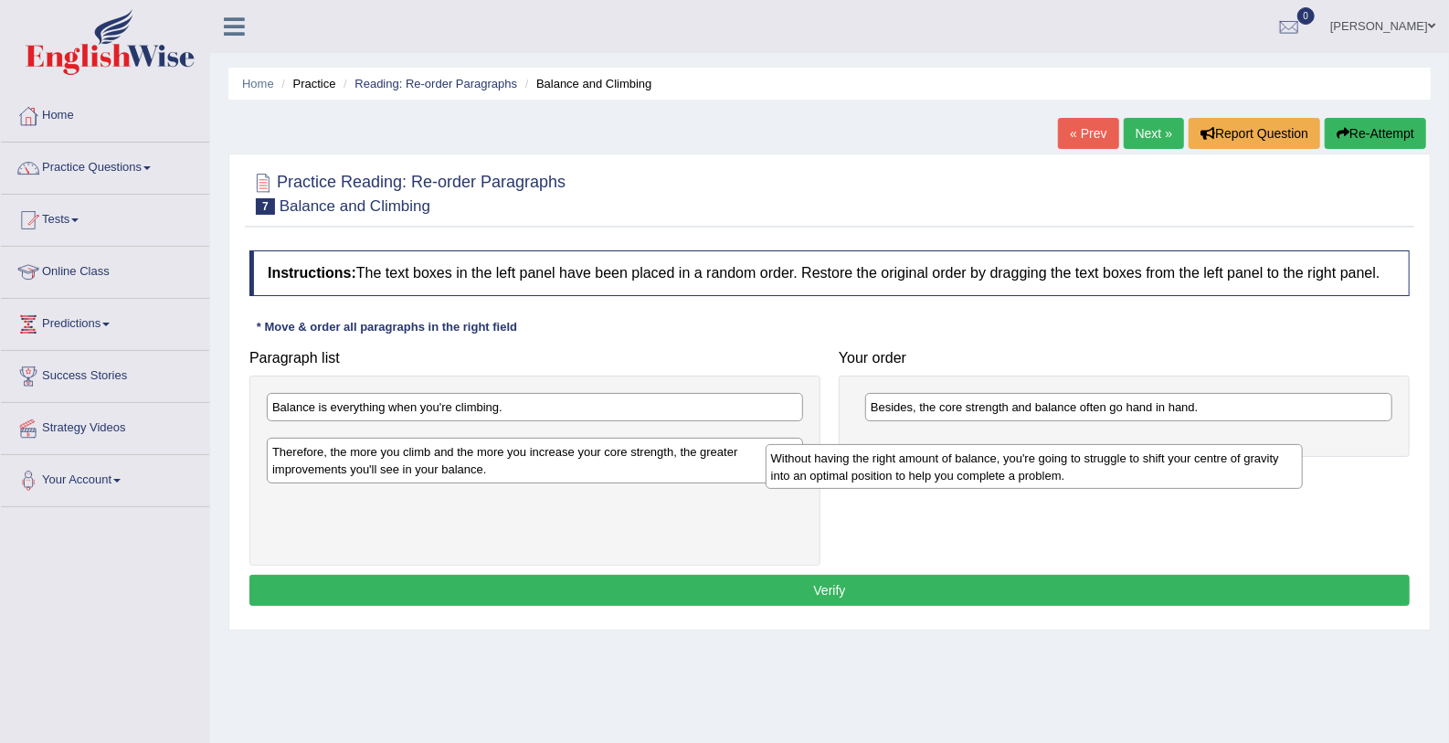
drag, startPoint x: 377, startPoint y: 408, endPoint x: 876, endPoint y: 458, distance: 501.5
click at [876, 458] on div "Without having the right amount of balance, you're going to struggle to shift y…" at bounding box center [1034, 467] width 537 height 46
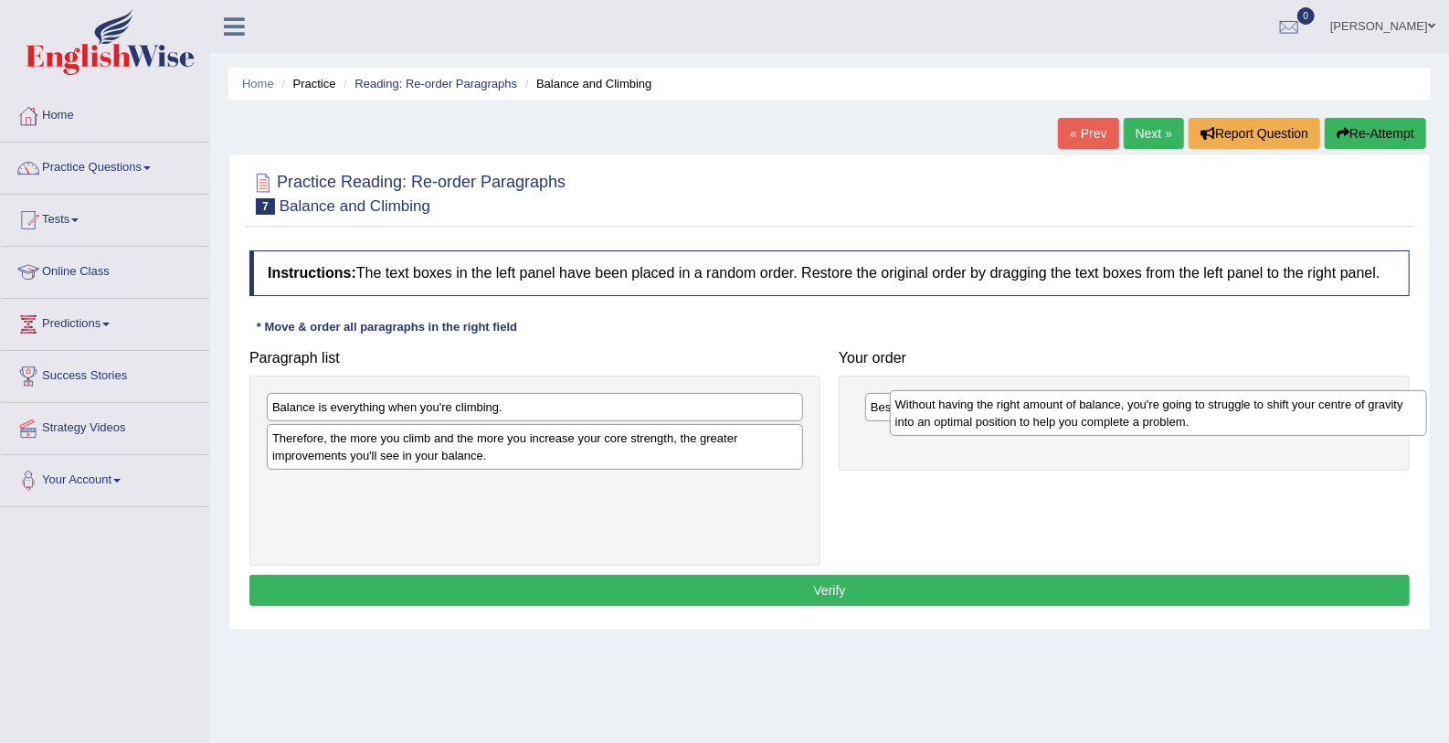
drag, startPoint x: 386, startPoint y: 446, endPoint x: 1008, endPoint y: 416, distance: 623.0
click at [1008, 416] on div "Without having the right amount of balance, you're going to struggle to shift y…" at bounding box center [1158, 413] width 537 height 46
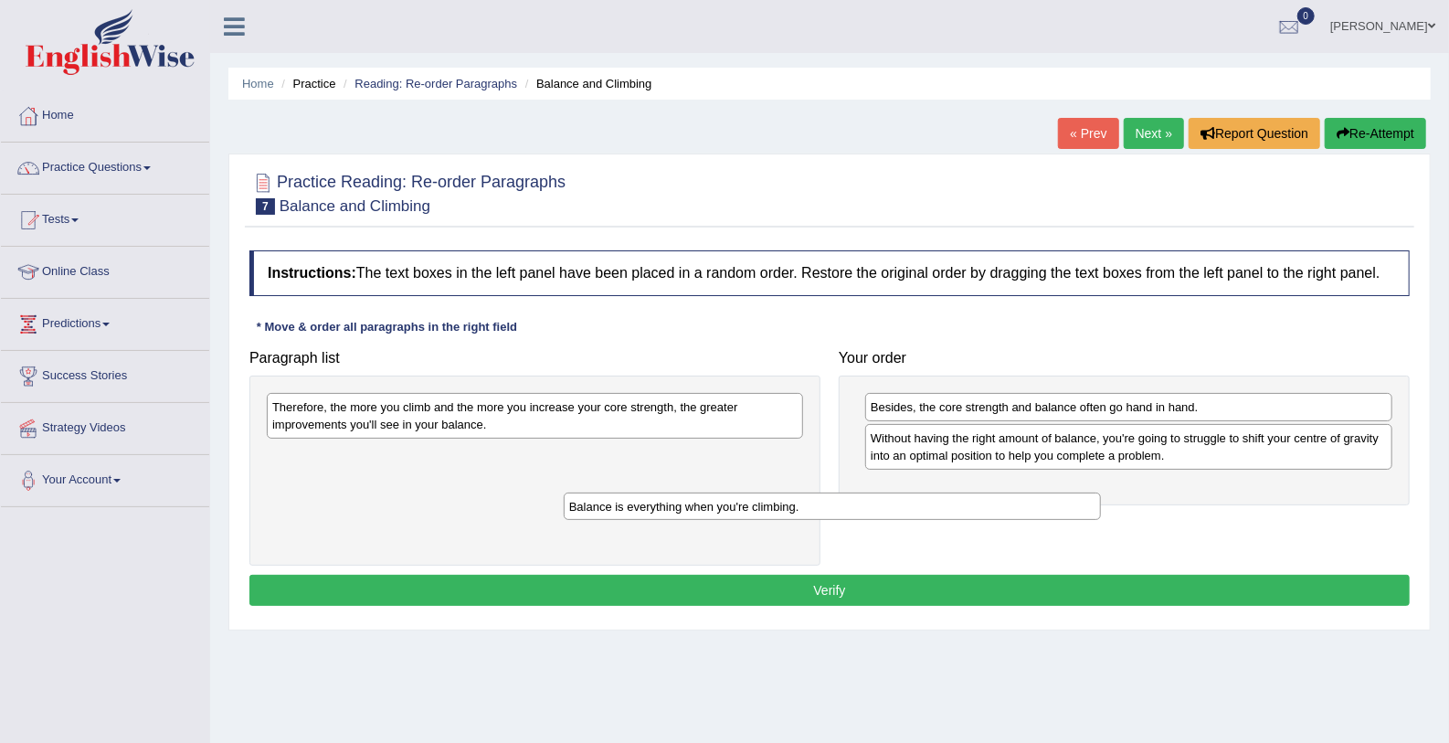
drag, startPoint x: 322, startPoint y: 405, endPoint x: 749, endPoint y: 588, distance: 465.1
click at [749, 521] on div "Balance is everything when you're climbing." at bounding box center [832, 507] width 537 height 28
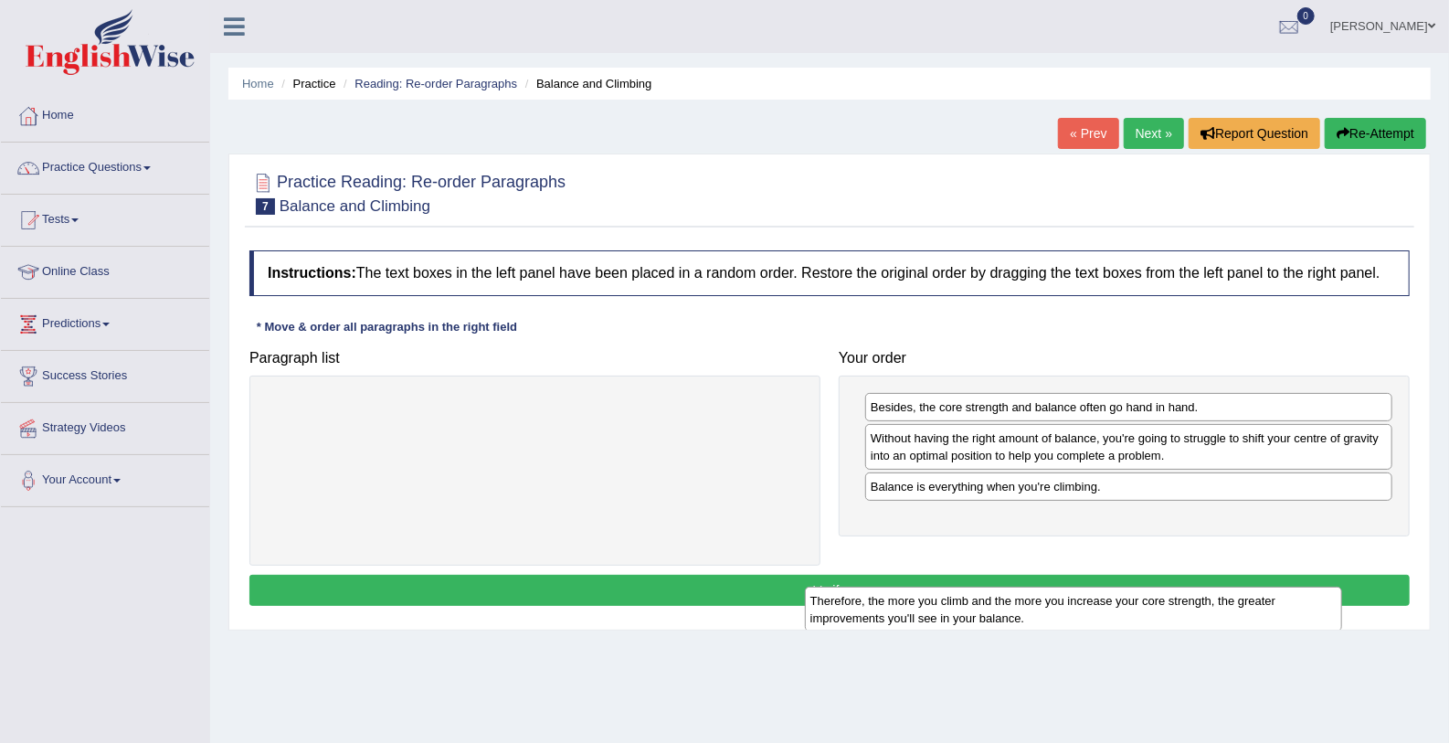
drag, startPoint x: 309, startPoint y: 410, endPoint x: 871, endPoint y: 595, distance: 591.5
click at [871, 595] on div "Therefore, the more you climb and the more you increase your core strength, the…" at bounding box center [1073, 610] width 537 height 46
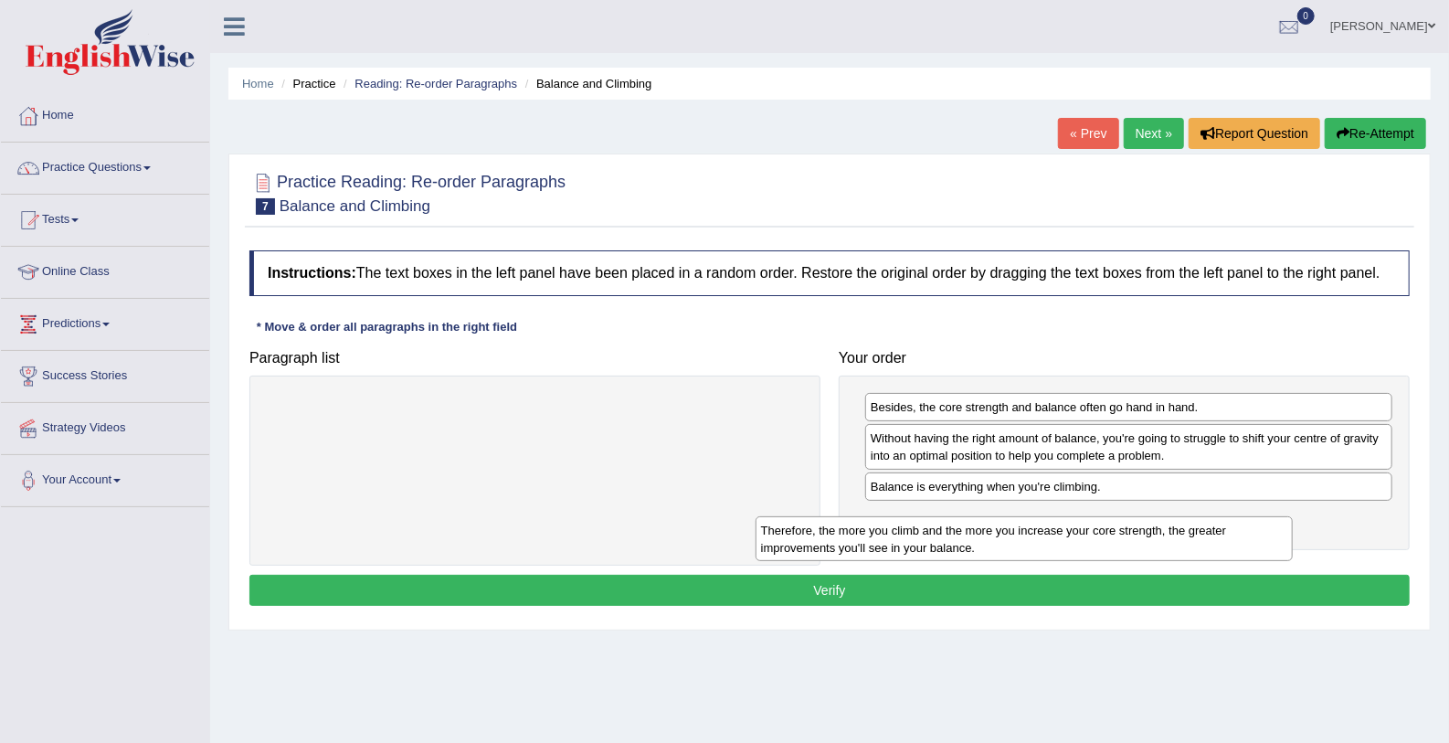
drag, startPoint x: 299, startPoint y: 418, endPoint x: 792, endPoint y: 537, distance: 507.8
click at [792, 537] on div "Therefore, the more you climb and the more you increase your core strength, the…" at bounding box center [1024, 539] width 537 height 46
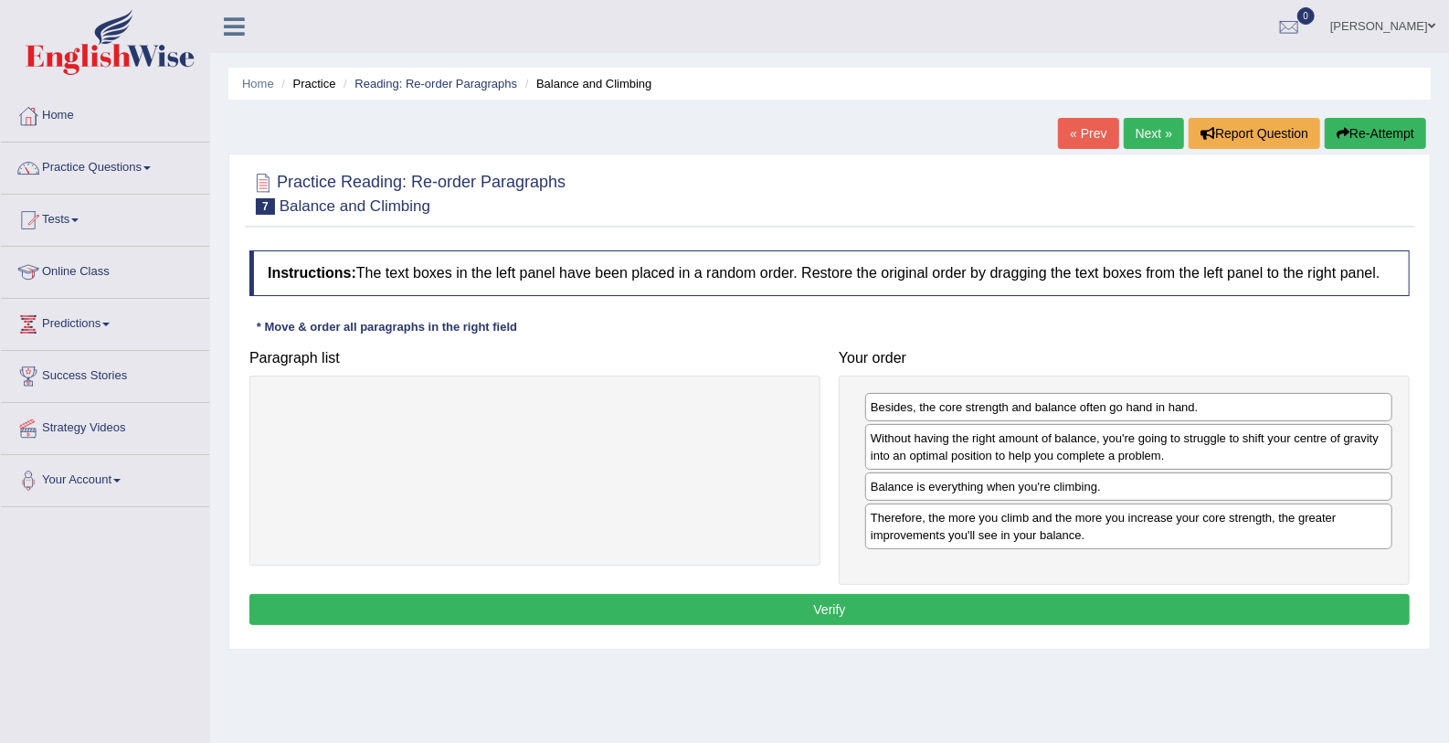
click at [719, 611] on button "Verify" at bounding box center [829, 609] width 1161 height 31
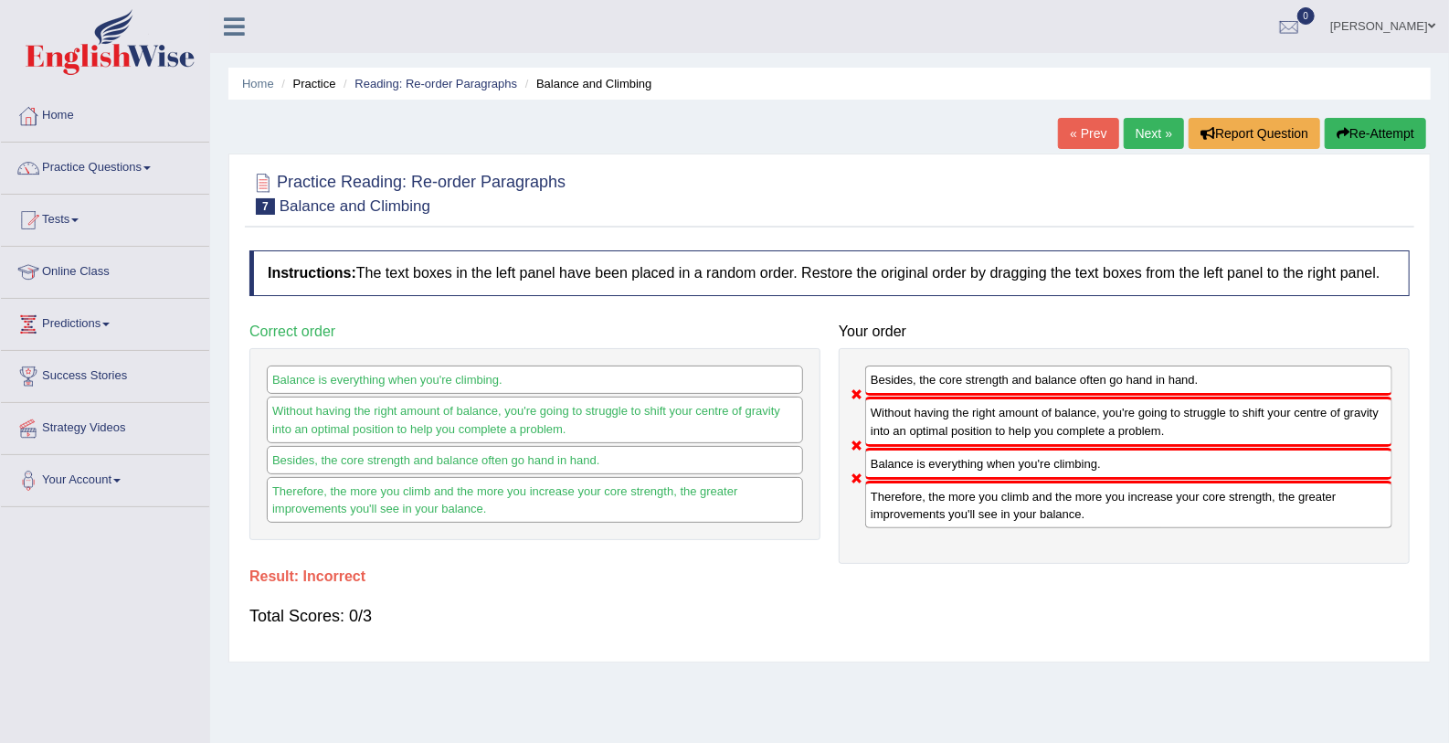
click at [1150, 138] on link "Next »" at bounding box center [1154, 133] width 60 height 31
